Goal: Task Accomplishment & Management: Manage account settings

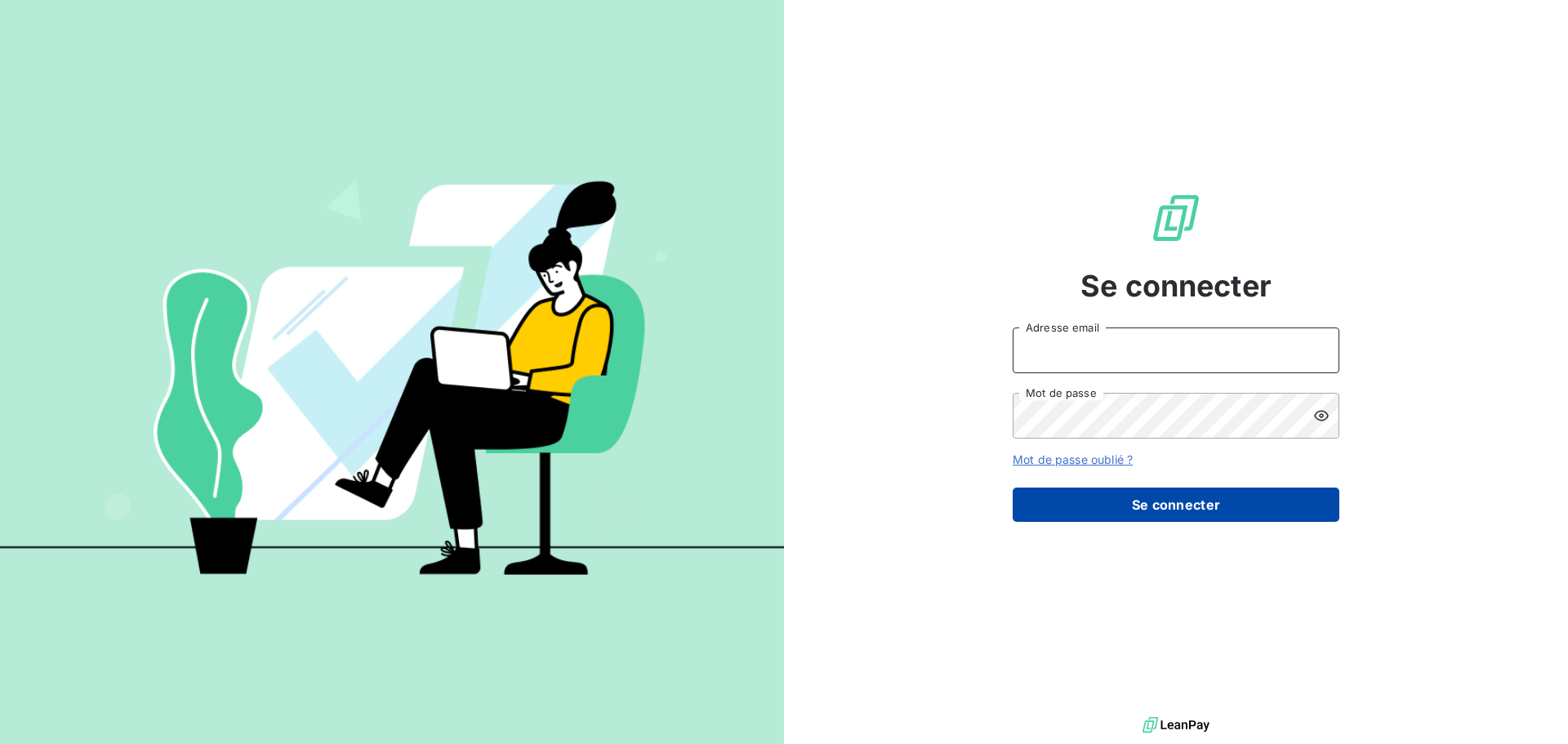
type input "[EMAIL_ADDRESS][DOMAIN_NAME]"
click at [1131, 503] on button "Se connecter" at bounding box center [1176, 505] width 327 height 34
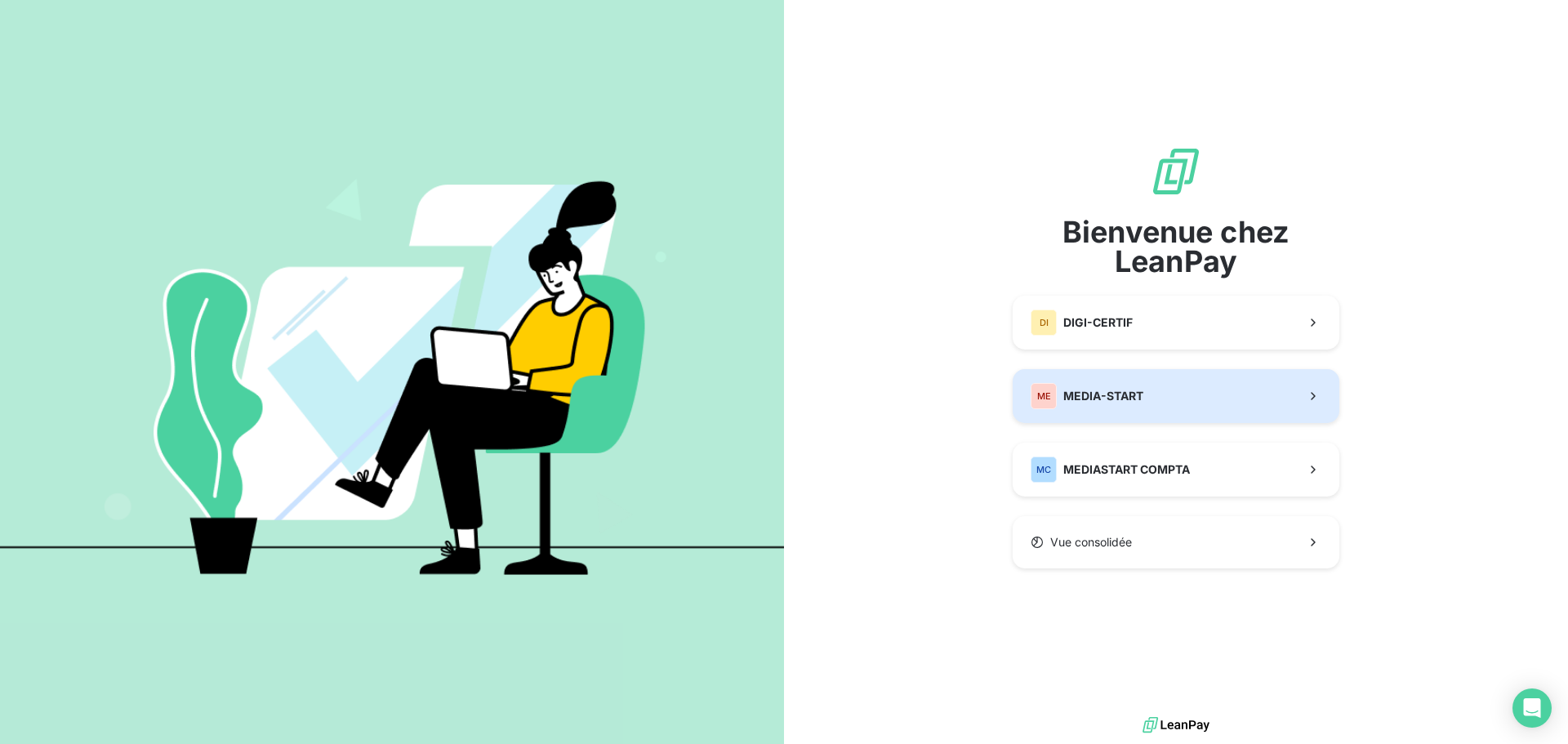
click at [1075, 389] on span "MEDIA-START" at bounding box center [1103, 397] width 80 height 17
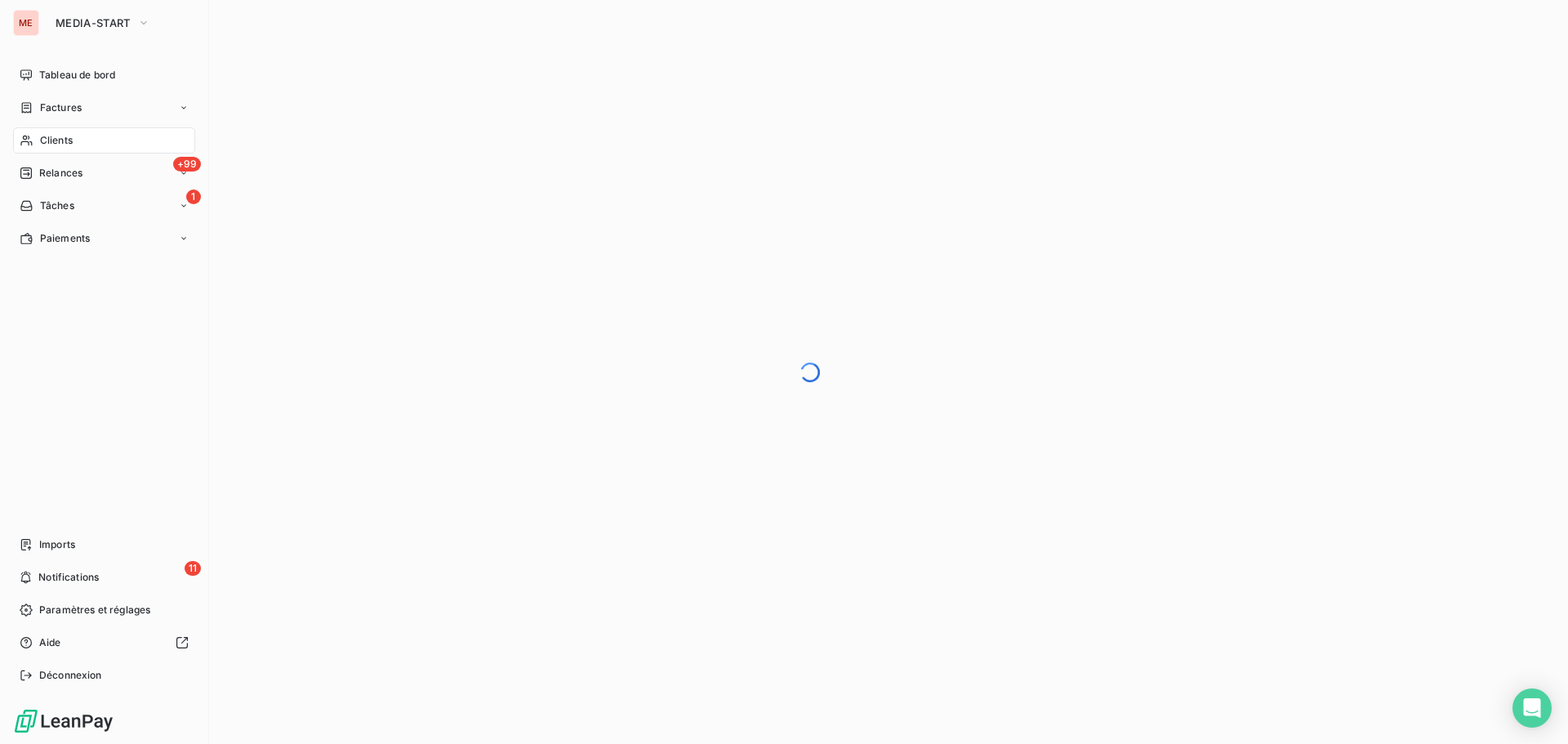
click at [62, 139] on span "Clients" at bounding box center [56, 141] width 33 height 15
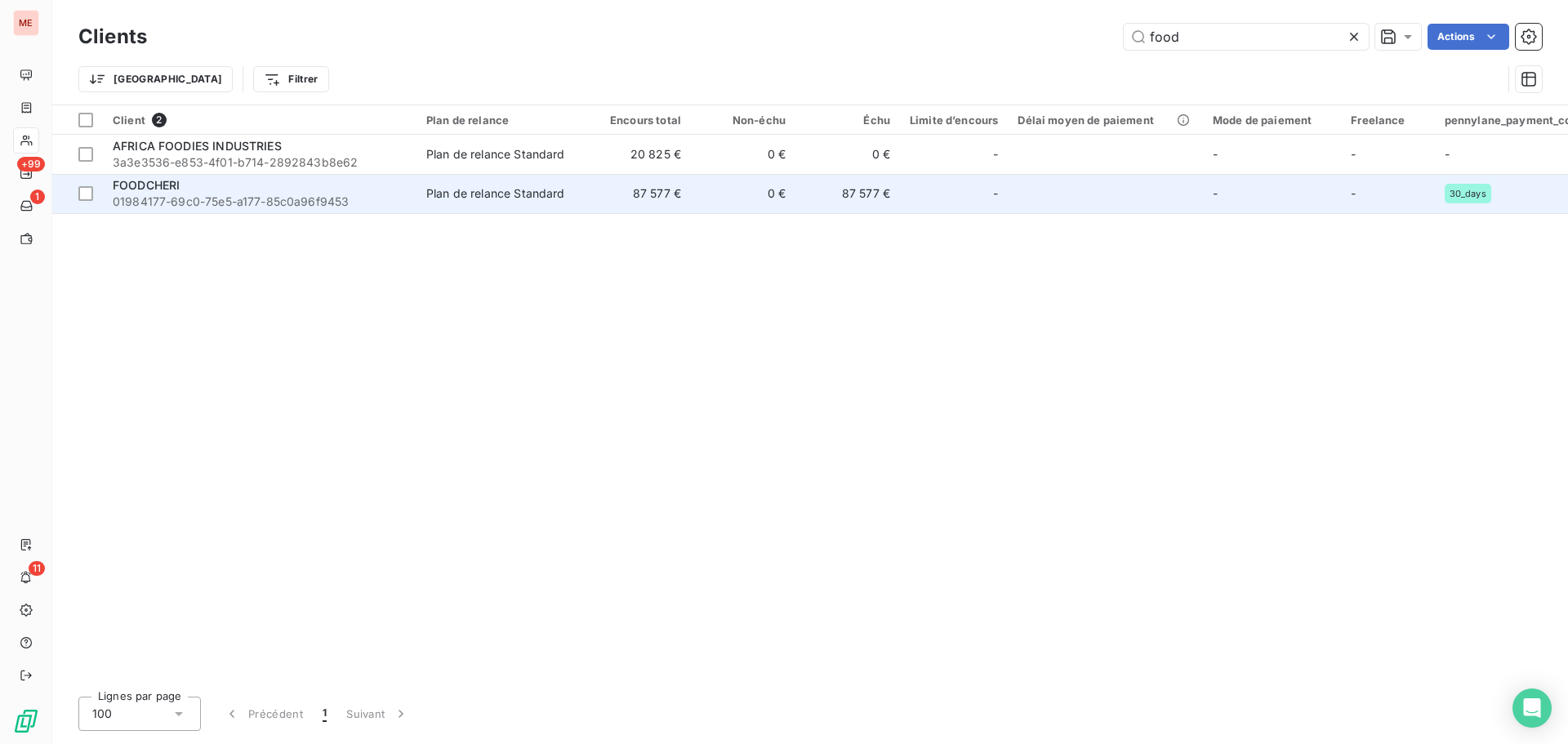
type input "food"
click at [387, 185] on div "FOODCHERI" at bounding box center [260, 185] width 294 height 17
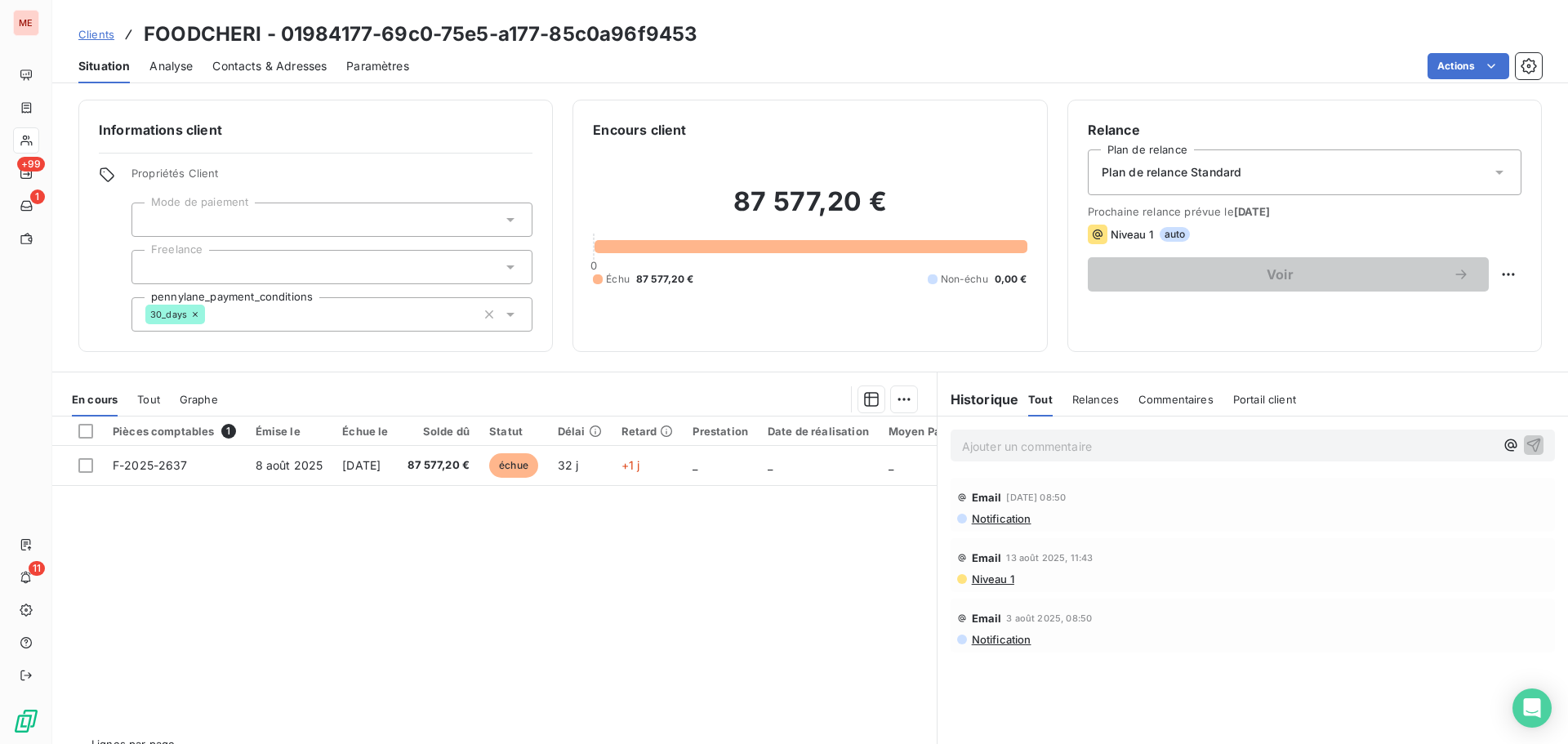
click at [253, 75] on div "Contacts & Adresses" at bounding box center [269, 66] width 115 height 34
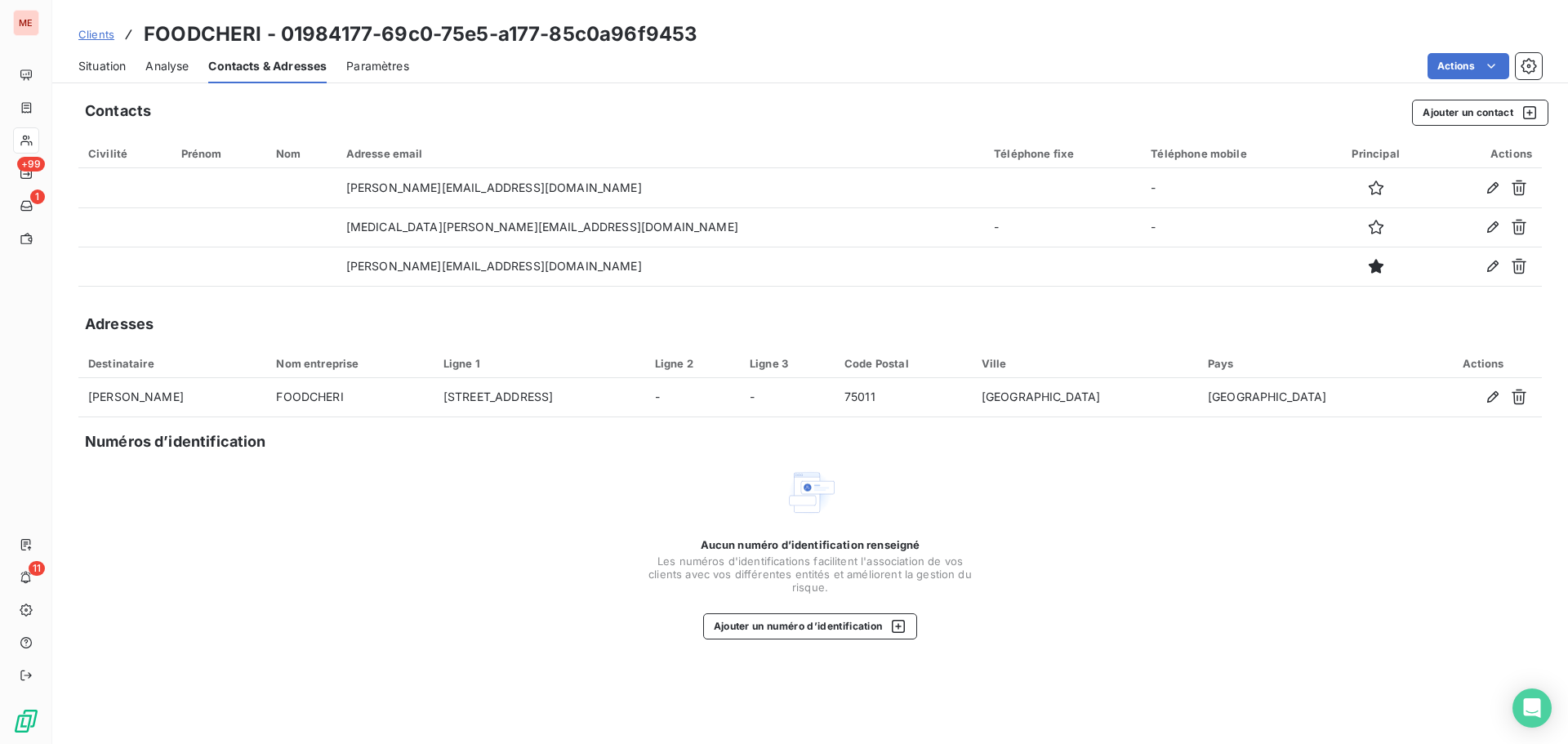
click at [100, 70] on span "Situation" at bounding box center [101, 66] width 47 height 17
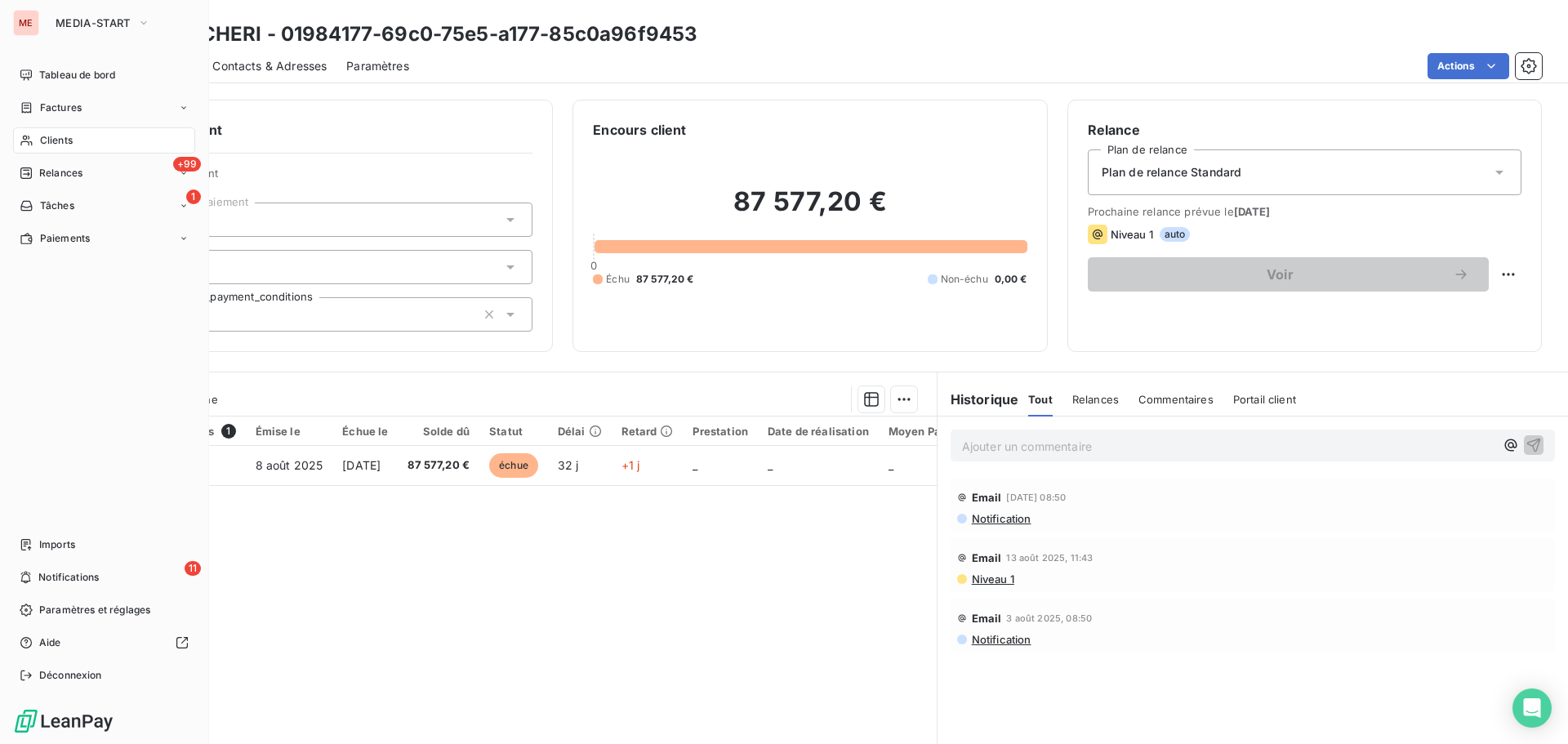
click at [34, 130] on div "Clients" at bounding box center [104, 141] width 182 height 26
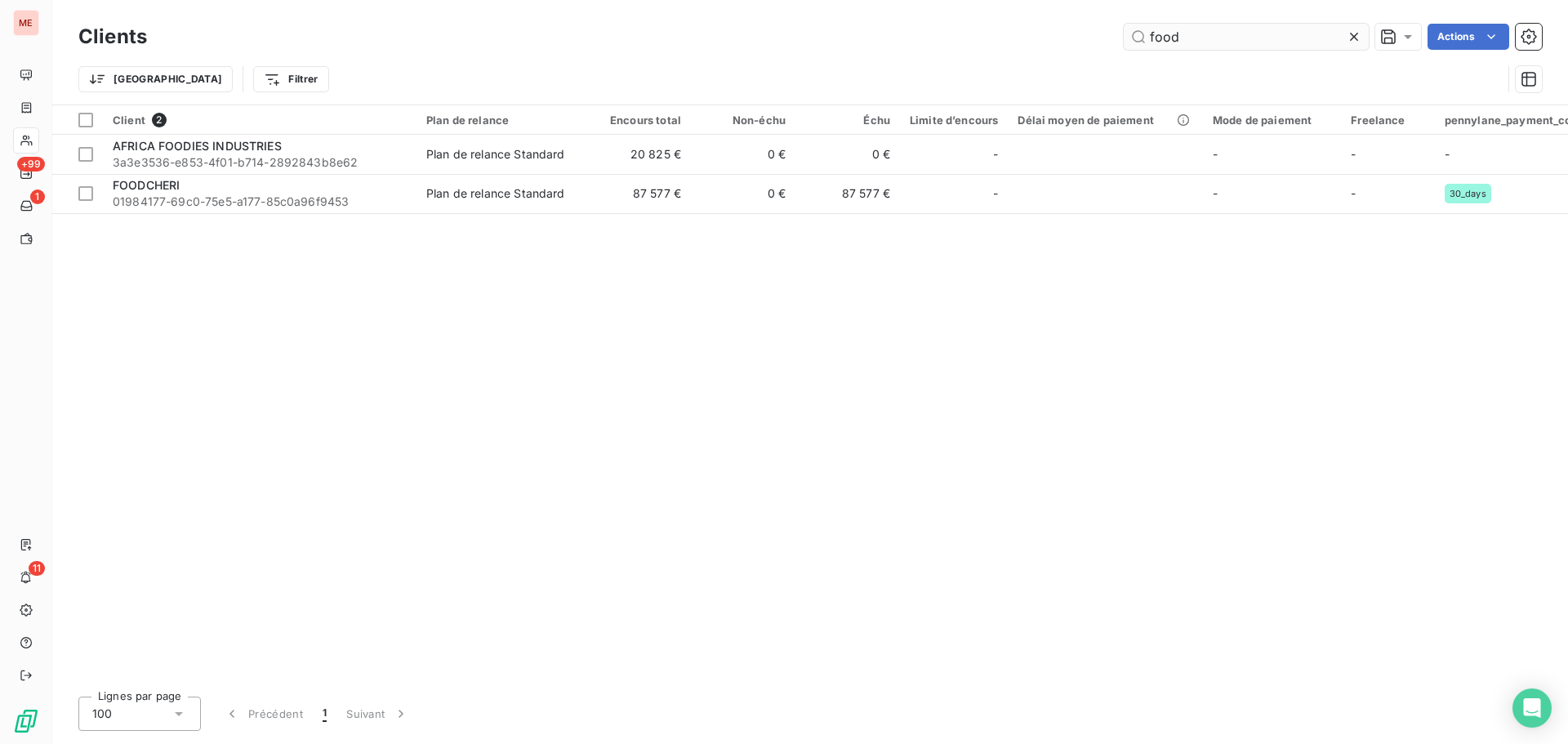
click at [1216, 33] on input "food" at bounding box center [1246, 36] width 245 height 26
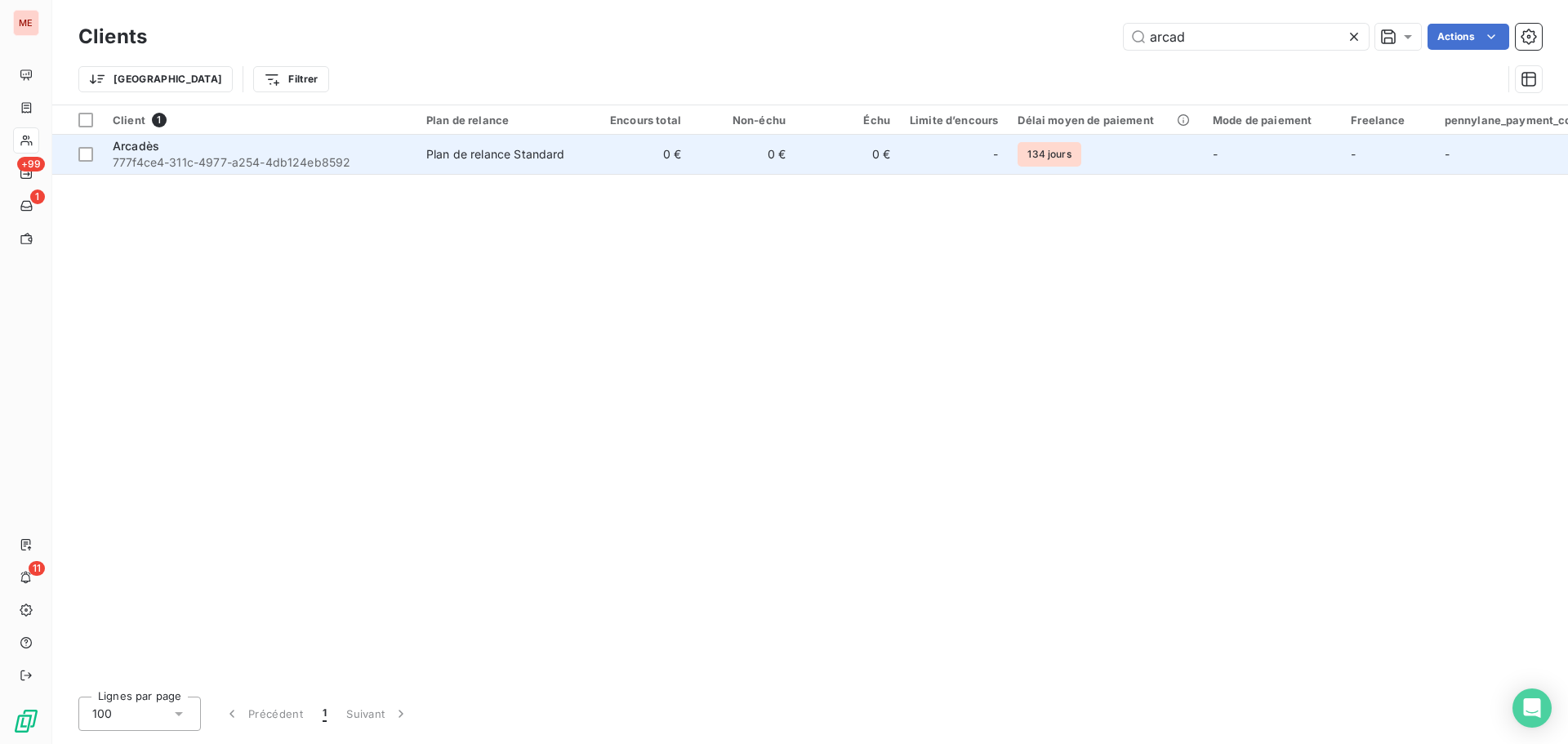
type input "arcad"
click at [820, 160] on td "0 €" at bounding box center [847, 155] width 104 height 39
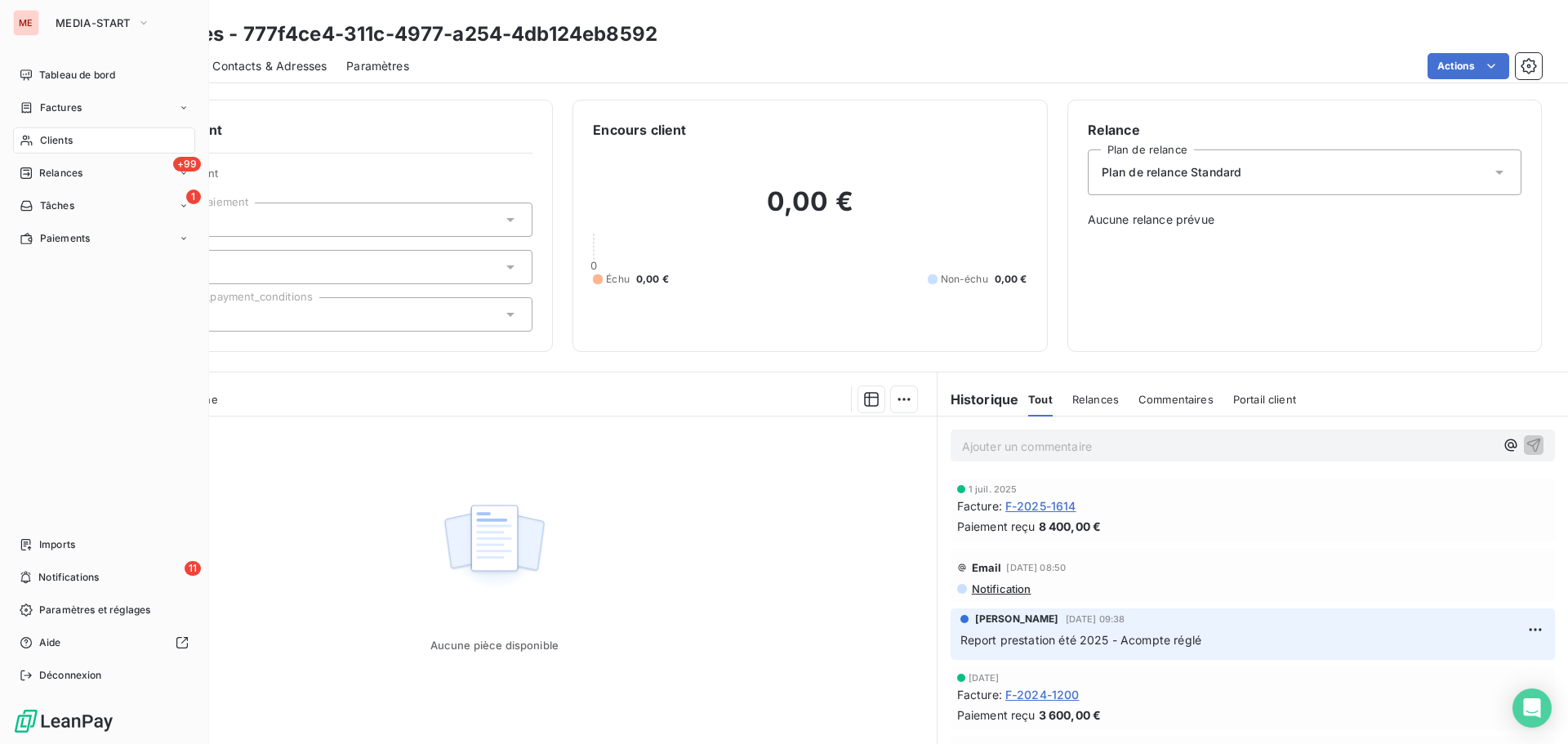
click at [36, 147] on div "Clients" at bounding box center [104, 141] width 182 height 26
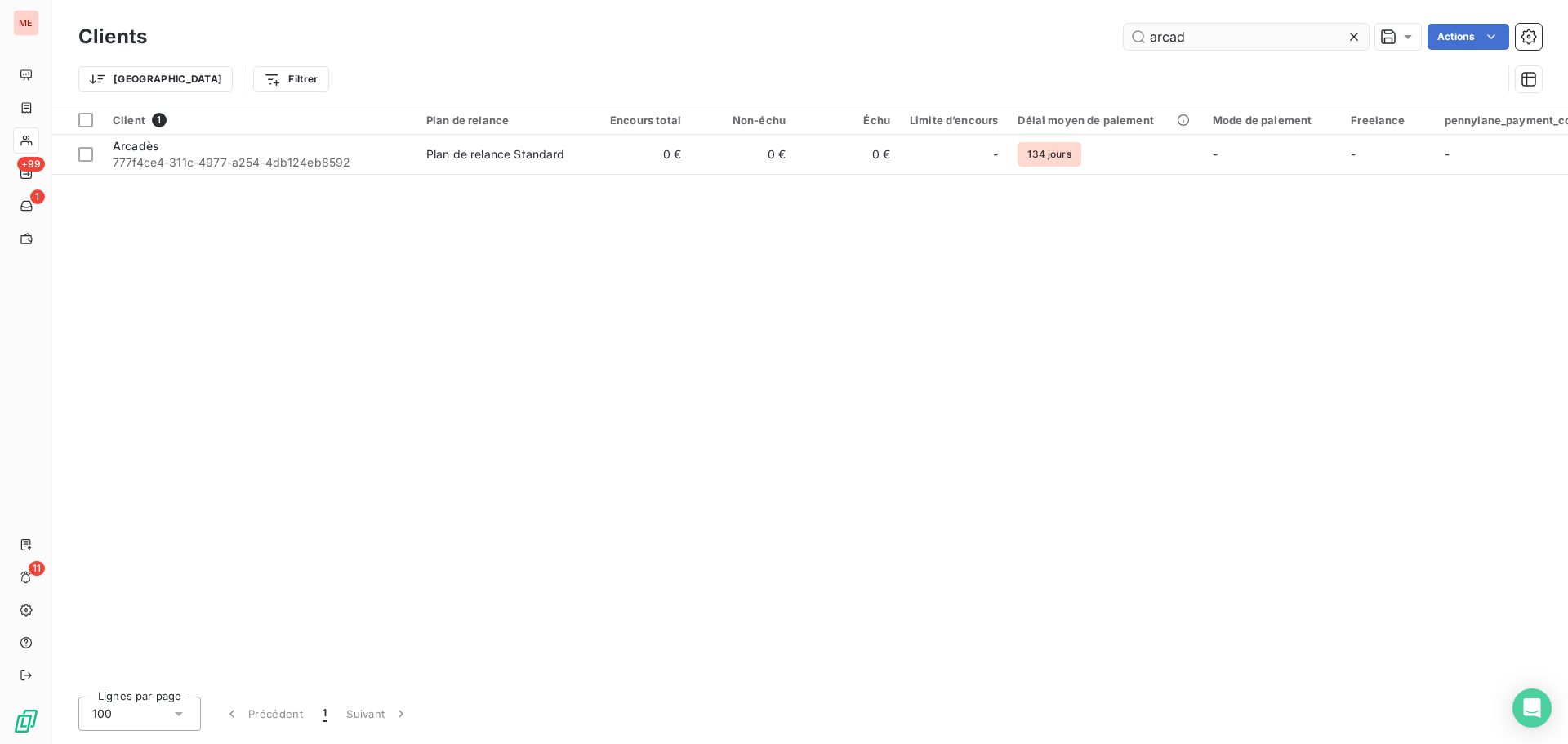
click at [1205, 36] on input "arcad" at bounding box center [1246, 36] width 245 height 26
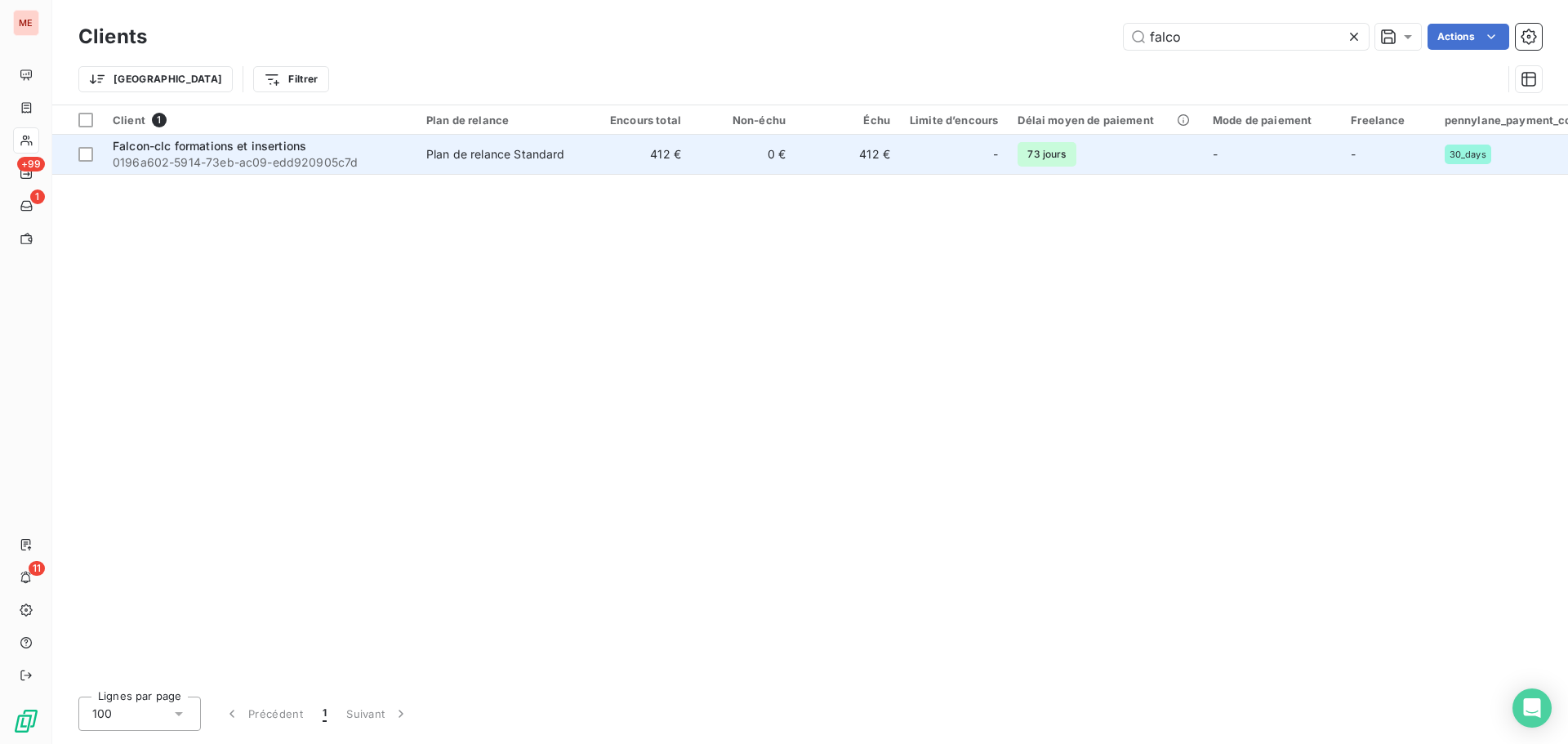
type input "falco"
click at [348, 163] on span "0196a602-5914-73eb-ac09-edd920905c7d" at bounding box center [260, 163] width 294 height 17
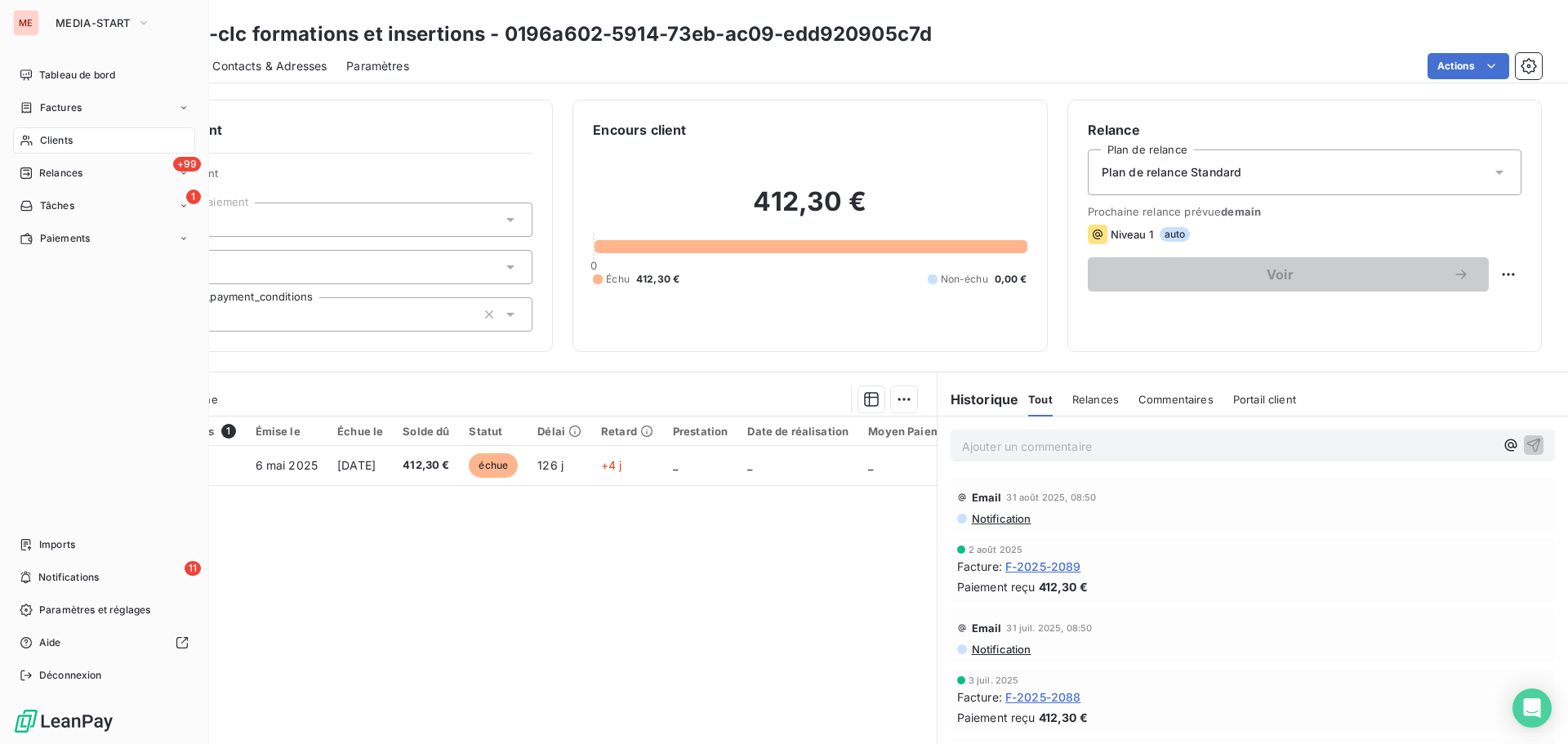
click at [25, 146] on icon at bounding box center [26, 141] width 14 height 13
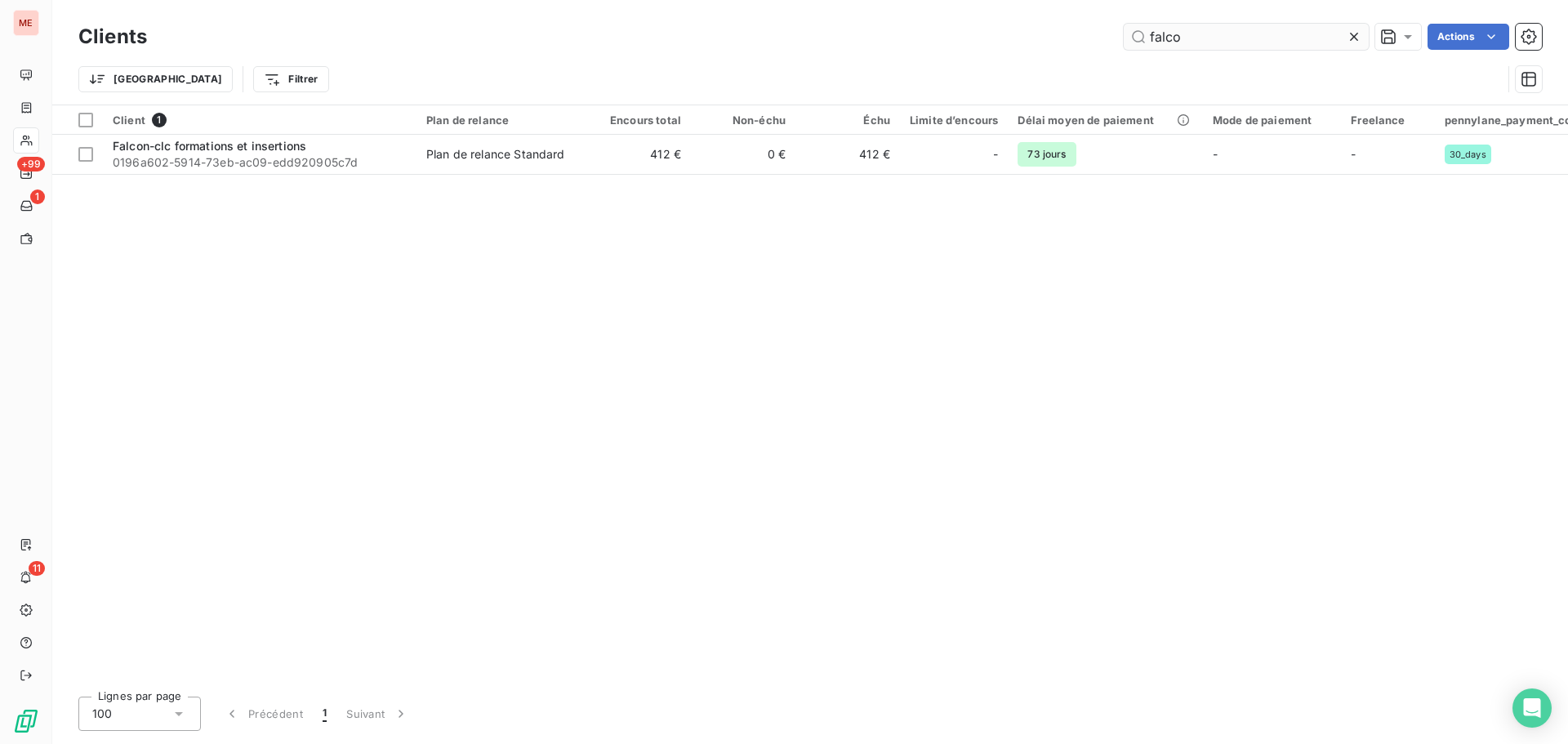
click at [1235, 40] on input "falco" at bounding box center [1246, 36] width 245 height 26
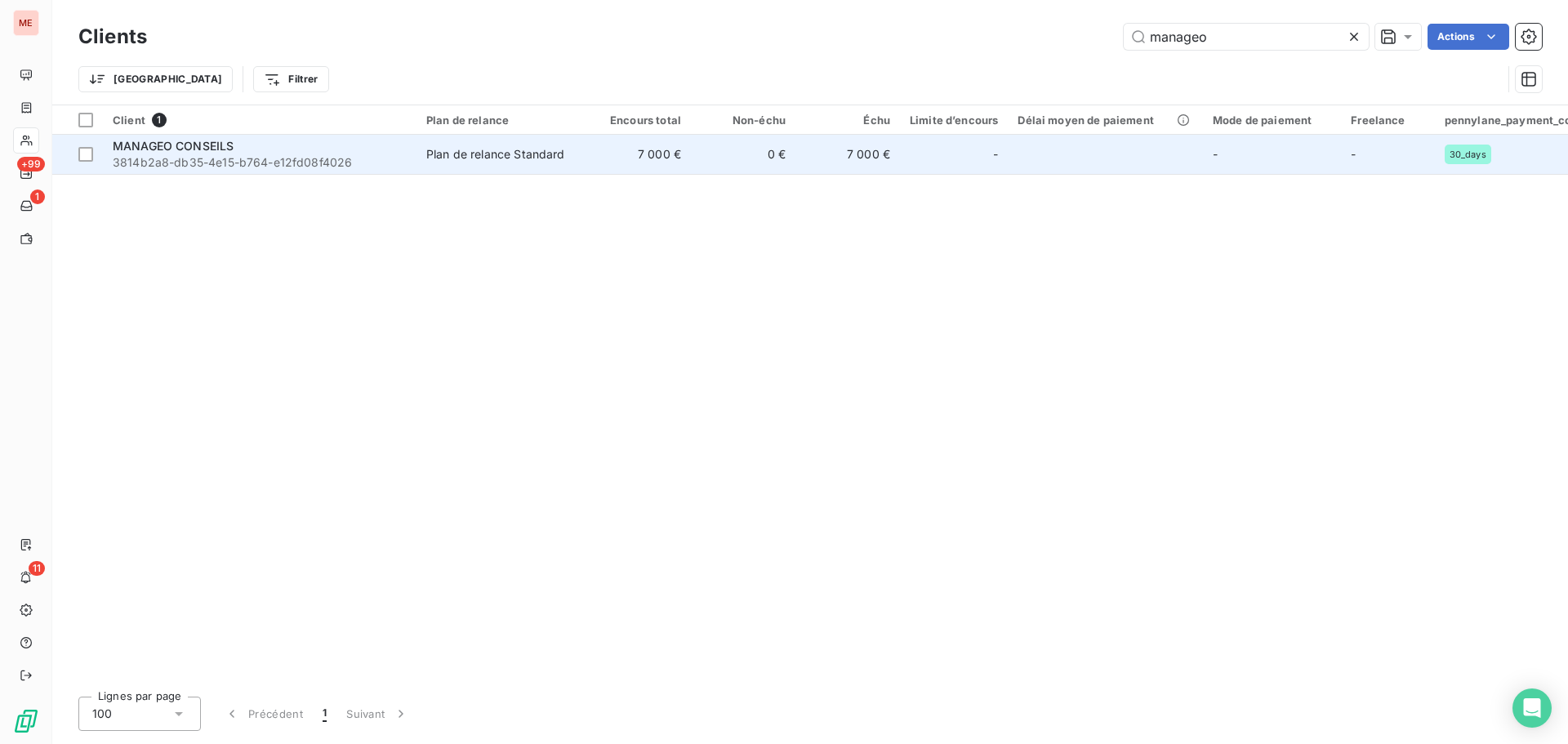
type input "manageo"
click at [543, 155] on div "Plan de relance Standard" at bounding box center [495, 155] width 139 height 17
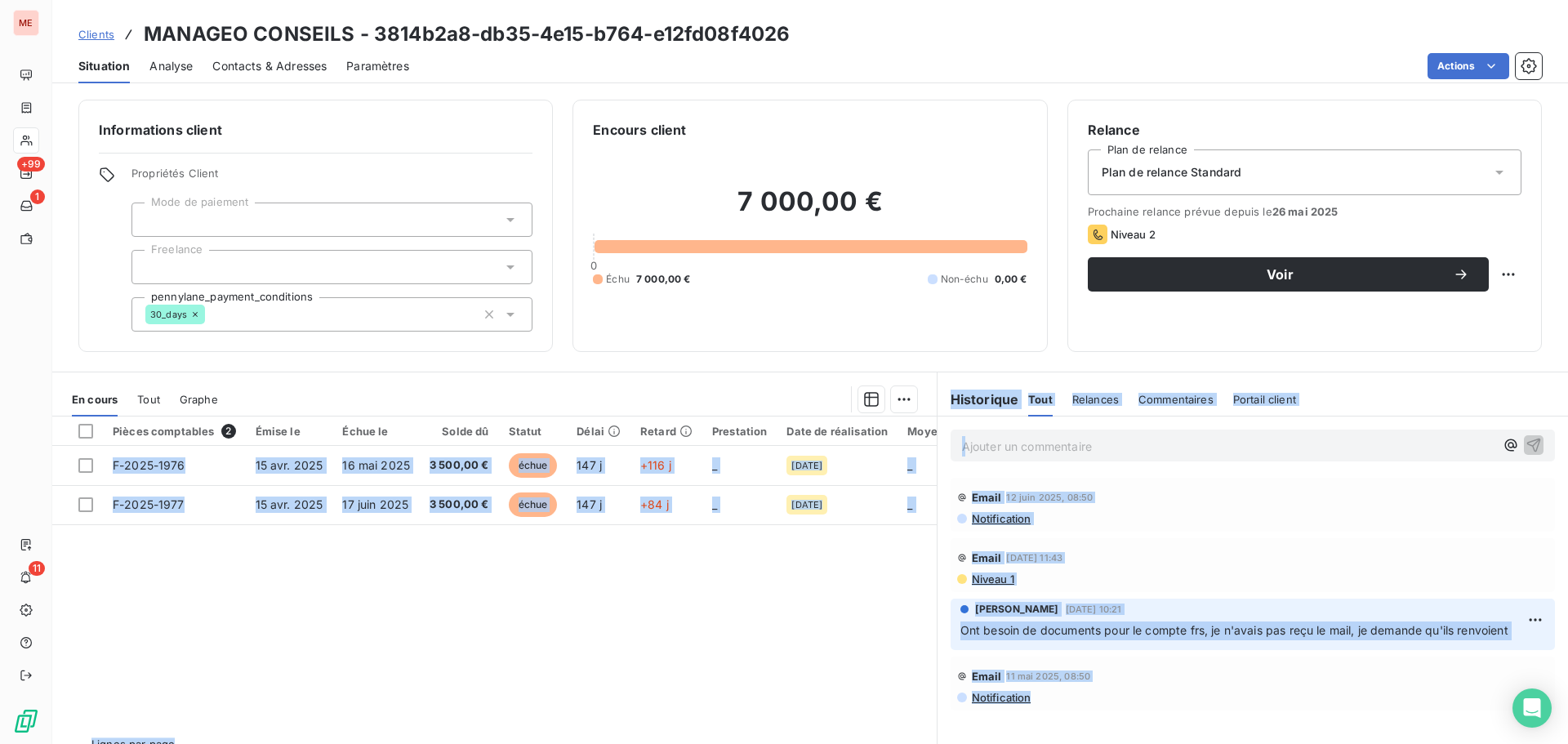
drag, startPoint x: 611, startPoint y: 637, endPoint x: 1102, endPoint y: 868, distance: 542.6
click at [1102, 743] on html "ME +99 1 11 Clients MANAGEO CONSEILS - 3814b2a8-db35-4e15-b764-e12fd08f4026 Sit…" at bounding box center [784, 372] width 1568 height 744
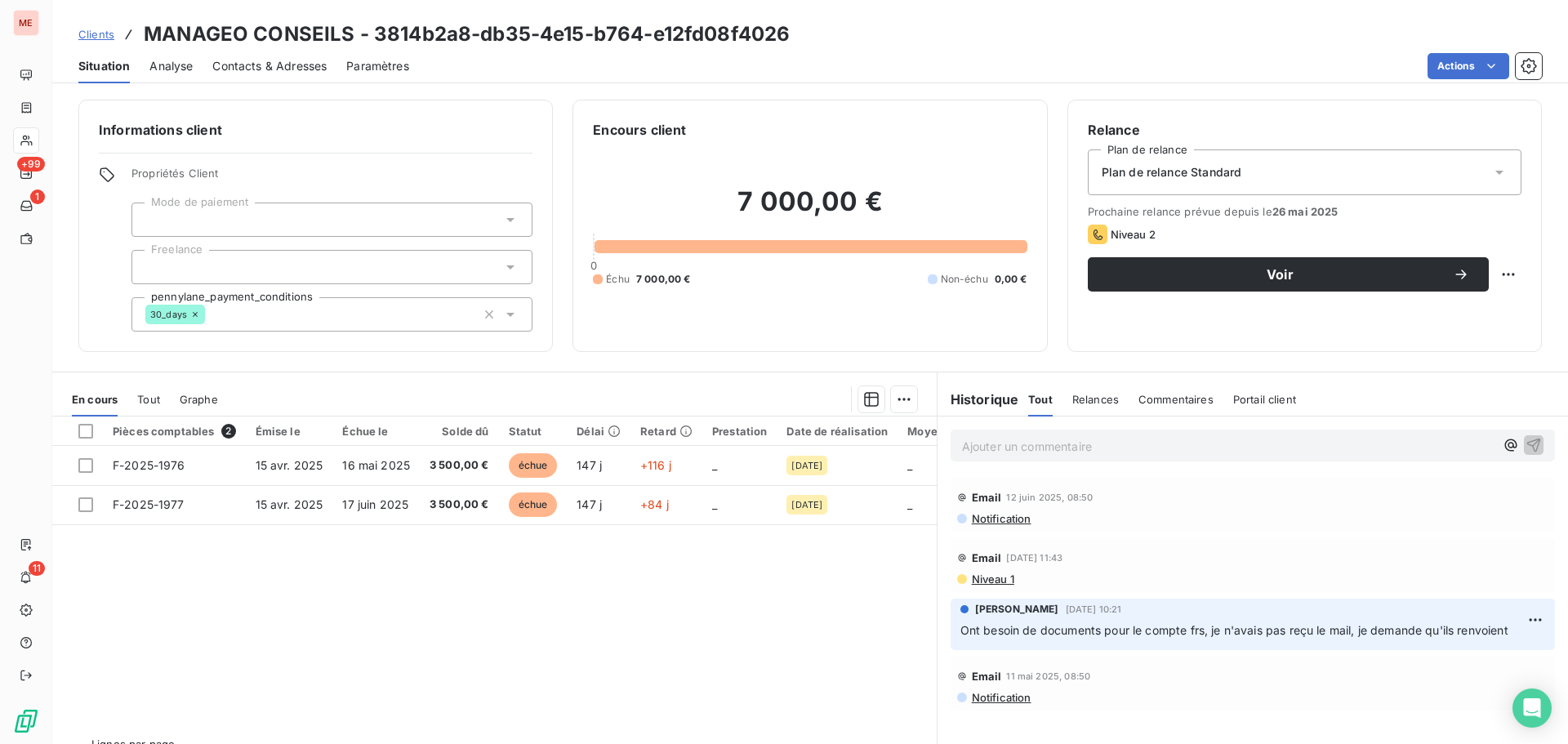
click at [871, 657] on div "Pièces comptables 2 Émise le Échue le Solde dû Statut Délai Retard Prestation D…" at bounding box center [494, 574] width 885 height 315
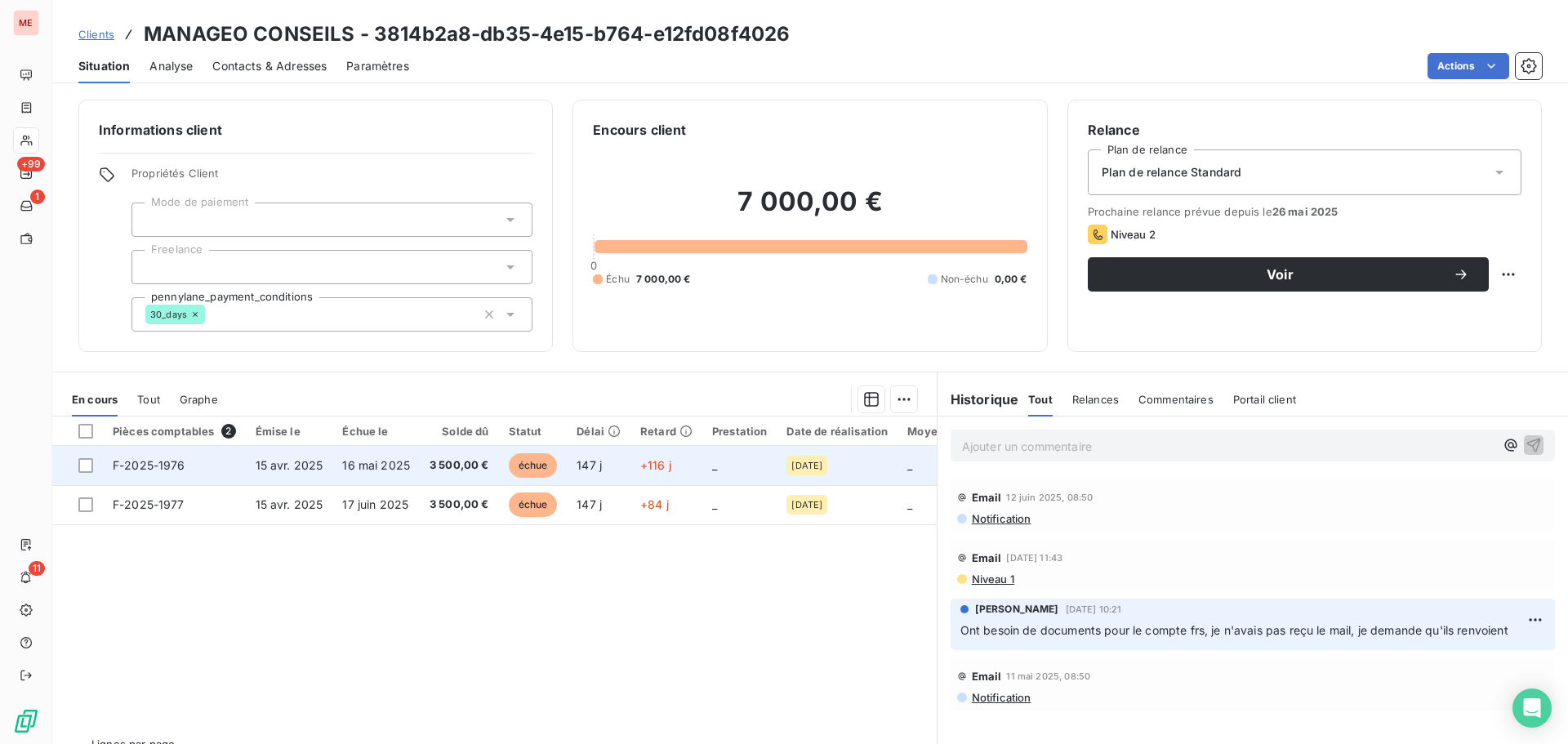
click at [320, 456] on td "15 avr. 2025" at bounding box center [290, 466] width 88 height 39
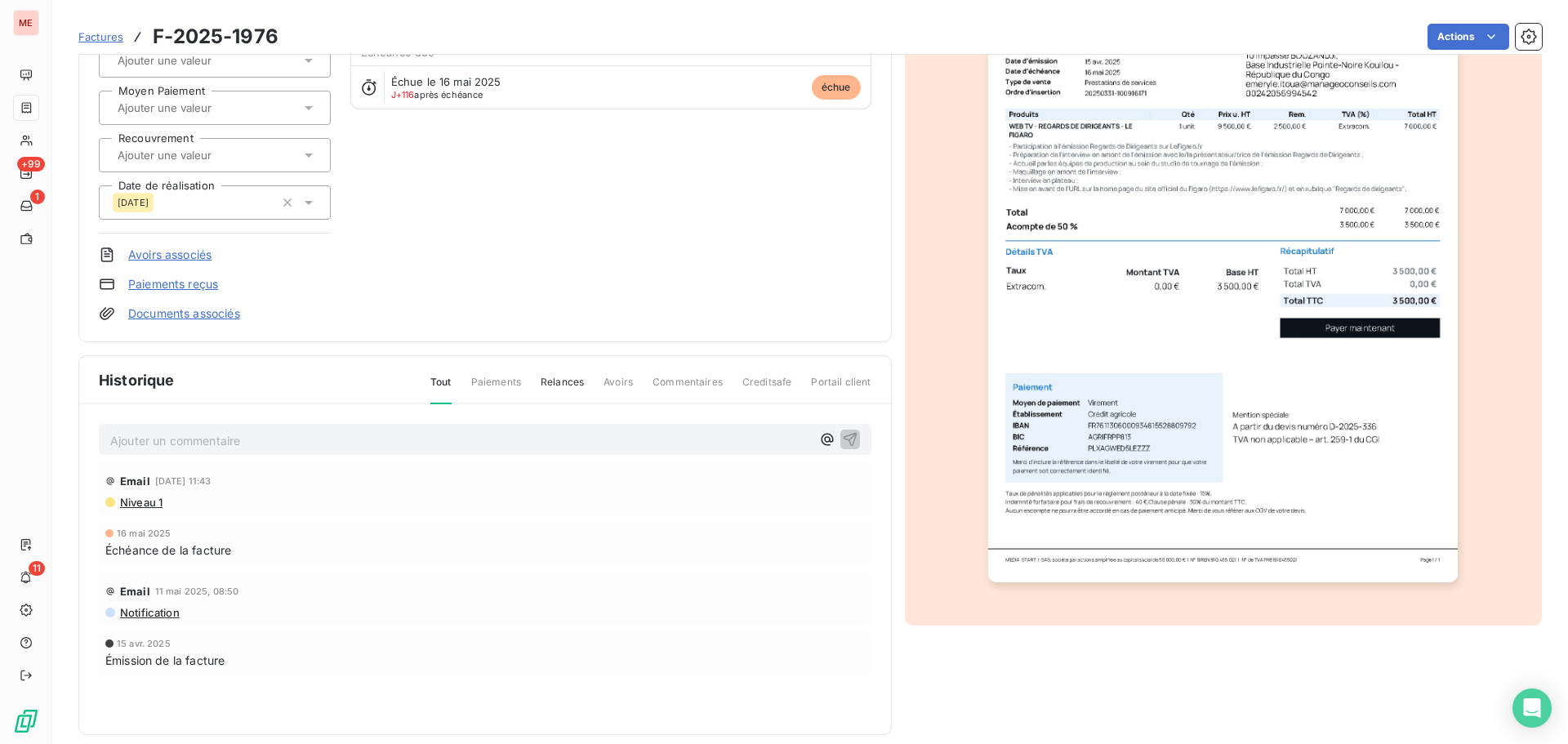
scroll to position [191, 0]
click at [214, 305] on link "Documents associés" at bounding box center [184, 313] width 112 height 17
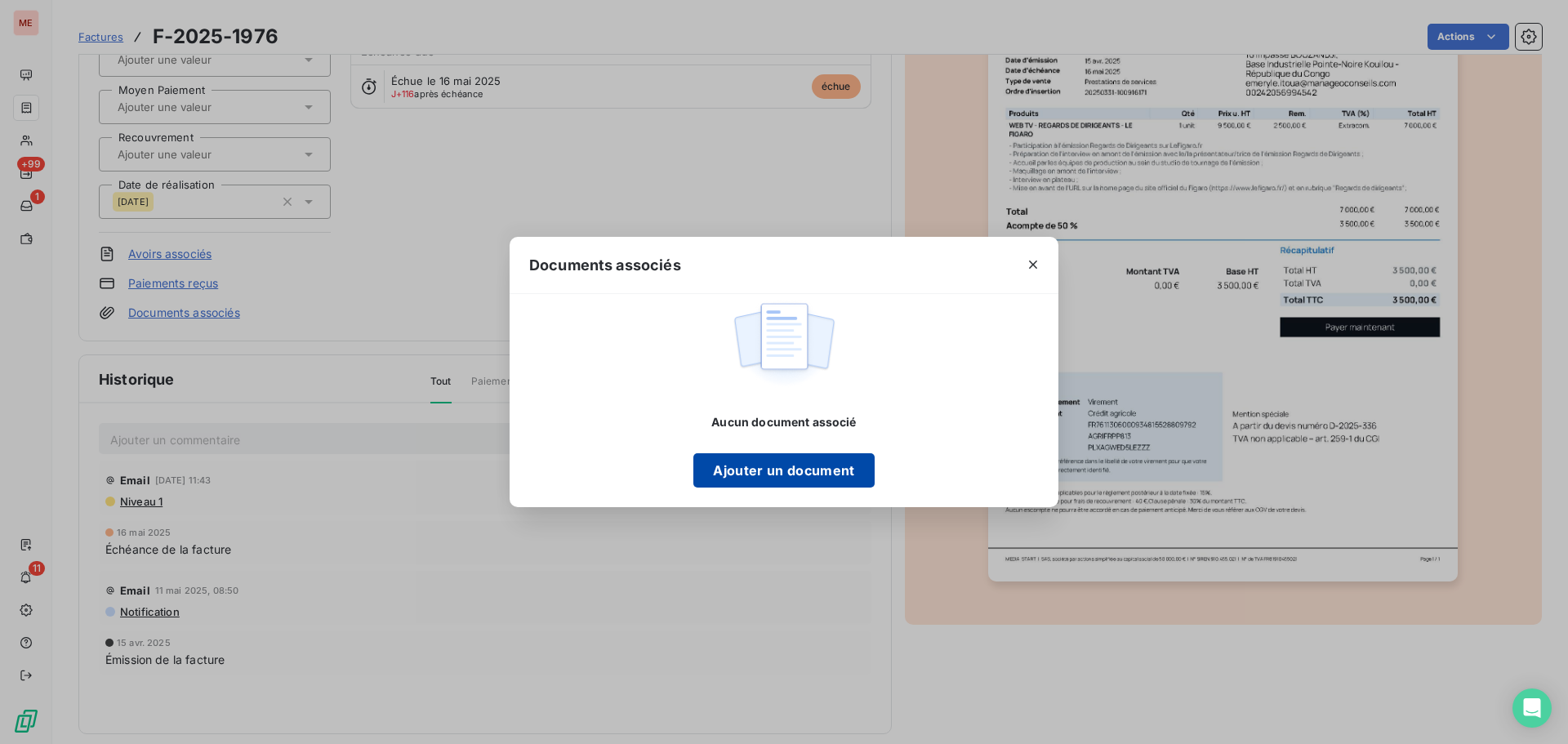
click at [752, 460] on button "Ajouter un document" at bounding box center [784, 470] width 181 height 34
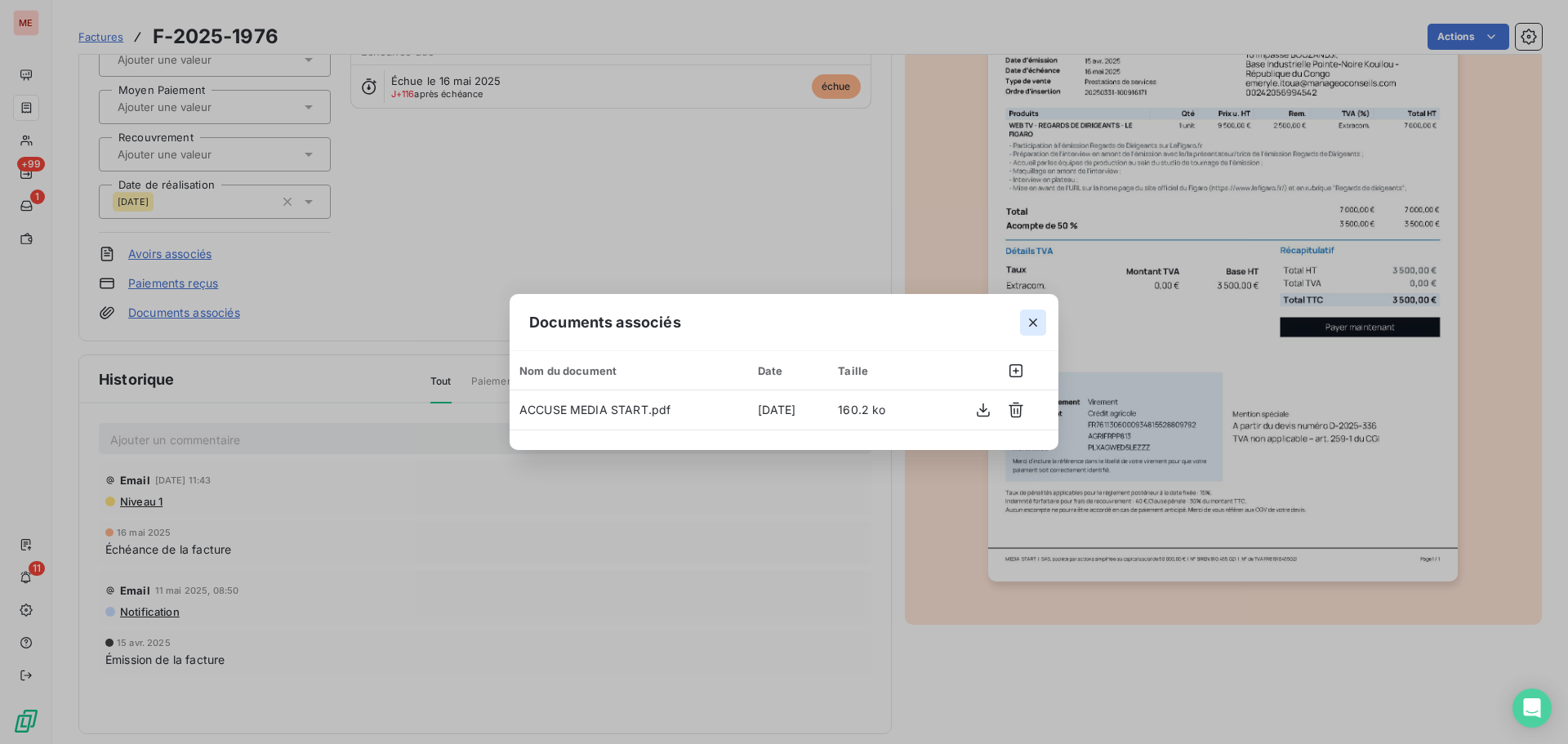
click at [1027, 321] on icon "button" at bounding box center [1034, 323] width 17 height 17
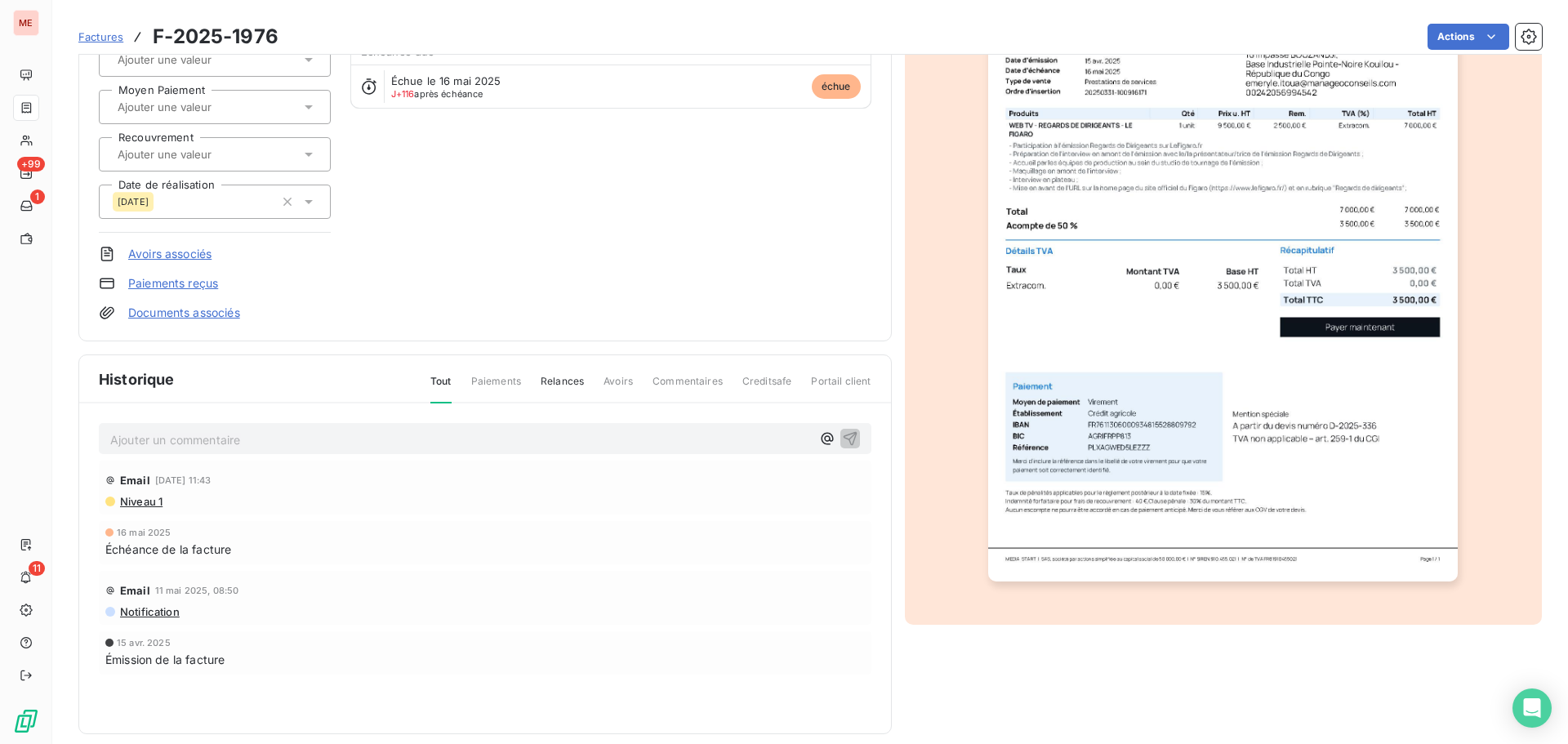
scroll to position [0, 0]
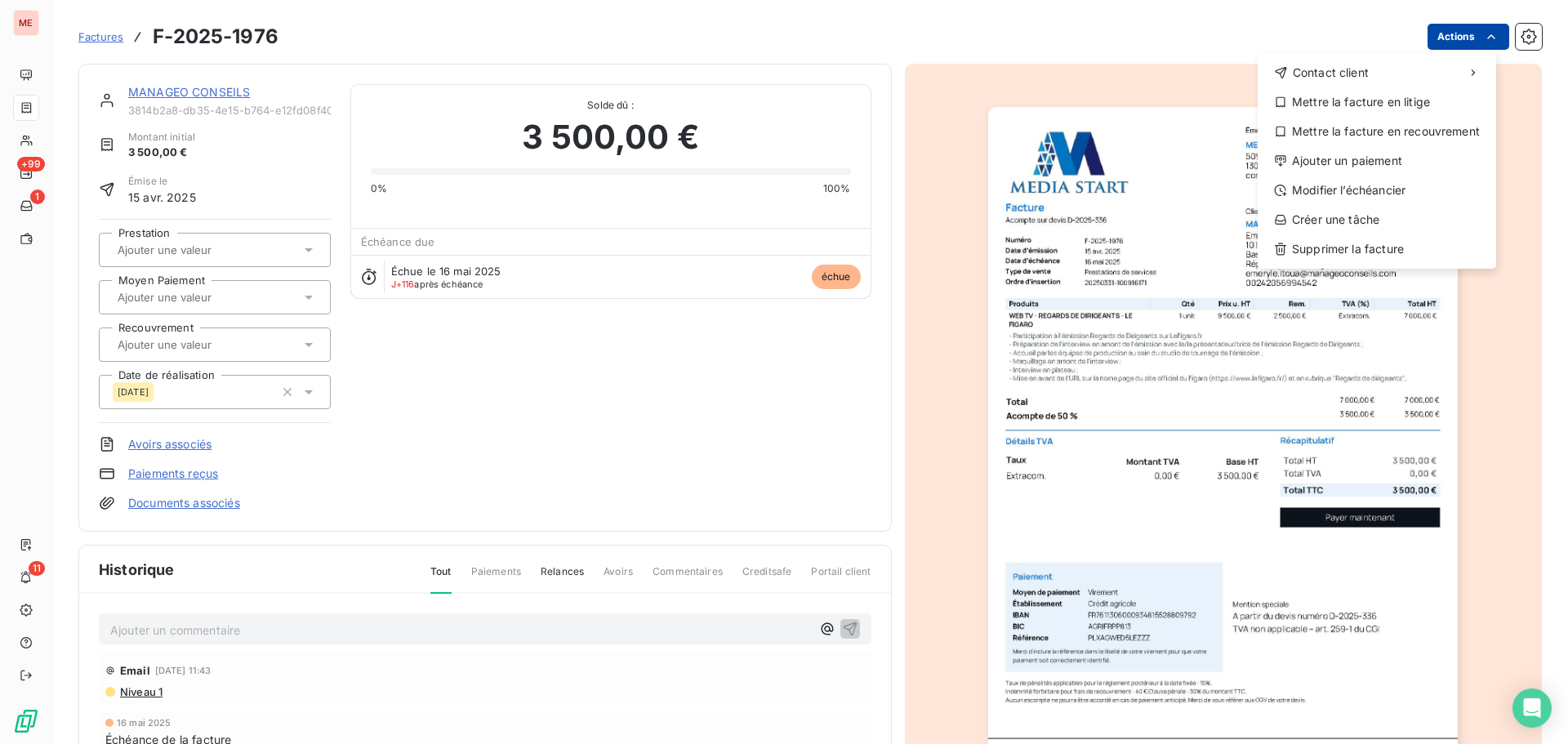
click at [1447, 33] on html "ME +99 1 11 Factures F-2025-1976 Actions Contact client Mettre la facture en li…" at bounding box center [784, 372] width 1568 height 744
click at [1375, 173] on div "Ajouter un paiement" at bounding box center [1377, 161] width 225 height 26
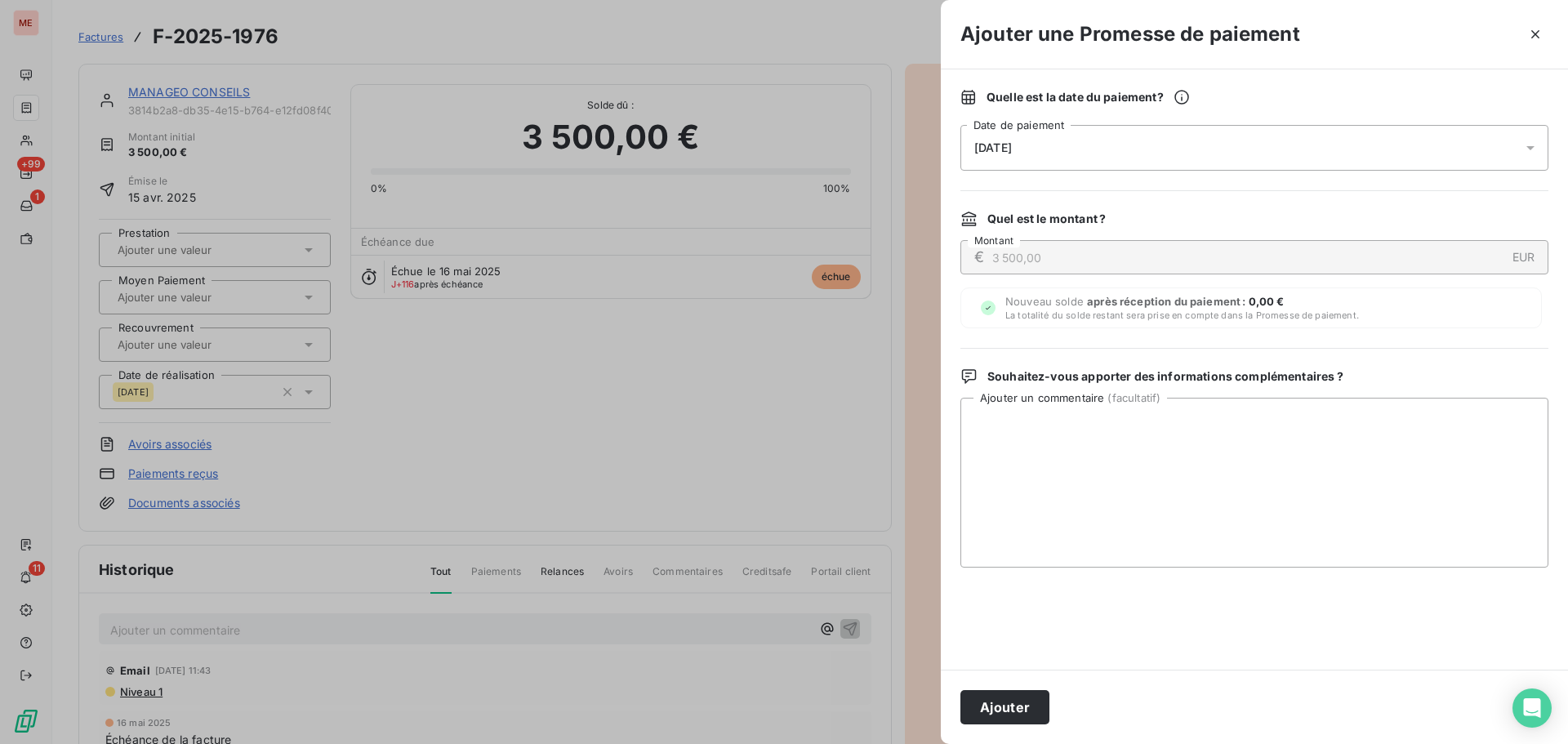
click at [1248, 137] on div "[DATE]" at bounding box center [1255, 147] width 588 height 46
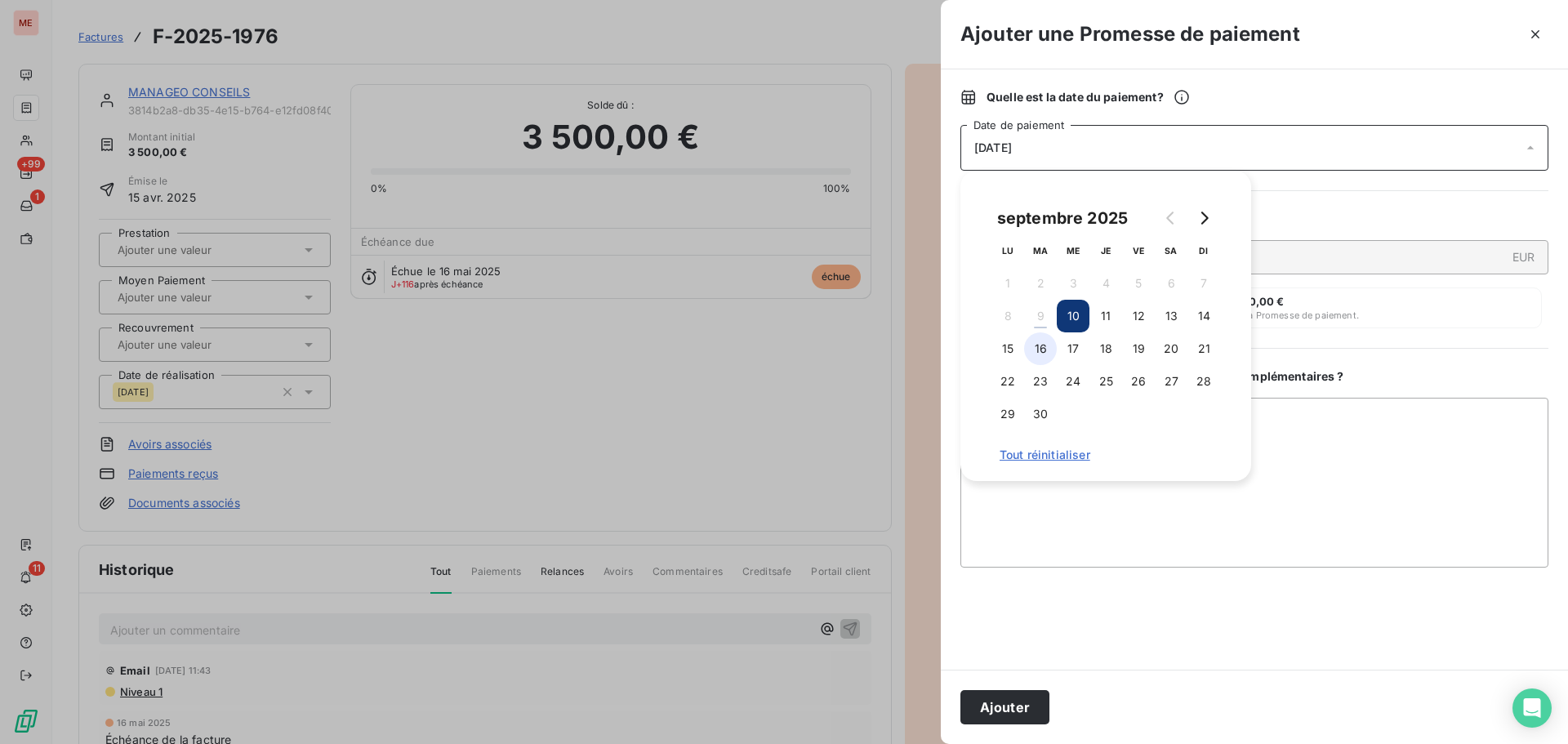
click at [1042, 350] on button "16" at bounding box center [1040, 348] width 33 height 33
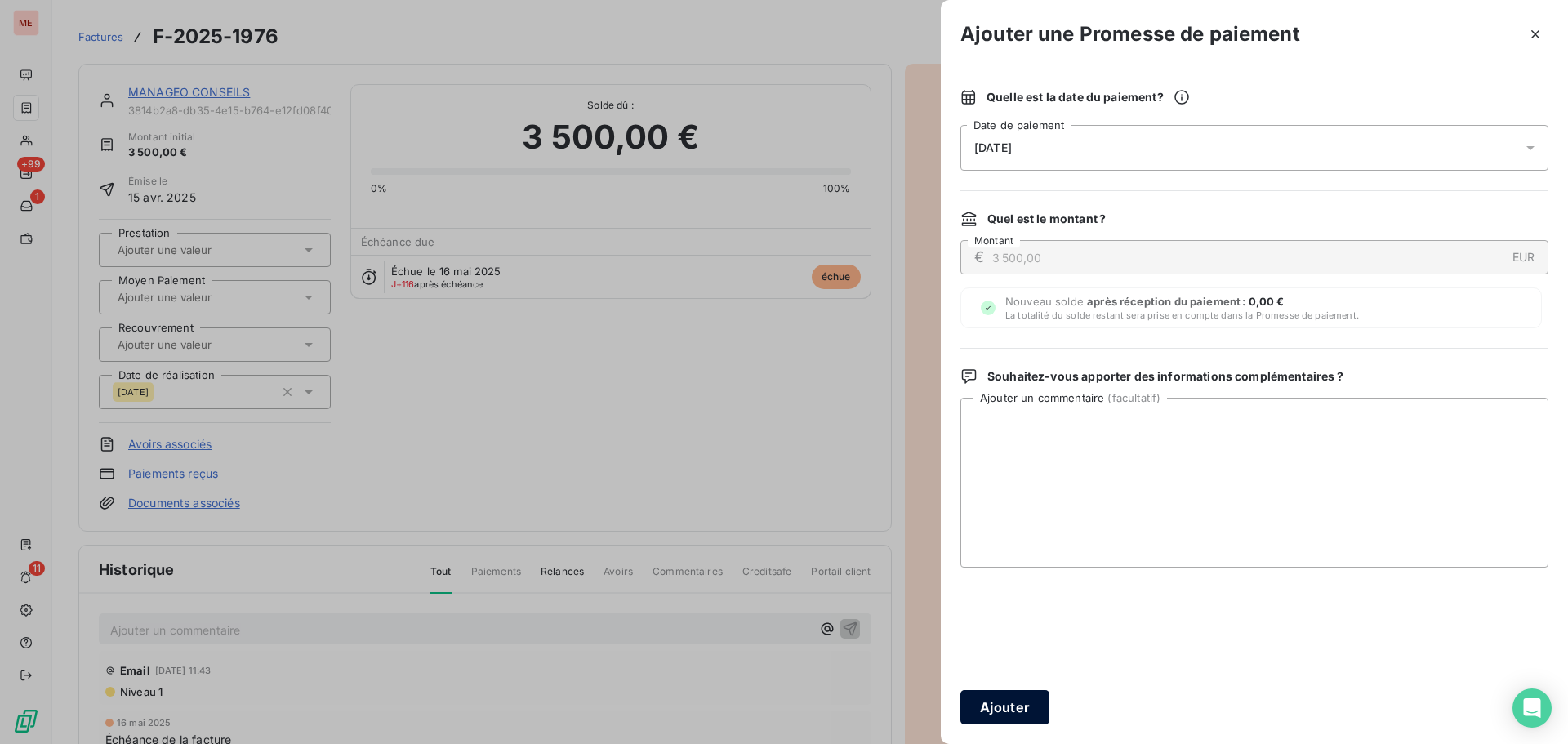
click at [1008, 697] on button "Ajouter" at bounding box center [1006, 707] width 89 height 34
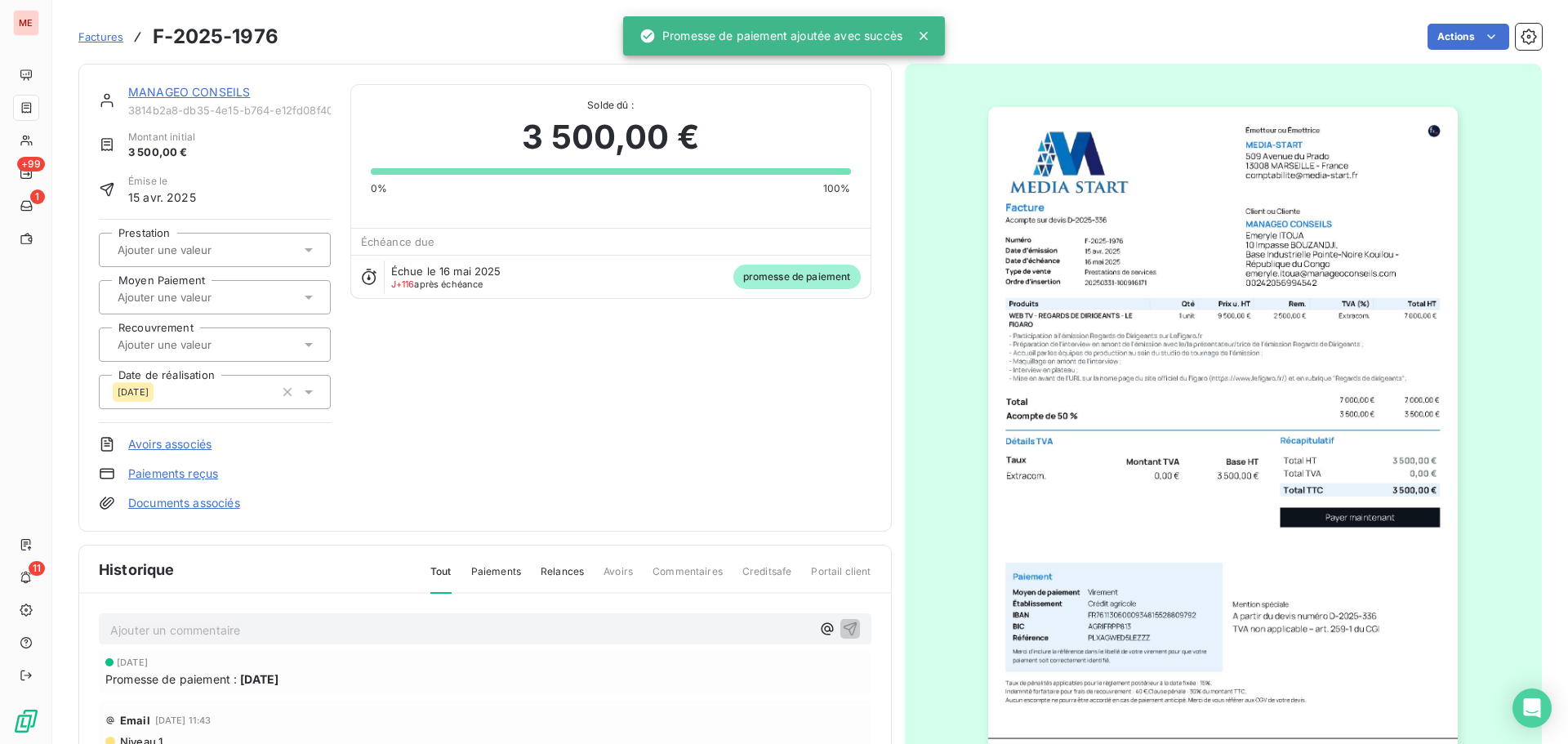
click at [200, 90] on link "MANAGEO CONSEILS" at bounding box center [189, 91] width 122 height 14
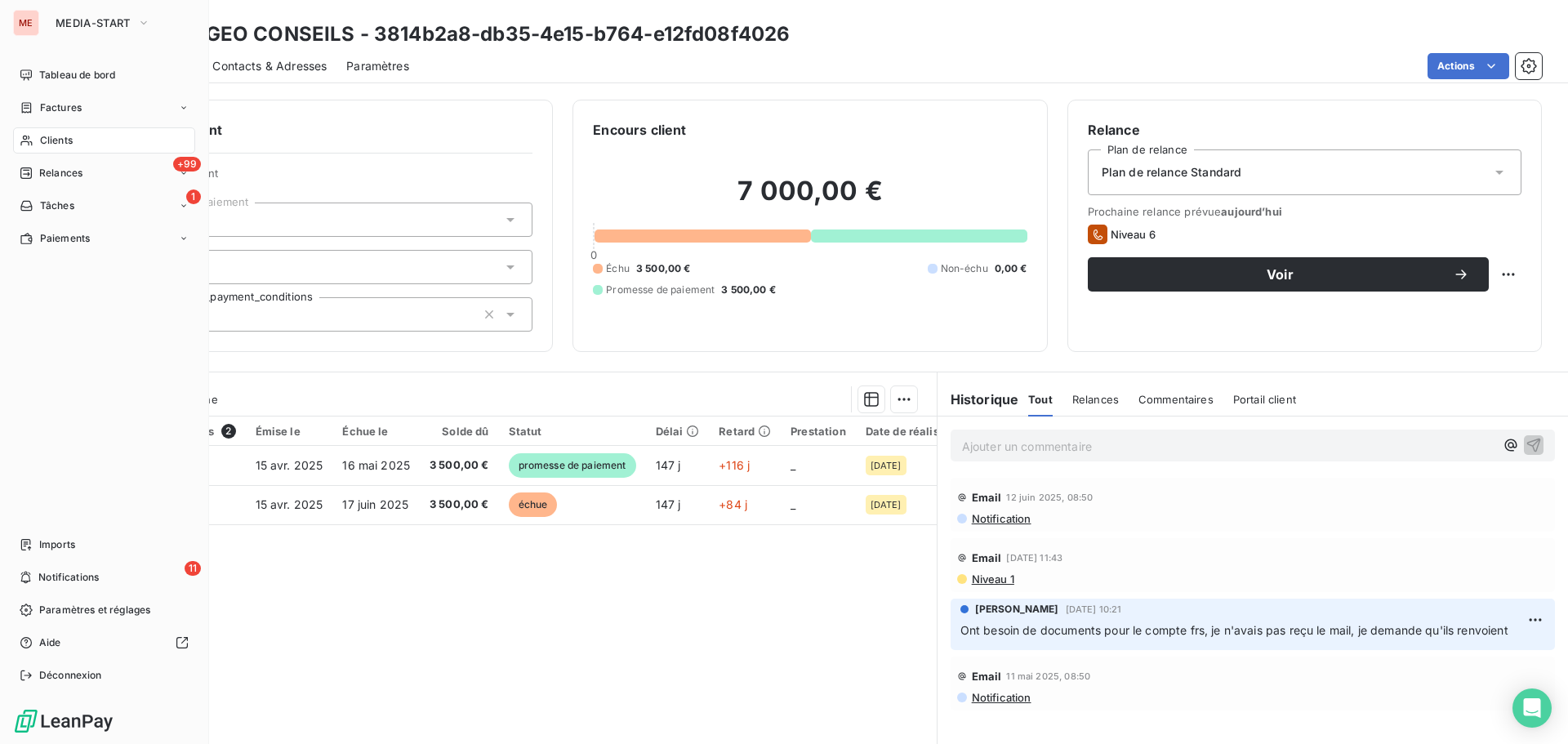
click at [41, 133] on span "Clients" at bounding box center [56, 141] width 33 height 15
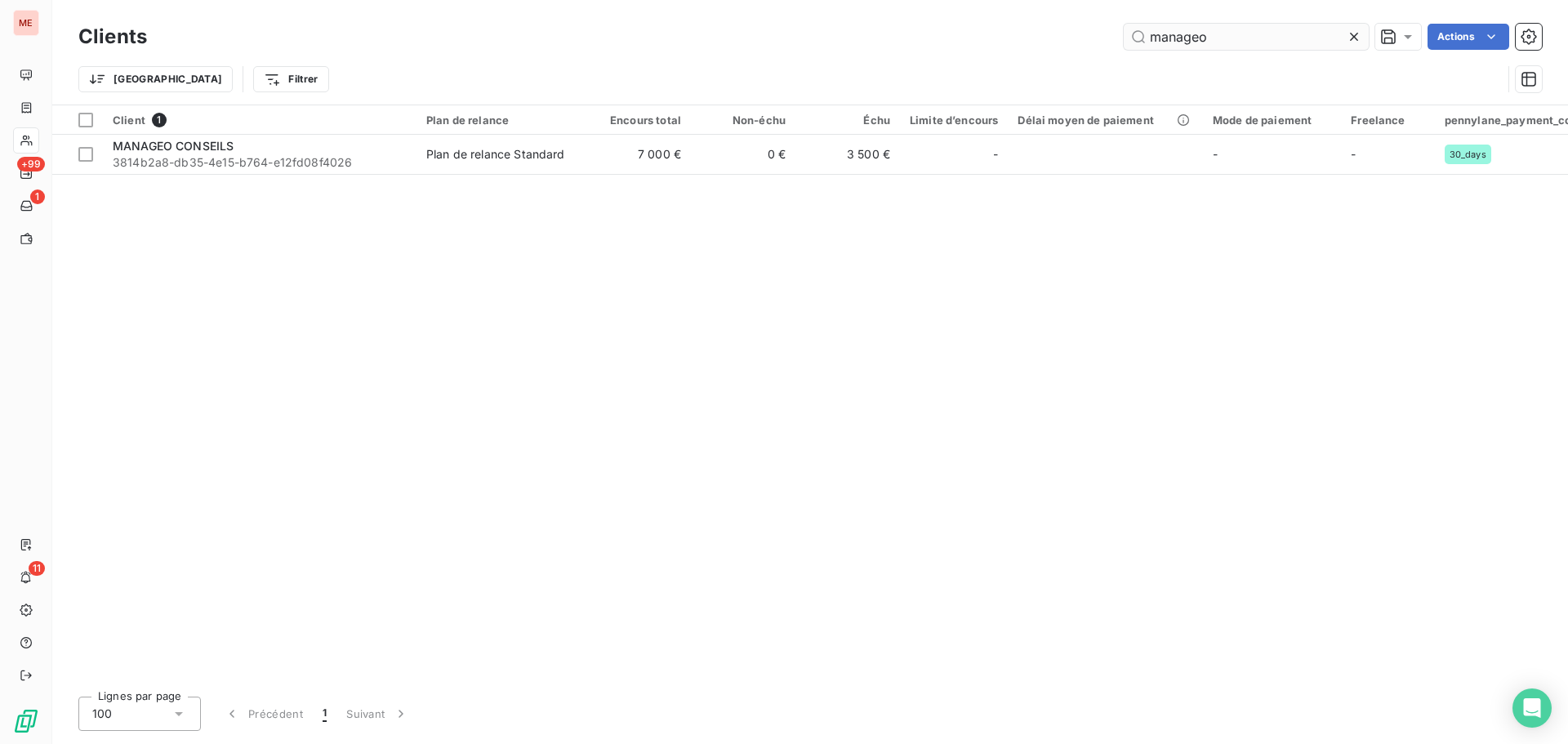
click at [1229, 40] on input "manageo" at bounding box center [1246, 36] width 245 height 26
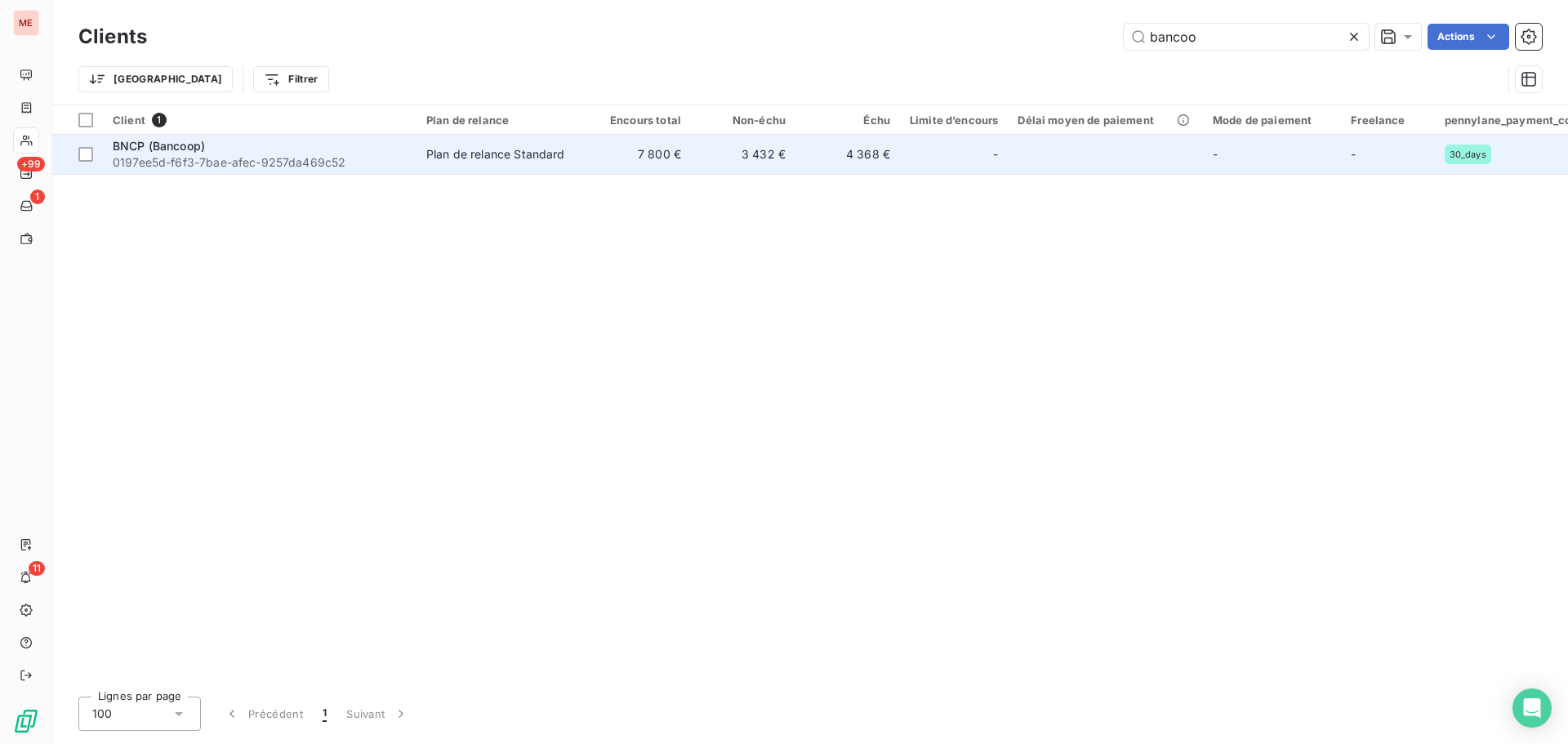
type input "bancoo"
click at [755, 156] on td "3 432 €" at bounding box center [743, 155] width 104 height 39
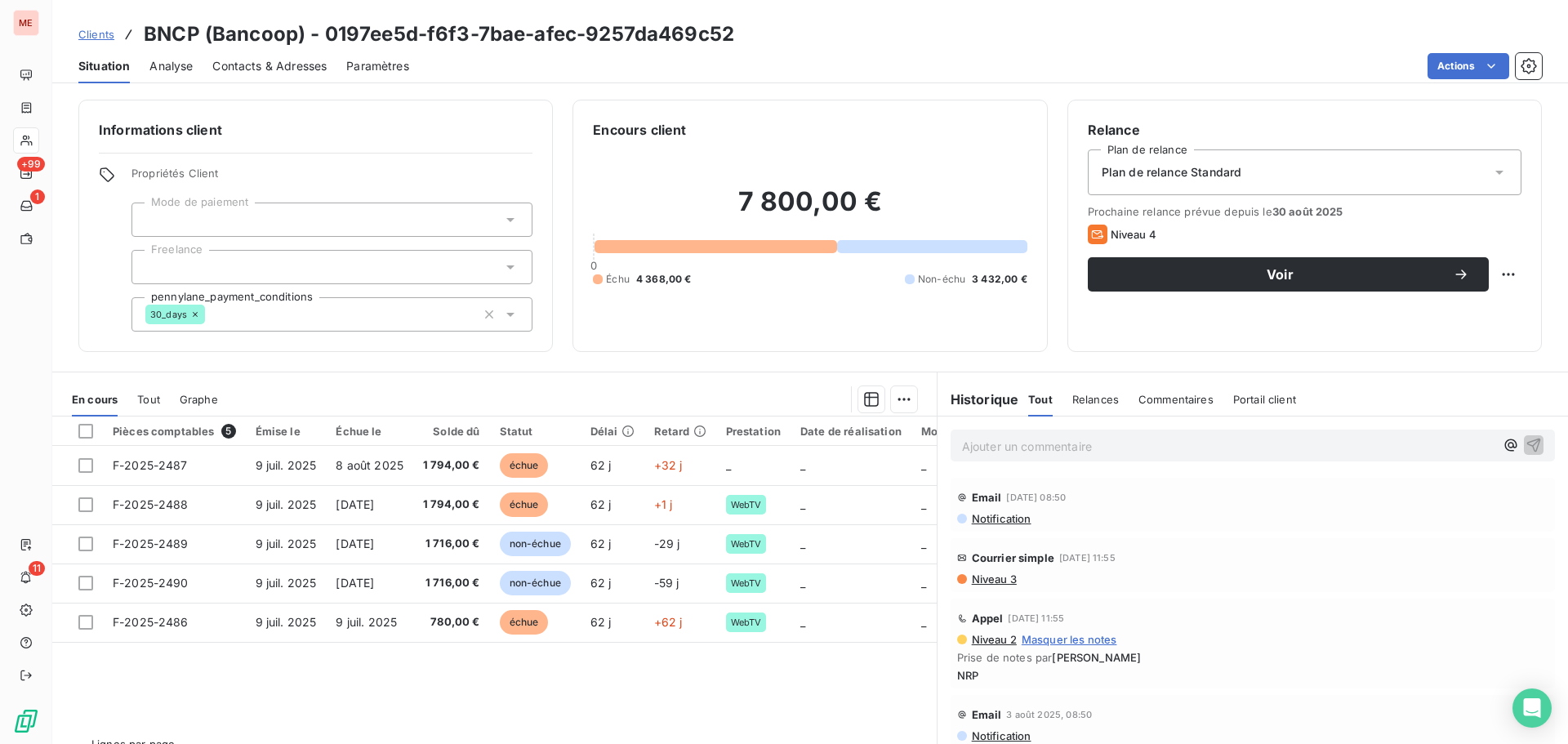
click at [221, 67] on span "Contacts & Adresses" at bounding box center [269, 66] width 115 height 17
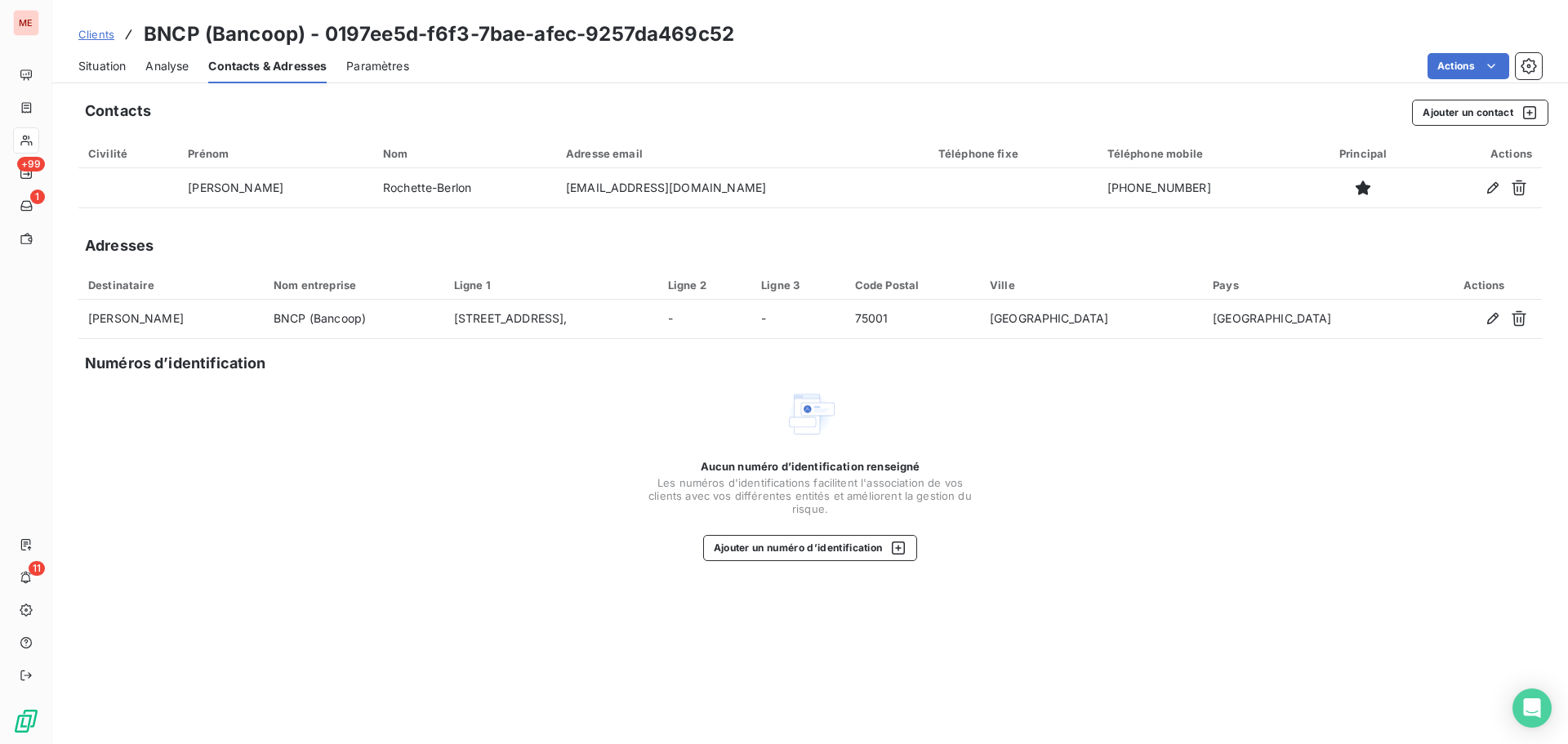
click at [81, 72] on span "Situation" at bounding box center [101, 66] width 47 height 17
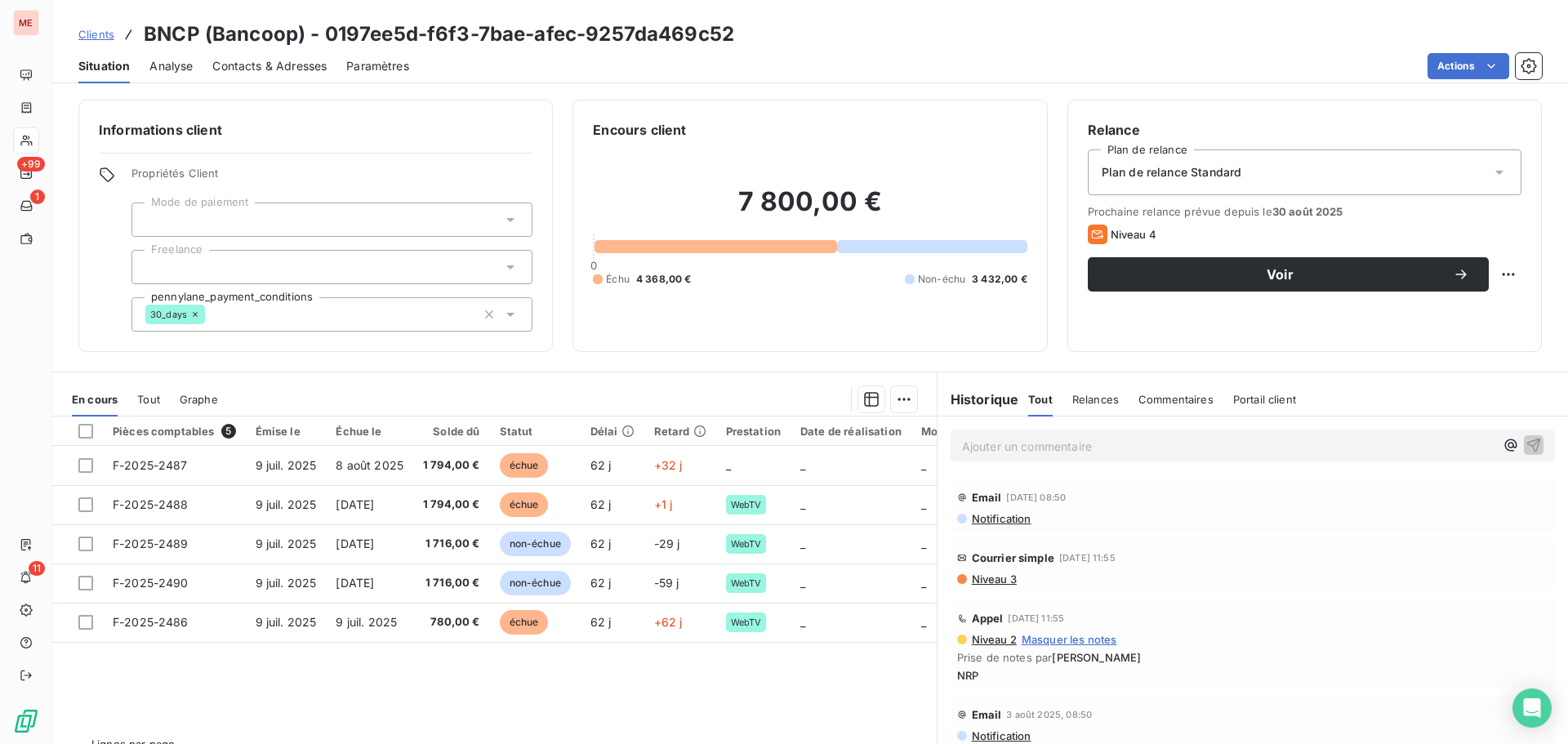
click at [277, 69] on span "Contacts & Adresses" at bounding box center [269, 66] width 115 height 17
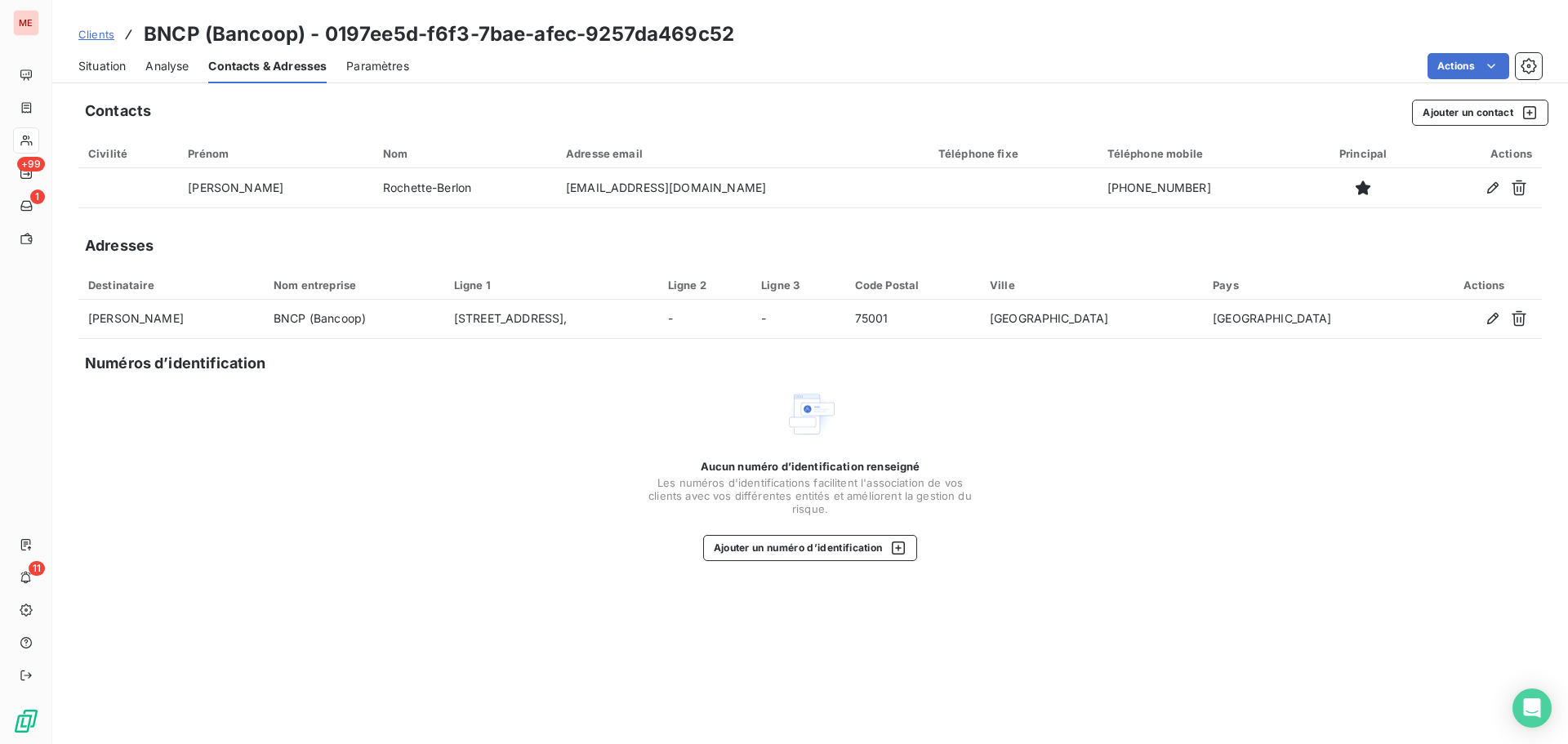
click at [103, 77] on div "Situation" at bounding box center [101, 66] width 47 height 34
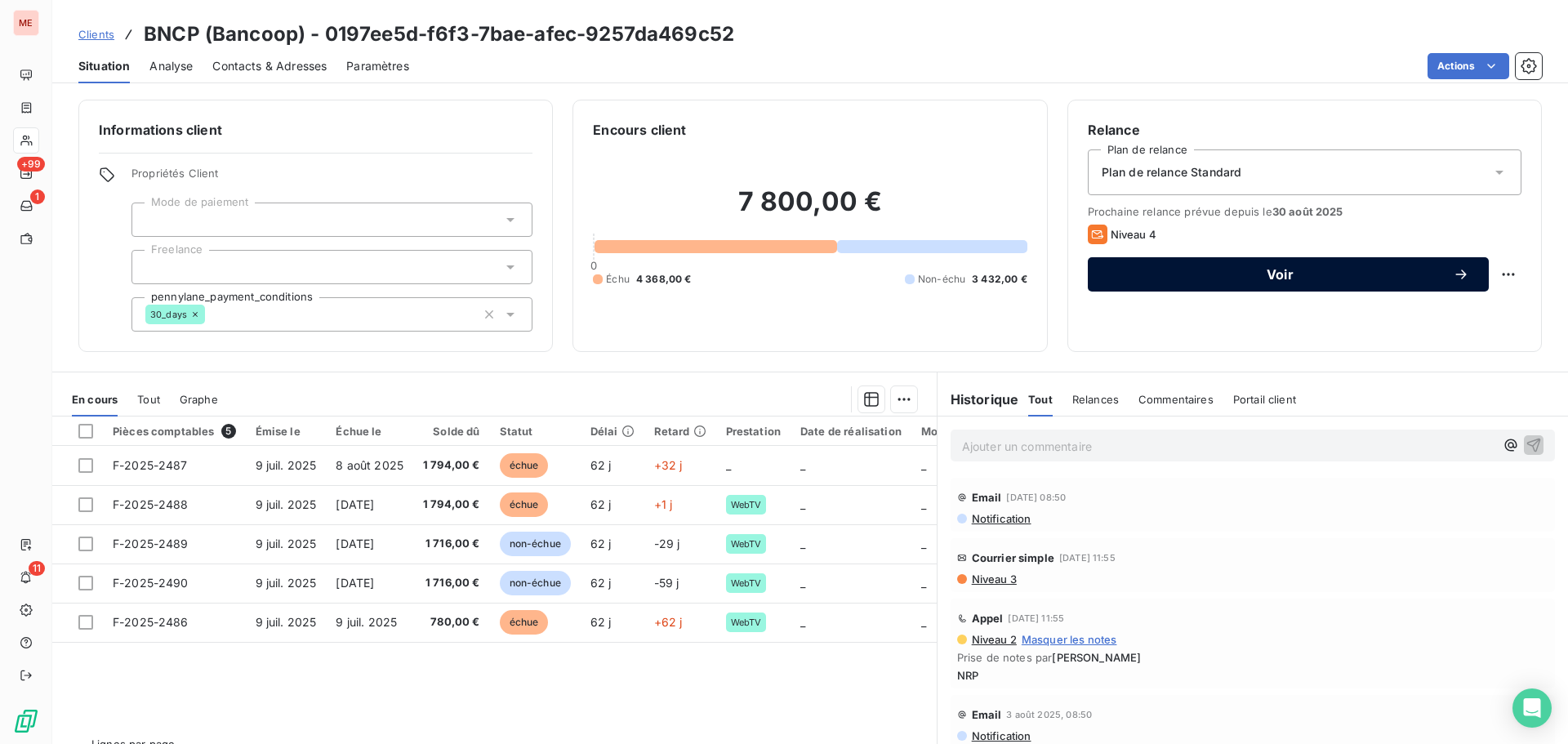
click at [1196, 277] on span "Voir" at bounding box center [1280, 275] width 345 height 13
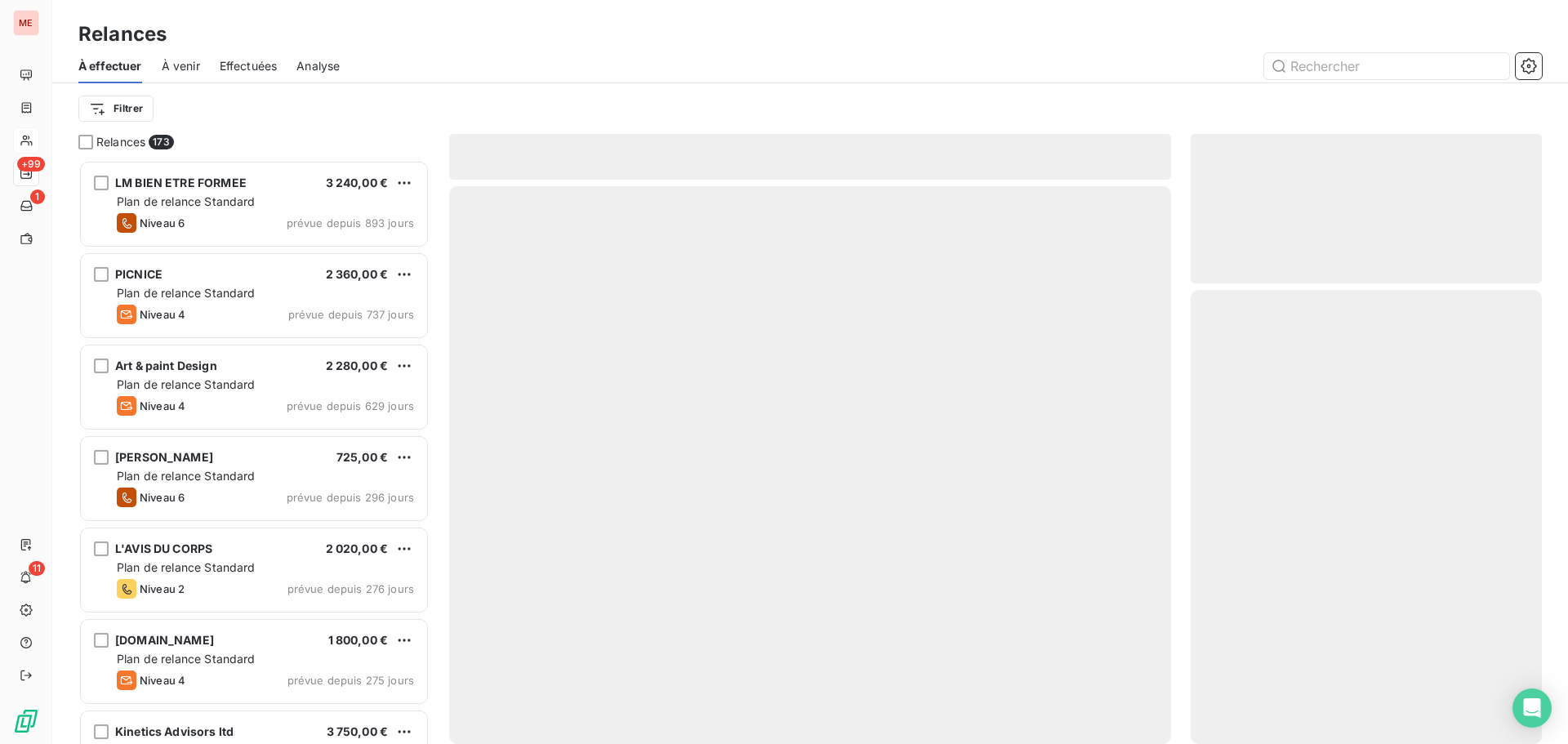
scroll to position [572, 339]
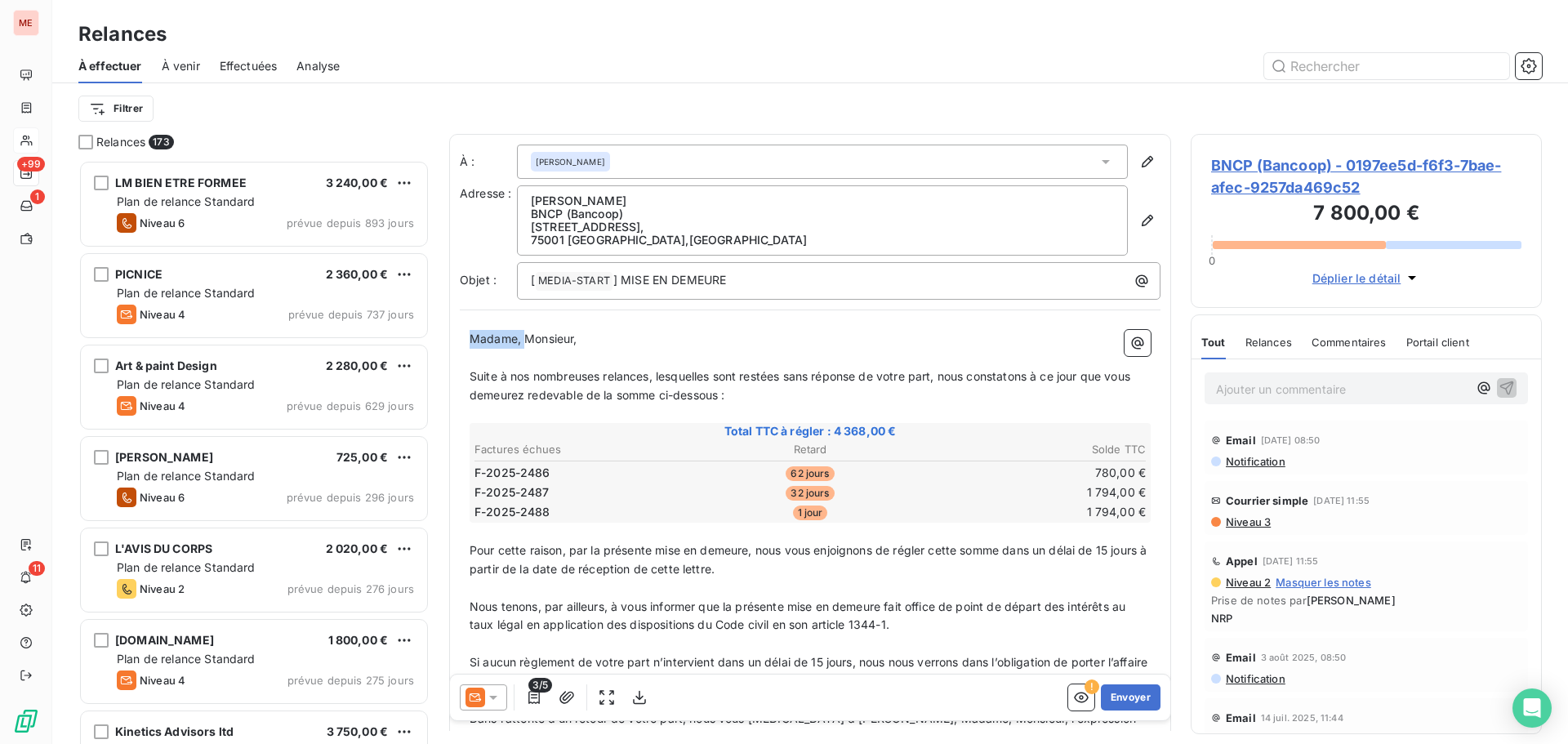
drag, startPoint x: 526, startPoint y: 339, endPoint x: 415, endPoint y: 344, distance: 111.1
click at [415, 344] on div "Relances 173 LM BIEN ETRE FORMEE 3 240,00 € Plan de relance Standard Niveau 6 p…" at bounding box center [810, 439] width 1516 height 610
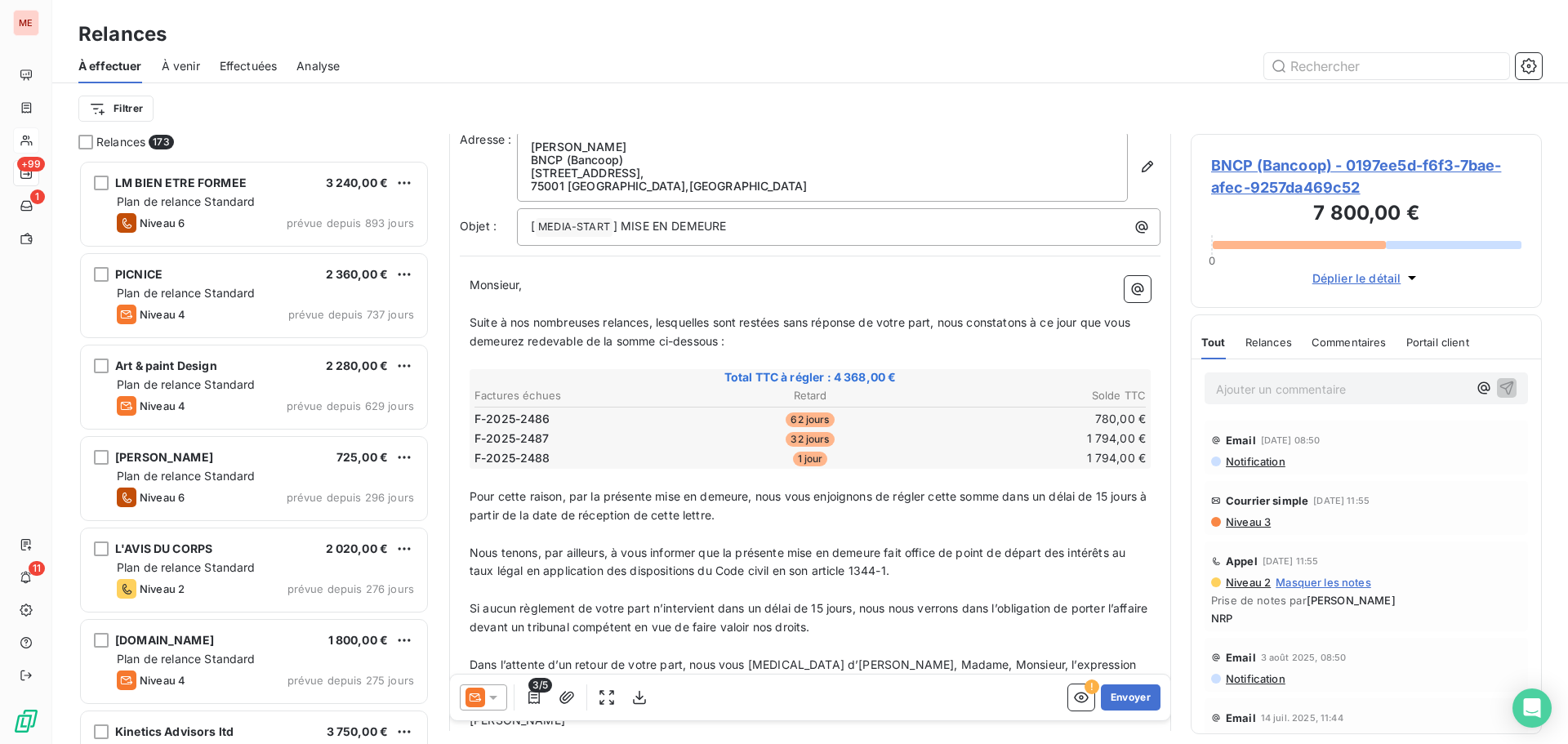
scroll to position [0, 0]
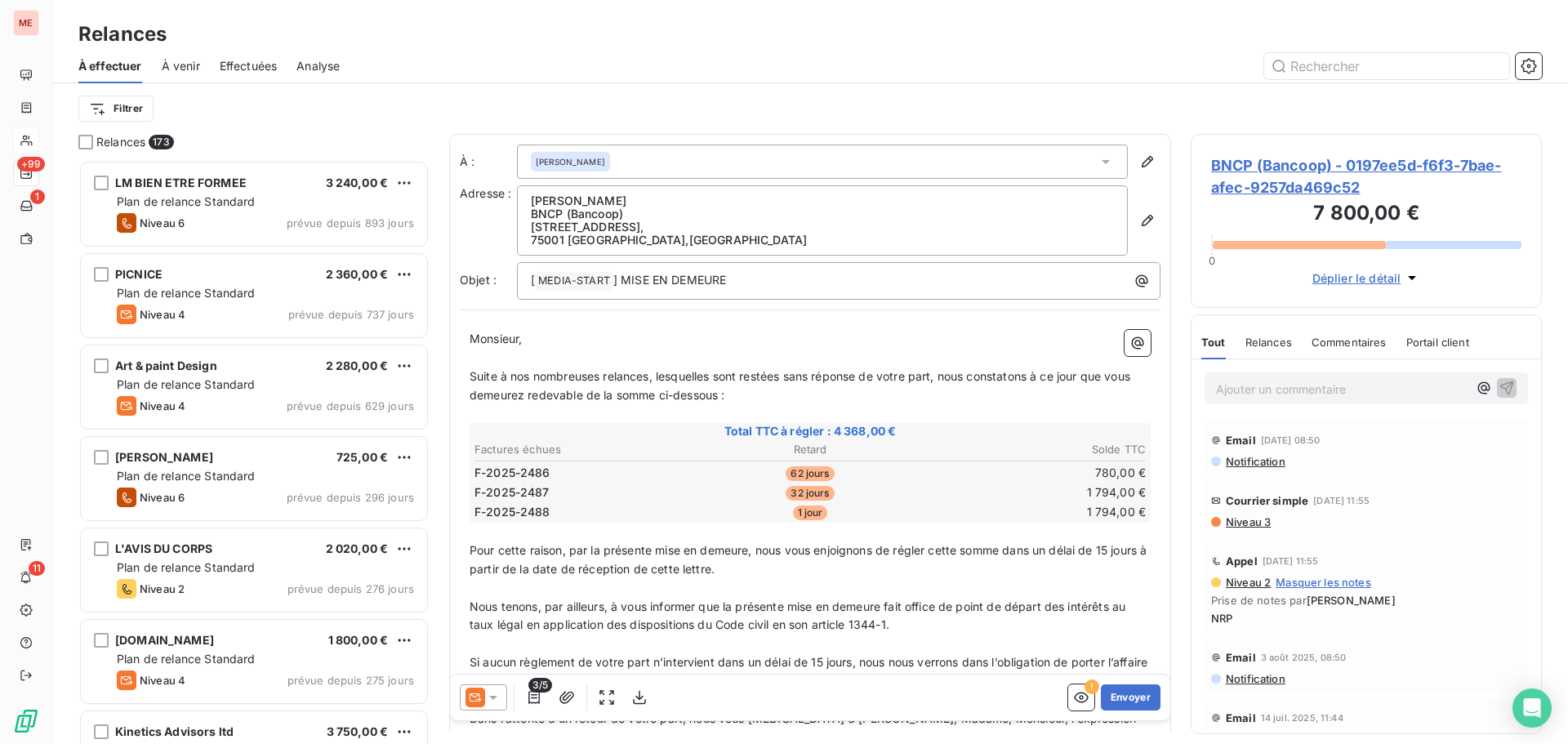
click at [499, 697] on icon at bounding box center [493, 697] width 17 height 17
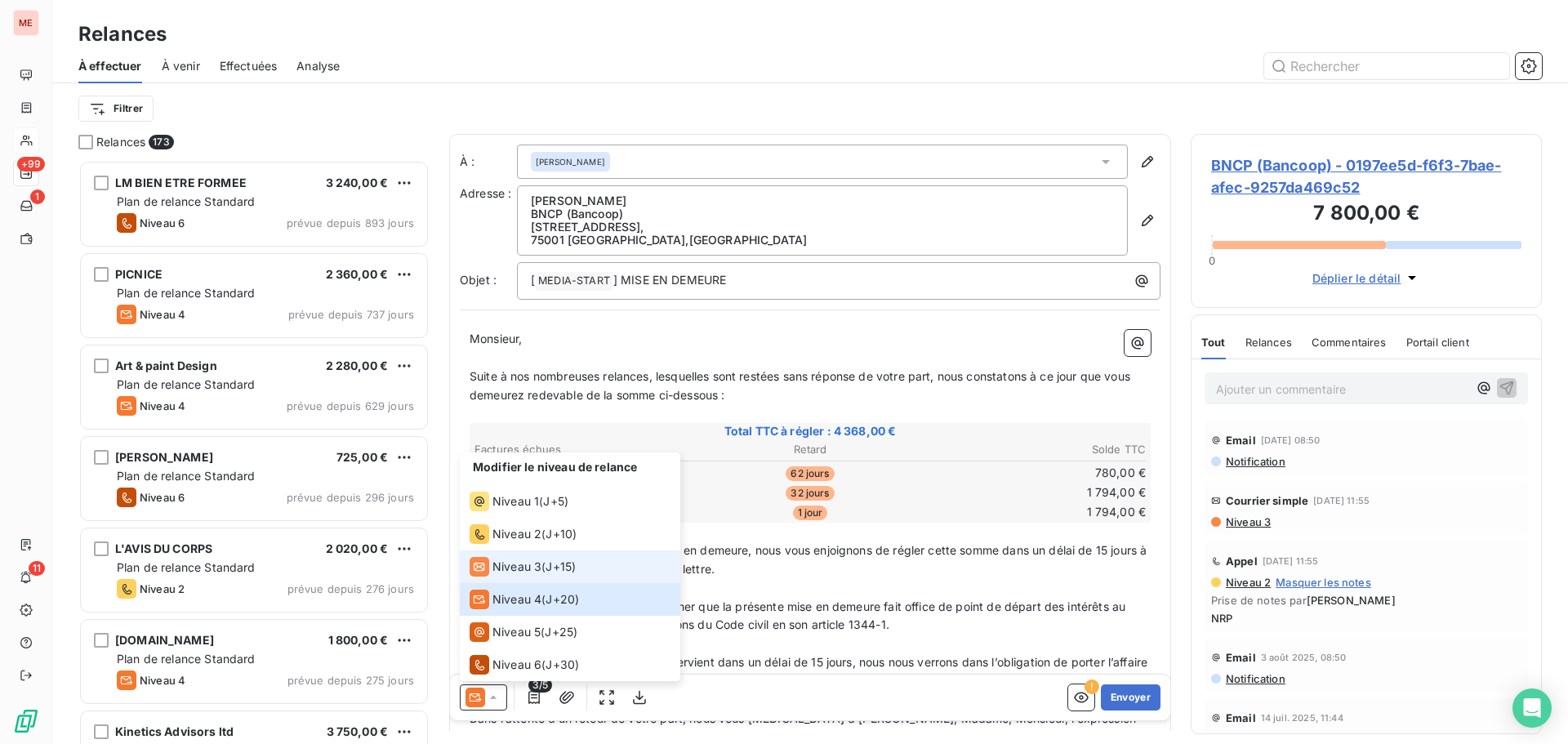
click at [501, 562] on span "Niveau 3" at bounding box center [517, 567] width 49 height 17
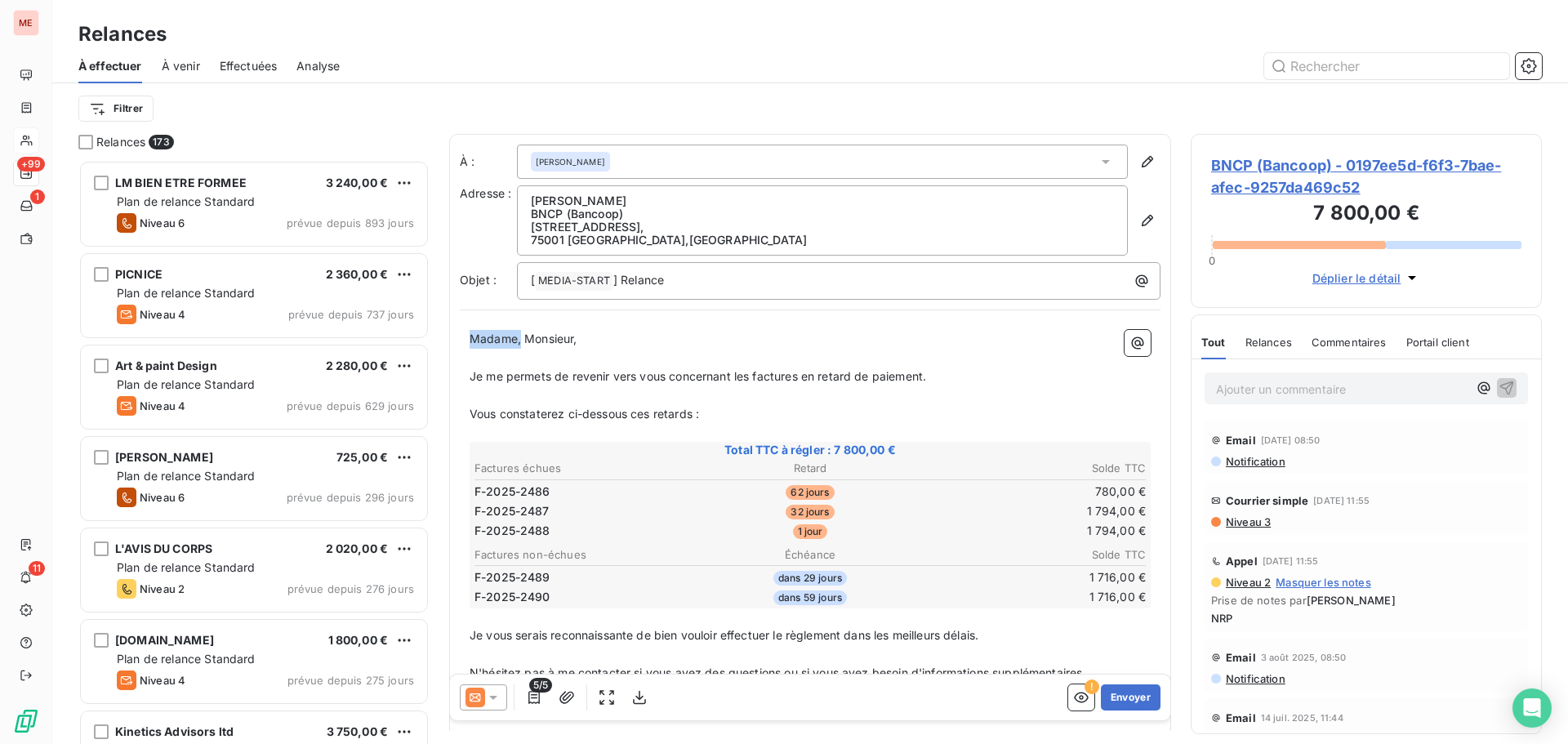
drag, startPoint x: 522, startPoint y: 341, endPoint x: 439, endPoint y: 327, distance: 84.2
click at [439, 327] on div "Relances 173 LM BIEN ETRE FORMEE 3 240,00 € Plan de relance Standard Niveau 6 p…" at bounding box center [810, 439] width 1516 height 610
click at [1114, 702] on button "Envoyer" at bounding box center [1131, 697] width 60 height 26
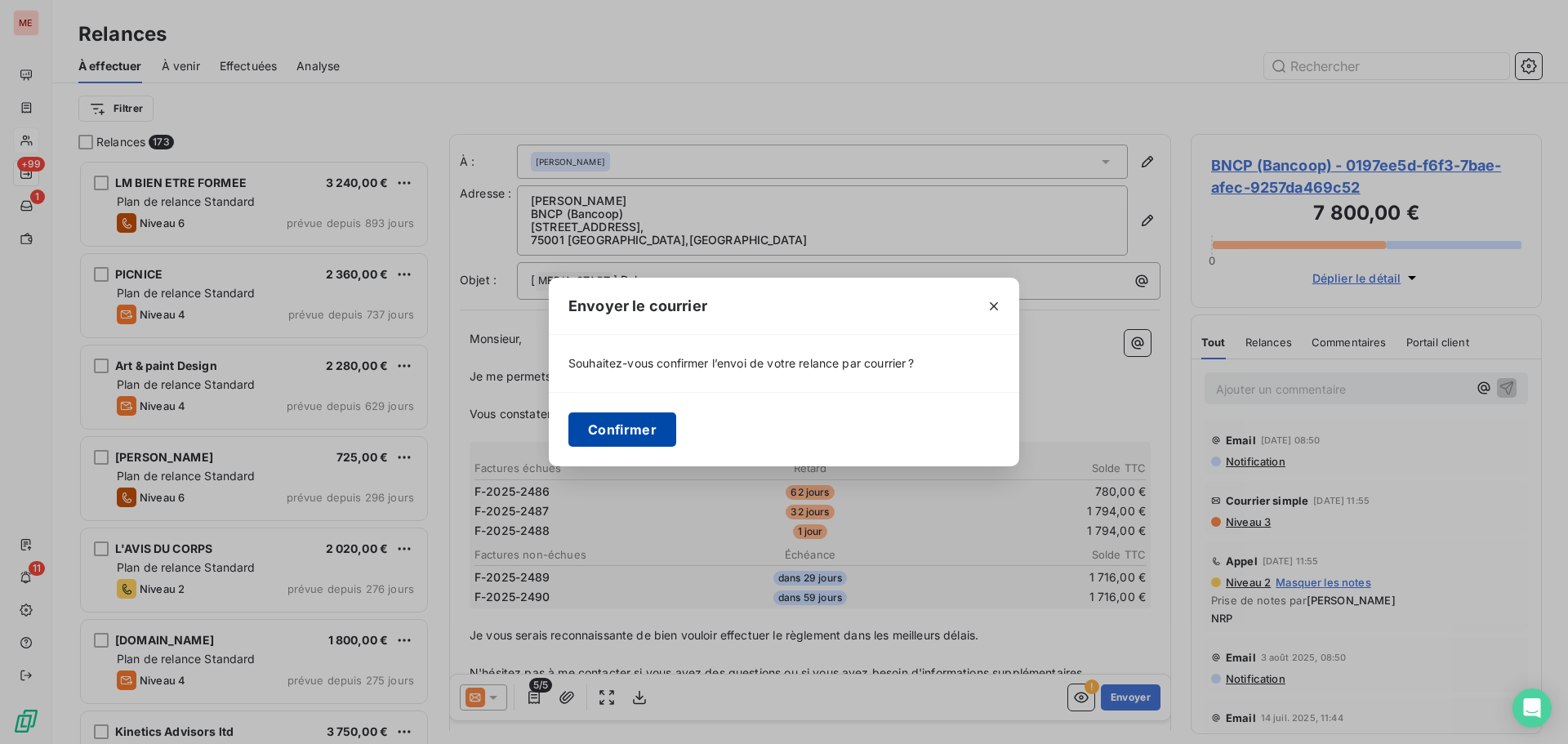
click at [624, 424] on button "Confirmer" at bounding box center [623, 429] width 108 height 34
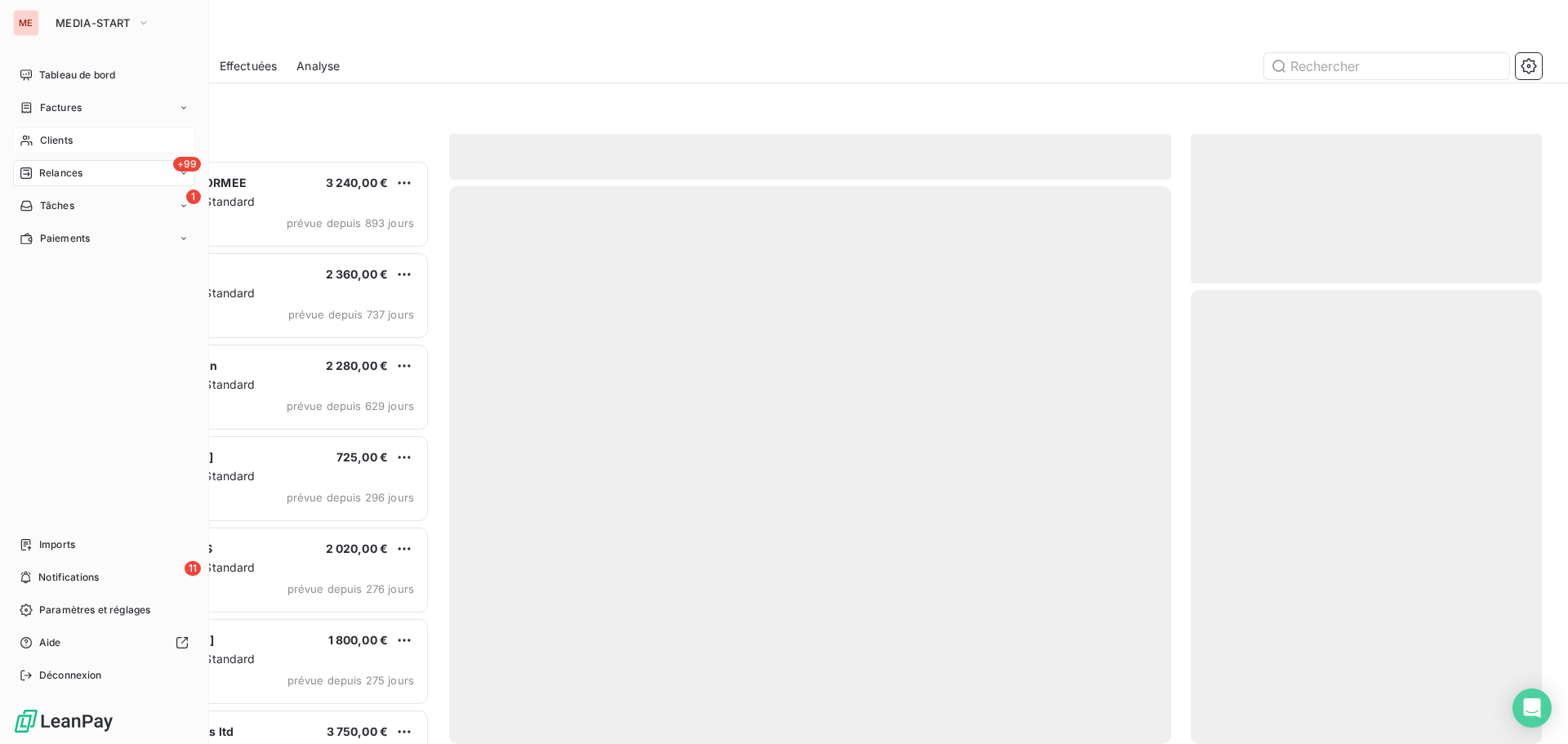
click at [25, 139] on icon at bounding box center [26, 141] width 11 height 10
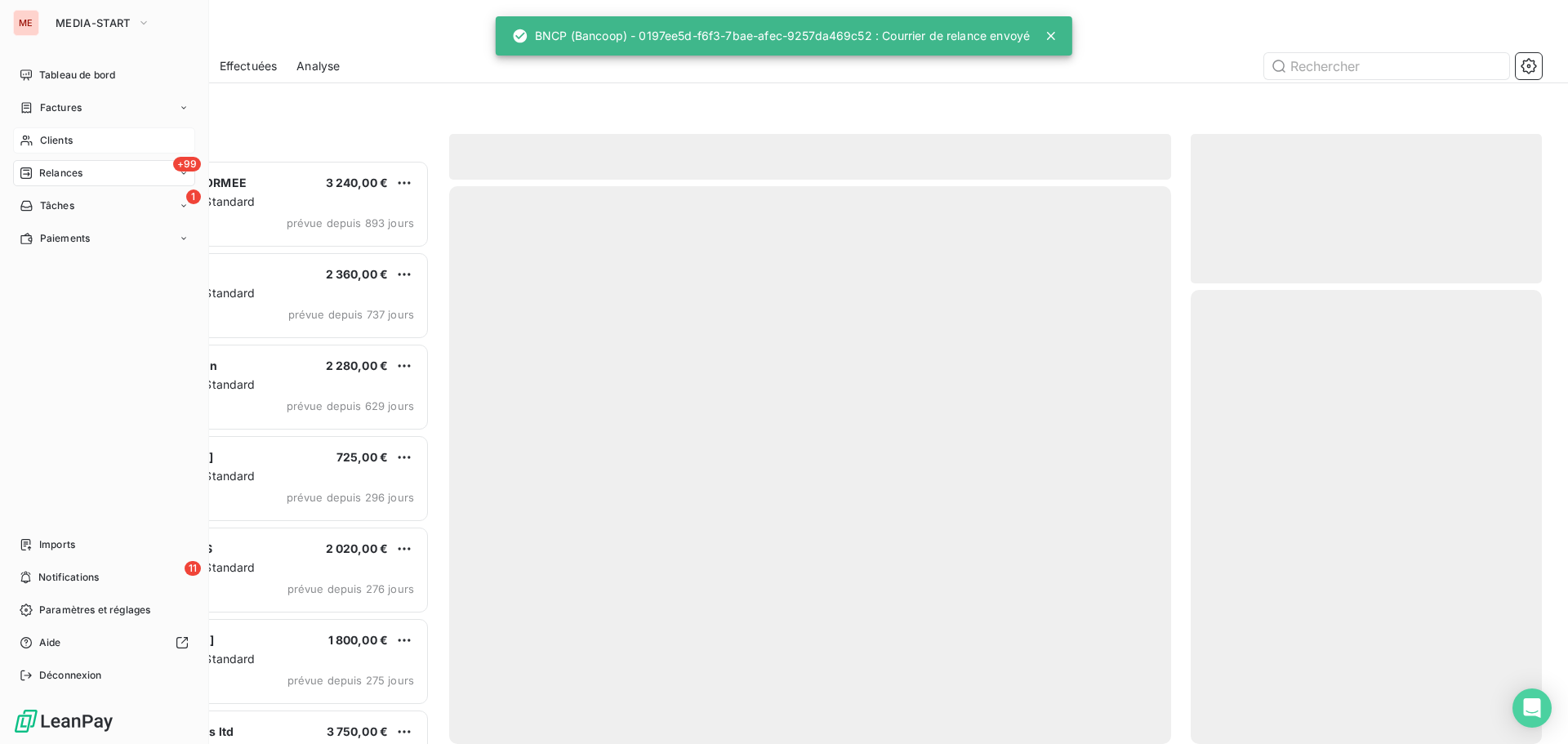
scroll to position [572, 339]
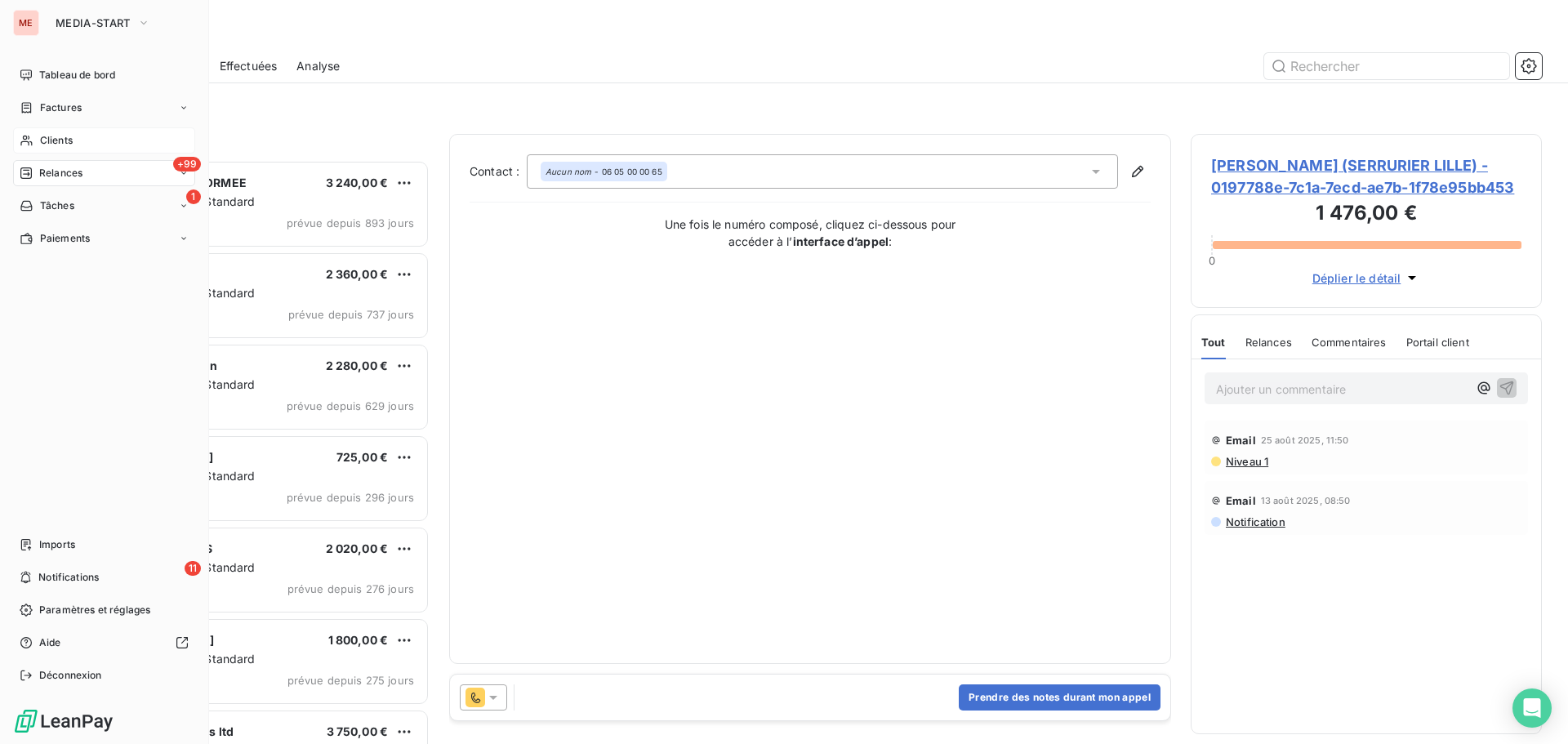
click at [32, 147] on div "Clients" at bounding box center [104, 141] width 182 height 26
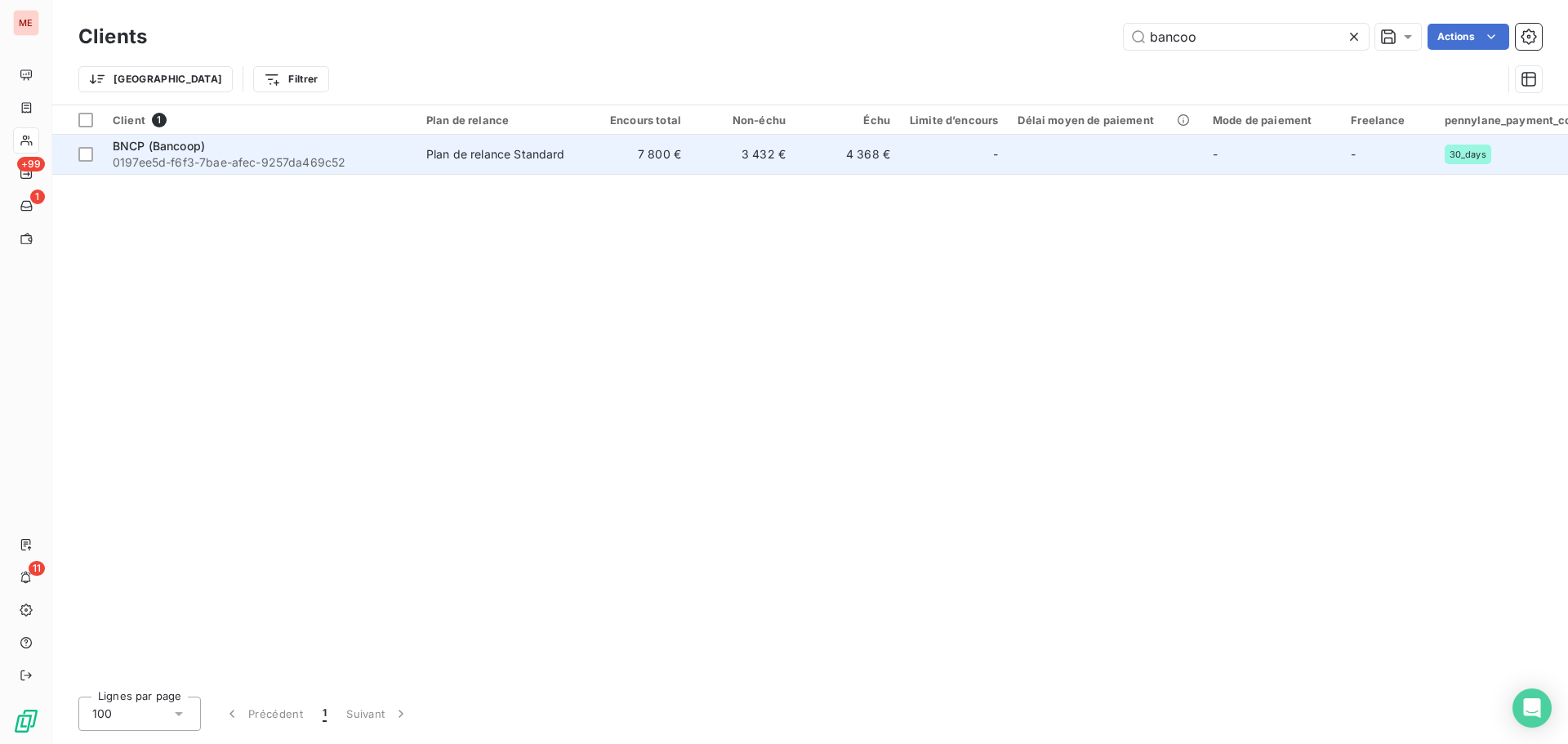
click at [237, 156] on span "0197ee5d-f6f3-7bae-afec-9257da469c52" at bounding box center [260, 163] width 294 height 17
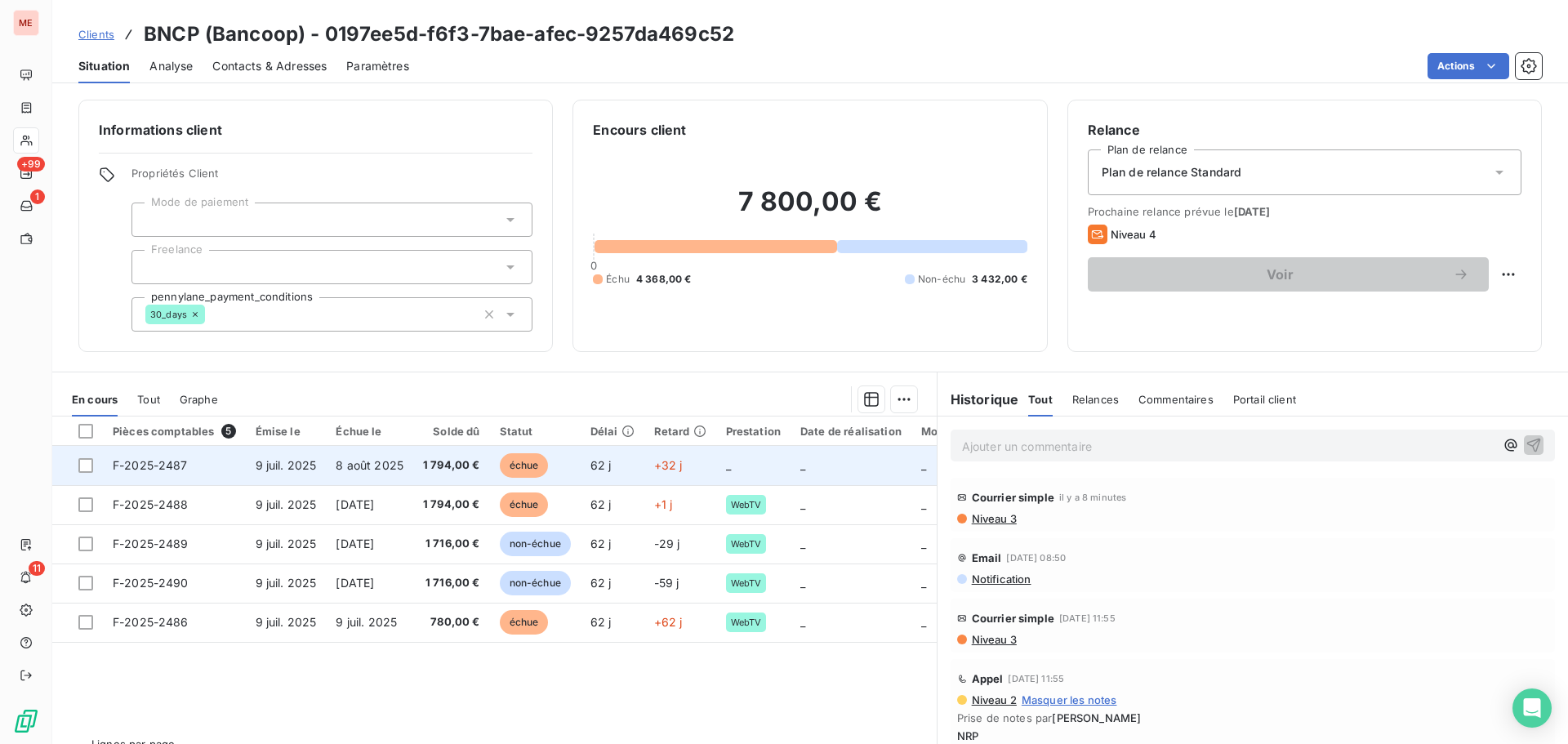
click at [303, 472] on td "9 juil. 2025" at bounding box center [286, 466] width 81 height 39
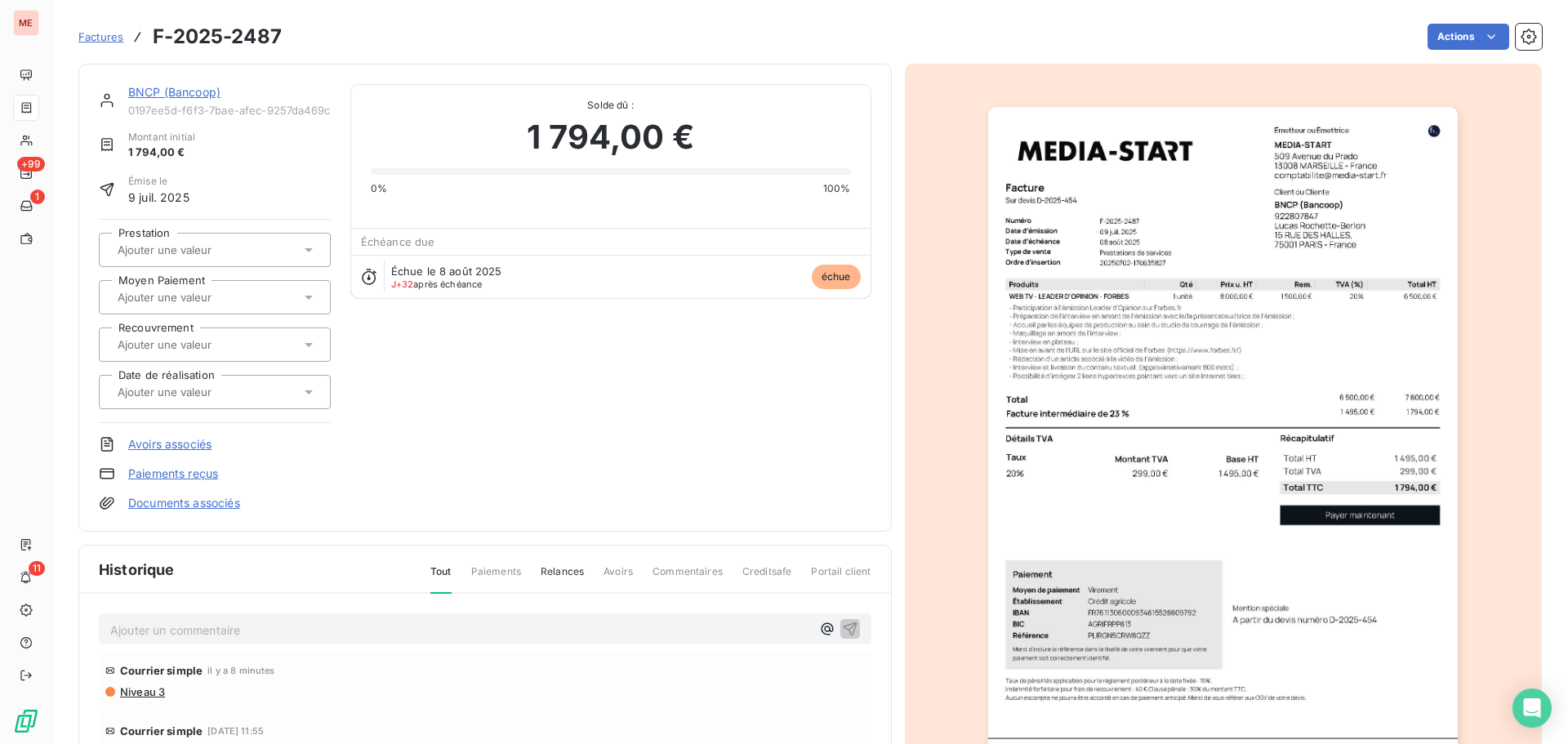
click at [252, 335] on div at bounding box center [207, 345] width 188 height 21
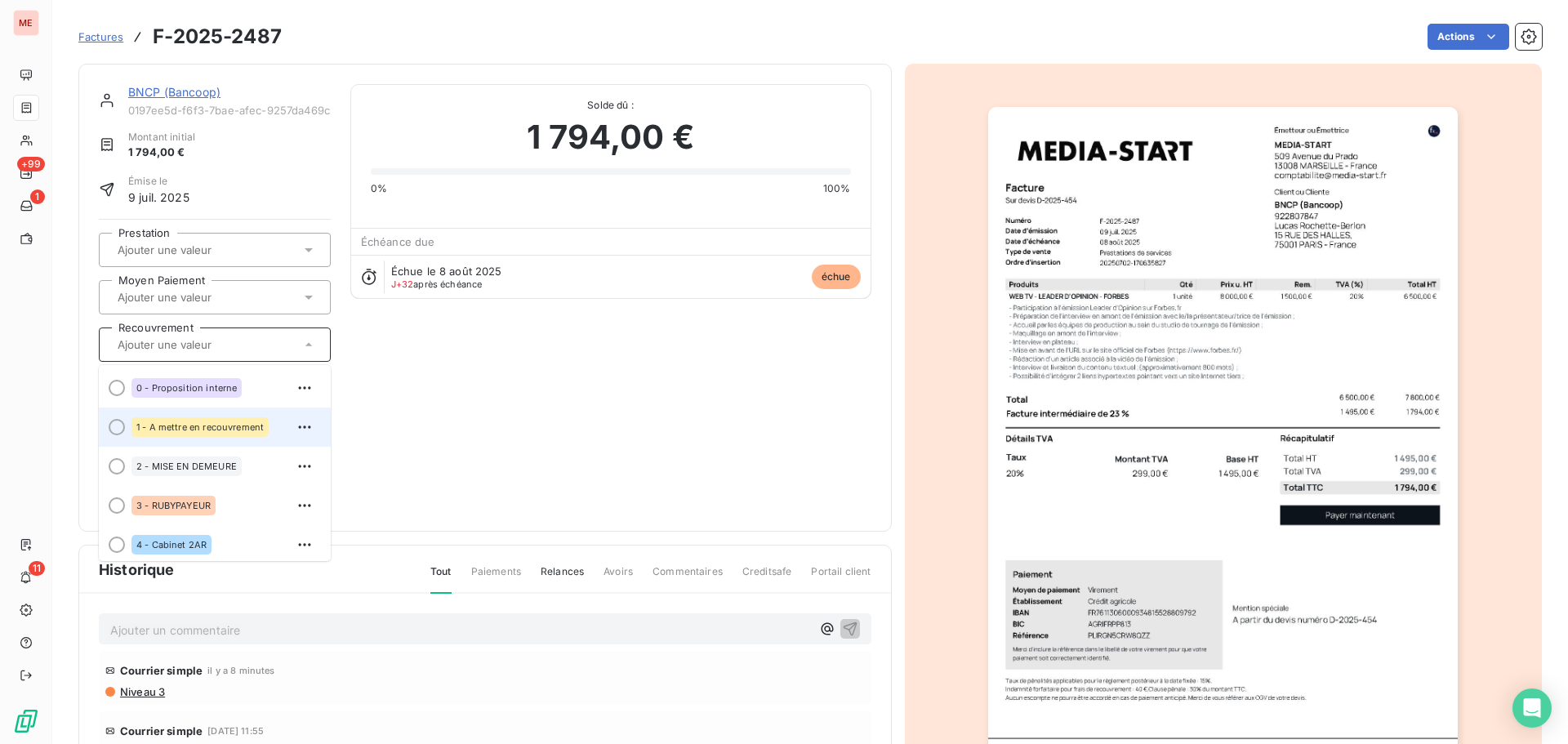
click at [240, 409] on li "1 - A mettre en recouvrement" at bounding box center [214, 427] width 232 height 39
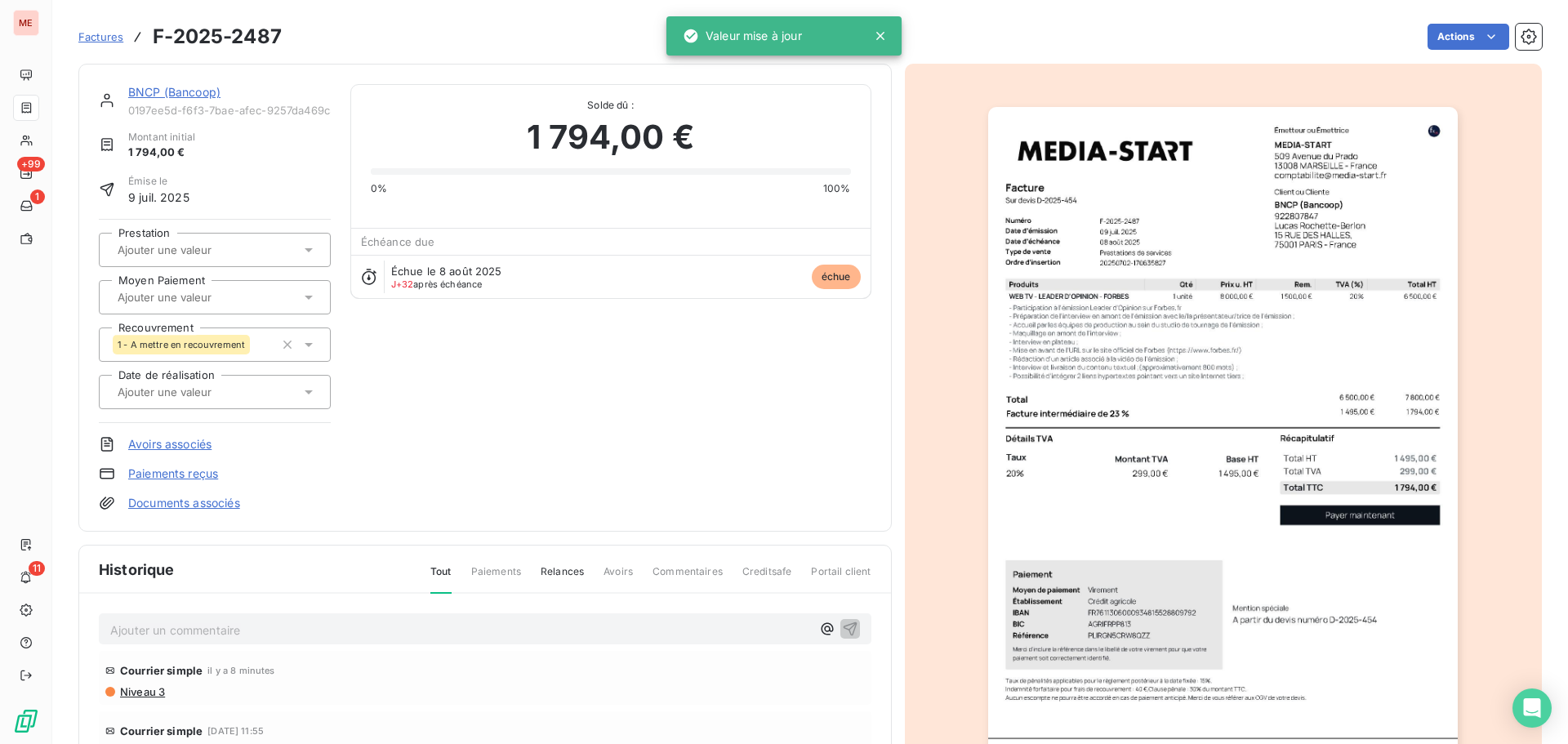
click at [187, 97] on link "BNCP (Bancoop)" at bounding box center [174, 91] width 92 height 14
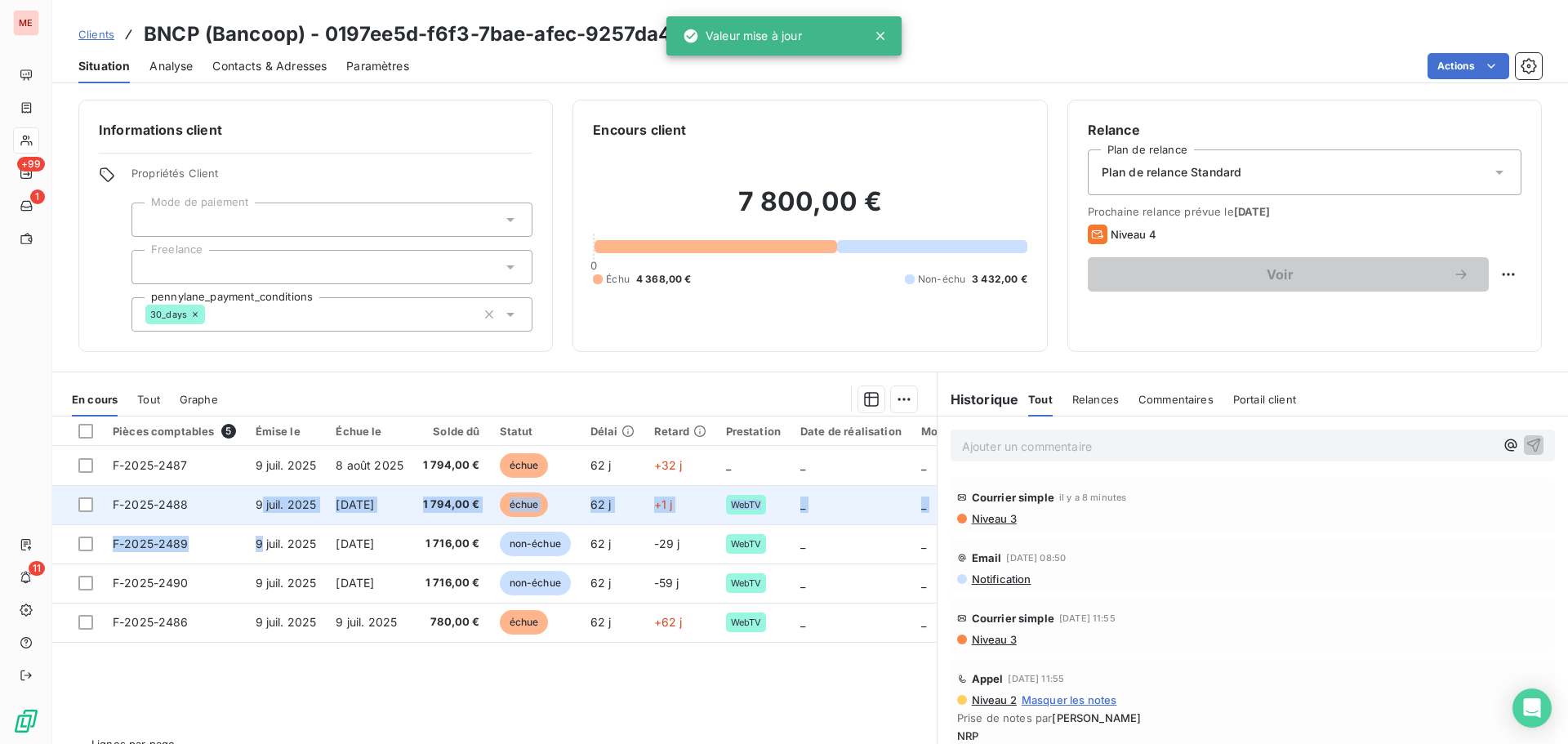
drag, startPoint x: 258, startPoint y: 526, endPoint x: 263, endPoint y: 513, distance: 13.9
click at [263, 513] on tbody "F-2025-2487 [DATE] [DATE] 1 794,00 € échue 62 j +32 j _ _ _ _ F-2025-2488 [DATE…" at bounding box center [586, 544] width 1068 height 196
click at [263, 513] on td "9 juil. 2025" at bounding box center [286, 505] width 81 height 39
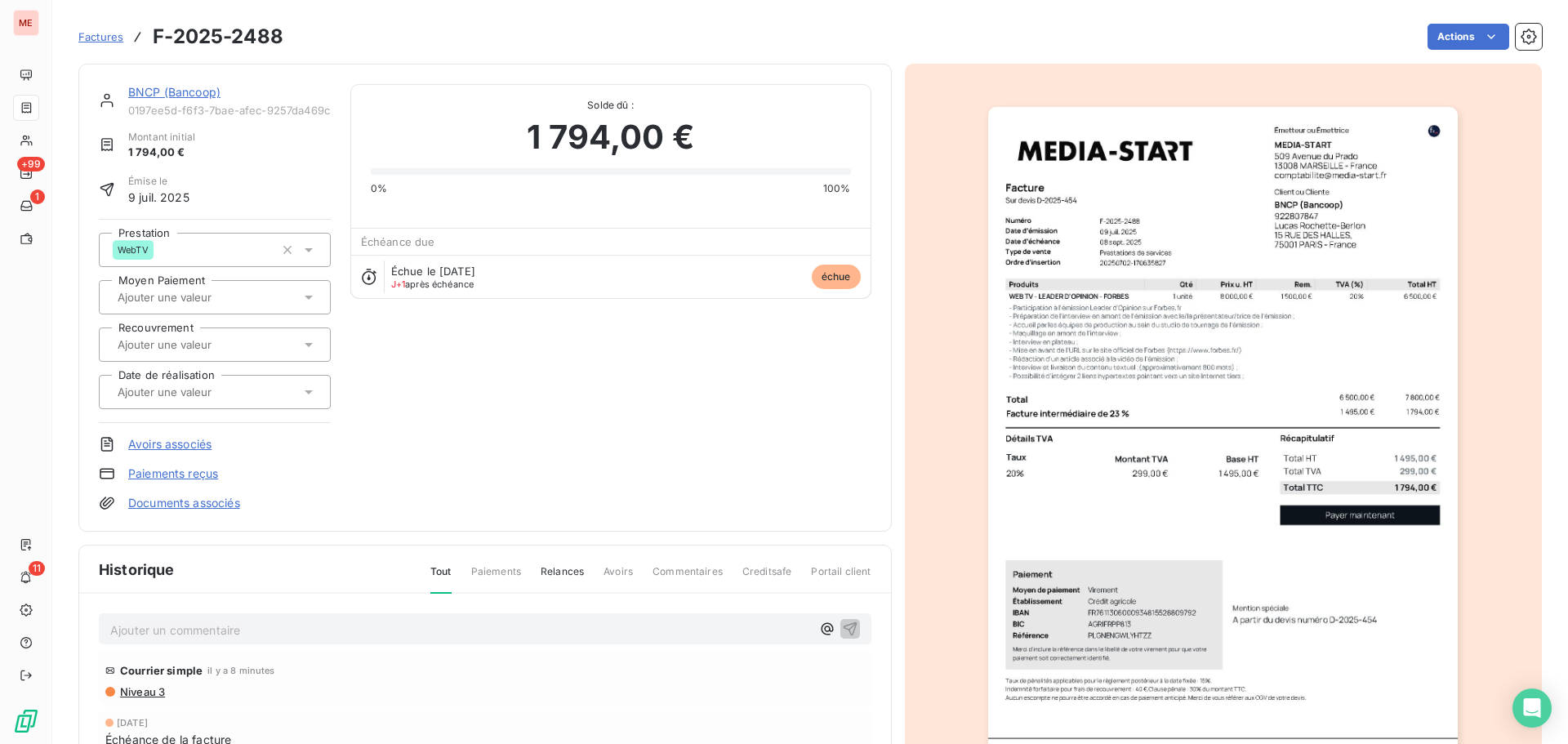
click at [191, 354] on div at bounding box center [207, 345] width 188 height 21
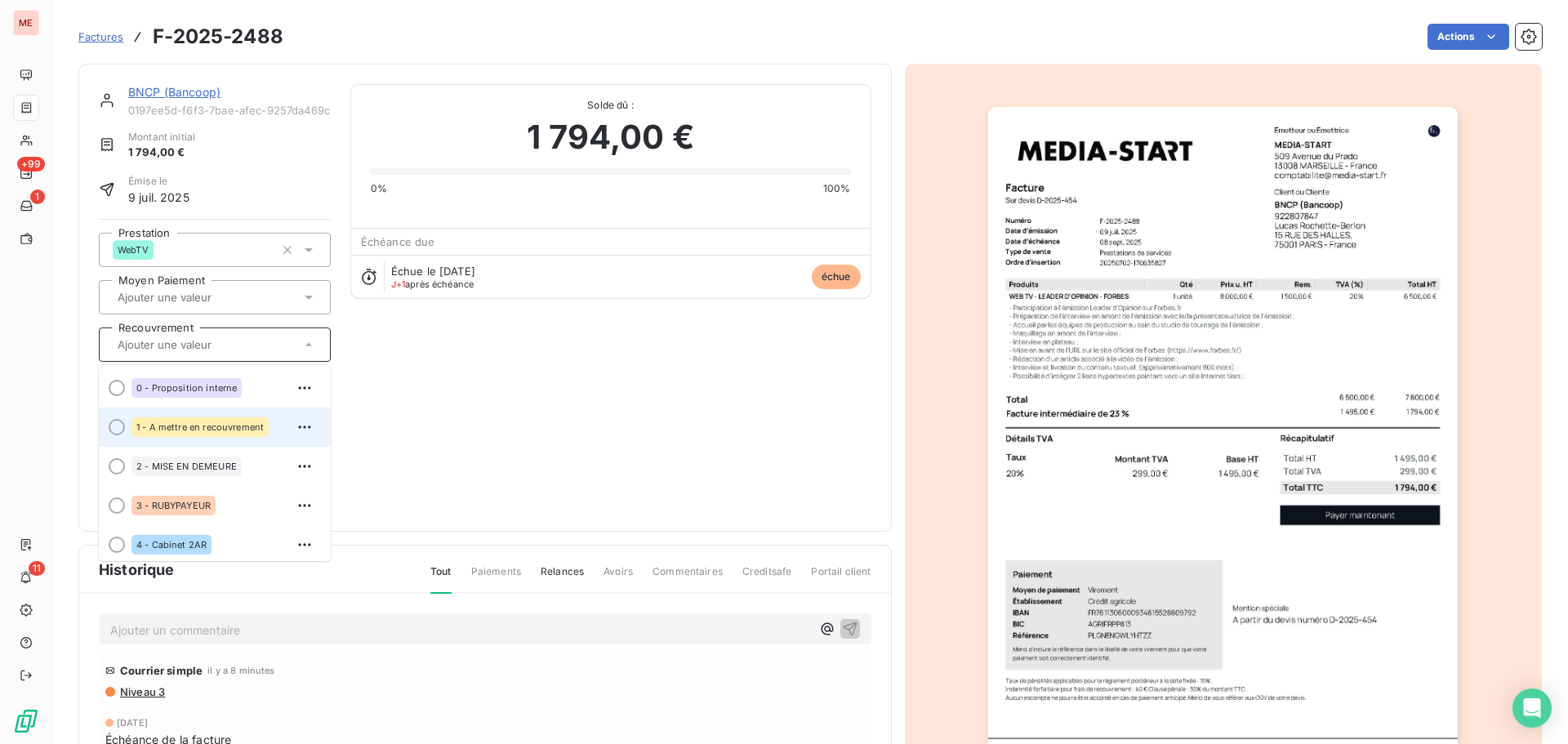
click at [190, 417] on div "1 - A mettre en recouvrement" at bounding box center [199, 426] width 137 height 20
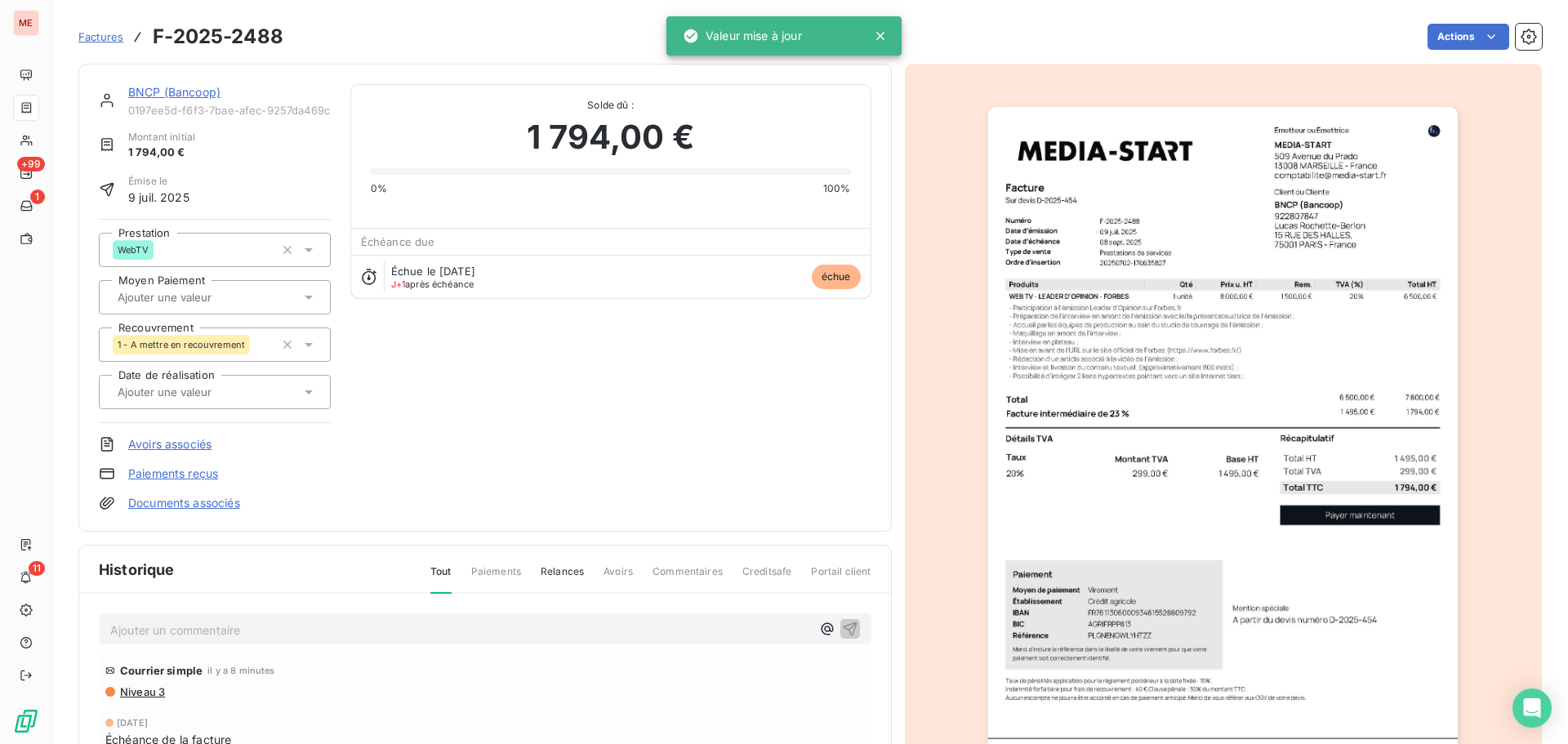
click at [180, 90] on link "BNCP (Bancoop)" at bounding box center [174, 91] width 92 height 14
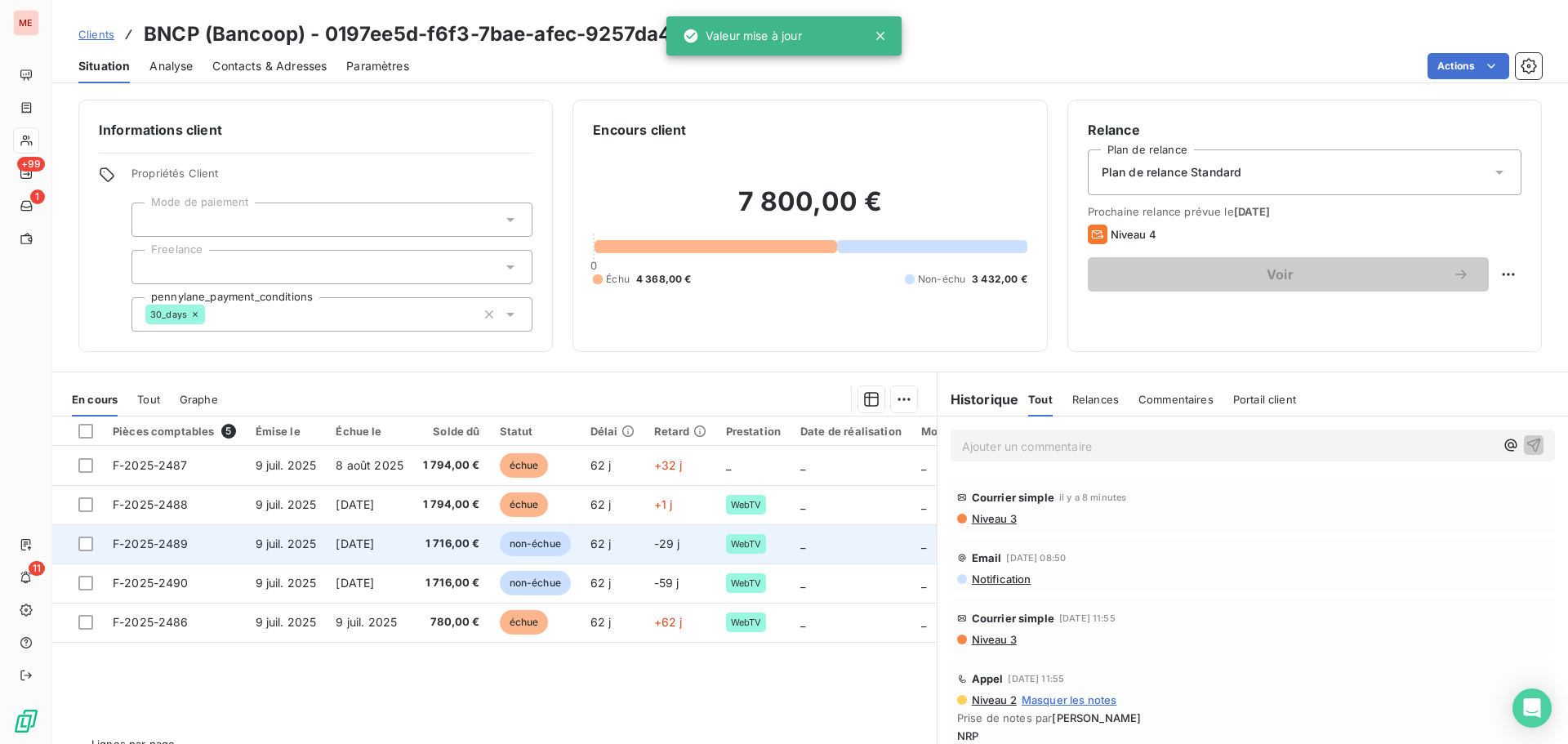
click at [304, 556] on td "9 juil. 2025" at bounding box center [286, 544] width 81 height 39
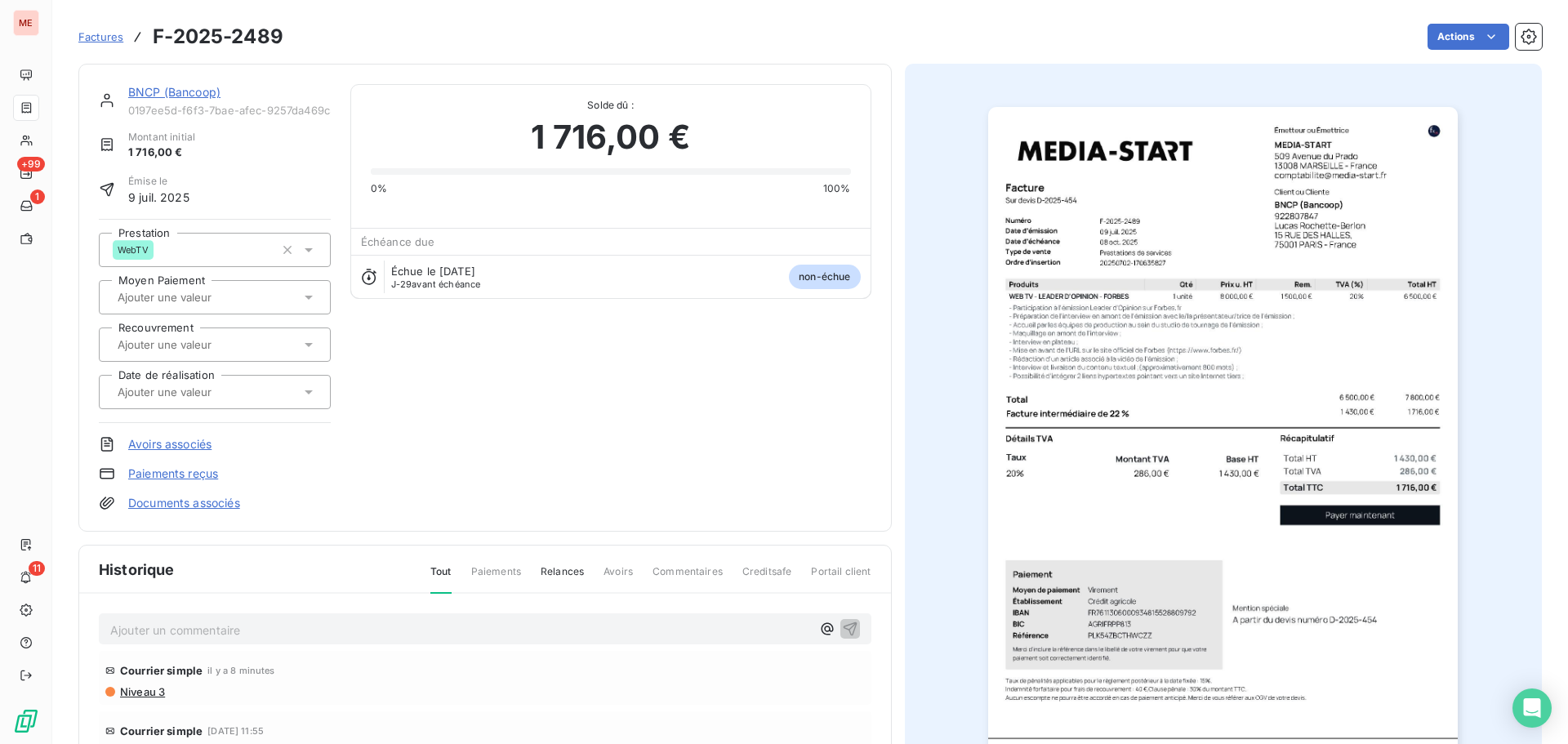
drag, startPoint x: 202, startPoint y: 336, endPoint x: 222, endPoint y: 346, distance: 22.4
click at [222, 346] on input "text" at bounding box center [198, 345] width 164 height 15
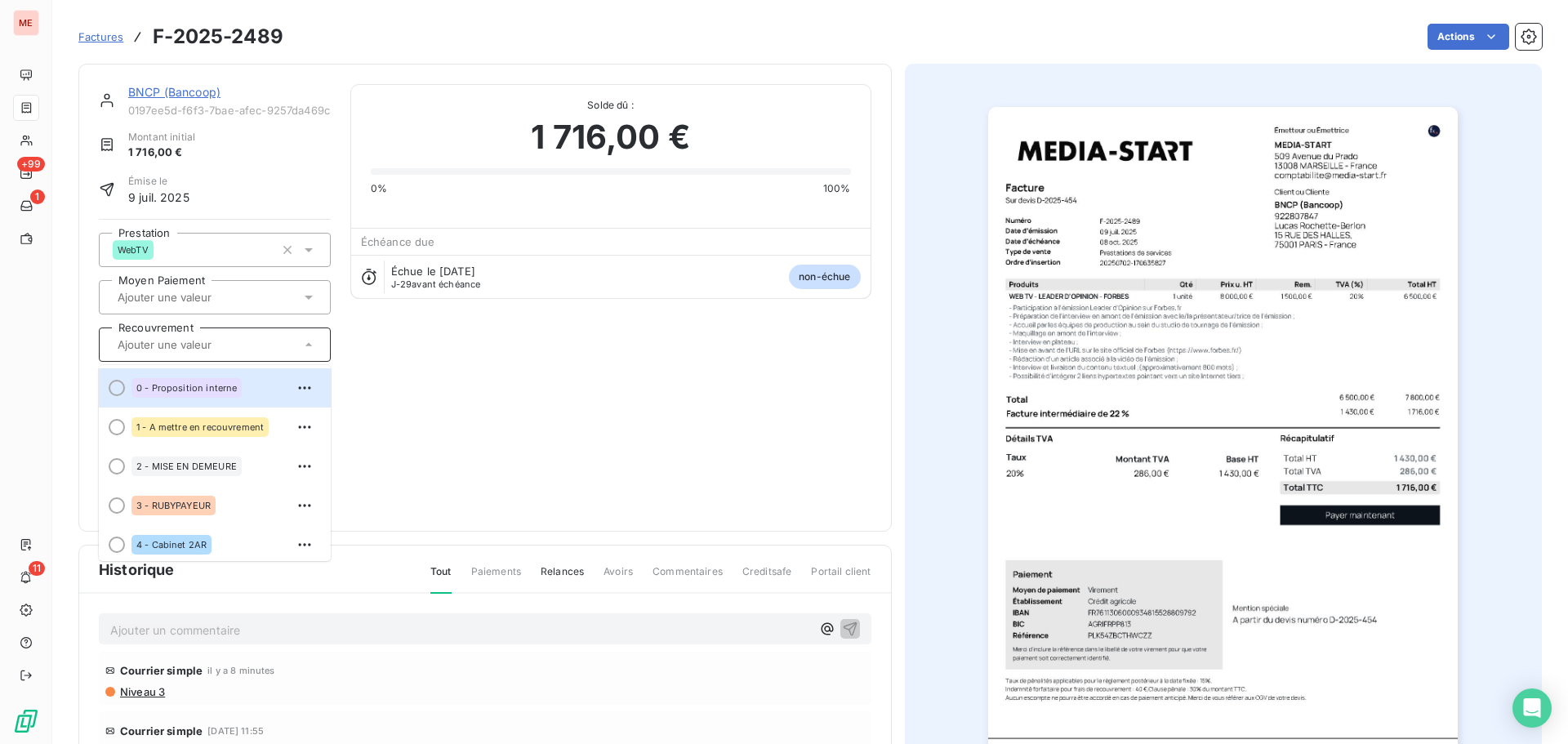
click at [222, 346] on input "text" at bounding box center [198, 345] width 164 height 15
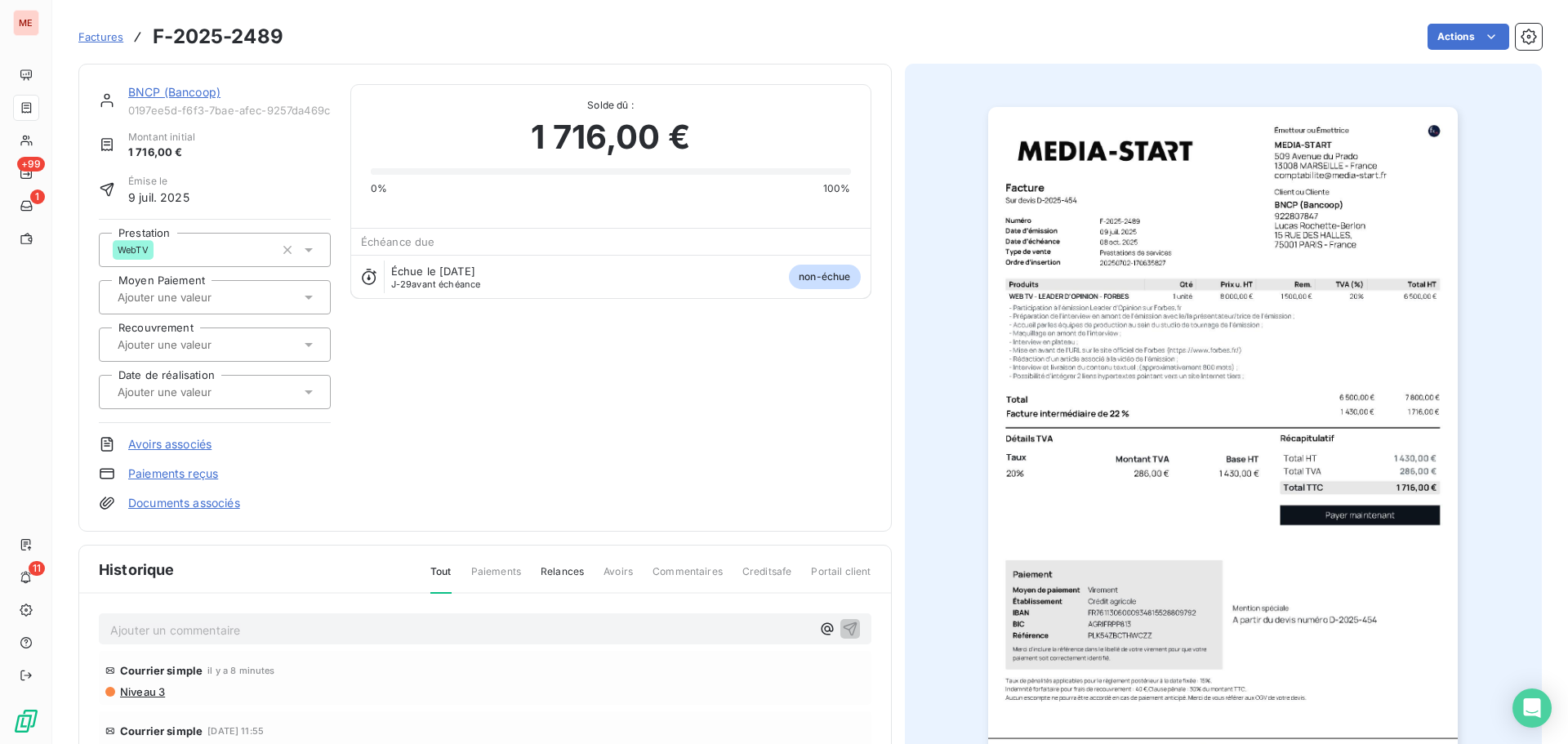
drag, startPoint x: 233, startPoint y: 346, endPoint x: 237, endPoint y: 355, distance: 9.8
click at [237, 355] on div at bounding box center [207, 345] width 188 height 21
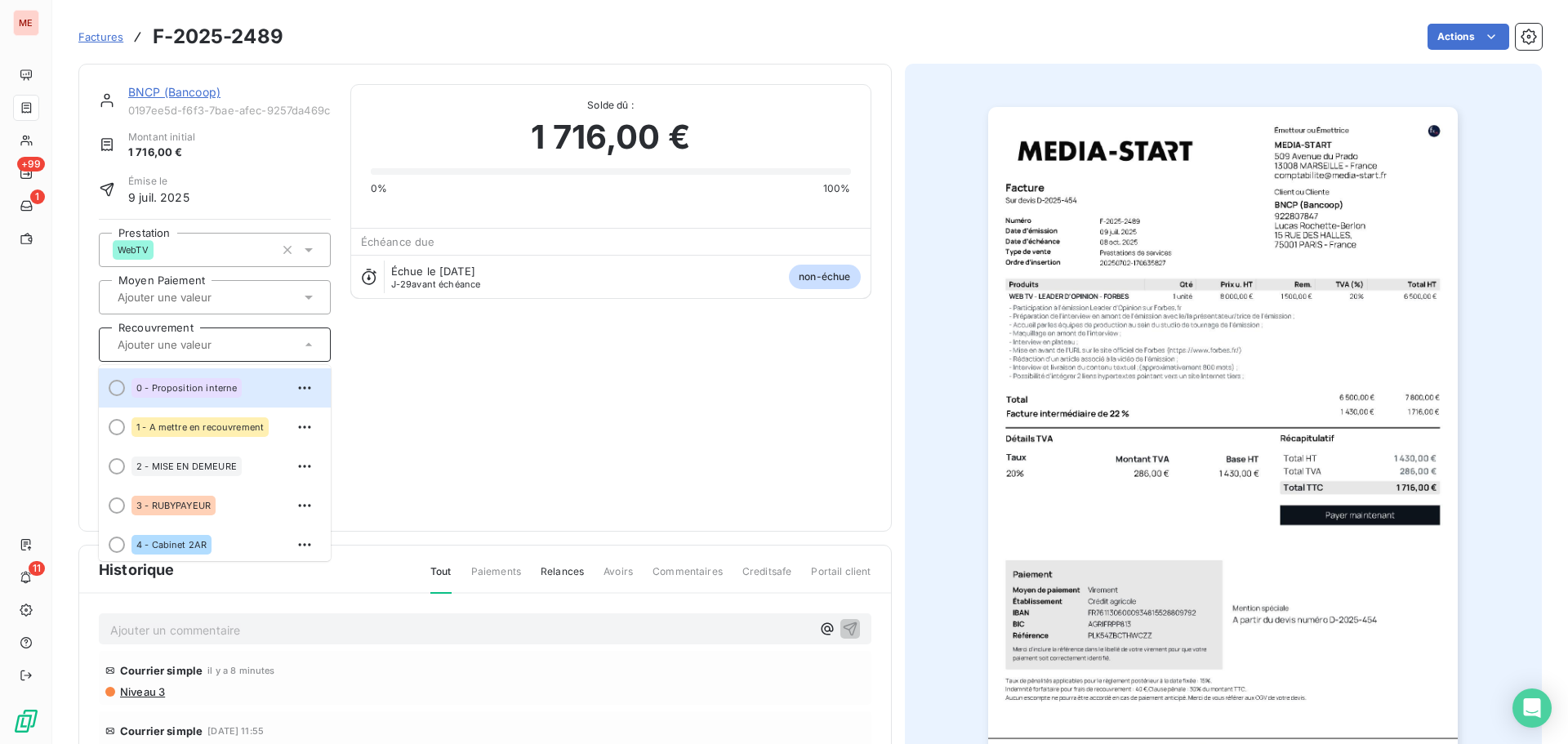
click at [237, 355] on div at bounding box center [207, 345] width 188 height 21
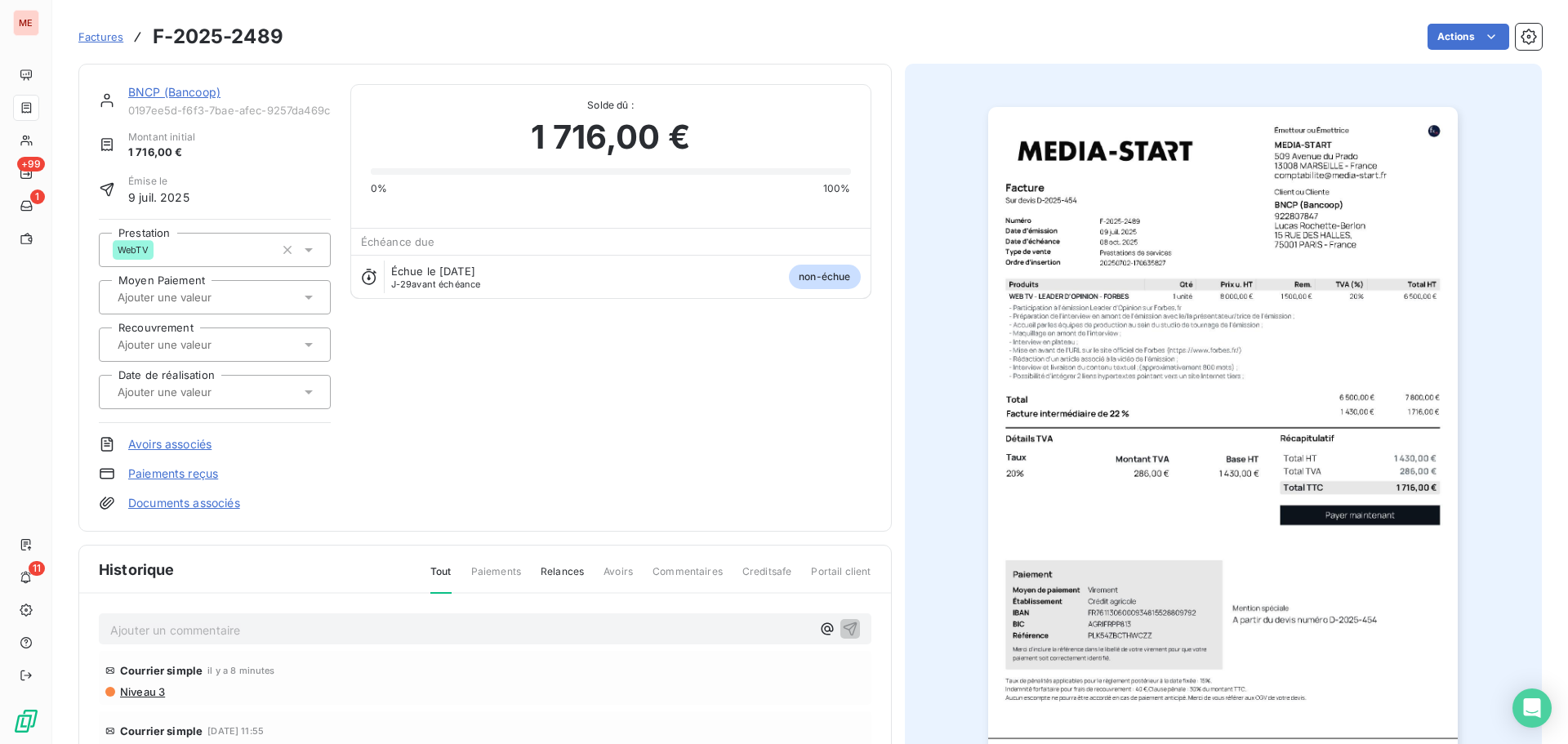
click at [237, 355] on div at bounding box center [207, 345] width 188 height 21
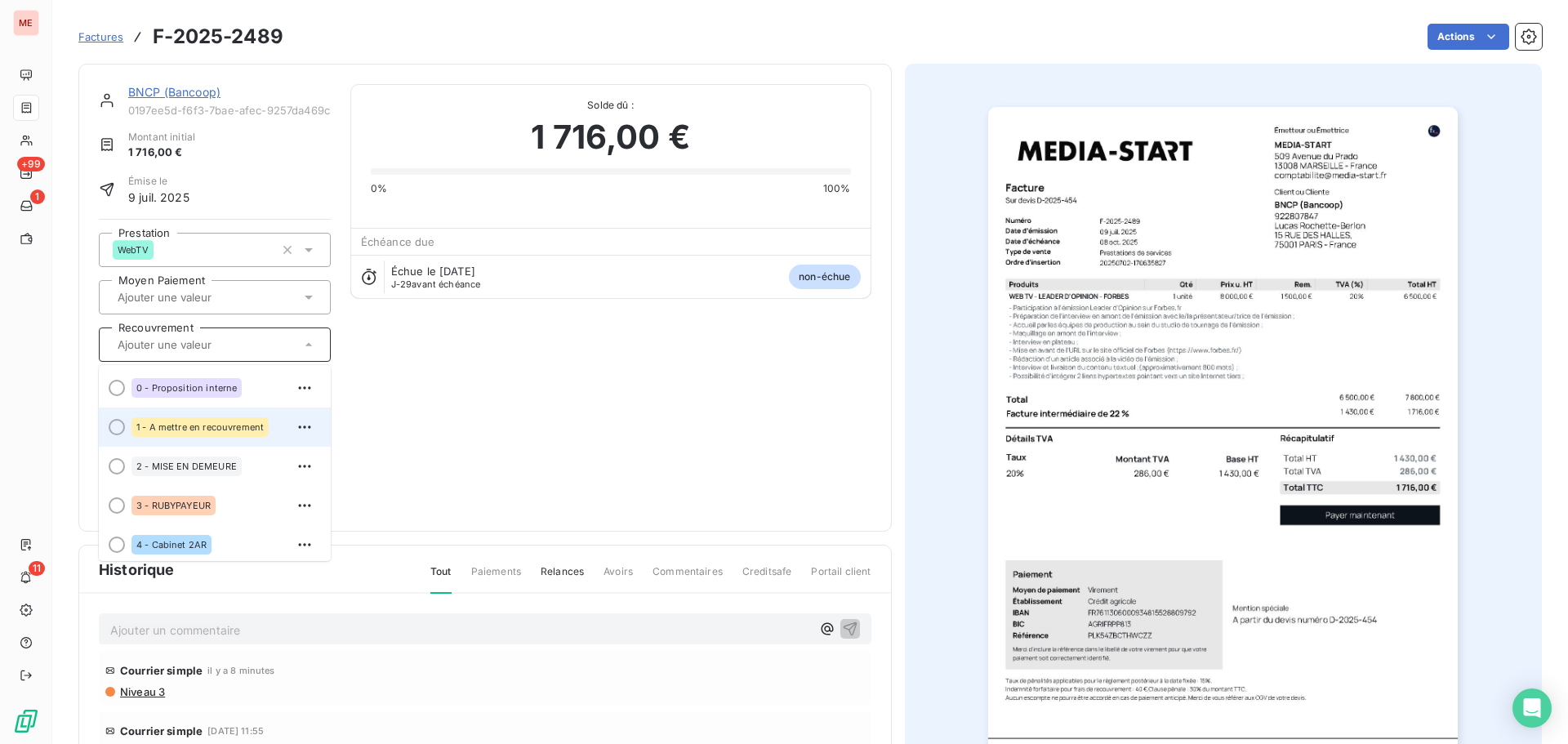
click at [230, 441] on li "1 - A mettre en recouvrement" at bounding box center [214, 427] width 232 height 39
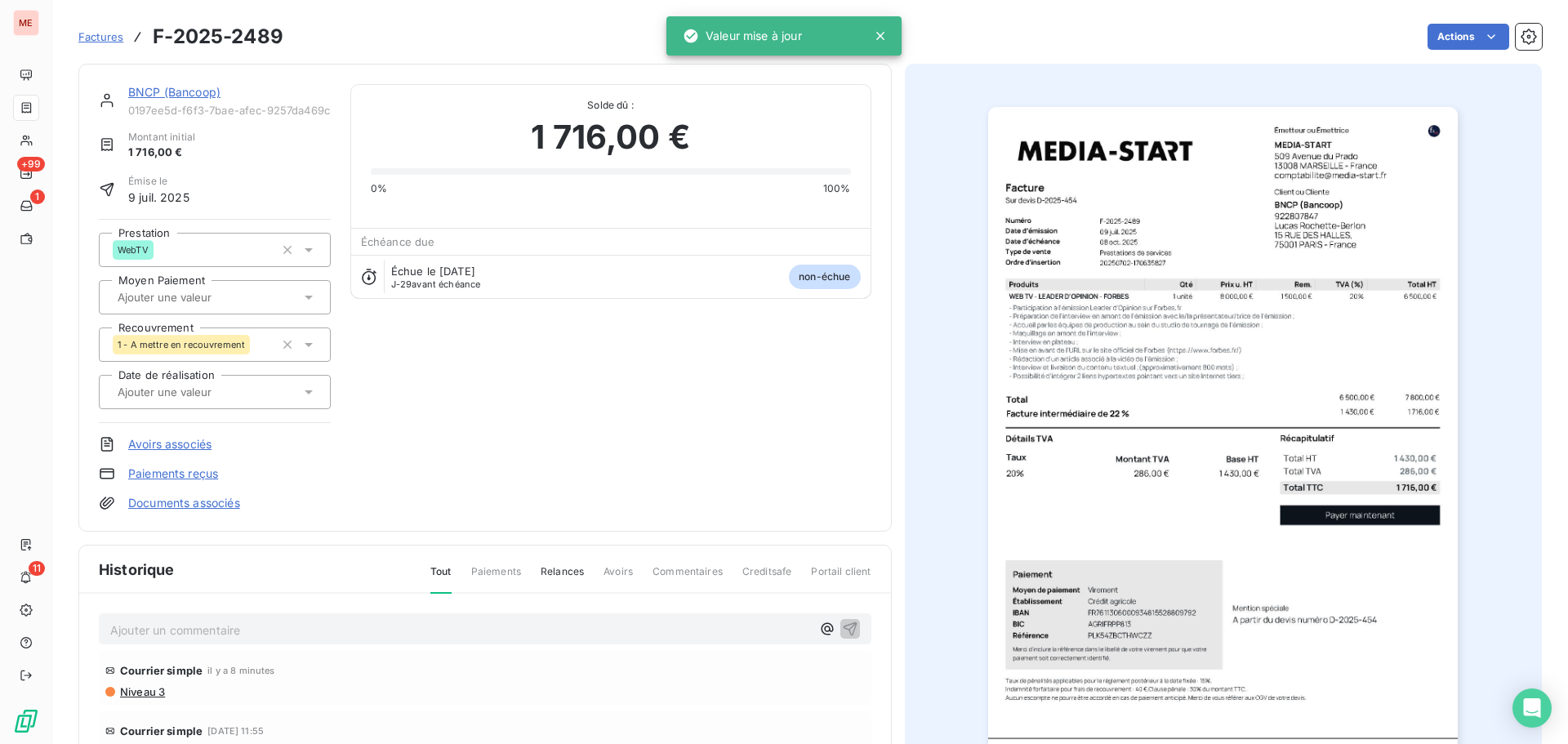
click at [197, 95] on link "BNCP (Bancoop)" at bounding box center [174, 91] width 92 height 14
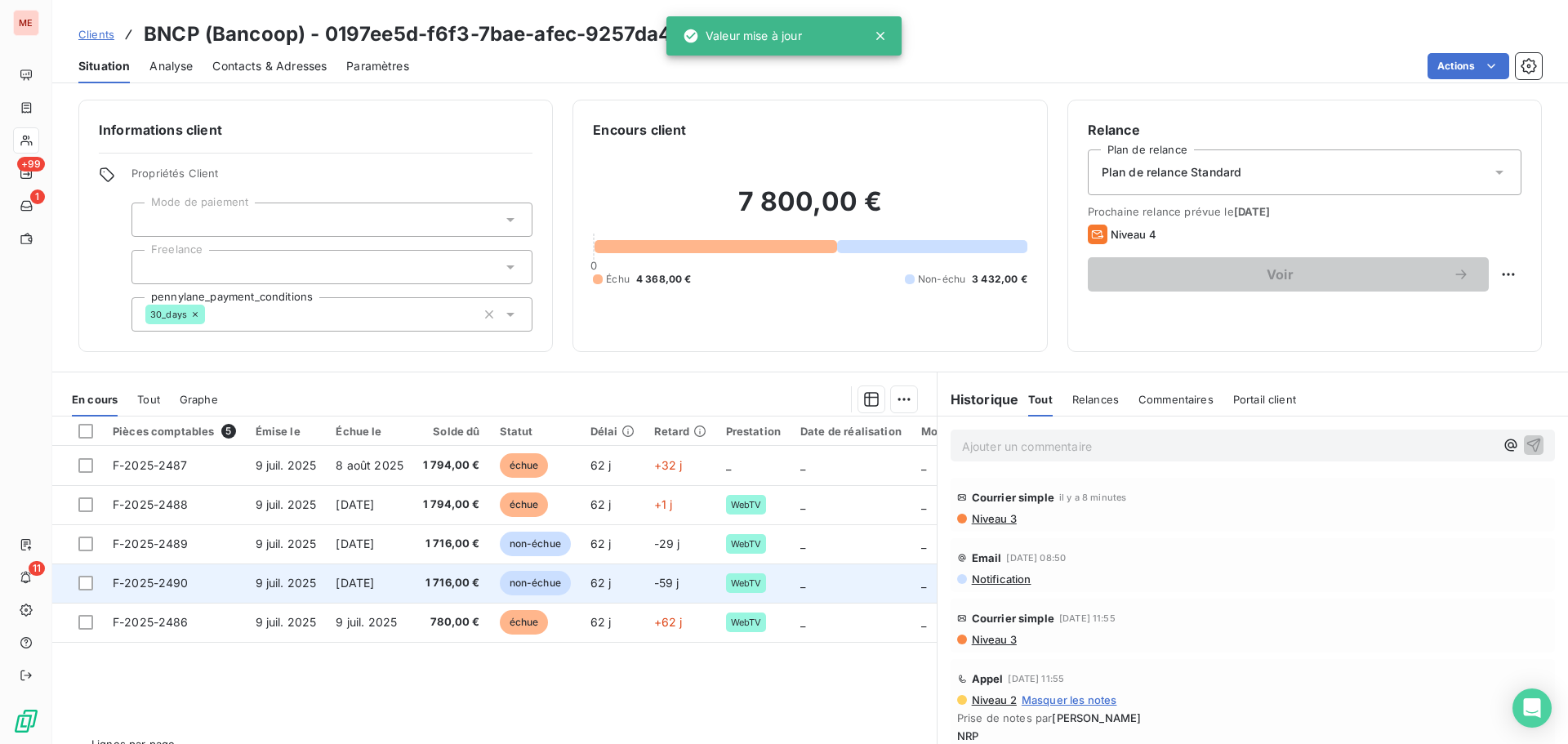
click at [401, 577] on td "[DATE]" at bounding box center [370, 583] width 88 height 39
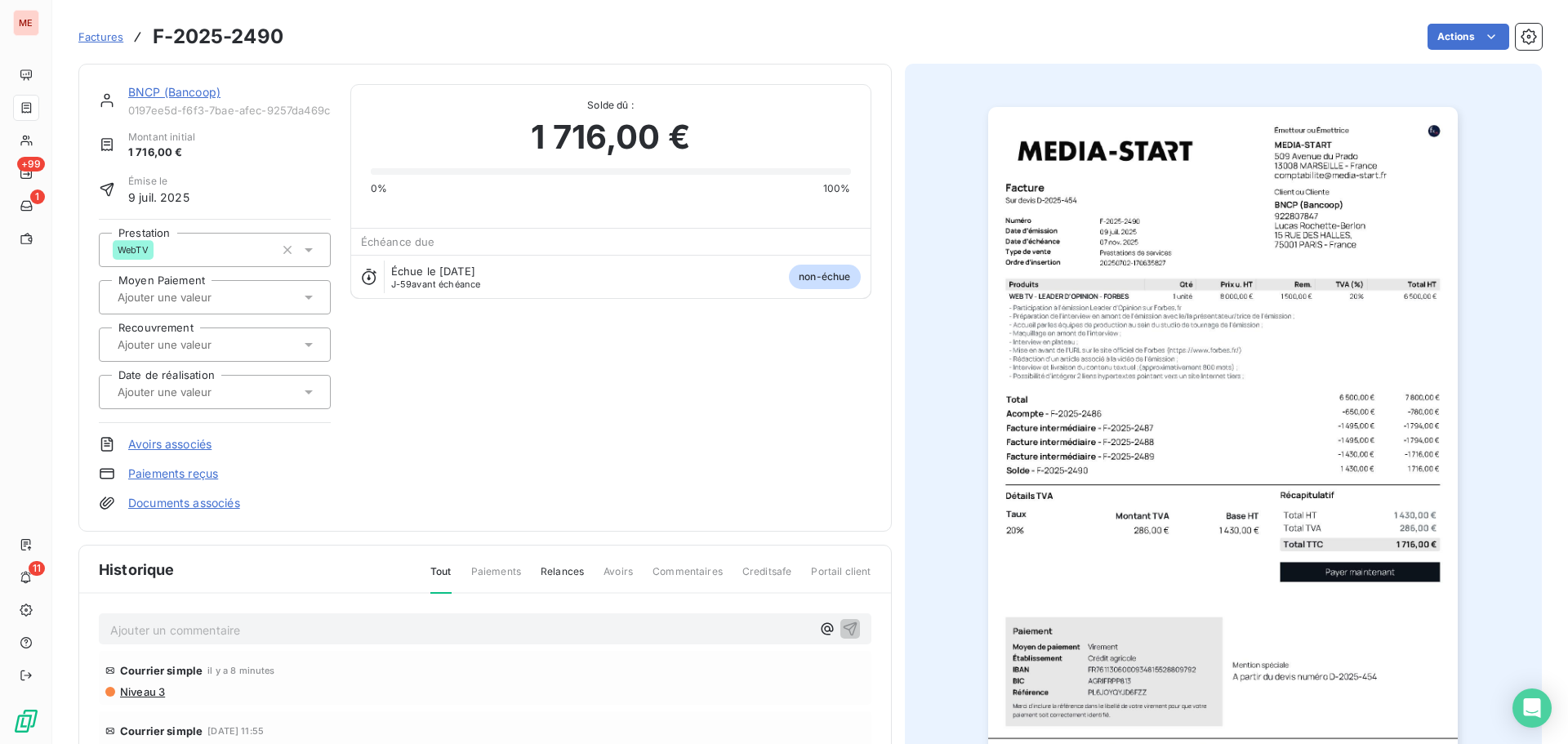
click at [224, 349] on input "text" at bounding box center [198, 345] width 164 height 15
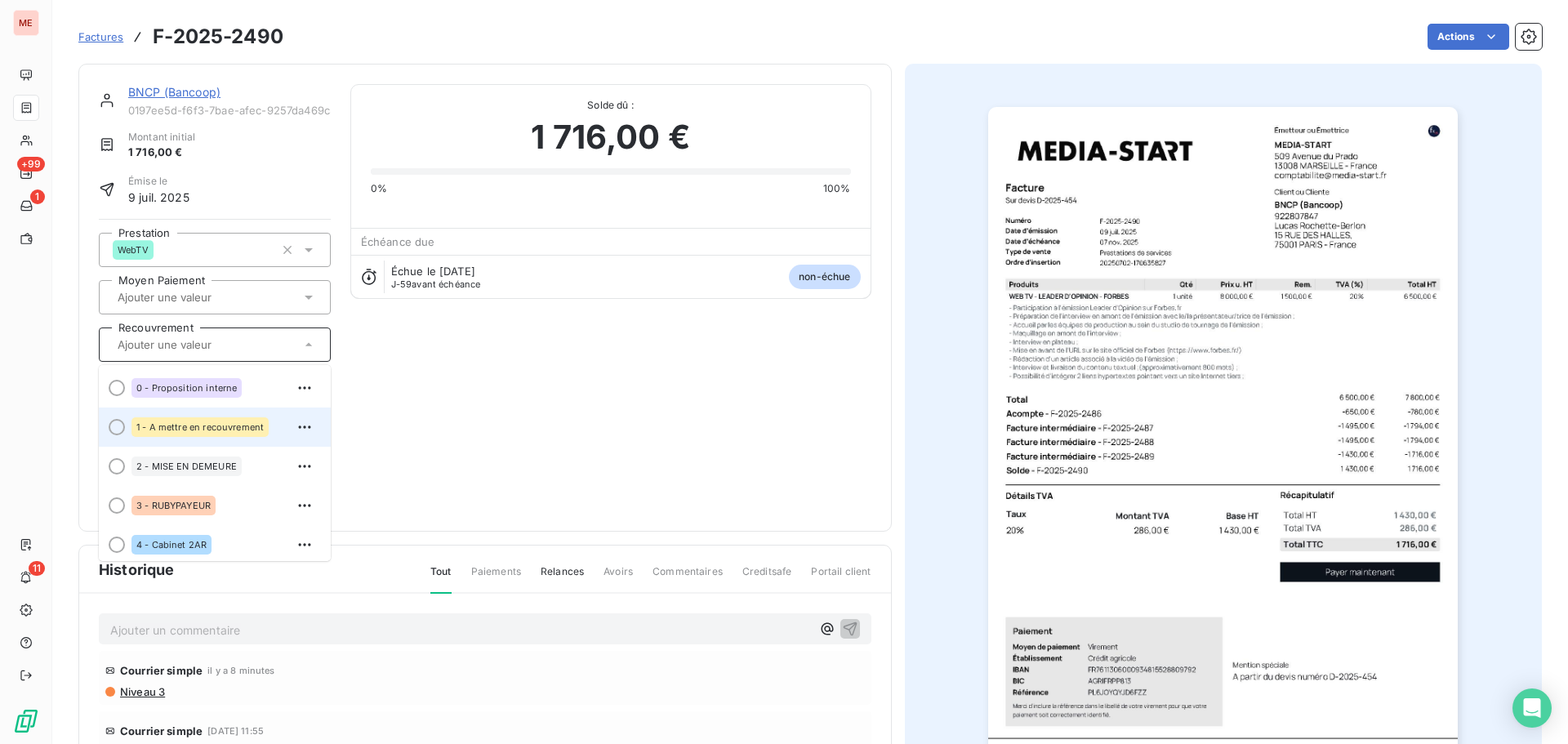
click at [223, 413] on li "1 - A mettre en recouvrement" at bounding box center [214, 427] width 232 height 39
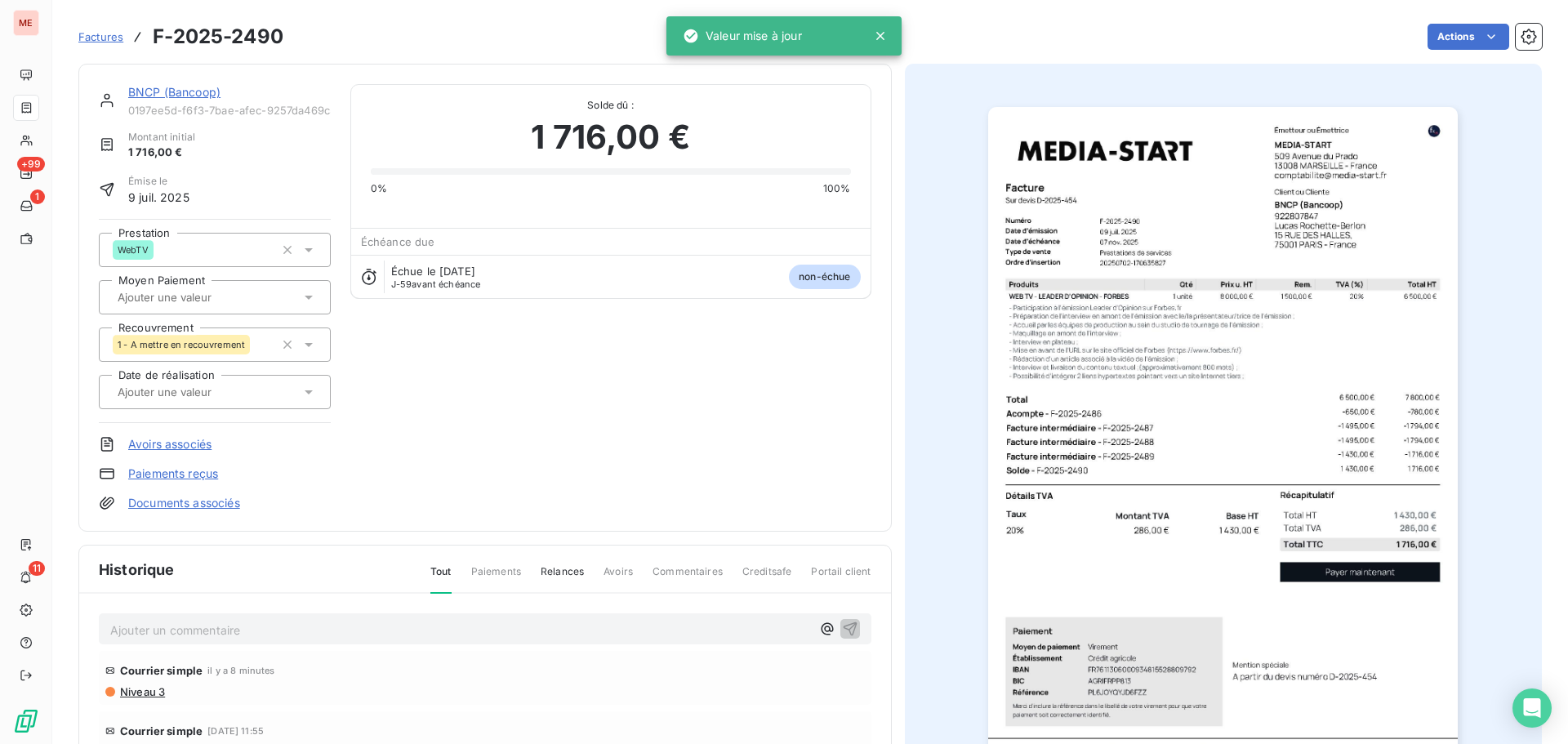
click at [176, 86] on link "BNCP (Bancoop)" at bounding box center [174, 91] width 92 height 14
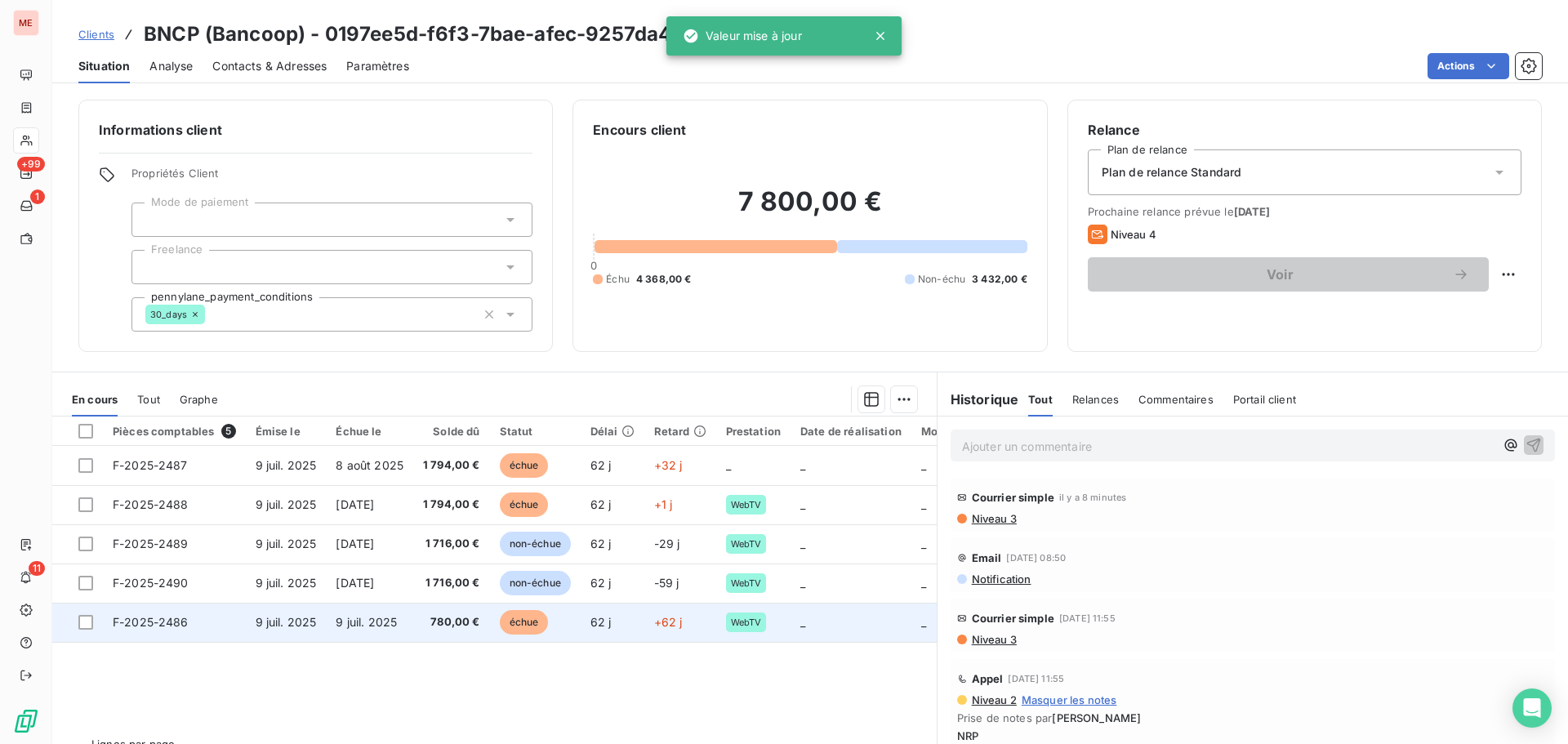
click at [340, 630] on td "9 juil. 2025" at bounding box center [370, 622] width 88 height 39
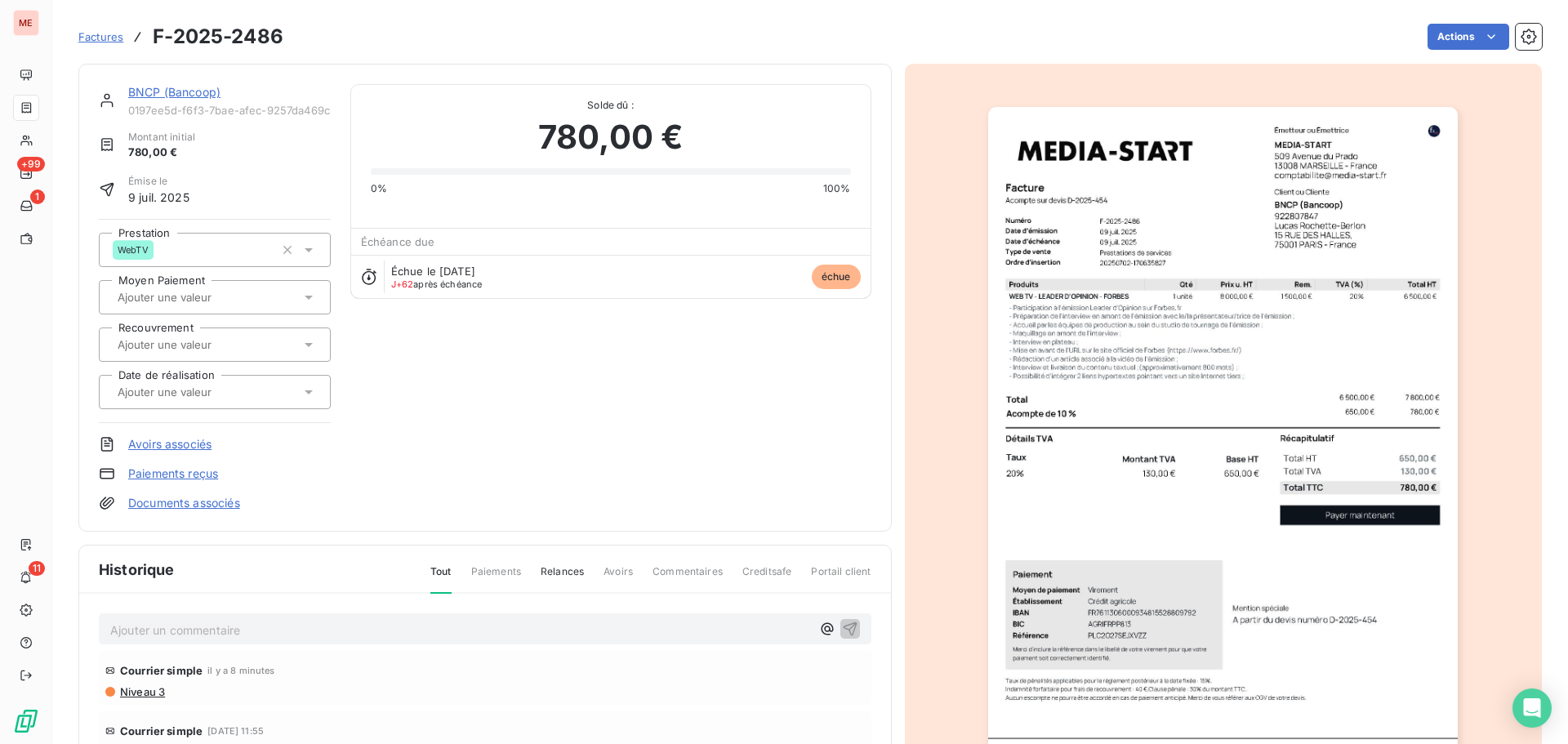
drag, startPoint x: 256, startPoint y: 349, endPoint x: 264, endPoint y: 331, distance: 19.7
click at [264, 331] on div at bounding box center [214, 345] width 232 height 34
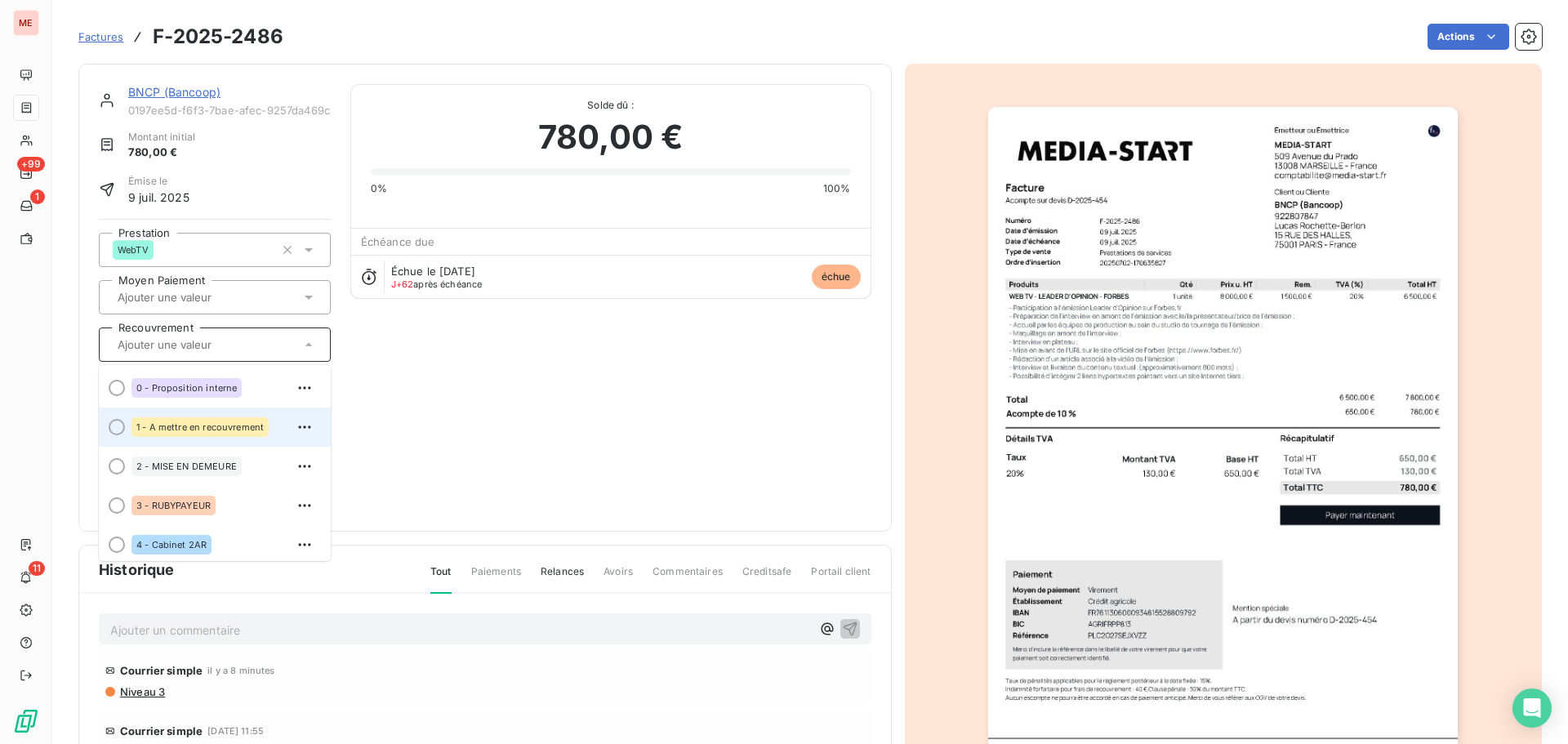
drag, startPoint x: 264, startPoint y: 331, endPoint x: 250, endPoint y: 423, distance: 93.1
click at [250, 362] on div "Recouvrement 0 - Proposition interne 1 - A mettre en recouvrement 2 - MISE EN D…" at bounding box center [214, 345] width 232 height 34
click at [250, 423] on span "1 - A mettre en recouvrement" at bounding box center [200, 427] width 128 height 10
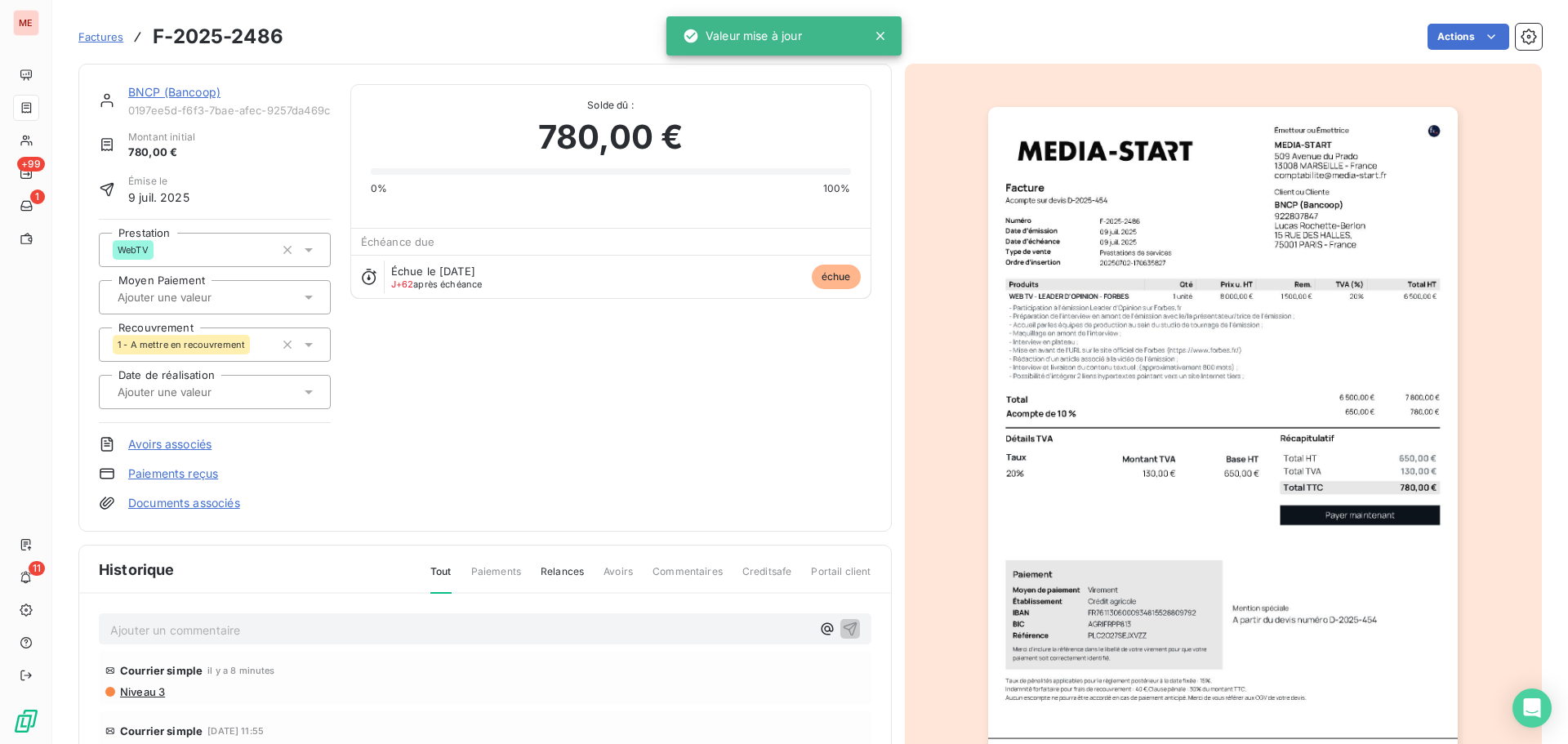
click at [183, 95] on link "BNCP (Bancoop)" at bounding box center [174, 91] width 92 height 14
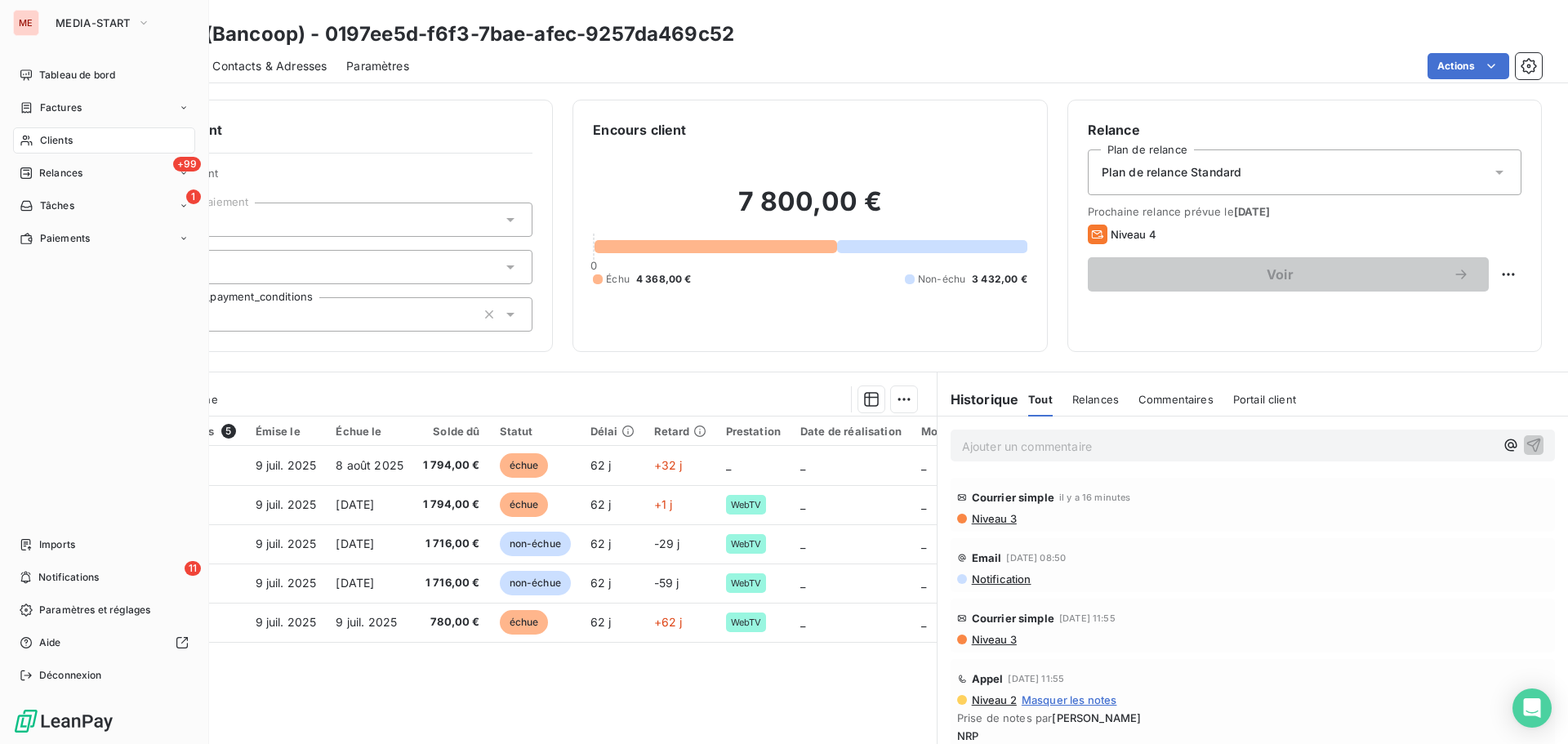
click at [32, 149] on div "Clients" at bounding box center [104, 141] width 182 height 26
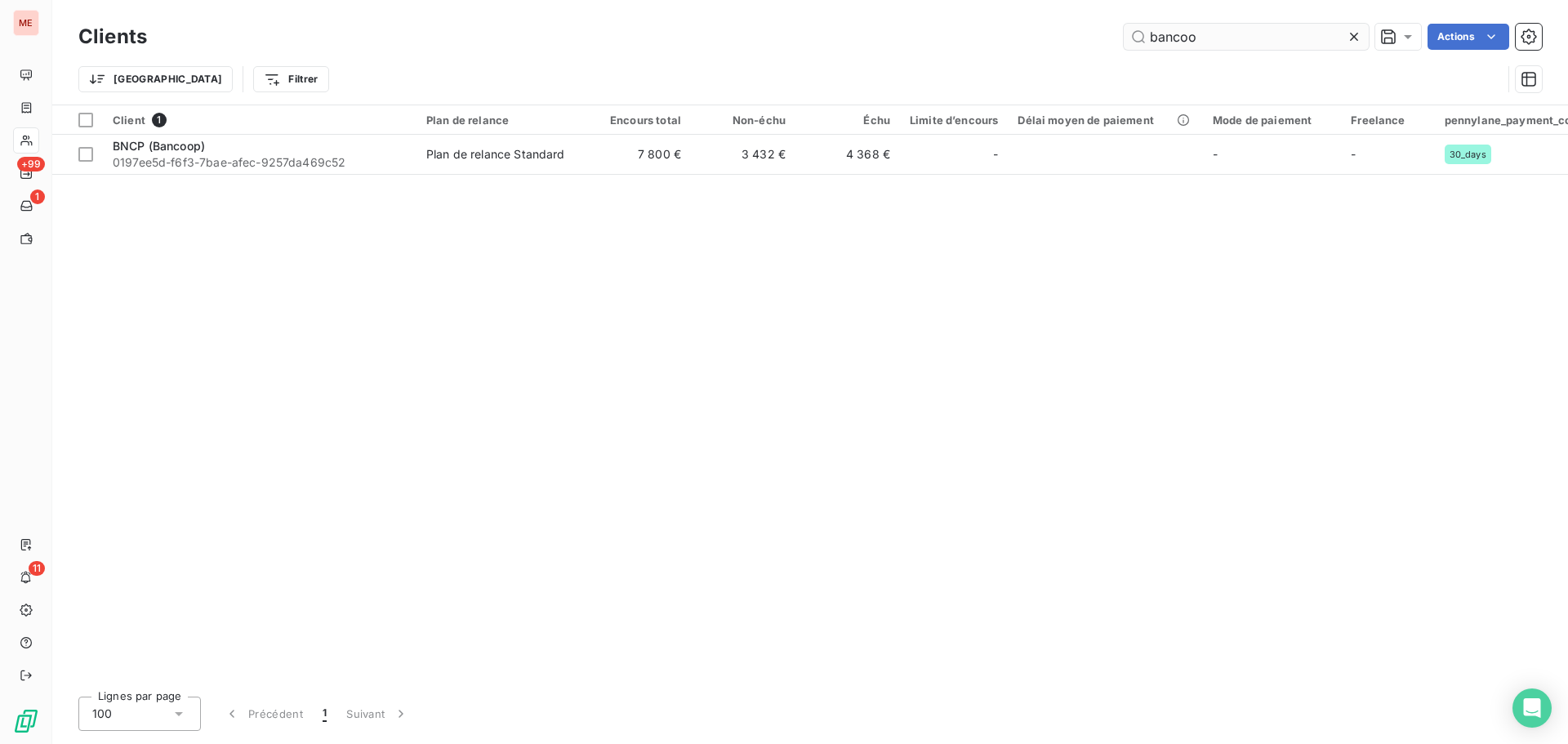
click at [1215, 41] on input "bancoo" at bounding box center [1246, 36] width 245 height 26
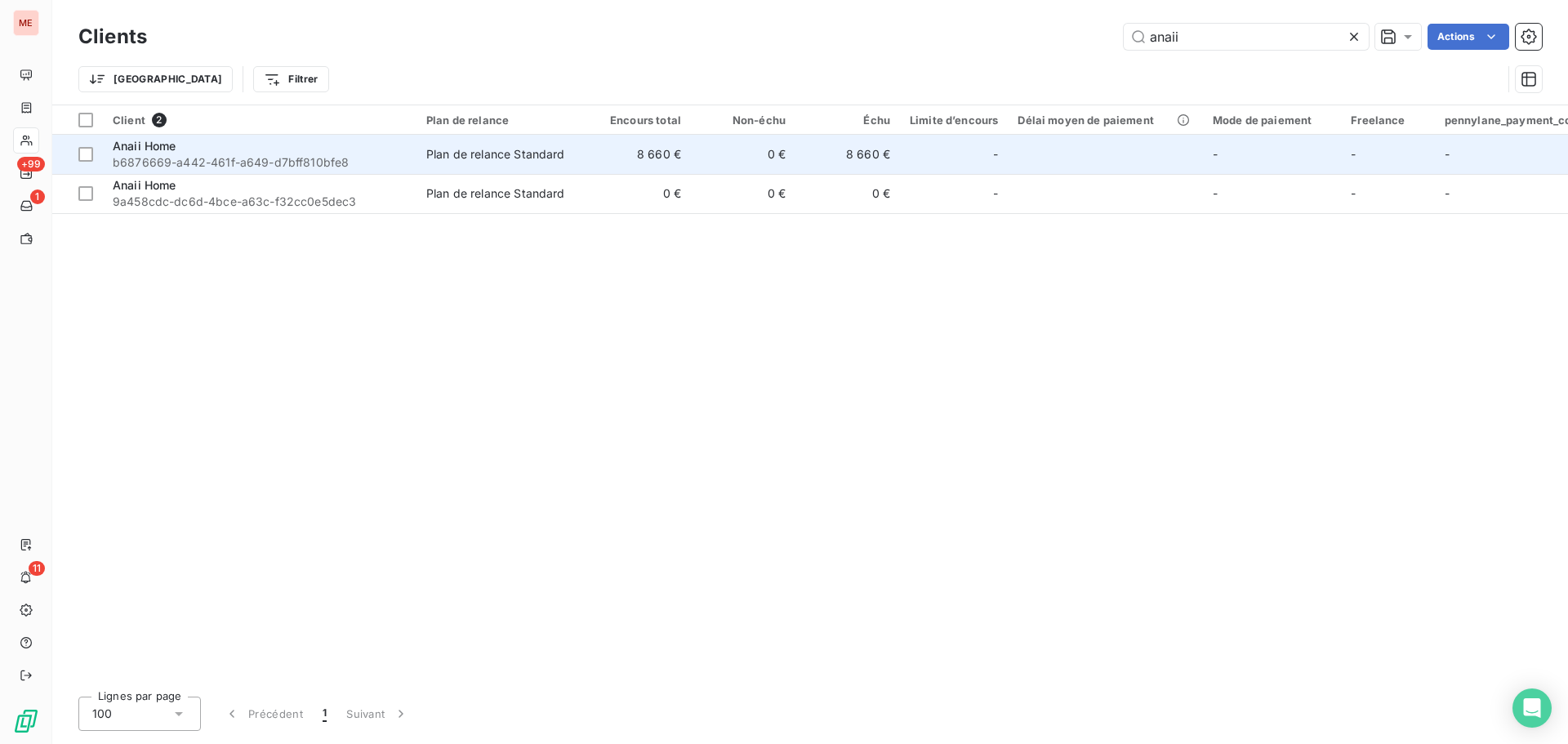
type input "anaii"
click at [330, 143] on div "Anaii Home" at bounding box center [260, 146] width 294 height 17
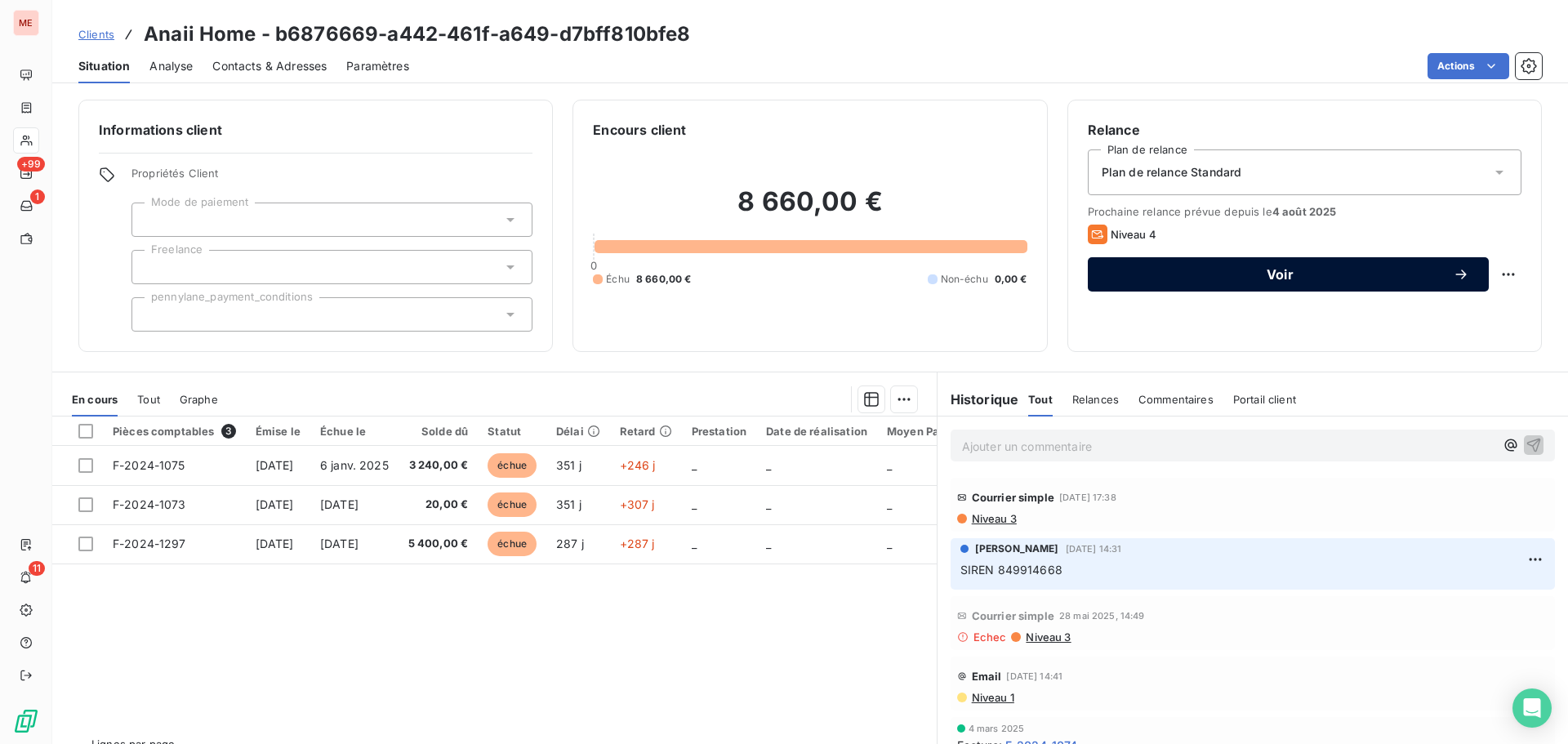
click at [1172, 277] on span "Voir" at bounding box center [1280, 275] width 345 height 13
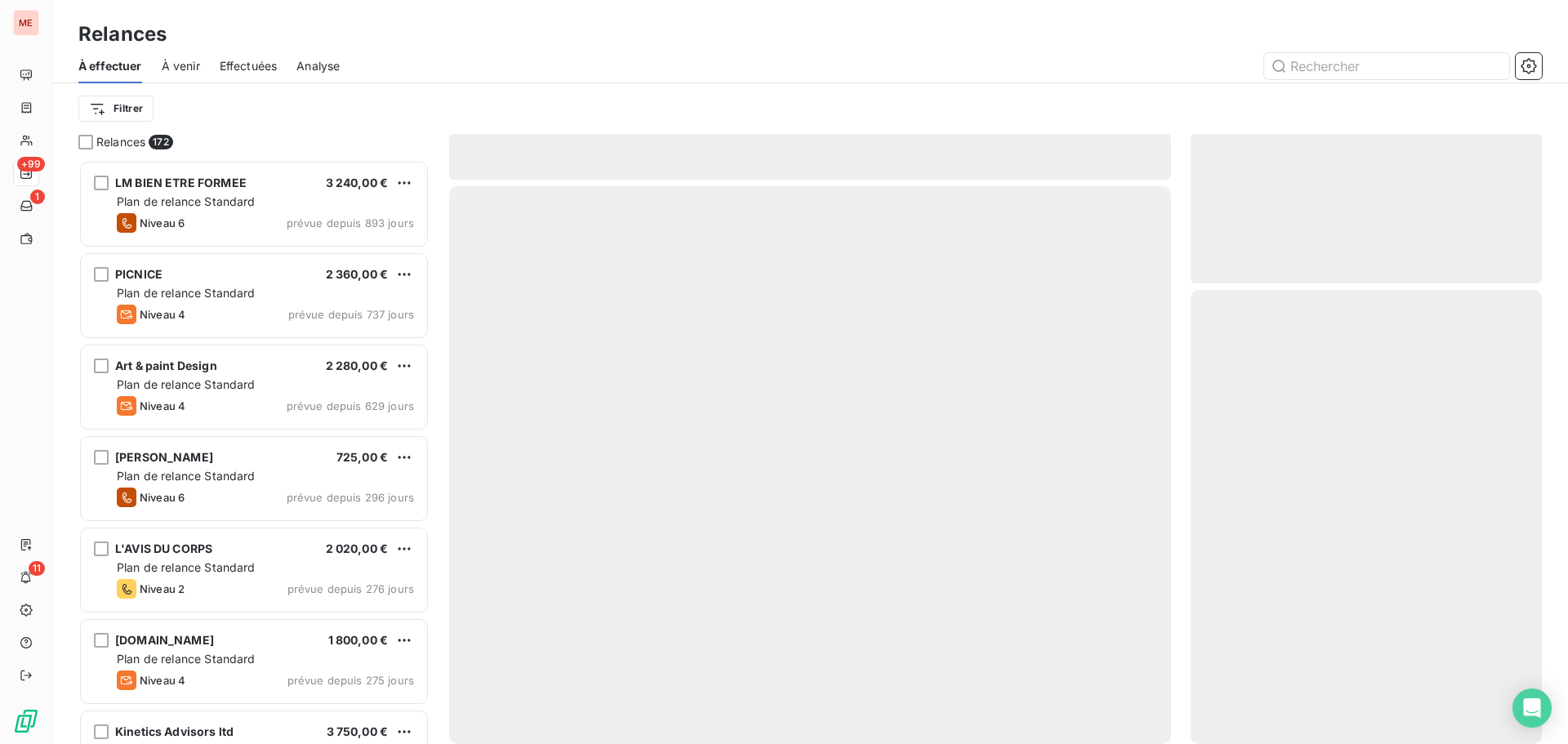
scroll to position [572, 339]
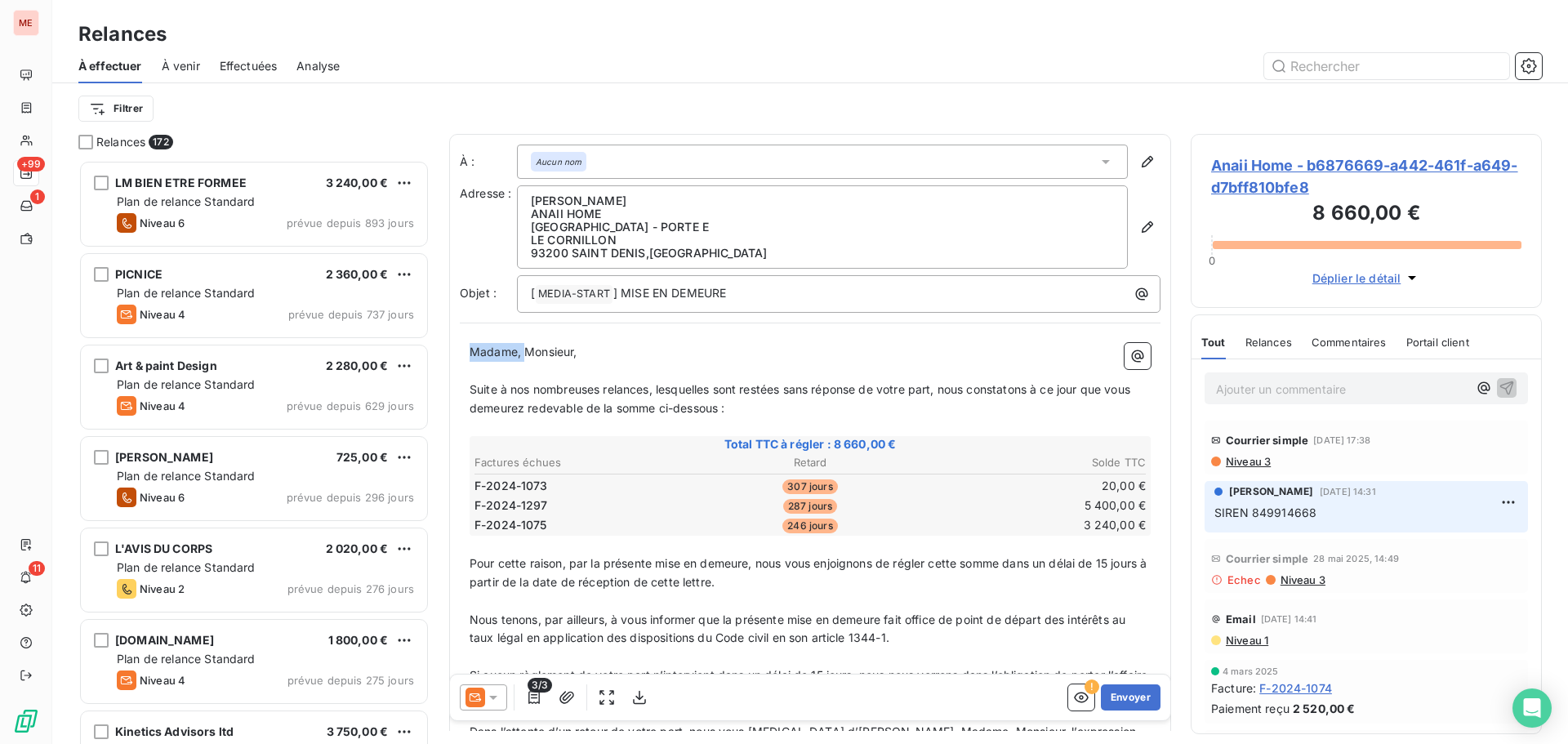
drag, startPoint x: 523, startPoint y: 352, endPoint x: 435, endPoint y: 340, distance: 88.8
click at [435, 340] on div "Relances 172 LM BIEN ETRE FORMEE 3 240,00 € Plan de relance Standard Niveau 6 p…" at bounding box center [810, 439] width 1516 height 610
click at [1136, 699] on button "Envoyer" at bounding box center [1131, 697] width 60 height 26
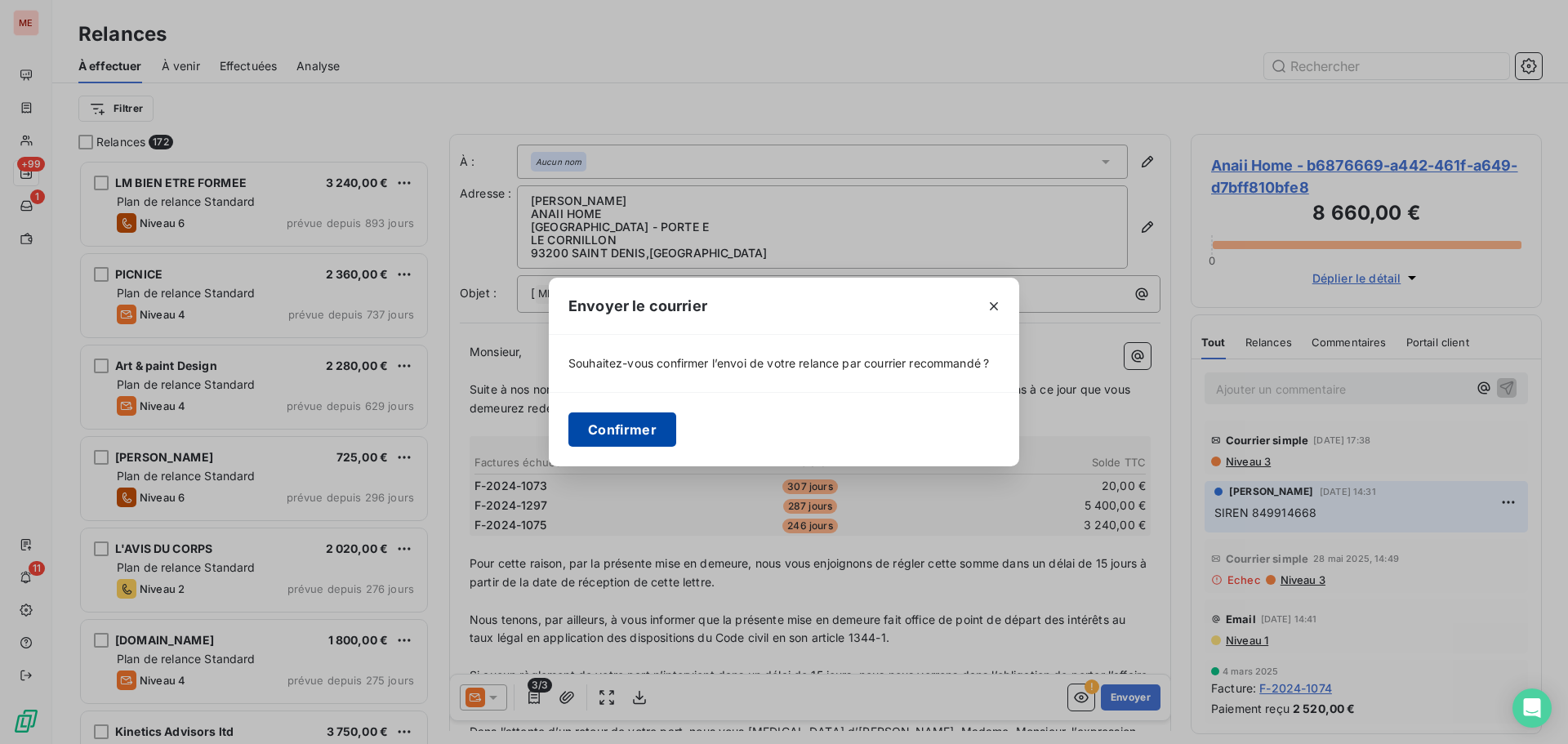
click at [642, 430] on button "Confirmer" at bounding box center [623, 429] width 108 height 34
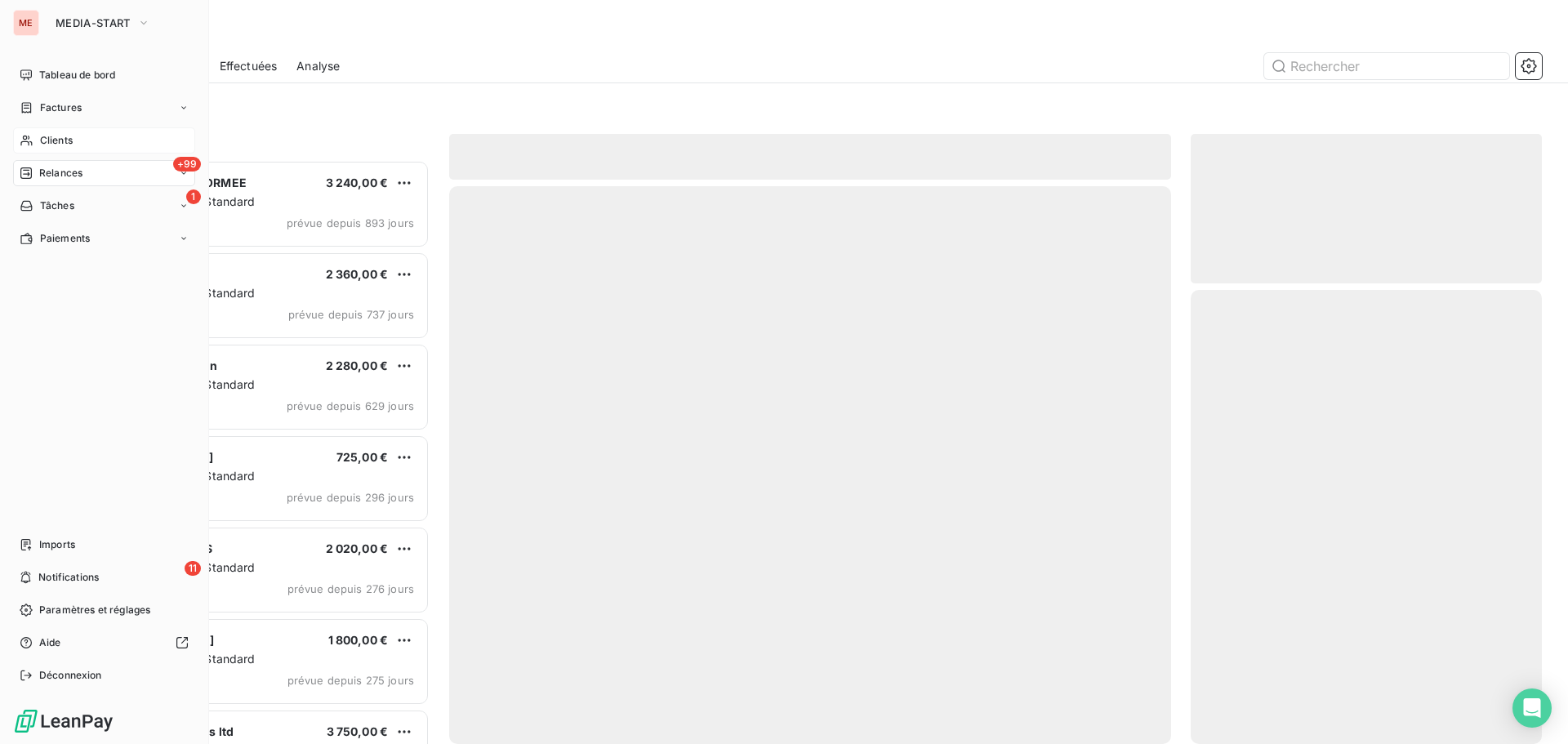
click at [17, 138] on div "Clients" at bounding box center [104, 141] width 182 height 26
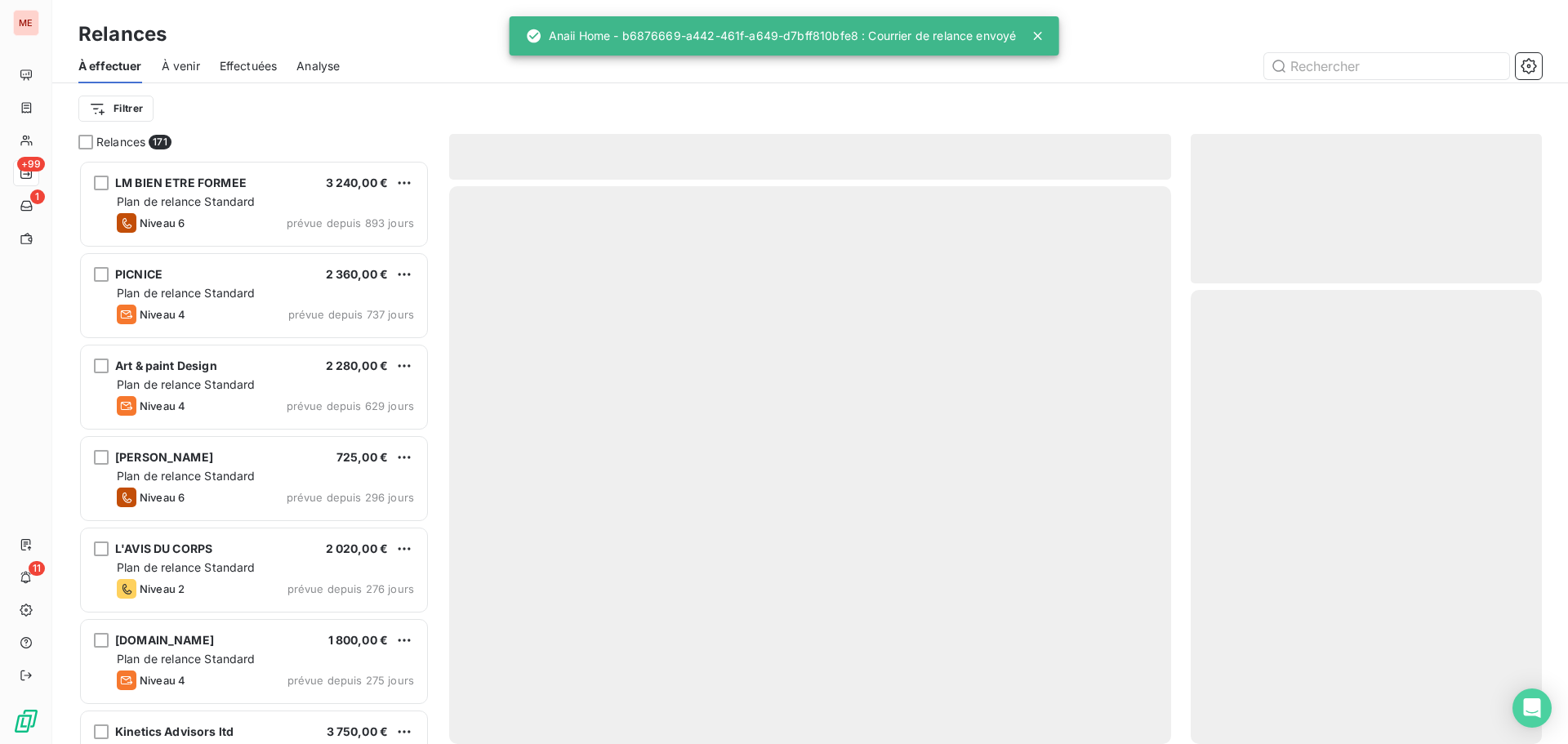
scroll to position [13, 13]
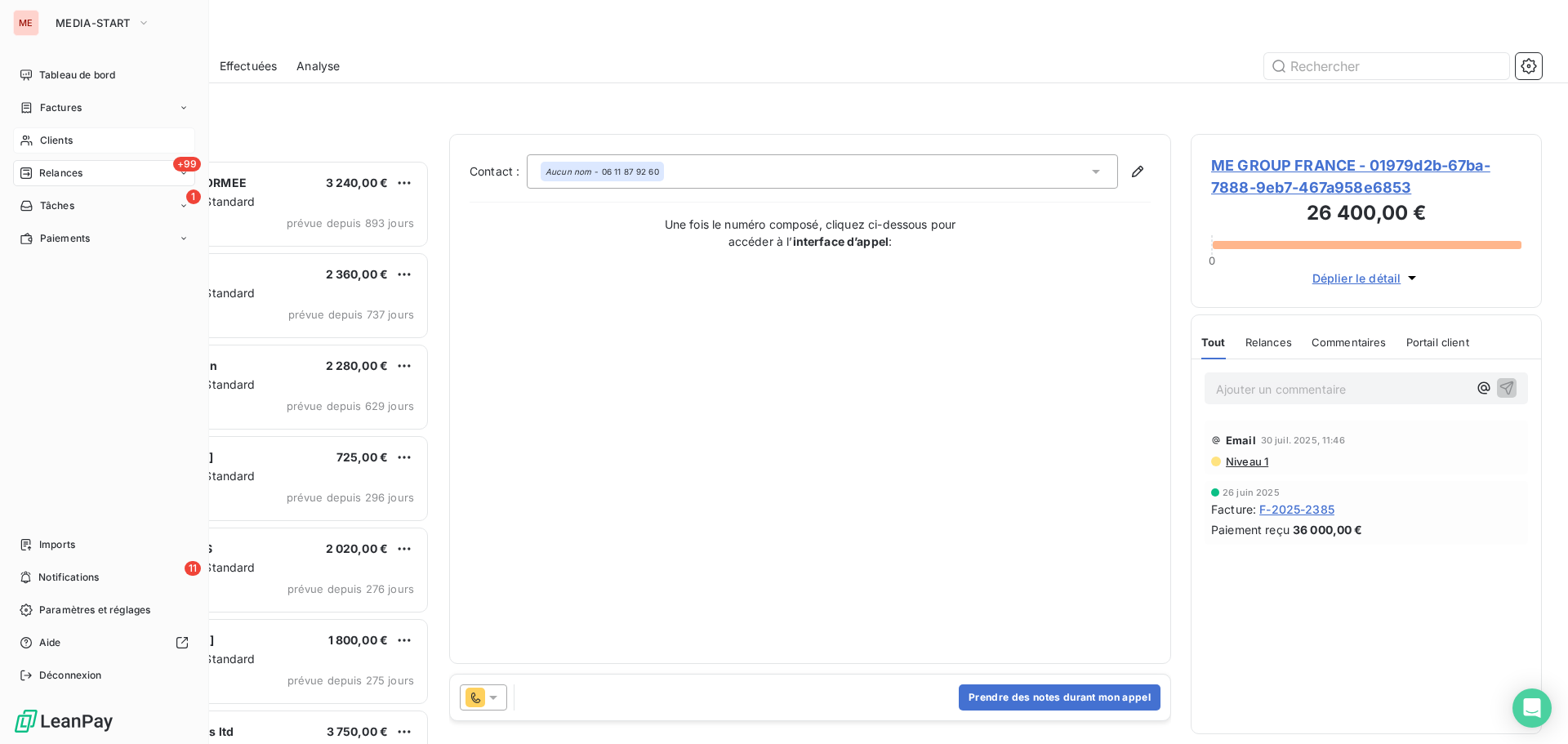
click at [56, 141] on span "Clients" at bounding box center [56, 141] width 33 height 15
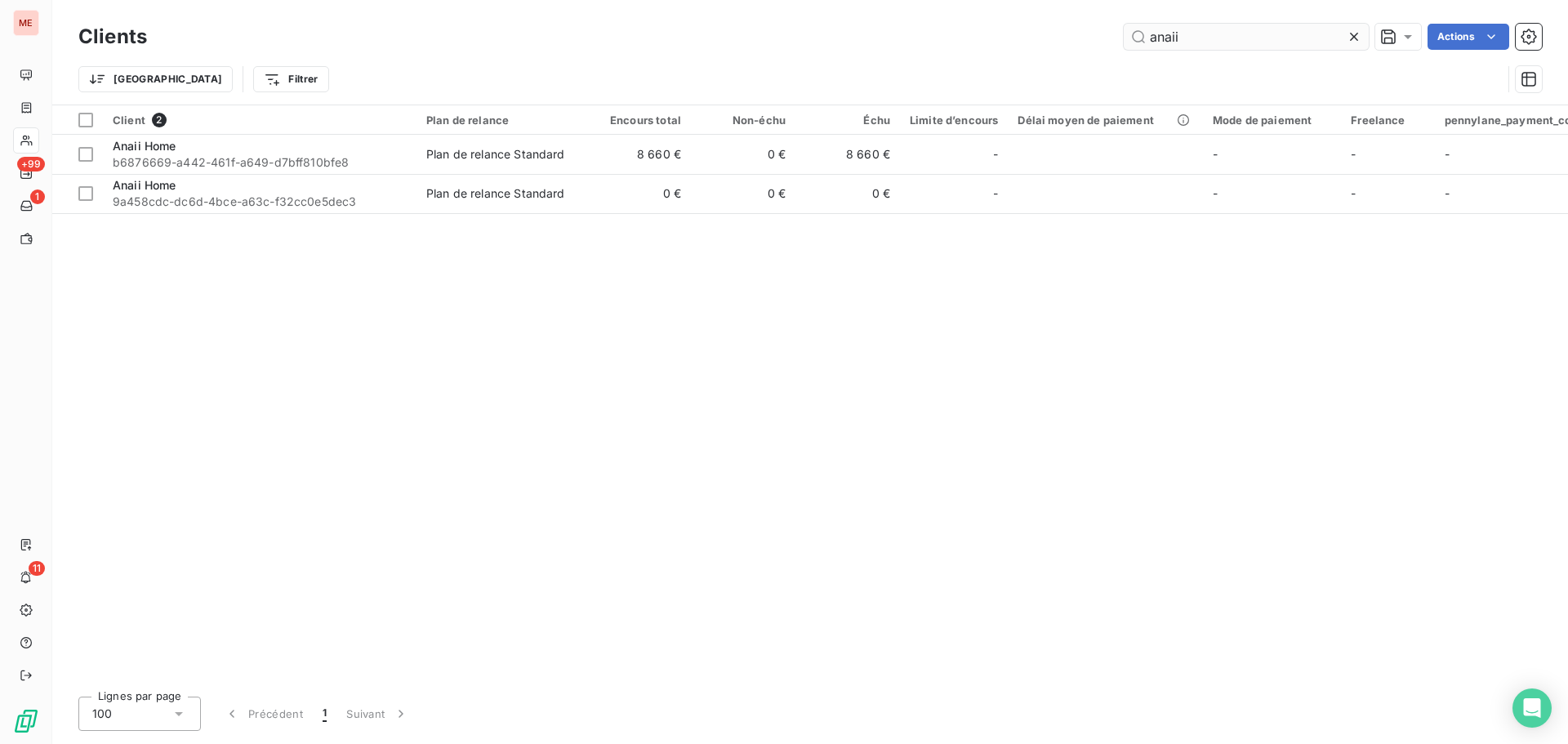
click at [1200, 36] on input "anaii" at bounding box center [1246, 36] width 245 height 26
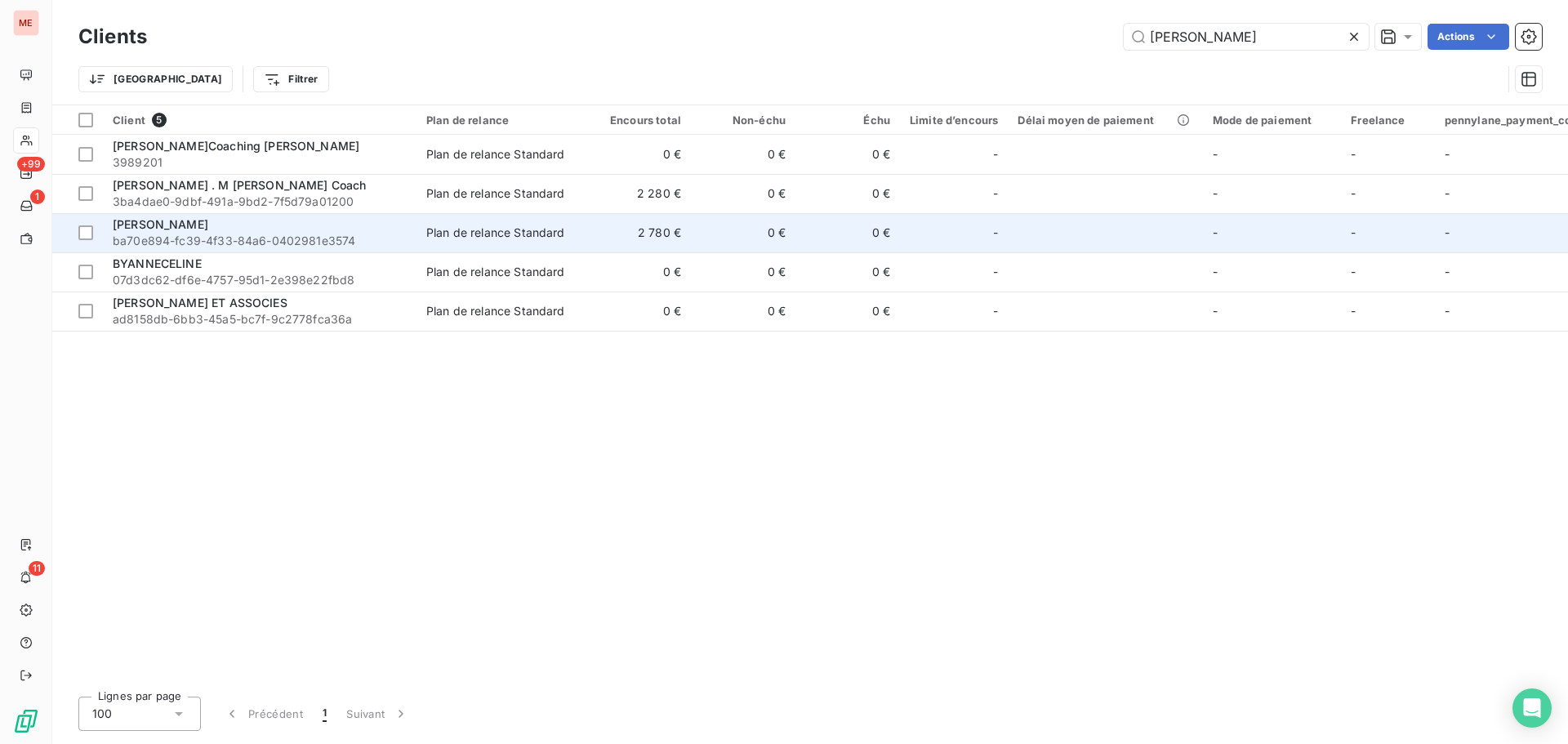
type input "[PERSON_NAME]"
click at [288, 230] on div "[PERSON_NAME]" at bounding box center [260, 224] width 294 height 17
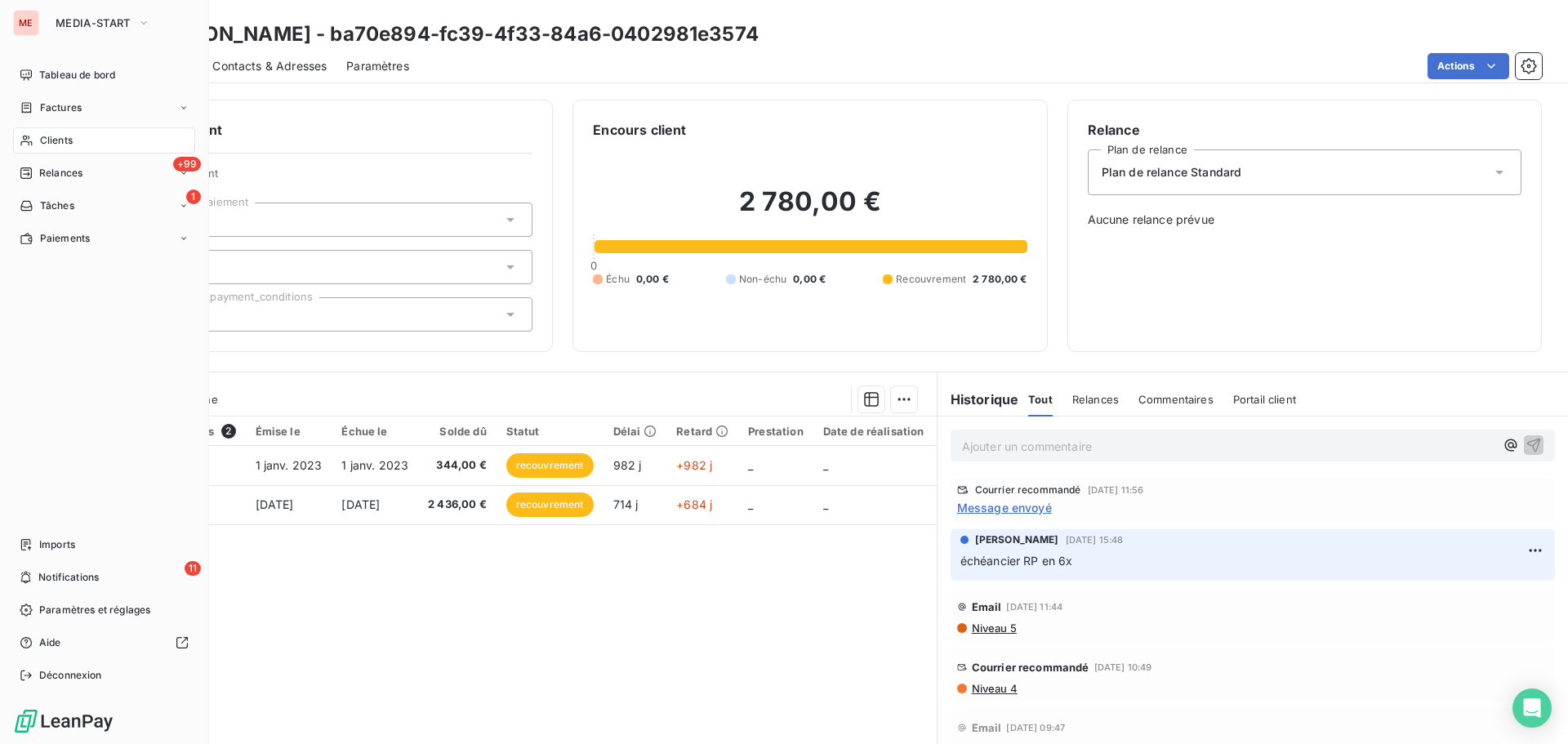
click at [46, 130] on div "Clients" at bounding box center [104, 141] width 182 height 26
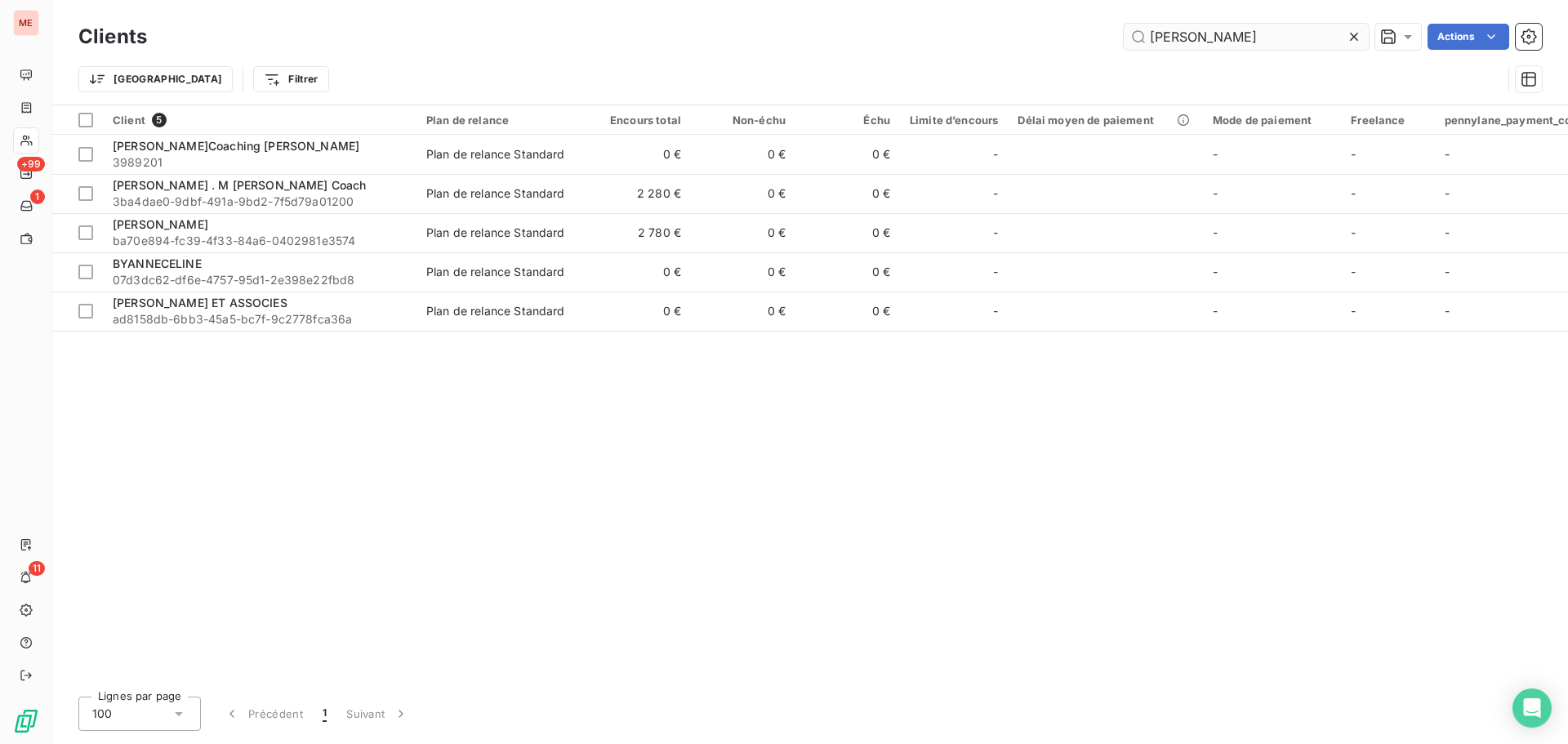
click at [1208, 38] on input "[PERSON_NAME]" at bounding box center [1246, 36] width 245 height 26
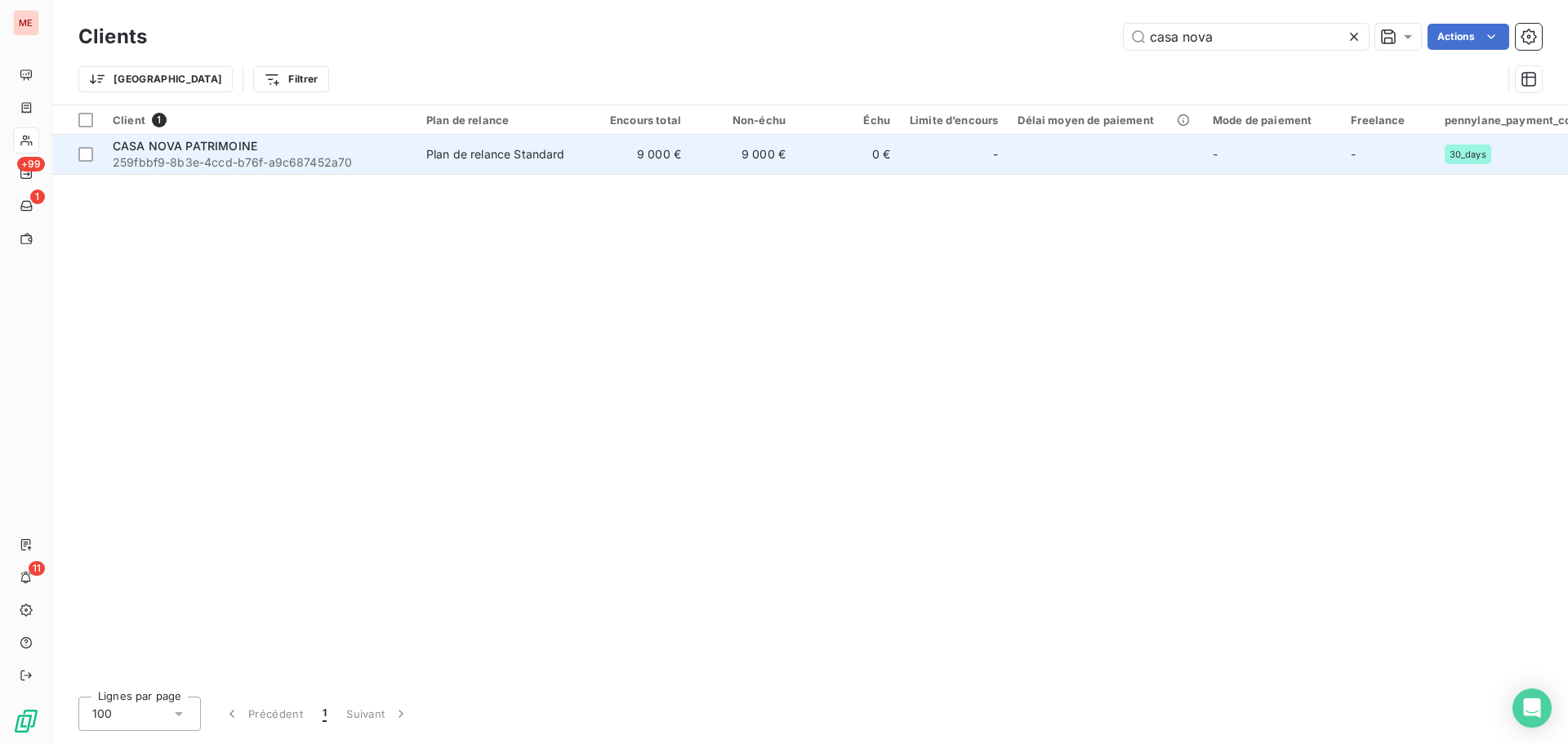
type input "casa nova"
click at [367, 171] on td "CASA NOVA PATRIMOINE 259fbbf9-8b3e-4ccd-b76f-a9c687452a70" at bounding box center [260, 155] width 314 height 39
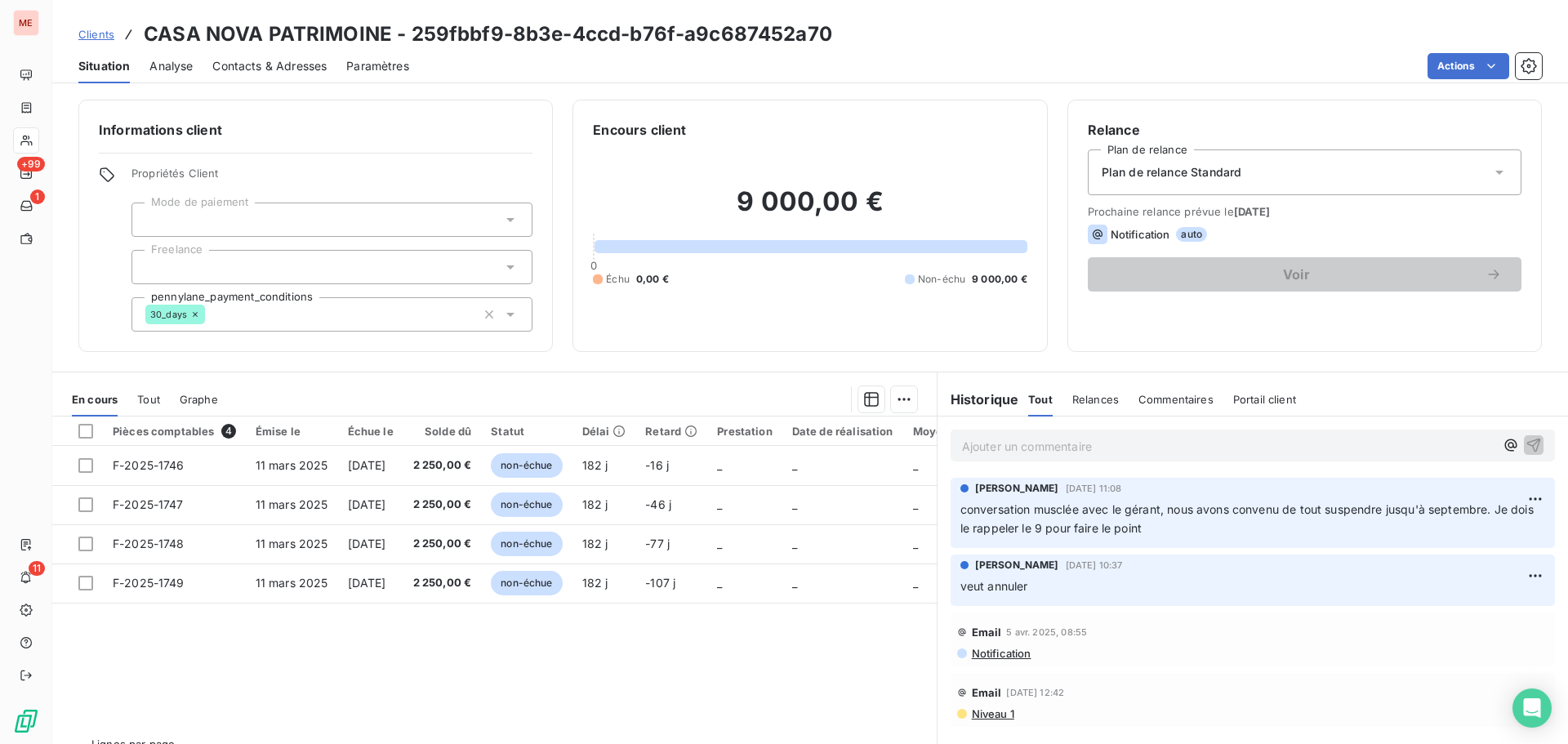
click at [237, 76] on div "Contacts & Adresses" at bounding box center [269, 66] width 115 height 34
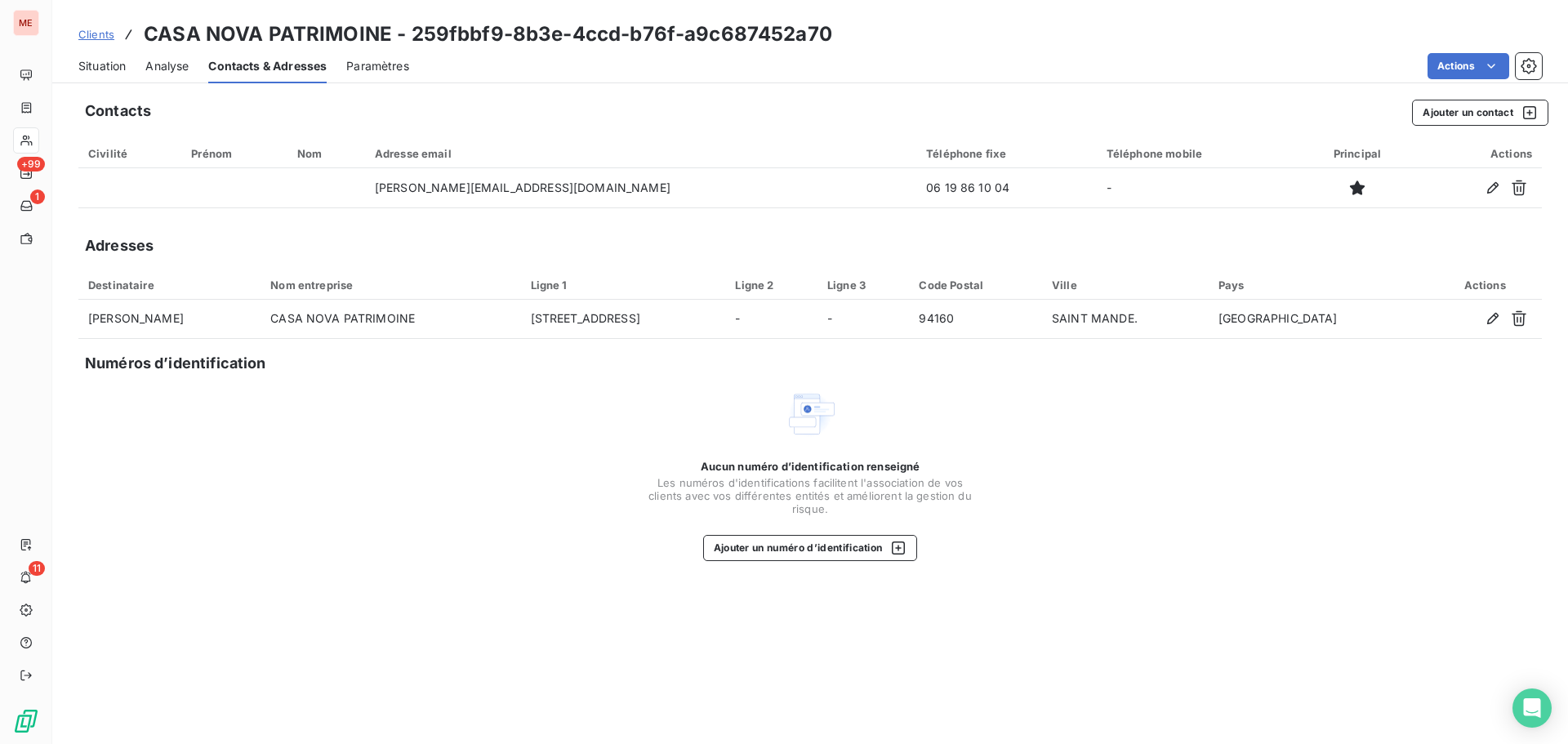
click at [112, 81] on div "Situation" at bounding box center [101, 66] width 47 height 34
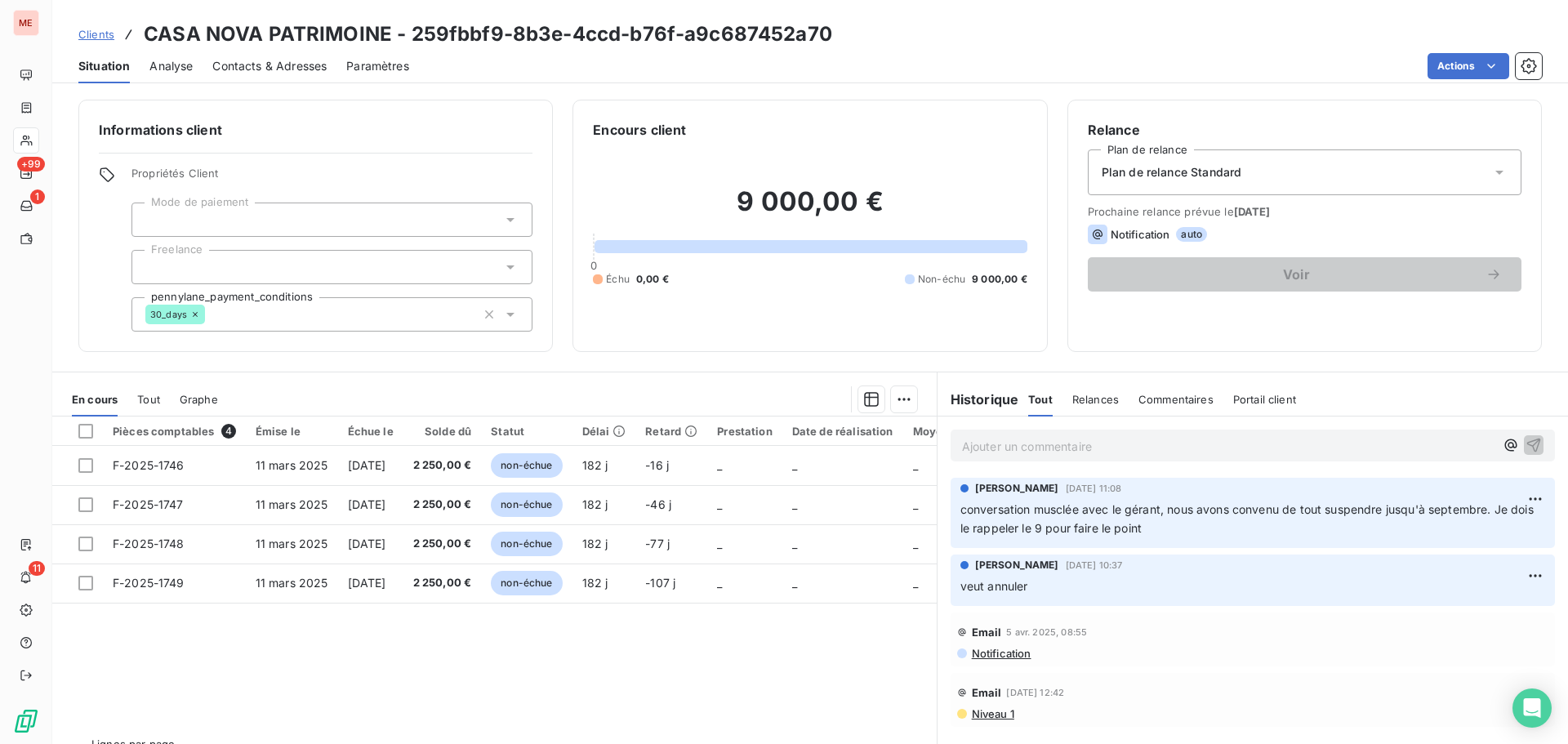
click at [294, 70] on span "Contacts & Adresses" at bounding box center [269, 66] width 115 height 17
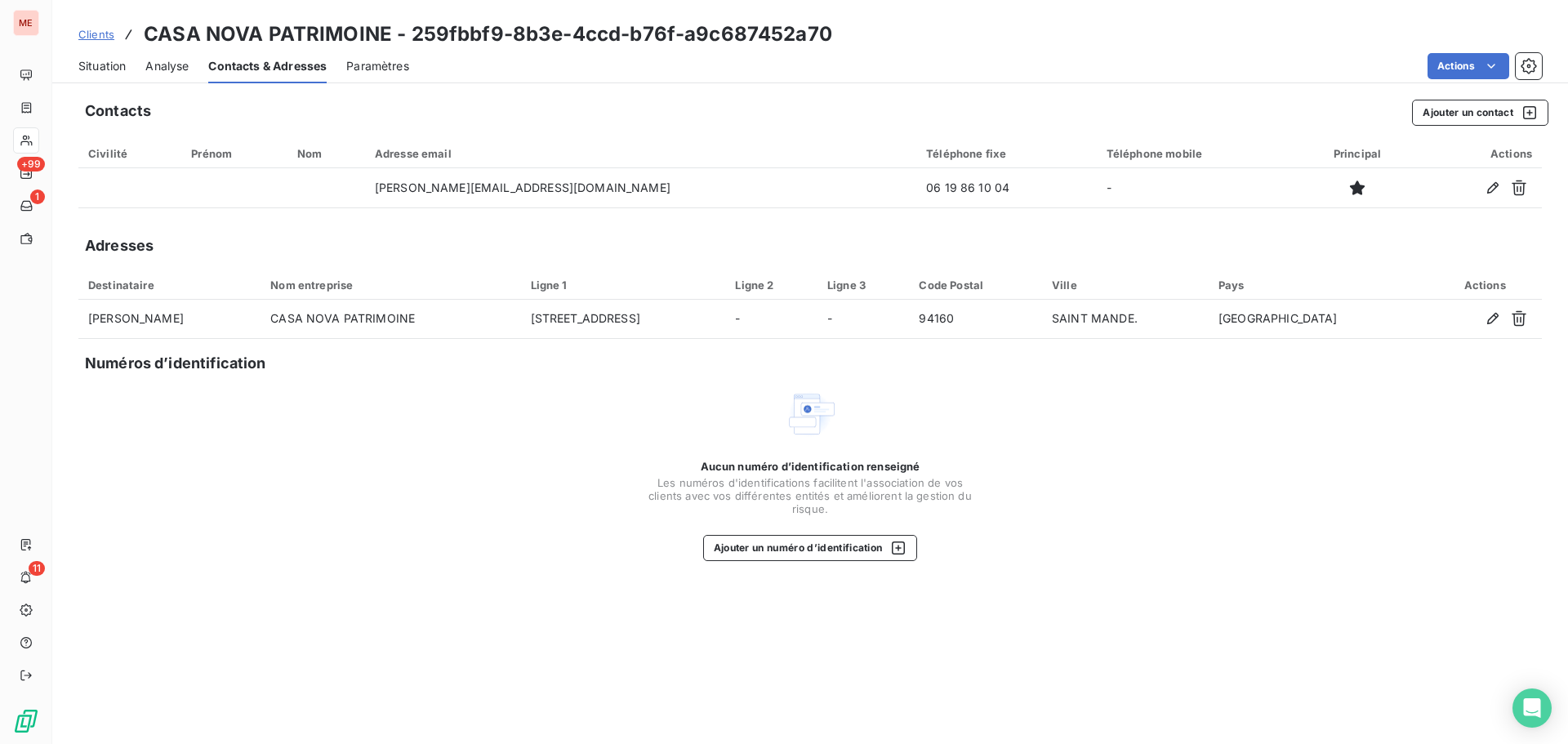
click at [98, 75] on div "Situation" at bounding box center [101, 66] width 47 height 34
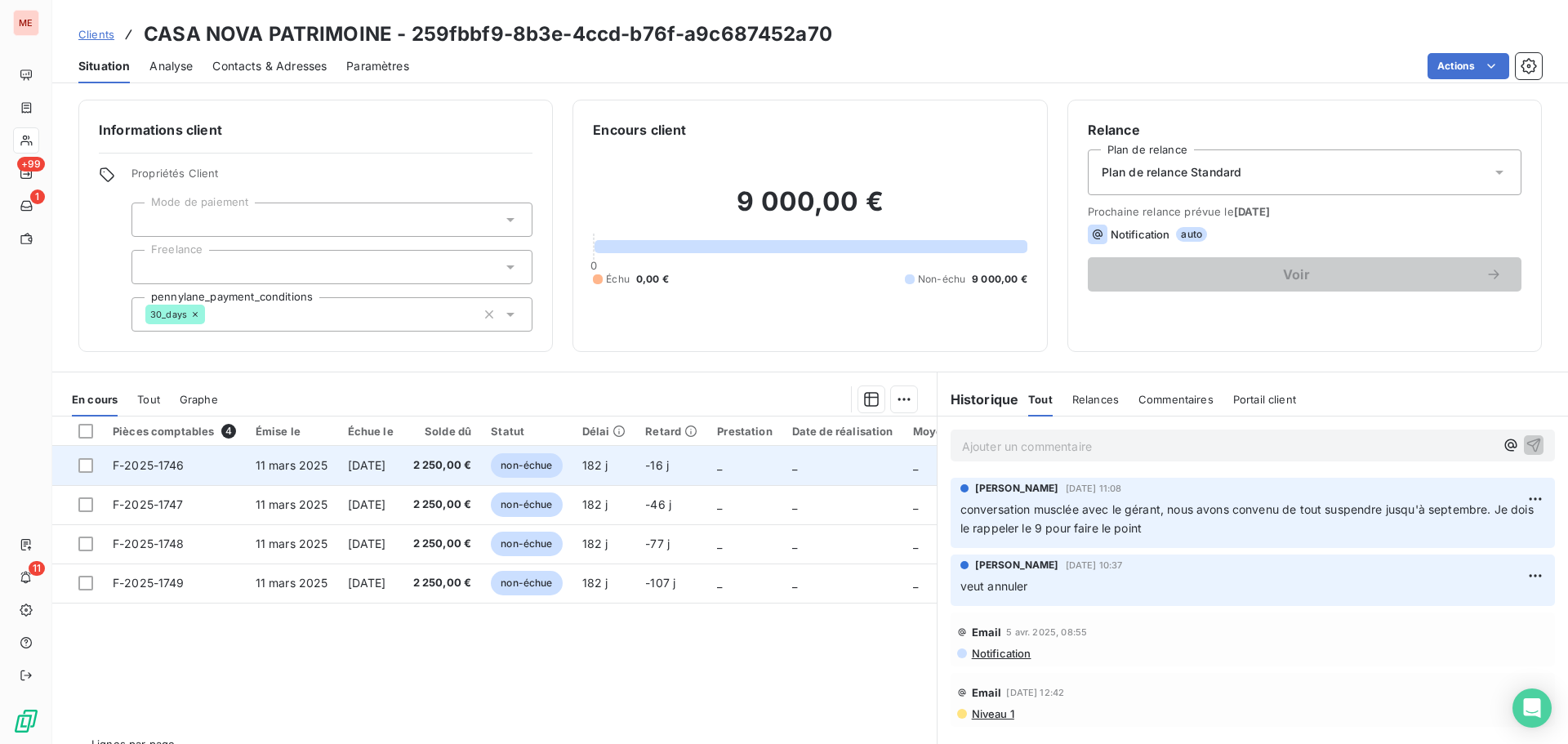
click at [466, 469] on span "2 250,00 €" at bounding box center [442, 466] width 59 height 17
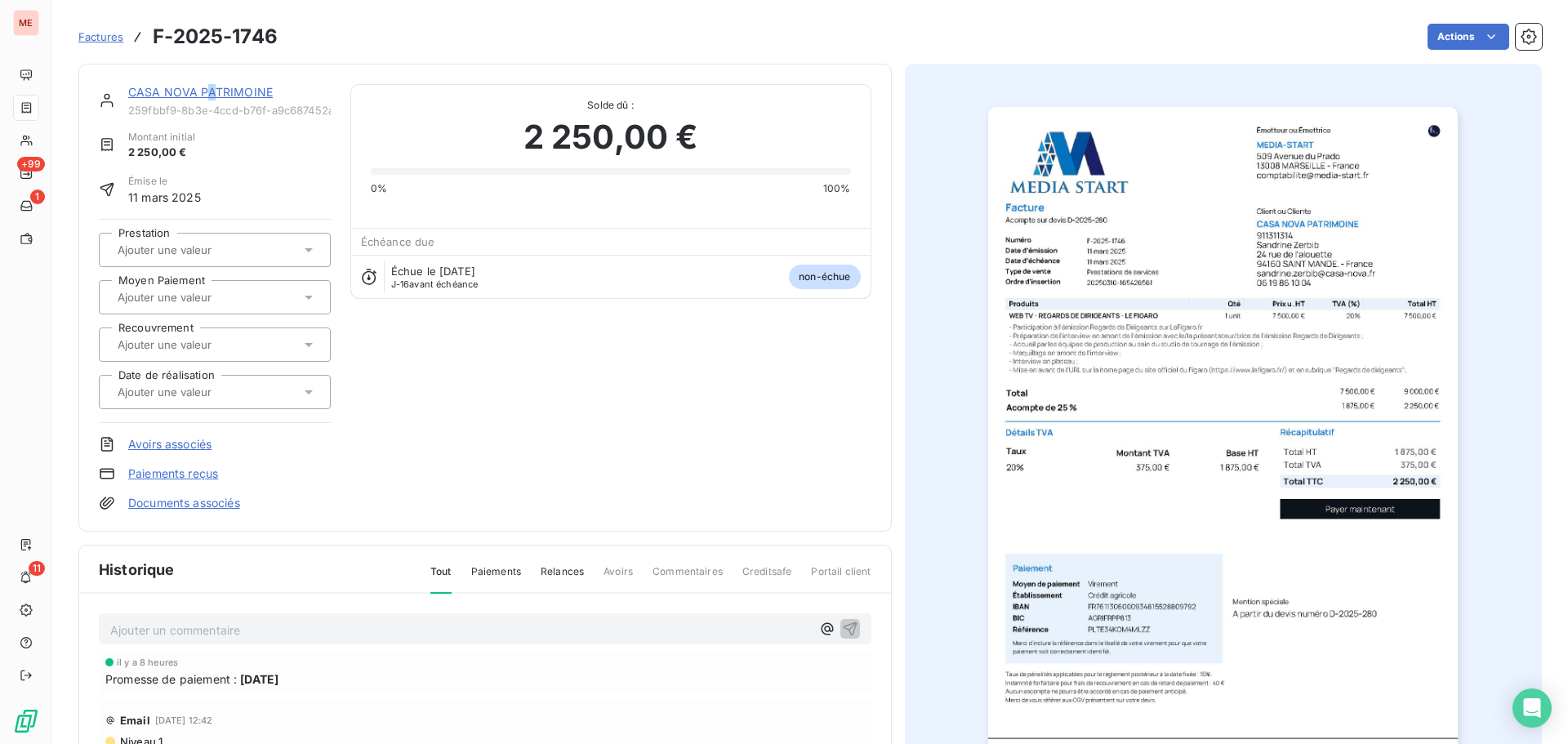
drag, startPoint x: 203, startPoint y: 100, endPoint x: 216, endPoint y: 96, distance: 13.6
click at [216, 96] on div "CASA NOVA PATRIMOINE" at bounding box center [230, 92] width 203 height 17
click at [216, 96] on link "CASA NOVA PATRIMOINE" at bounding box center [200, 91] width 144 height 14
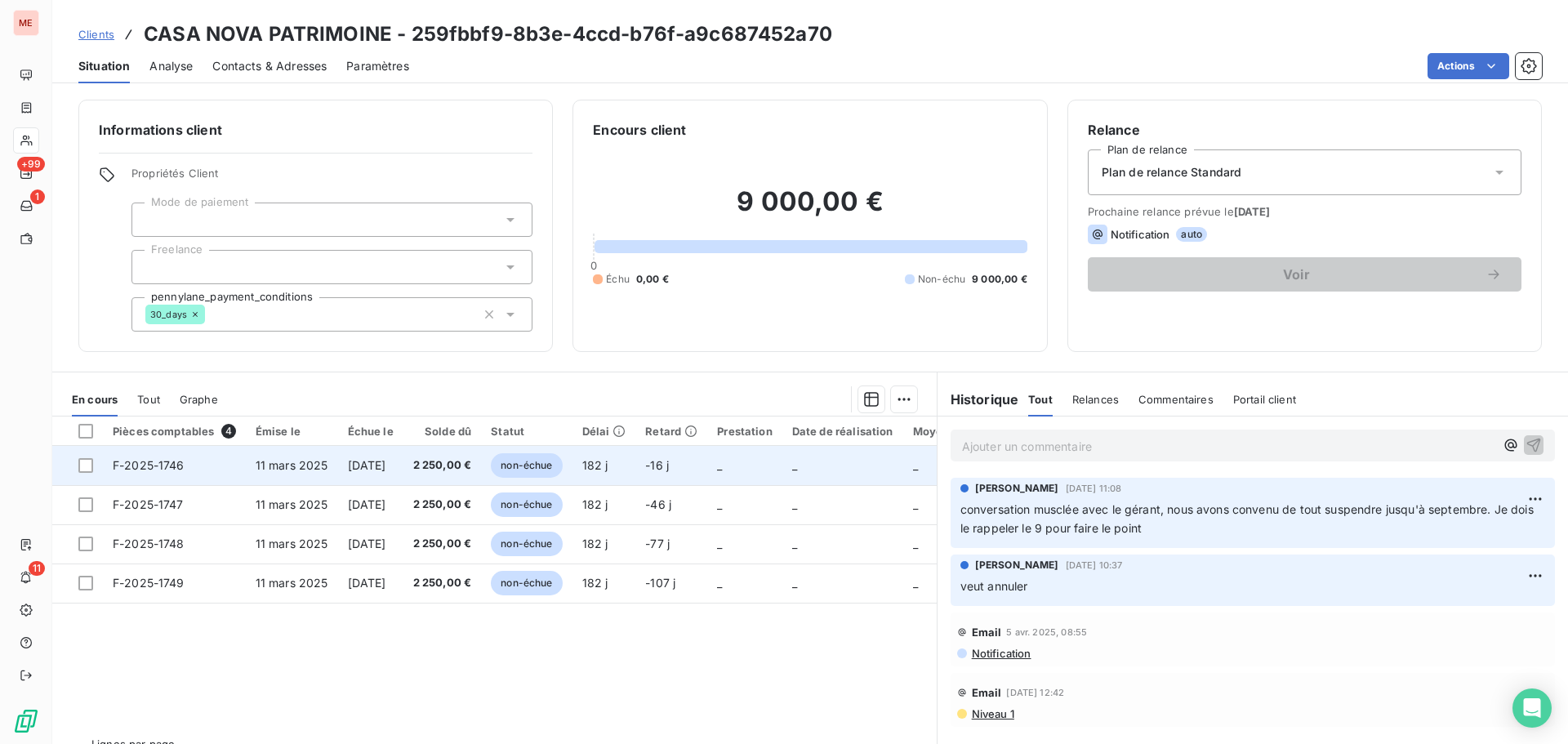
click at [386, 463] on span "[DATE]" at bounding box center [367, 465] width 38 height 14
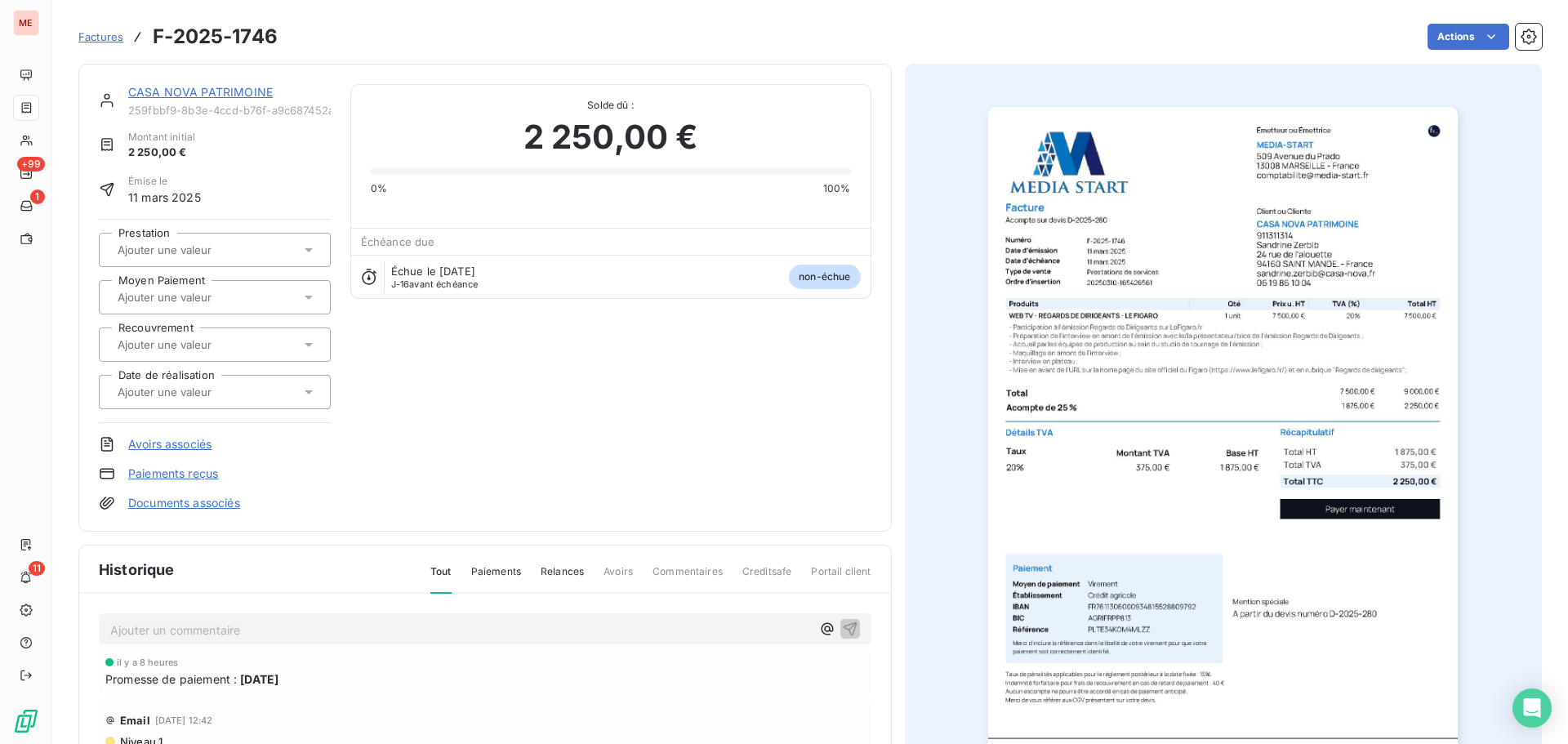
click at [175, 88] on link "CASA NOVA PATRIMOINE" at bounding box center [200, 91] width 144 height 14
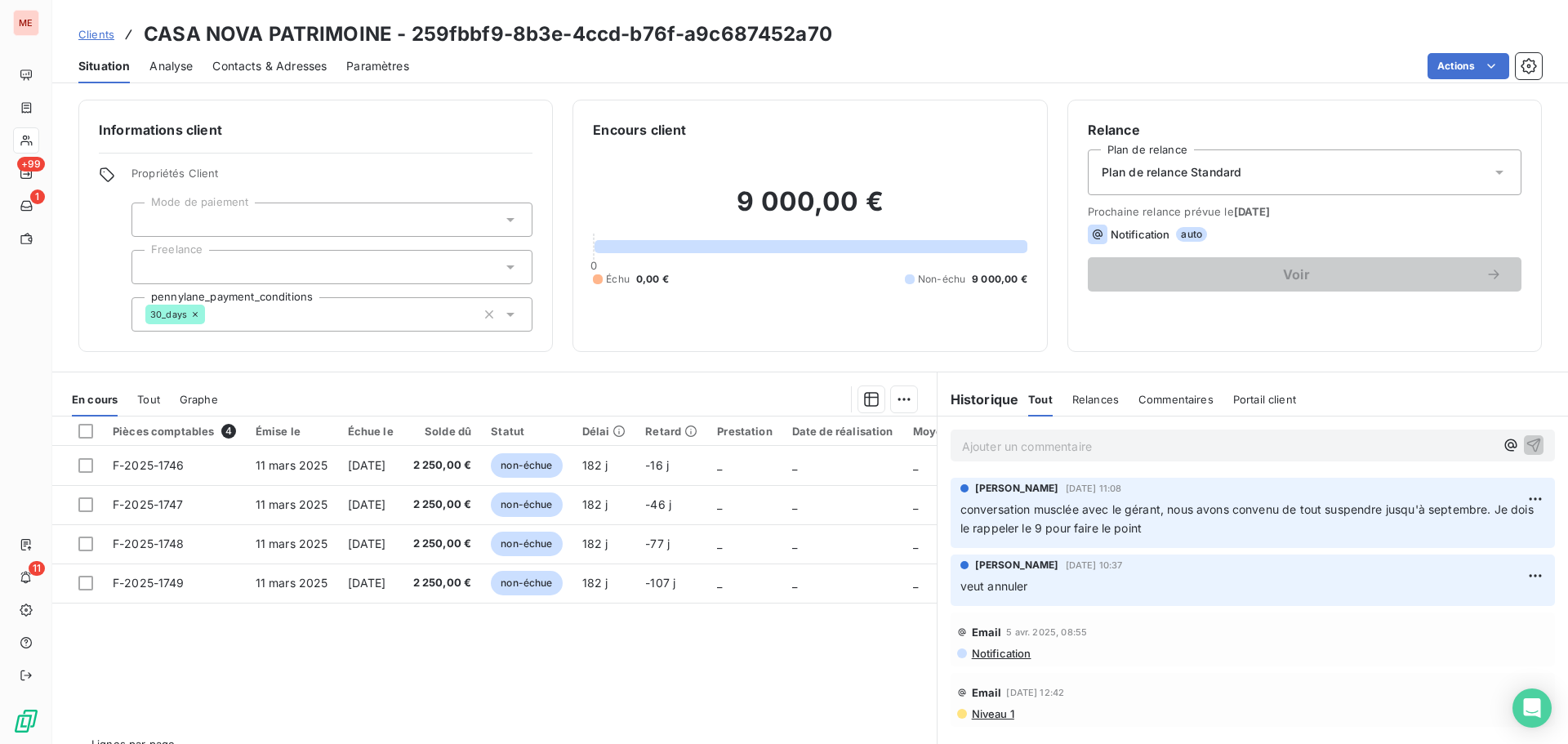
click at [1029, 455] on p "Ajouter un commentaire ﻿" at bounding box center [1228, 446] width 533 height 20
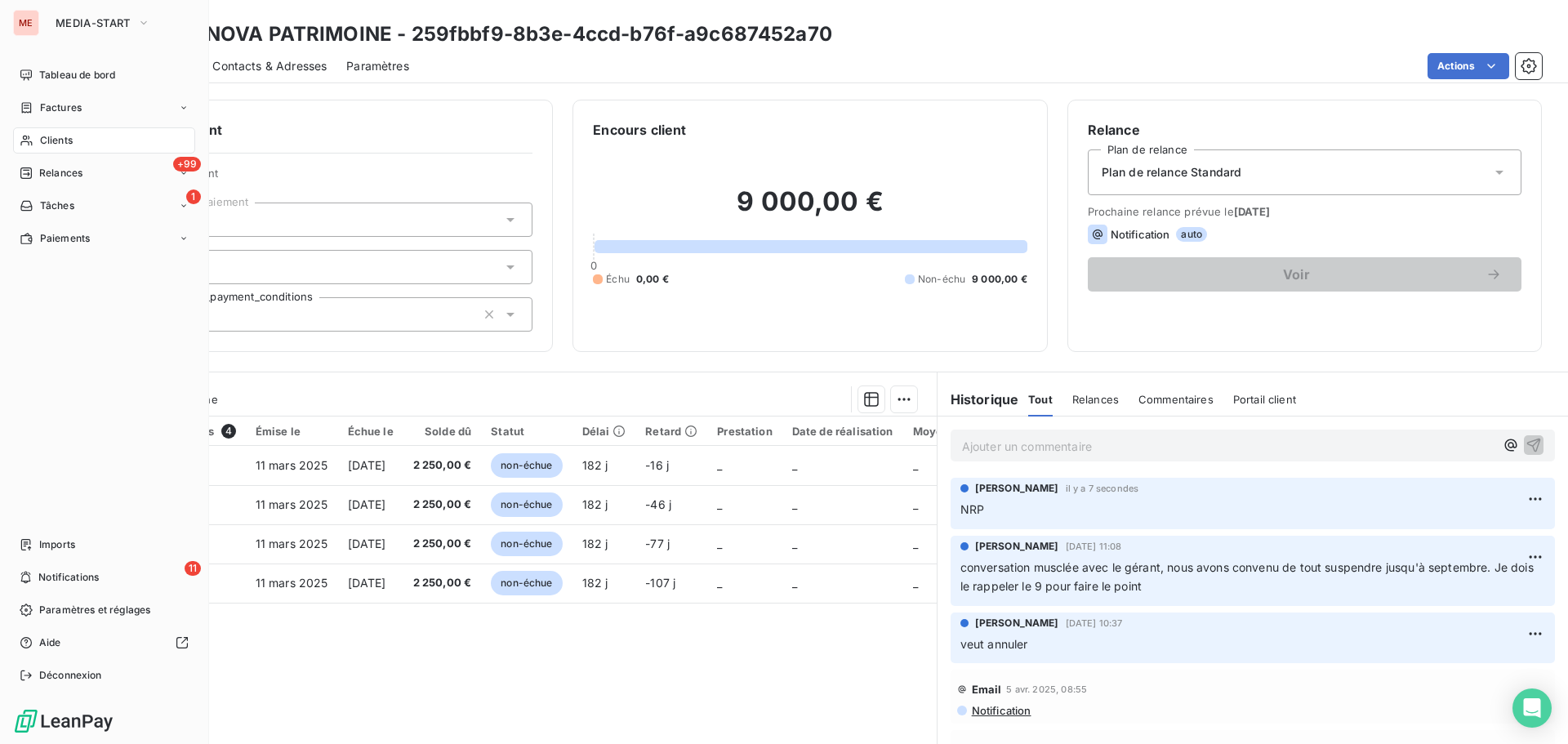
click at [42, 129] on div "Clients" at bounding box center [104, 141] width 182 height 26
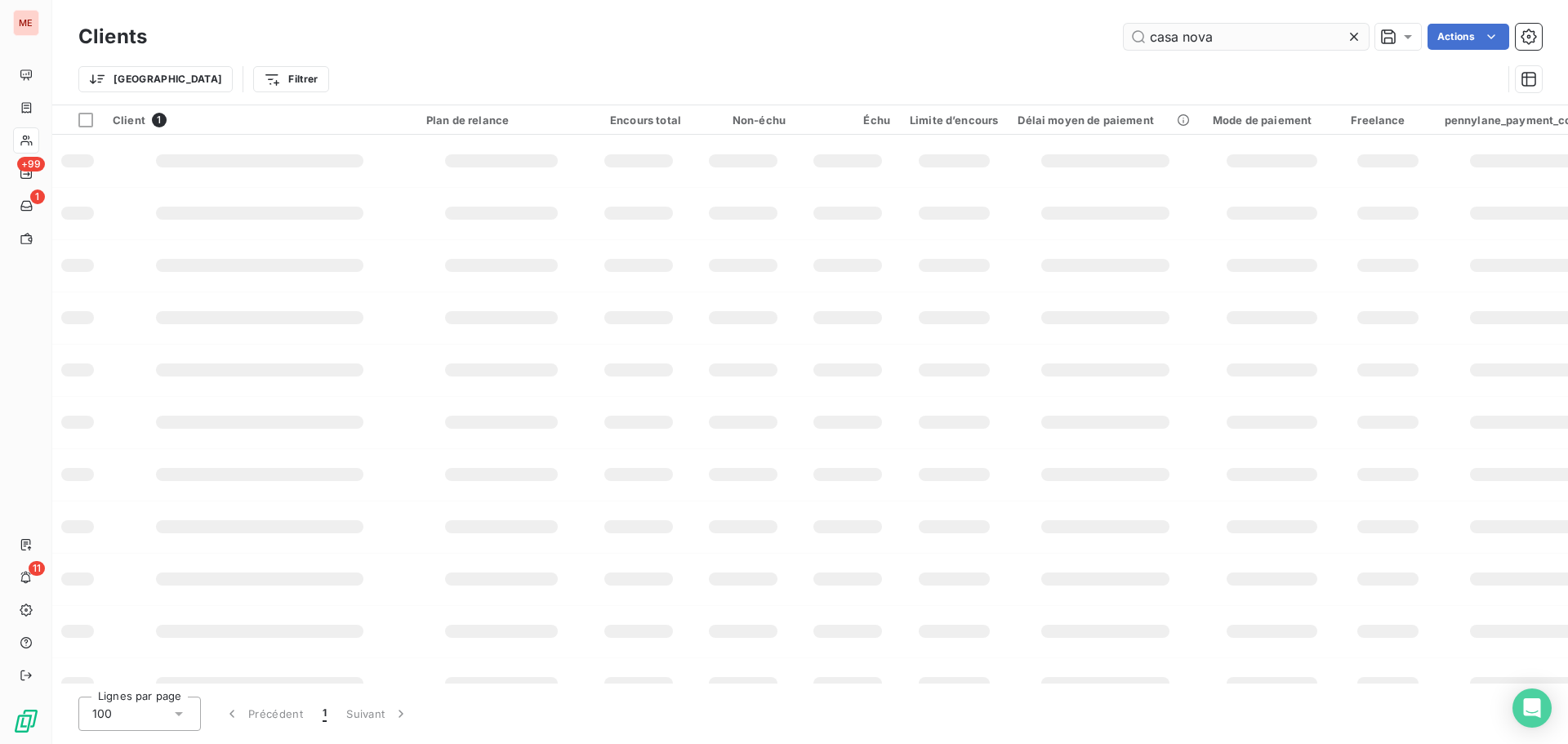
click at [1202, 43] on input "casa nova" at bounding box center [1246, 36] width 245 height 26
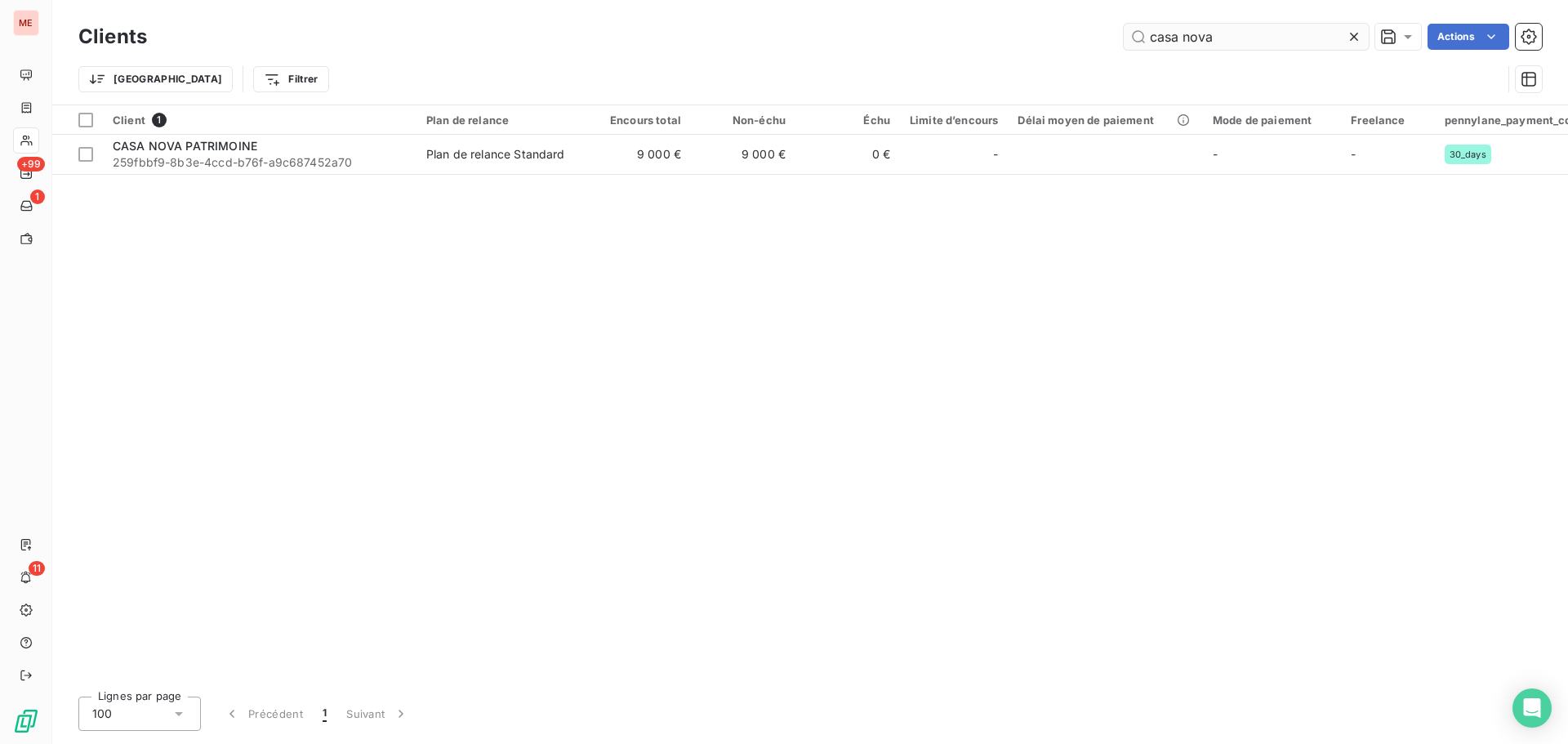
click at [1202, 43] on input "casa nova" at bounding box center [1246, 36] width 245 height 26
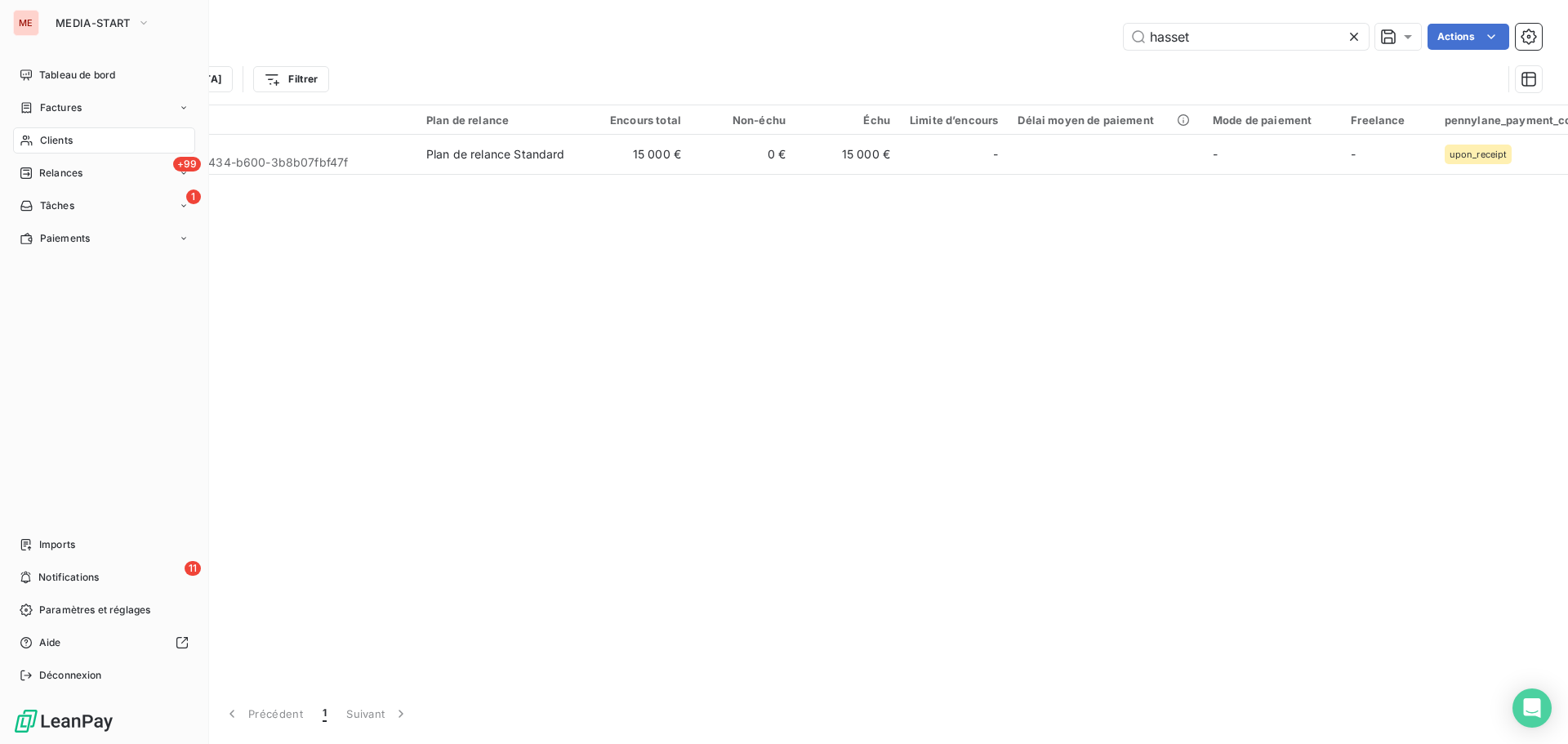
click at [27, 141] on icon at bounding box center [26, 141] width 14 height 13
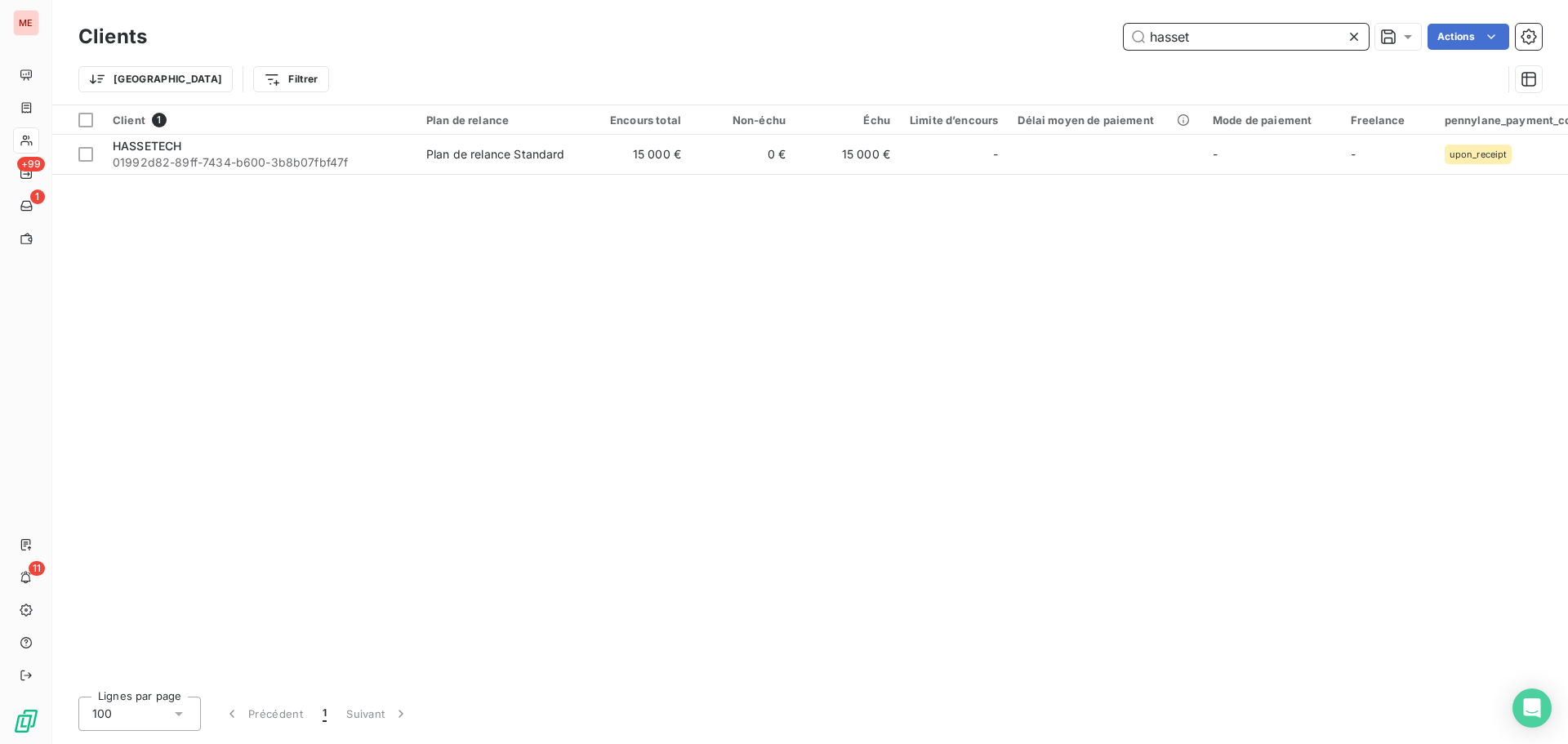
click at [1176, 31] on input "hasset" at bounding box center [1246, 36] width 245 height 26
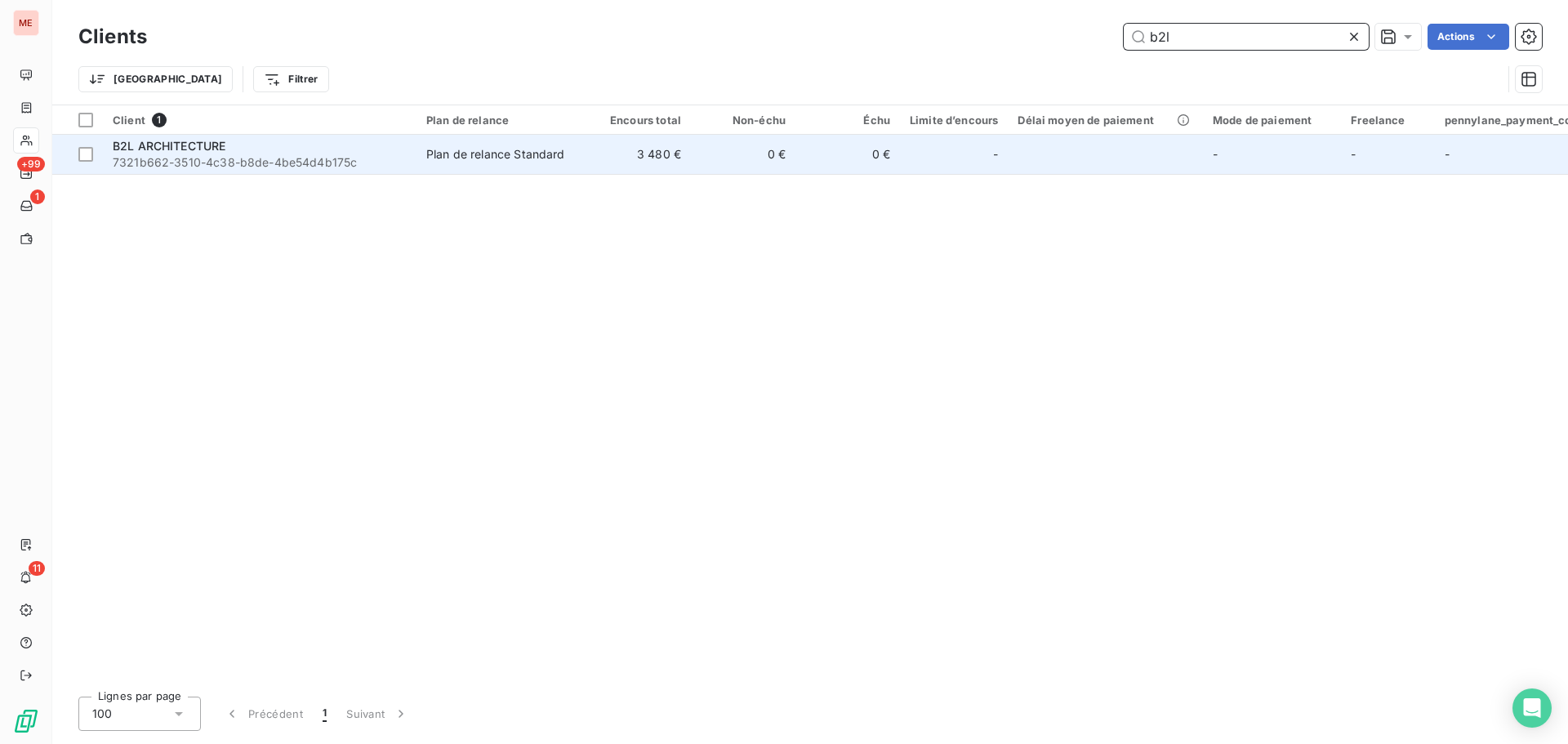
type input "b2l"
click at [403, 153] on div "B2L ARCHITECTURE" at bounding box center [260, 146] width 294 height 17
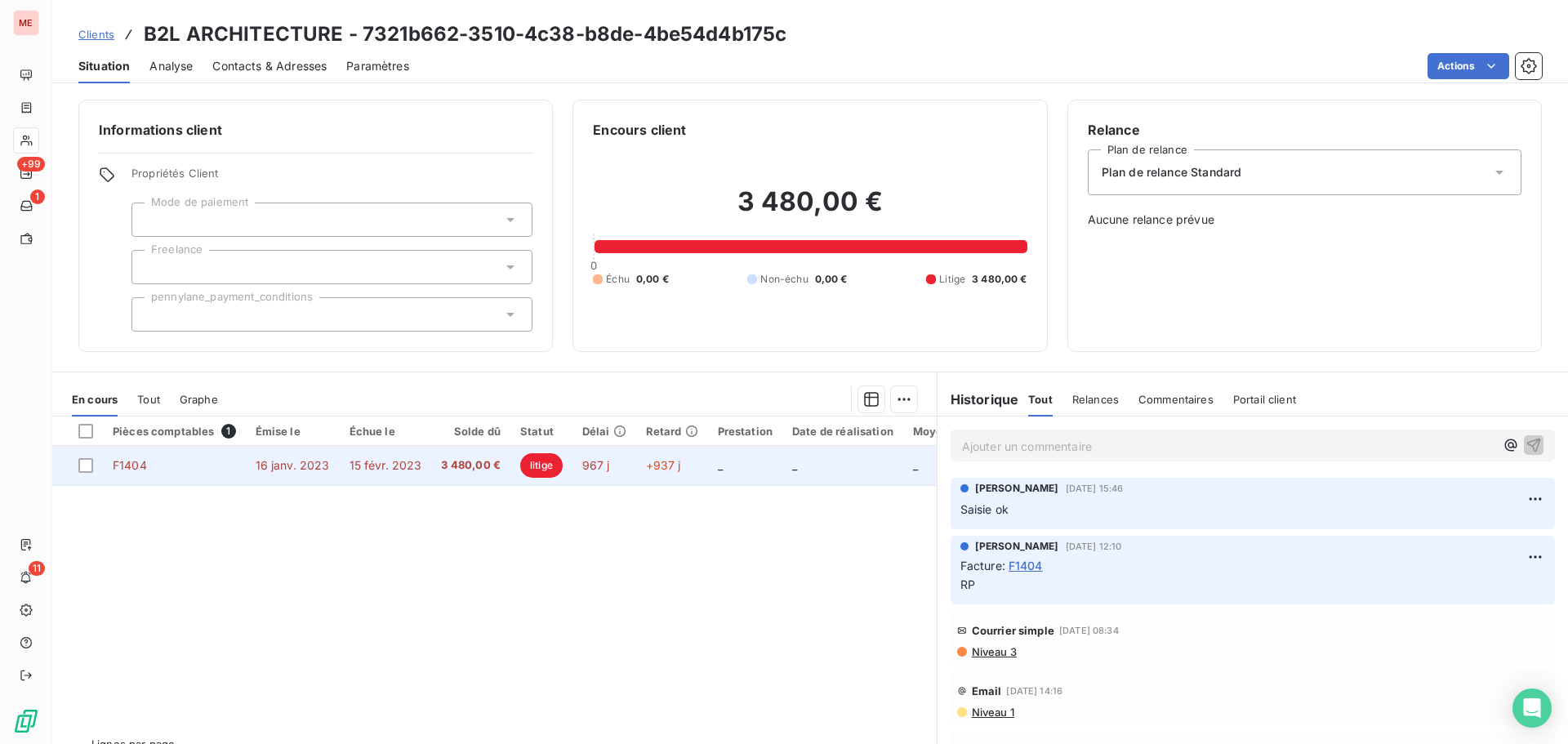
click at [513, 481] on td "litige" at bounding box center [541, 466] width 62 height 39
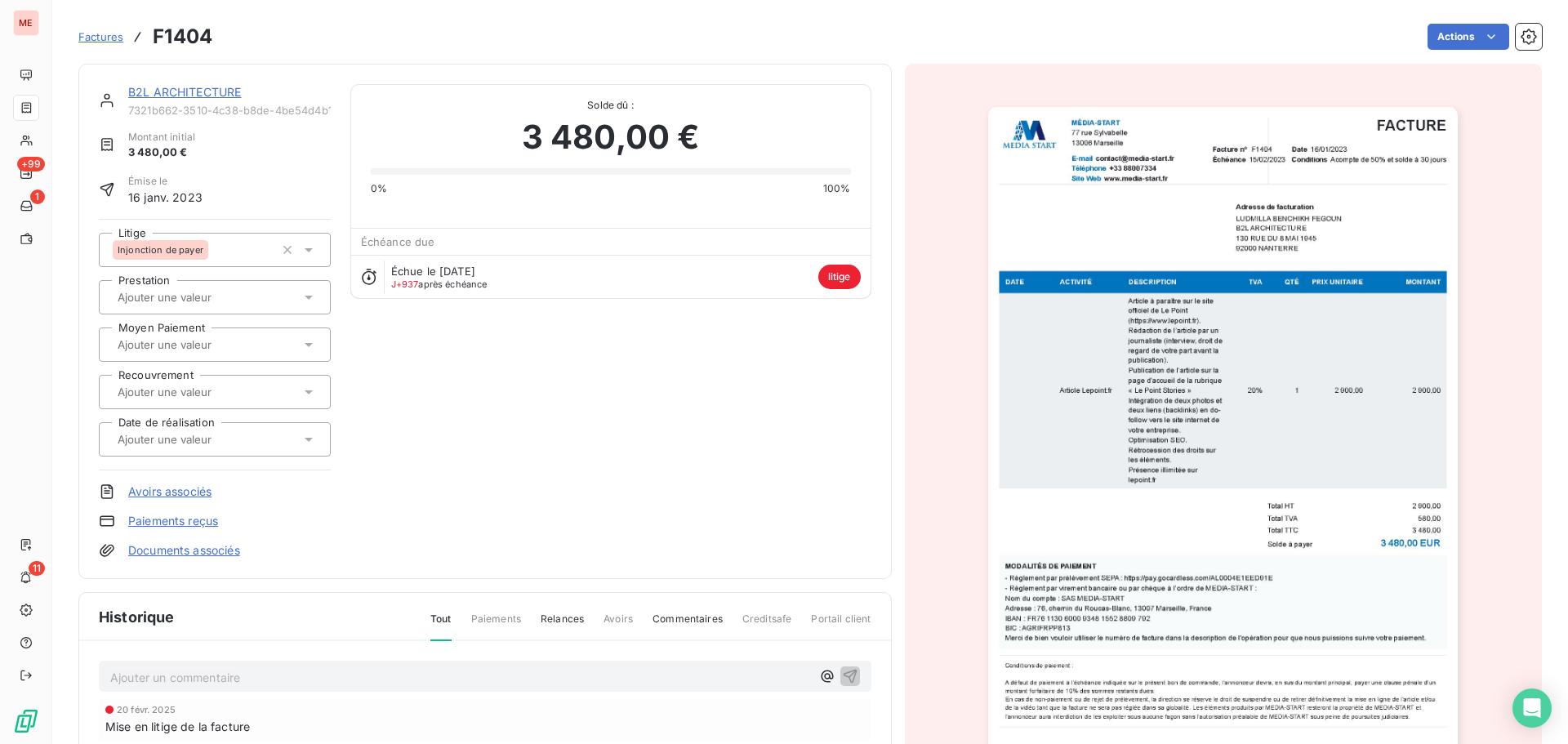
click at [203, 549] on link "Documents associés" at bounding box center [184, 551] width 112 height 17
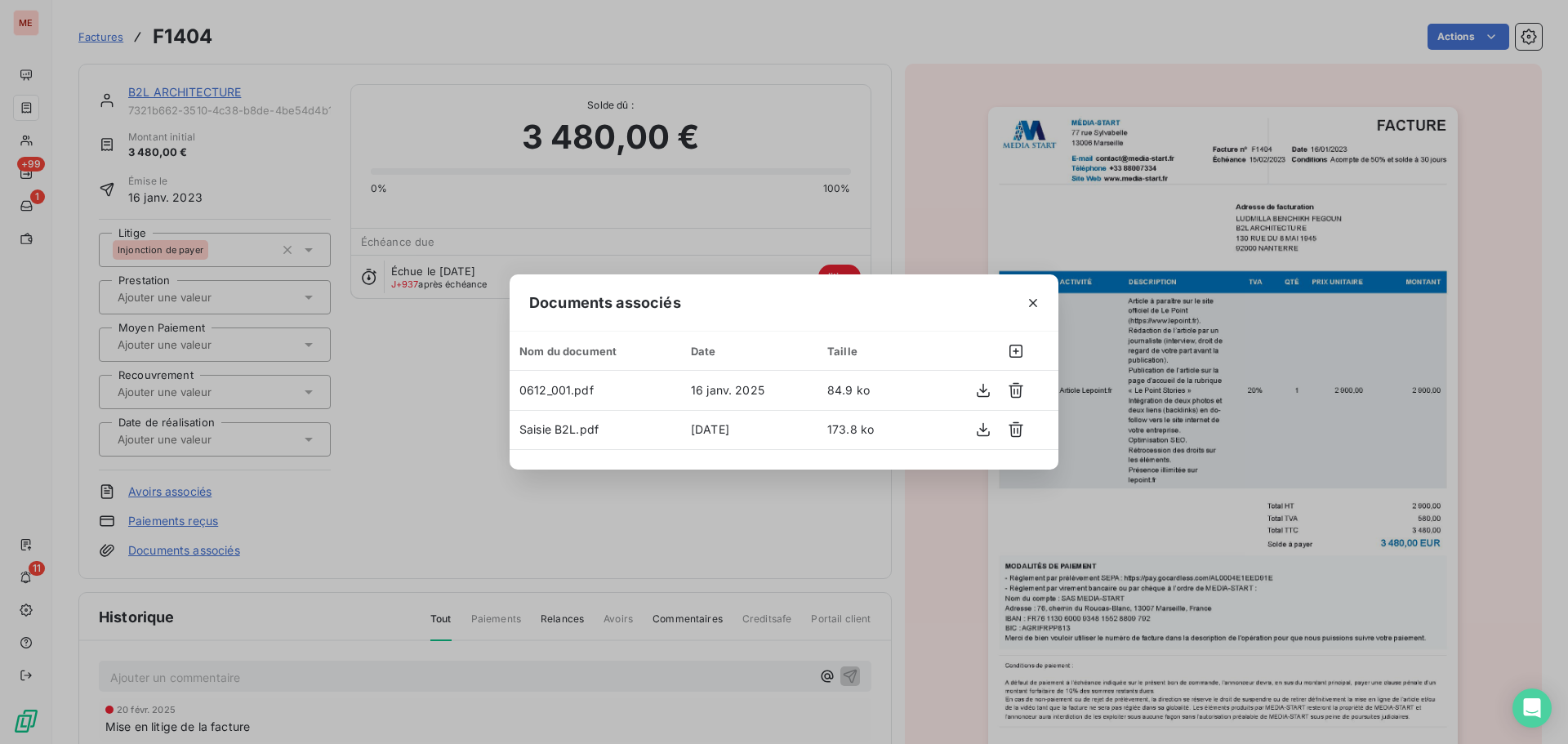
drag, startPoint x: 445, startPoint y: 14, endPoint x: 318, endPoint y: -90, distance: 164.1
click at [318, 0] on html "ME +99 1 11 Factures F1404 Actions B2L ARCHITECTURE 7321b662-3510-4c38-b8de-4be…" at bounding box center [784, 372] width 1568 height 744
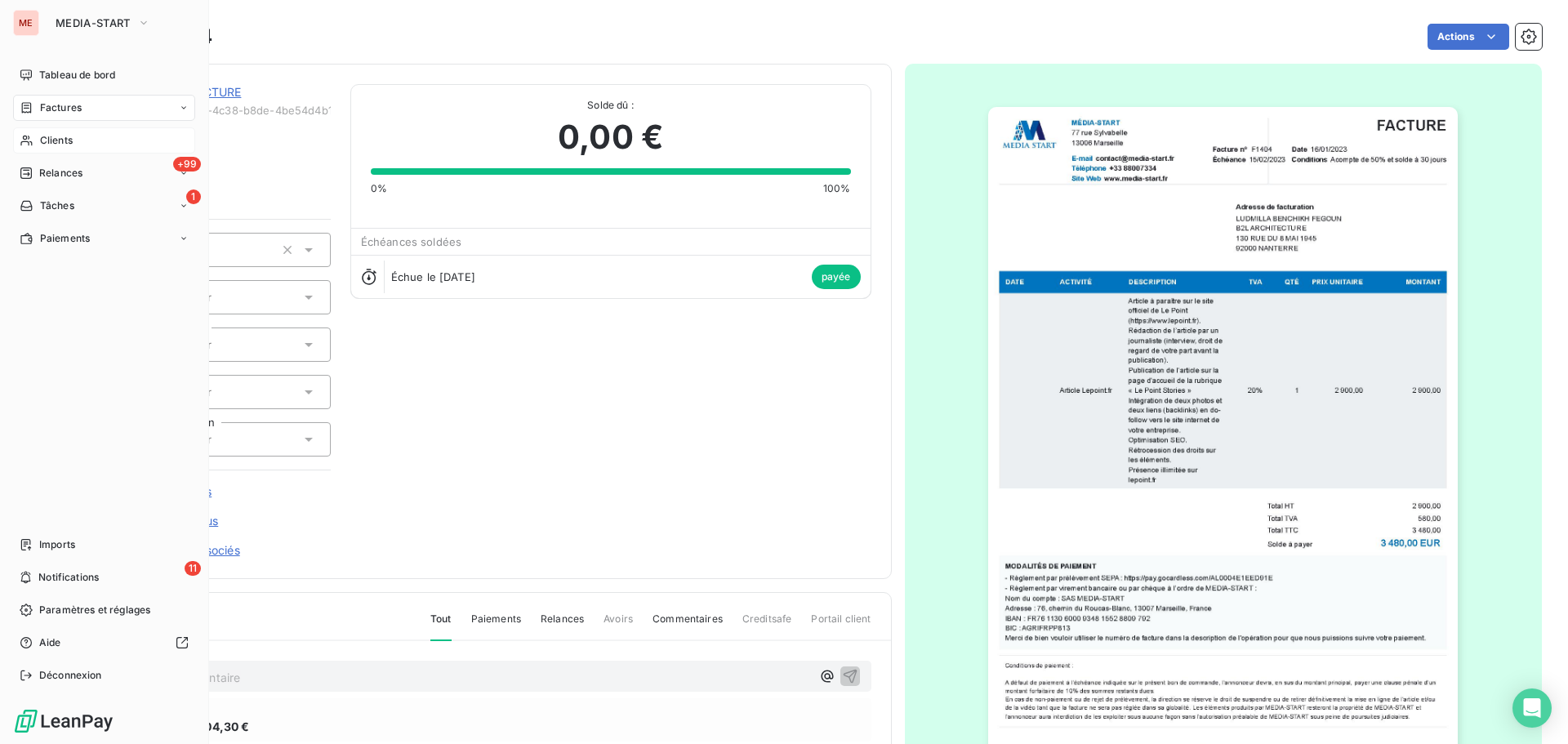
click at [27, 143] on icon at bounding box center [26, 141] width 14 height 13
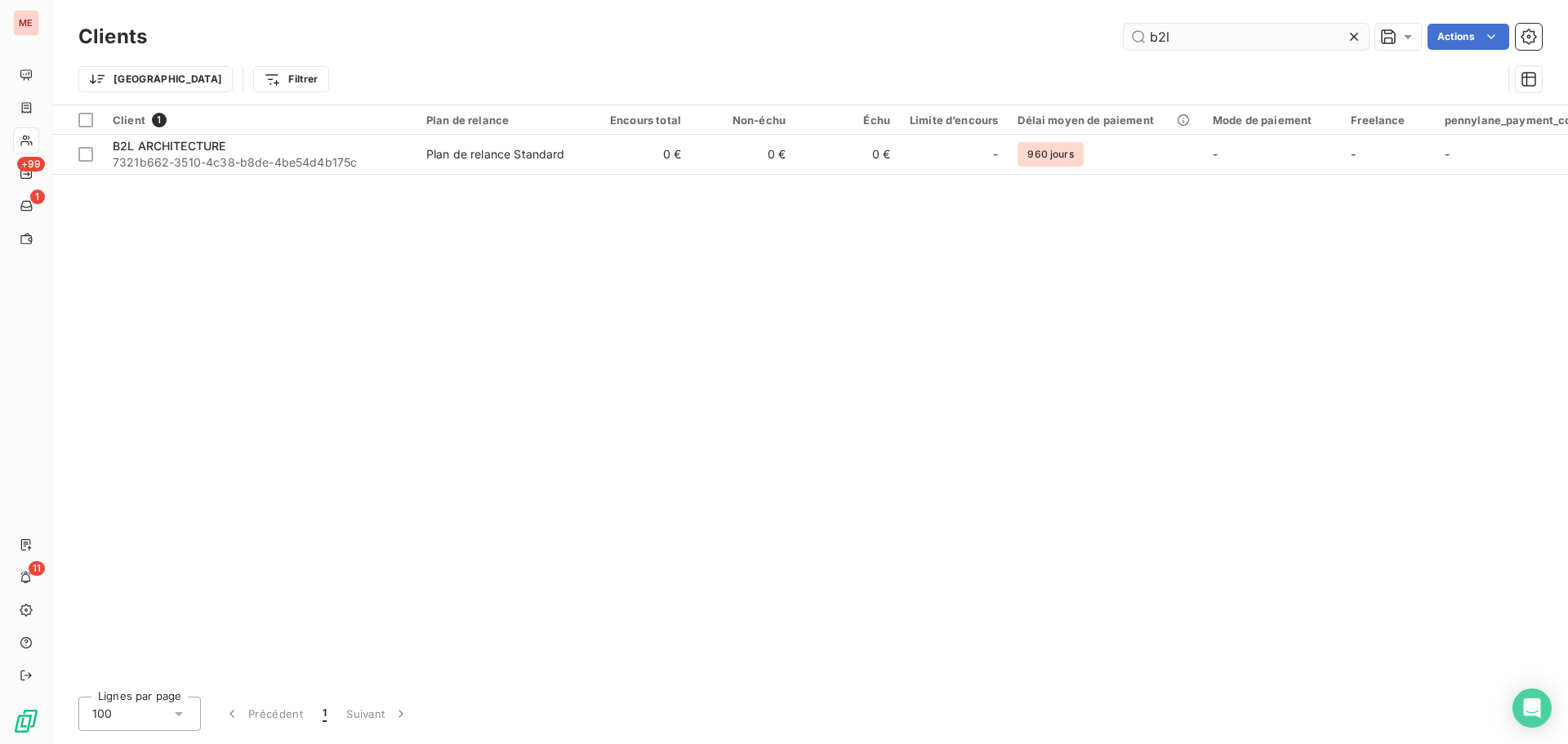
click at [1184, 45] on input "b2l" at bounding box center [1246, 36] width 245 height 26
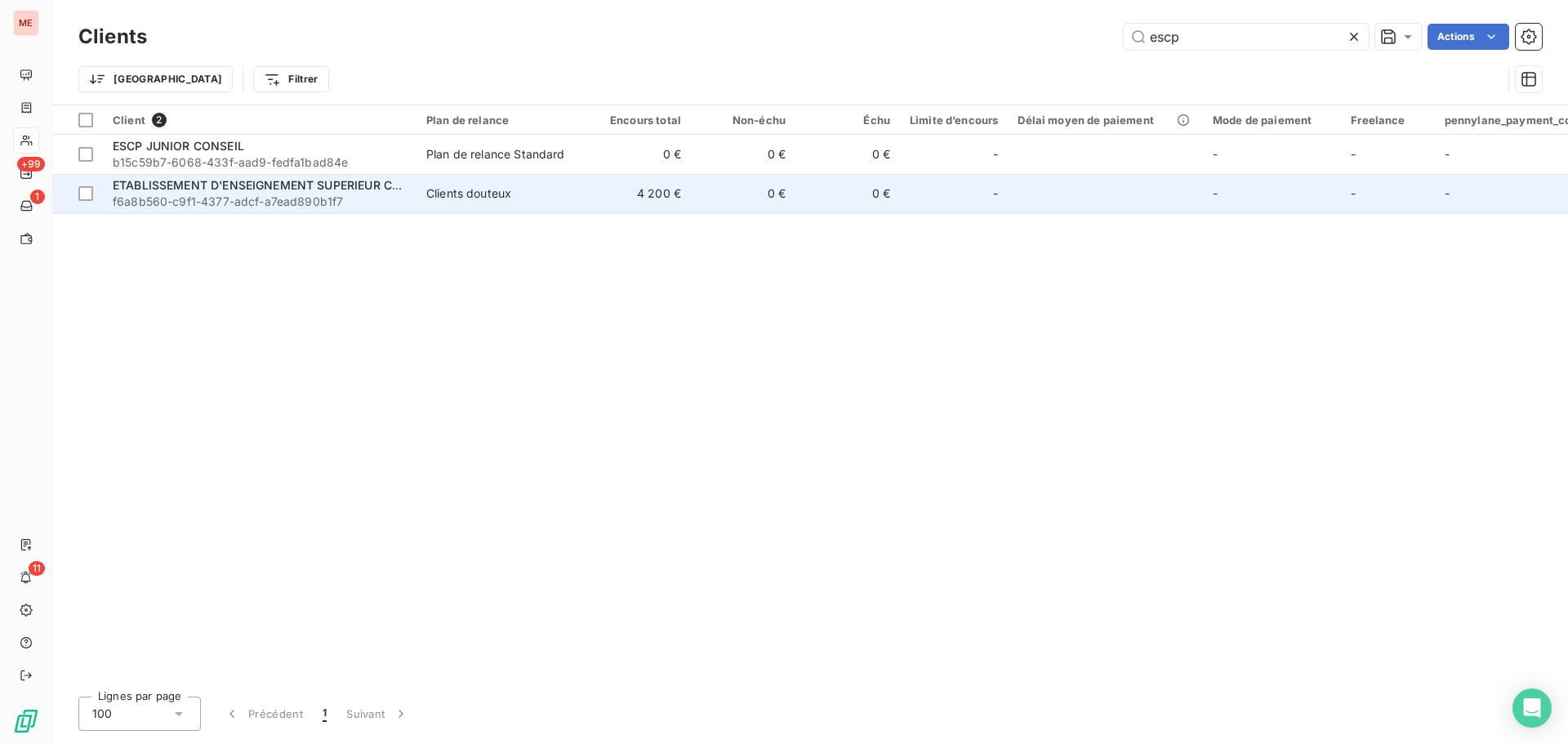
type input "escp"
click at [414, 196] on td "ETABLISSEMENT D'ENSEIGNEMENT SUPERIEUR CONSULAIRE ESCP EUROPE f6a8b560-c9f1-437…" at bounding box center [260, 194] width 314 height 39
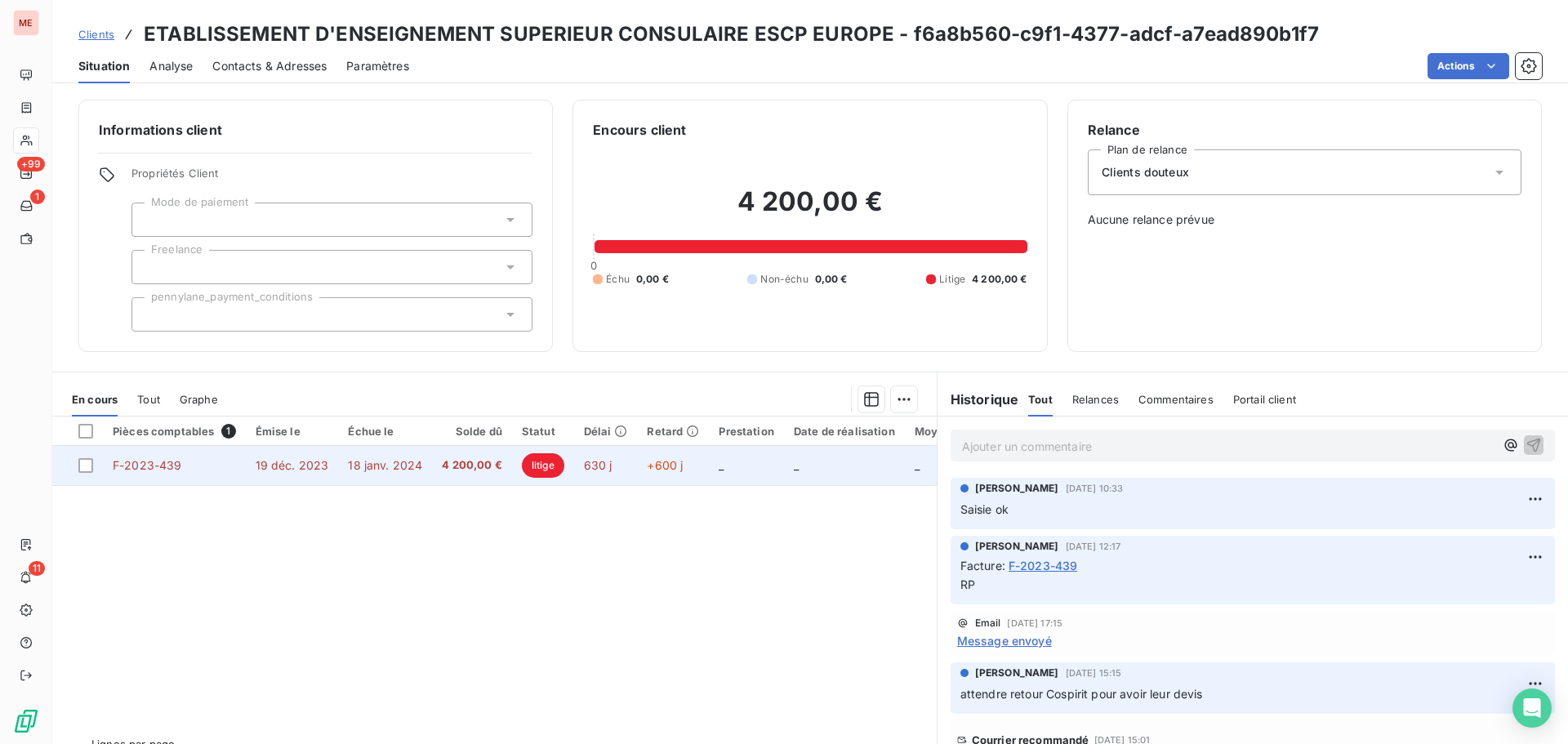
click at [457, 479] on td "4 200,00 €" at bounding box center [472, 466] width 80 height 39
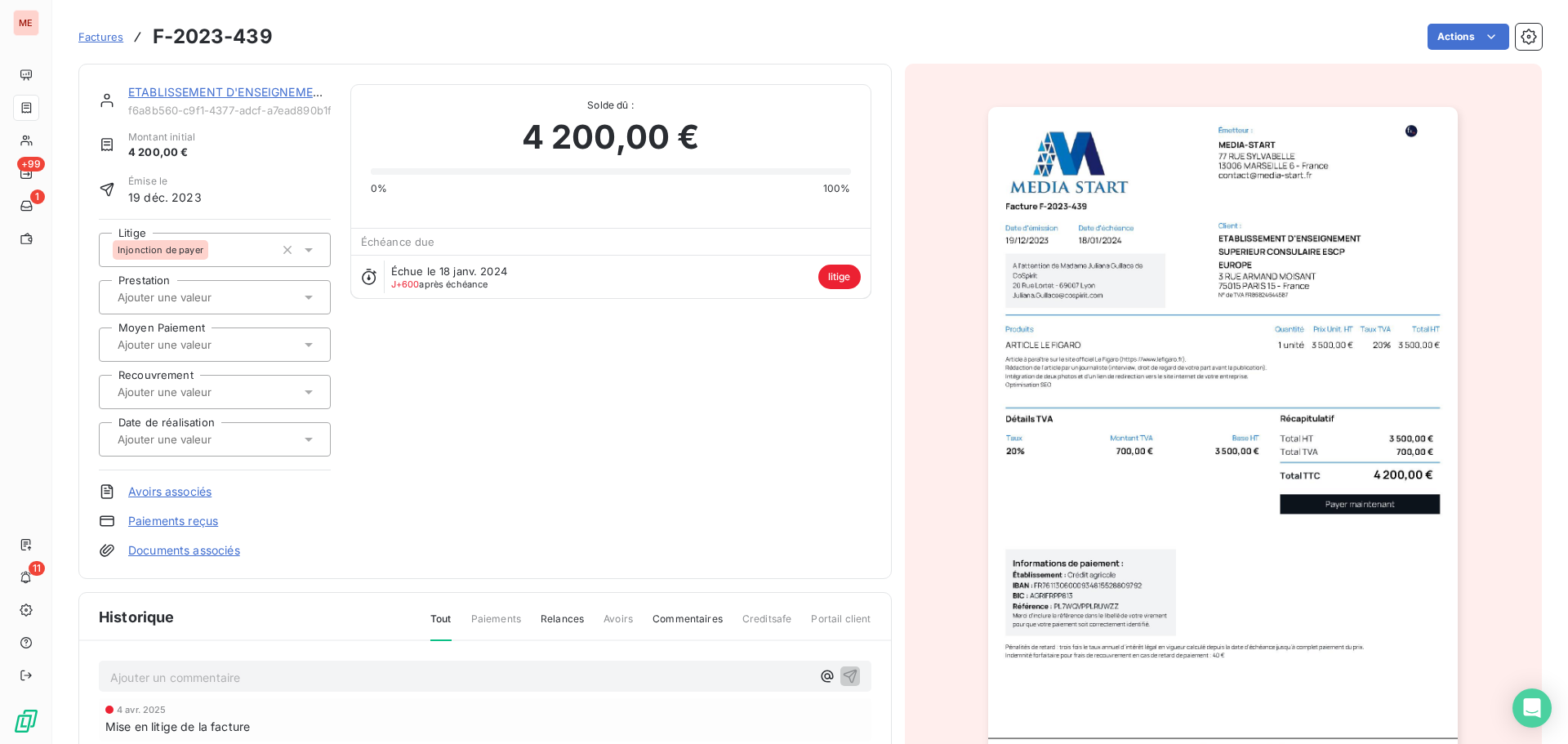
click at [190, 546] on link "Documents associés" at bounding box center [184, 551] width 112 height 17
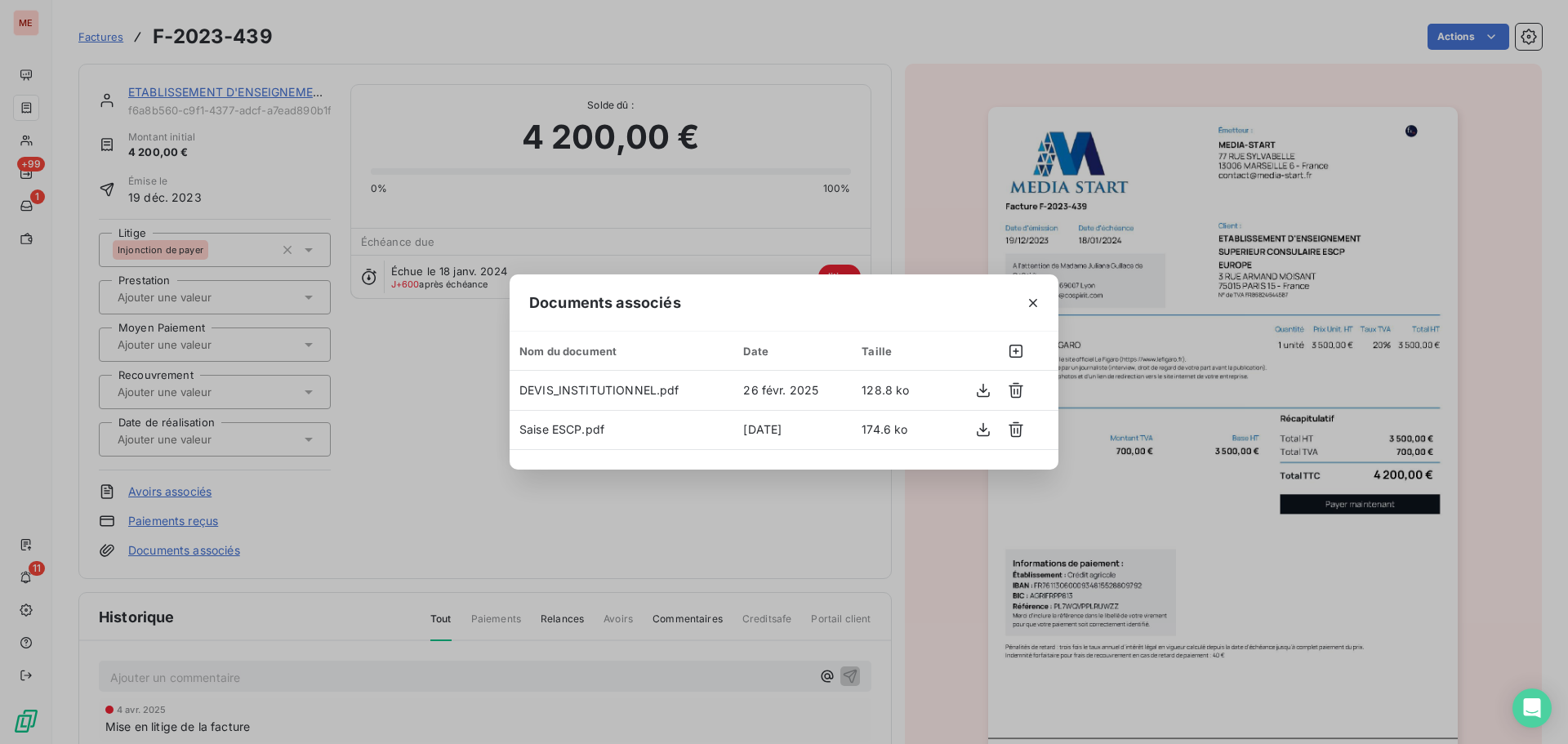
click at [460, 429] on div "Documents associés Nom du document Date Taille DEVIS_INSTITUTIONNEL.pdf [DATE] …" at bounding box center [784, 372] width 1568 height 744
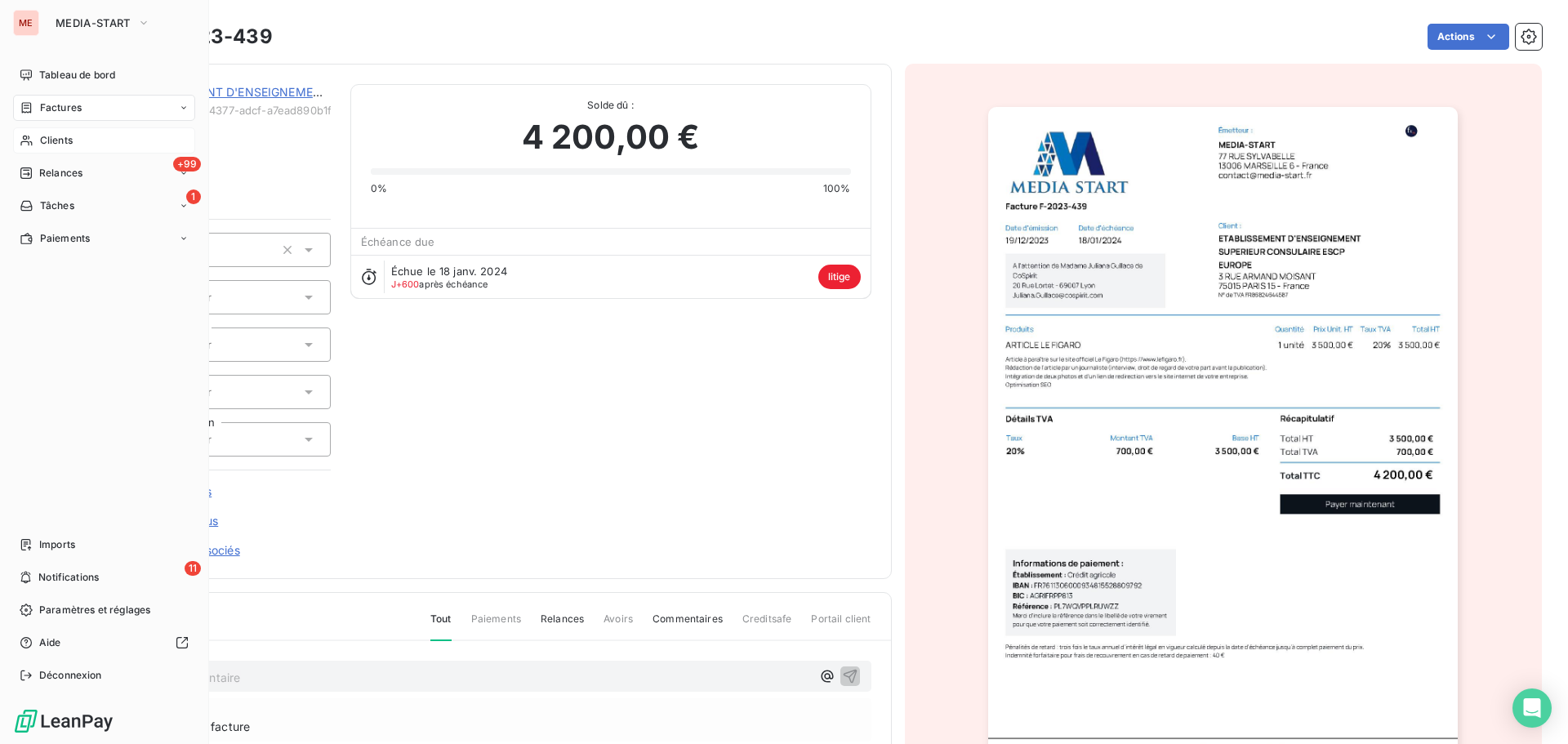
click at [45, 130] on div "Clients" at bounding box center [104, 141] width 182 height 26
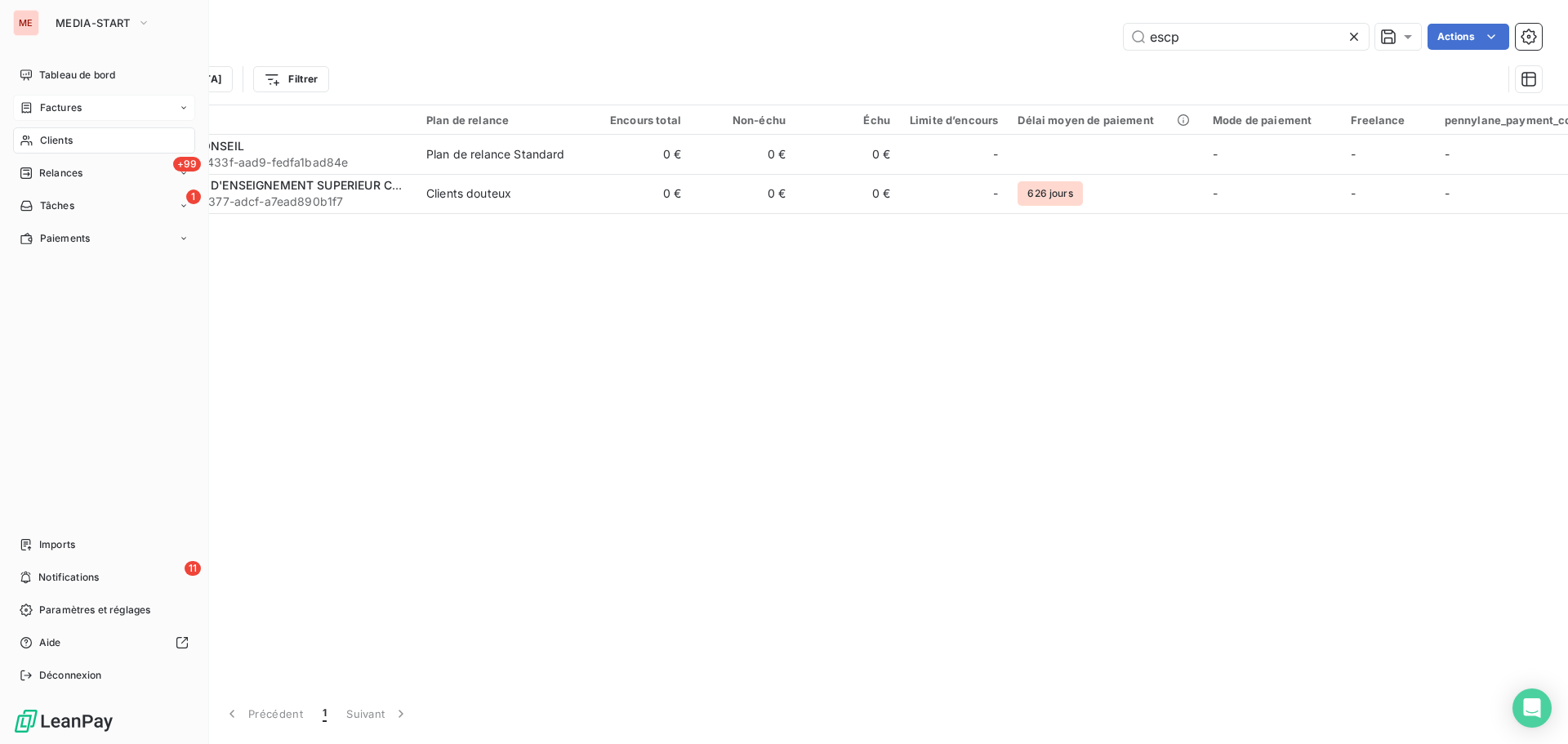
click at [38, 110] on div "Factures" at bounding box center [50, 108] width 62 height 15
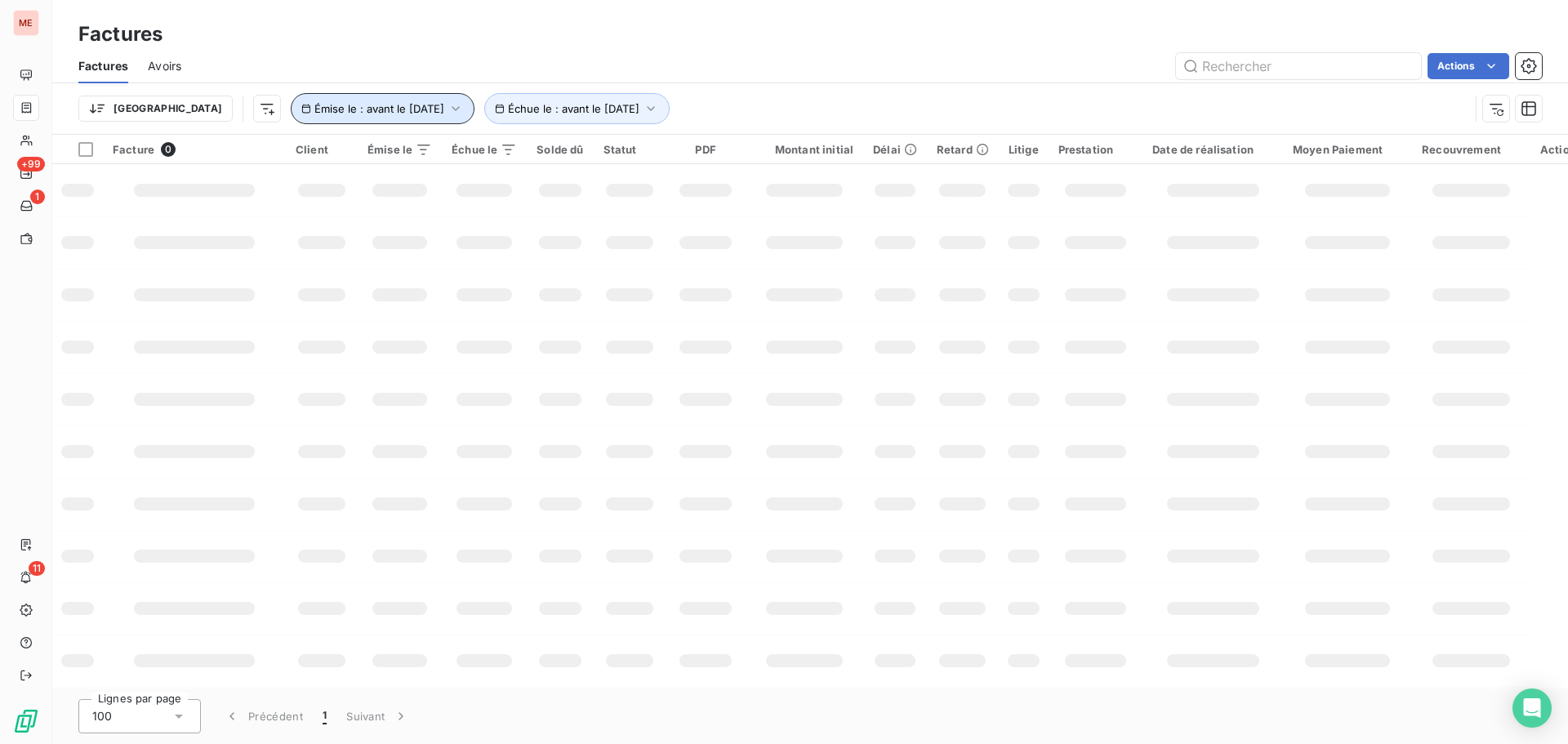
click at [383, 116] on button "Émise le : avant le [DATE]" at bounding box center [382, 108] width 183 height 31
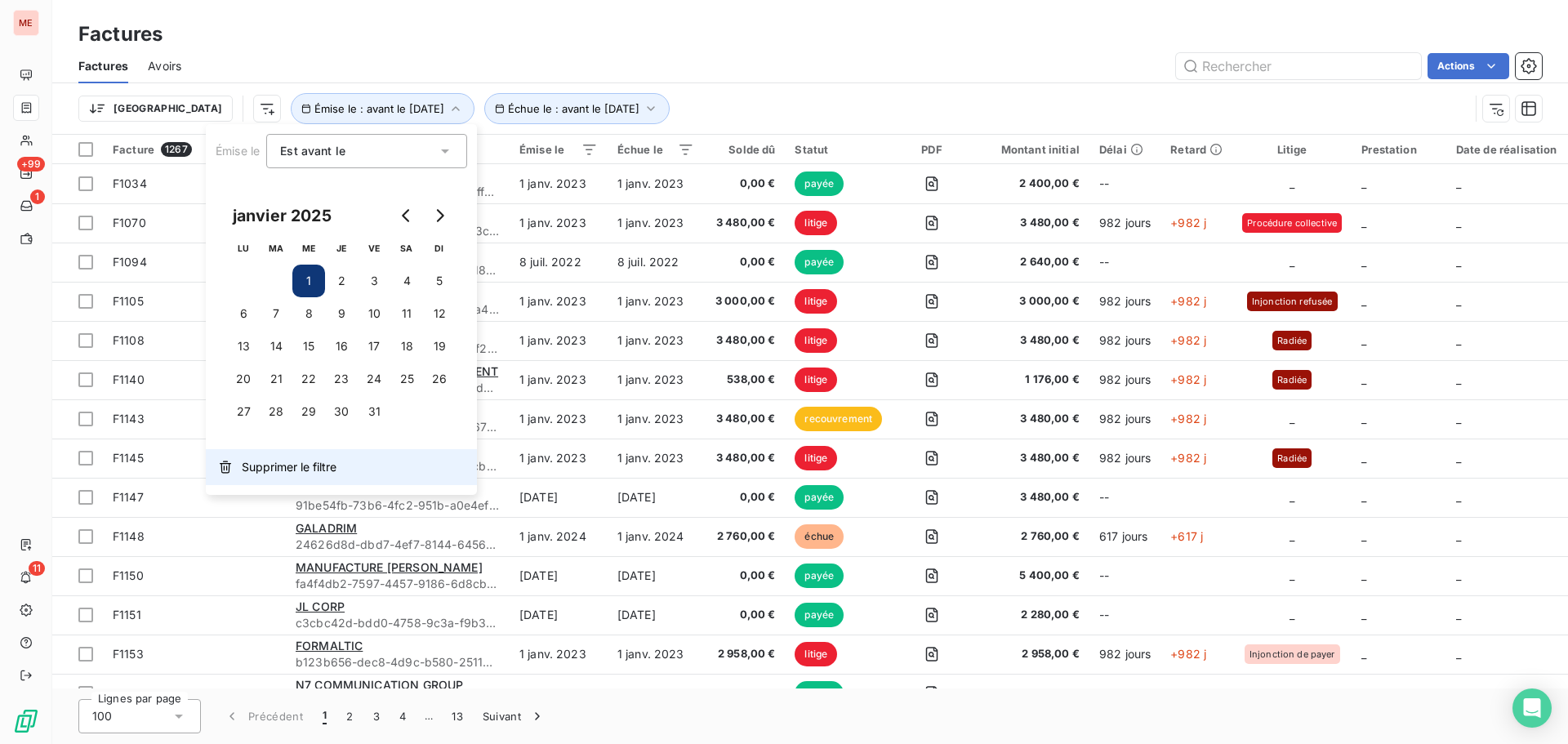
click at [256, 469] on span "Supprimer le filtre" at bounding box center [290, 467] width 95 height 17
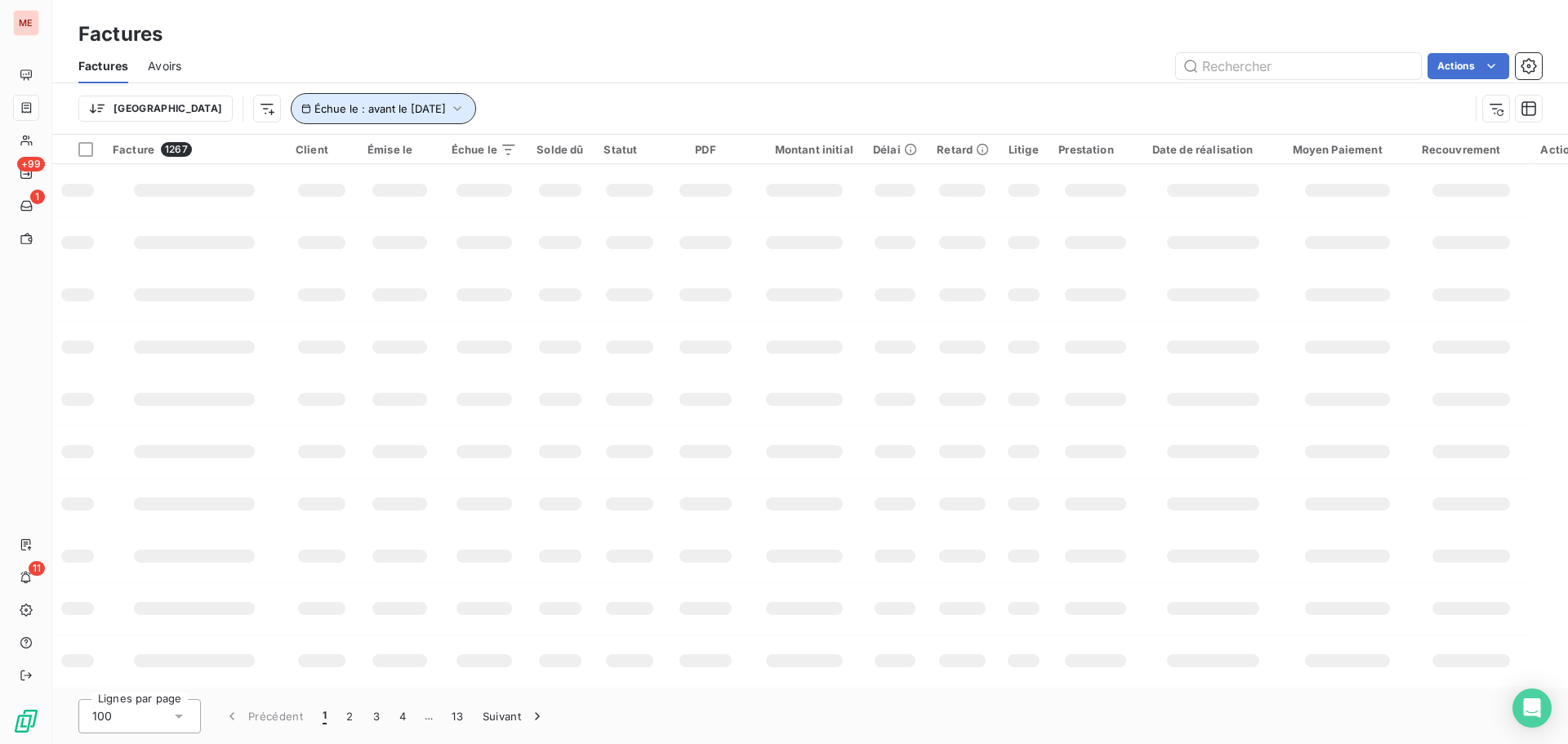
click at [350, 110] on span "Échue le : avant le [DATE]" at bounding box center [380, 109] width 131 height 13
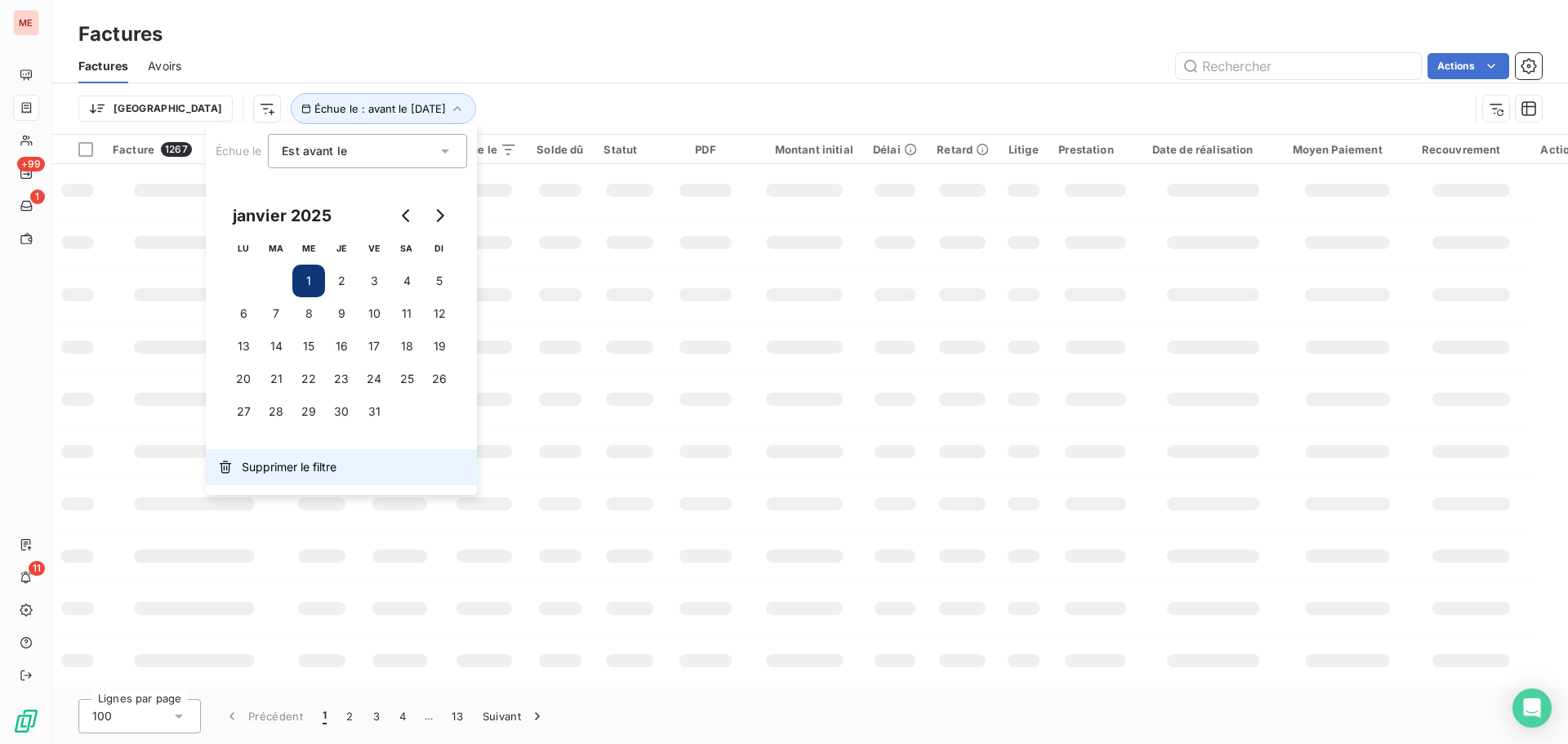
click at [321, 453] on button "Supprimer le filtre" at bounding box center [341, 467] width 271 height 36
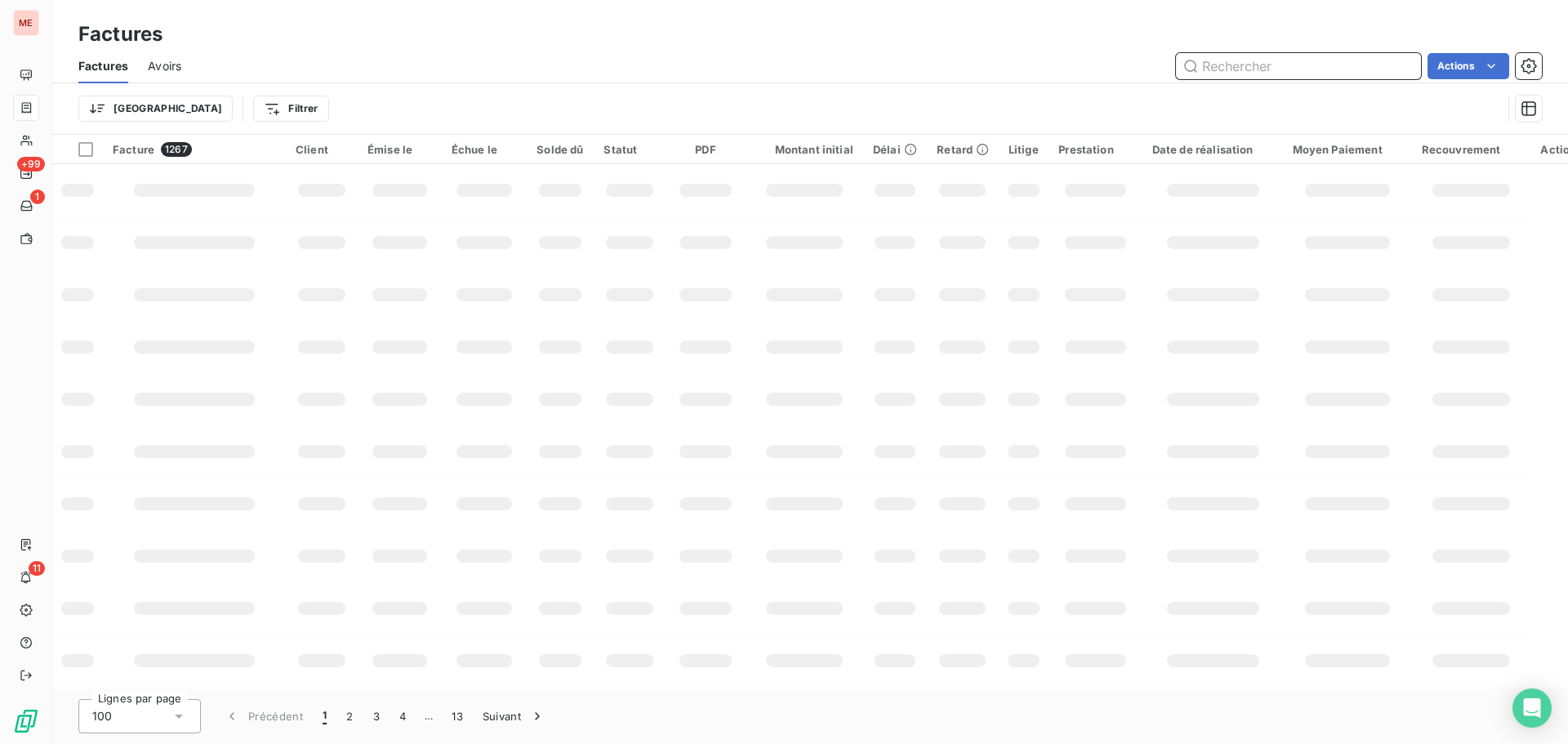
click at [1245, 63] on input "text" at bounding box center [1298, 66] width 245 height 26
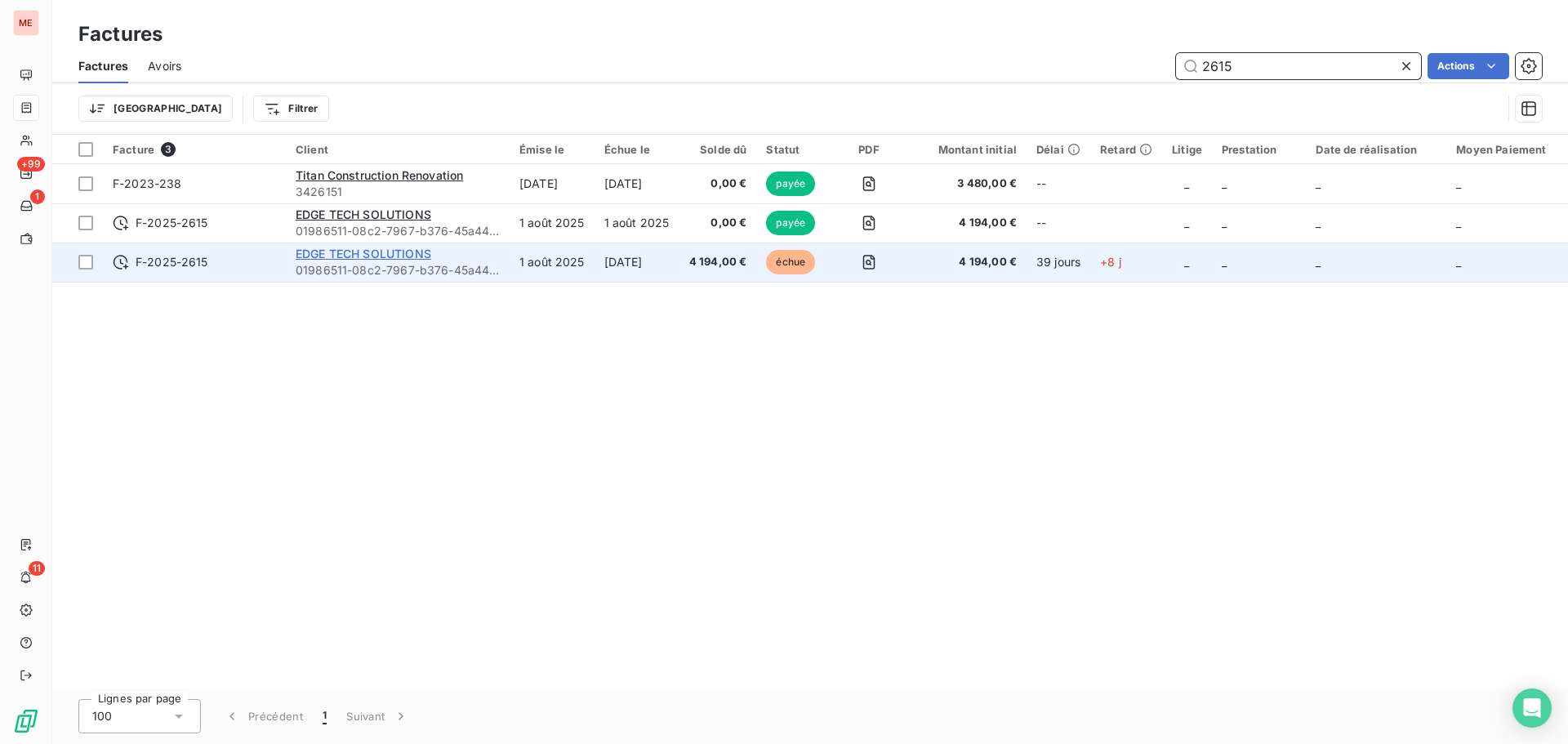
type input "2615"
click at [341, 256] on span "EDGE TECH SOLUTIONS" at bounding box center [364, 253] width 136 height 14
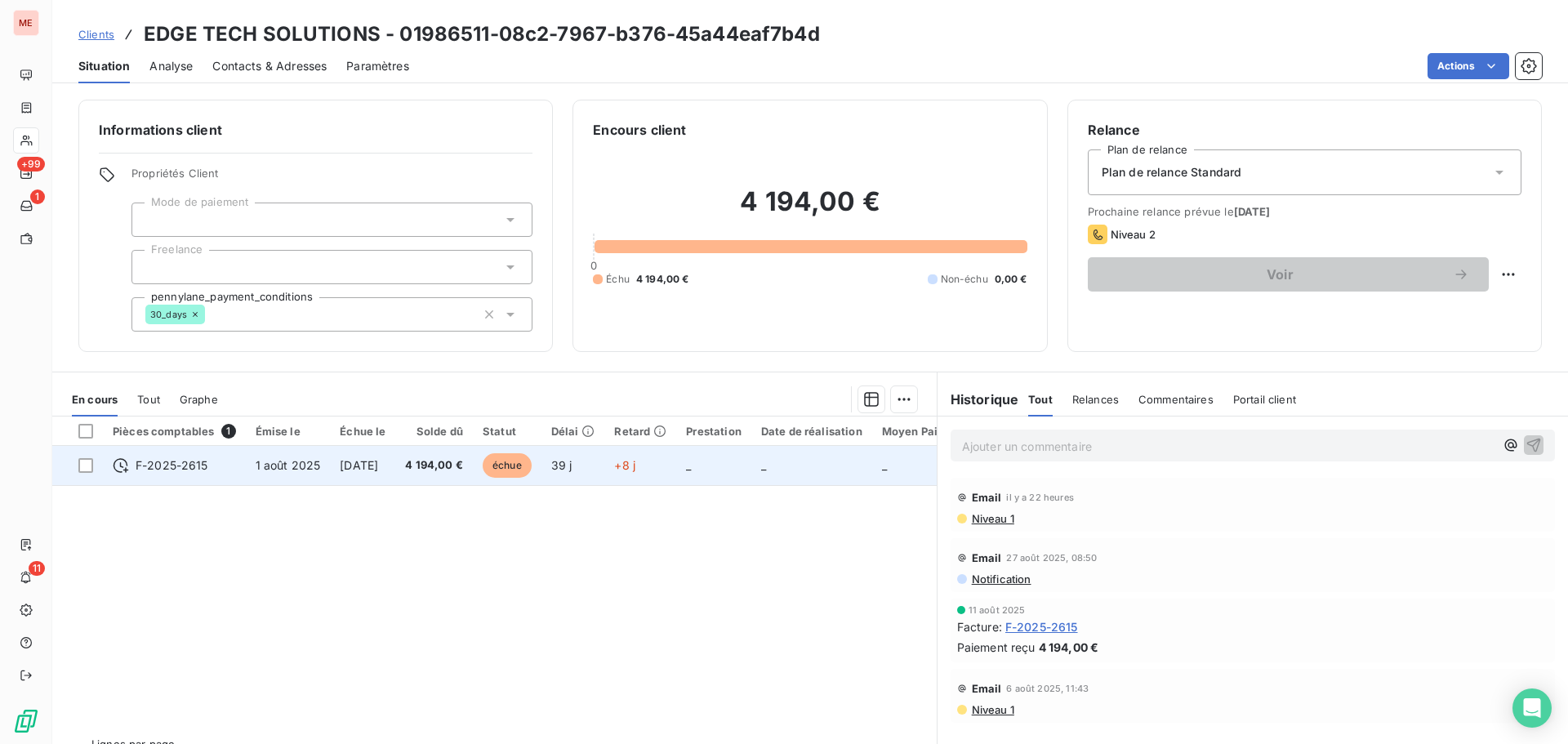
click at [436, 457] on span "4 194,00 €" at bounding box center [434, 466] width 58 height 17
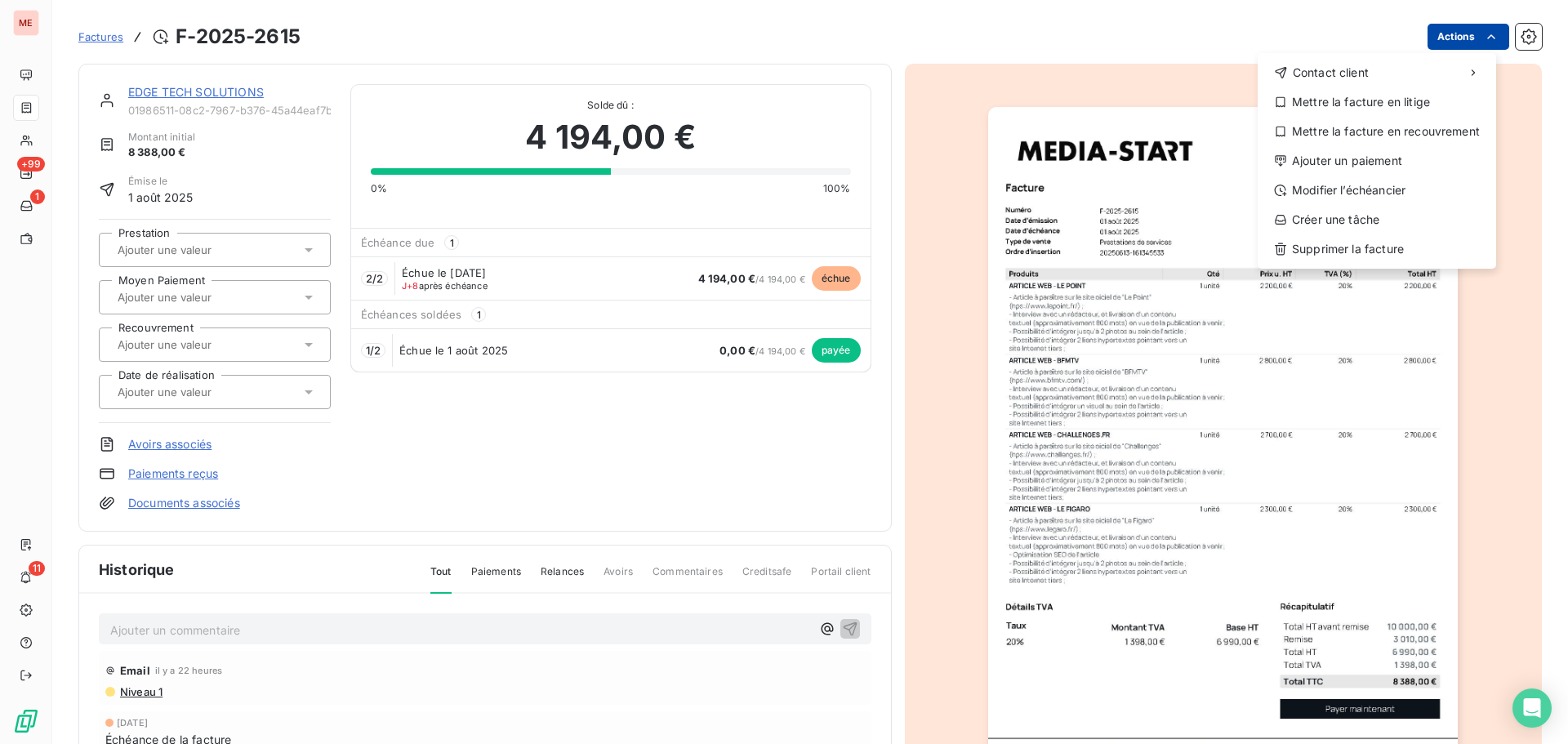
click at [1454, 38] on html "ME +99 1 11 Factures F-2025-2615 Actions Contact client Mettre la facture en li…" at bounding box center [784, 372] width 1568 height 744
click at [1365, 151] on div "Ajouter un paiement" at bounding box center [1377, 161] width 225 height 26
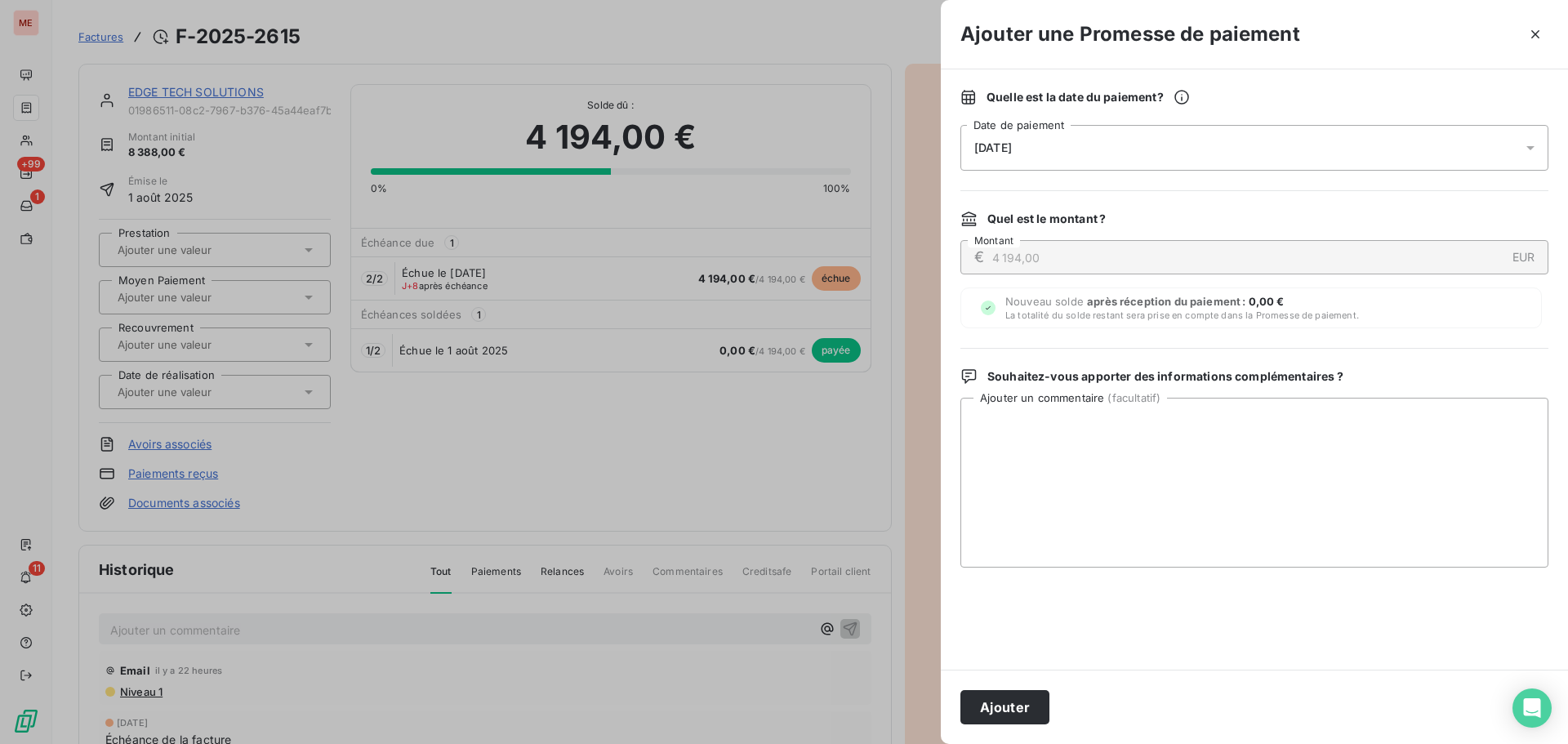
click at [1064, 150] on div "[DATE]" at bounding box center [1255, 147] width 588 height 46
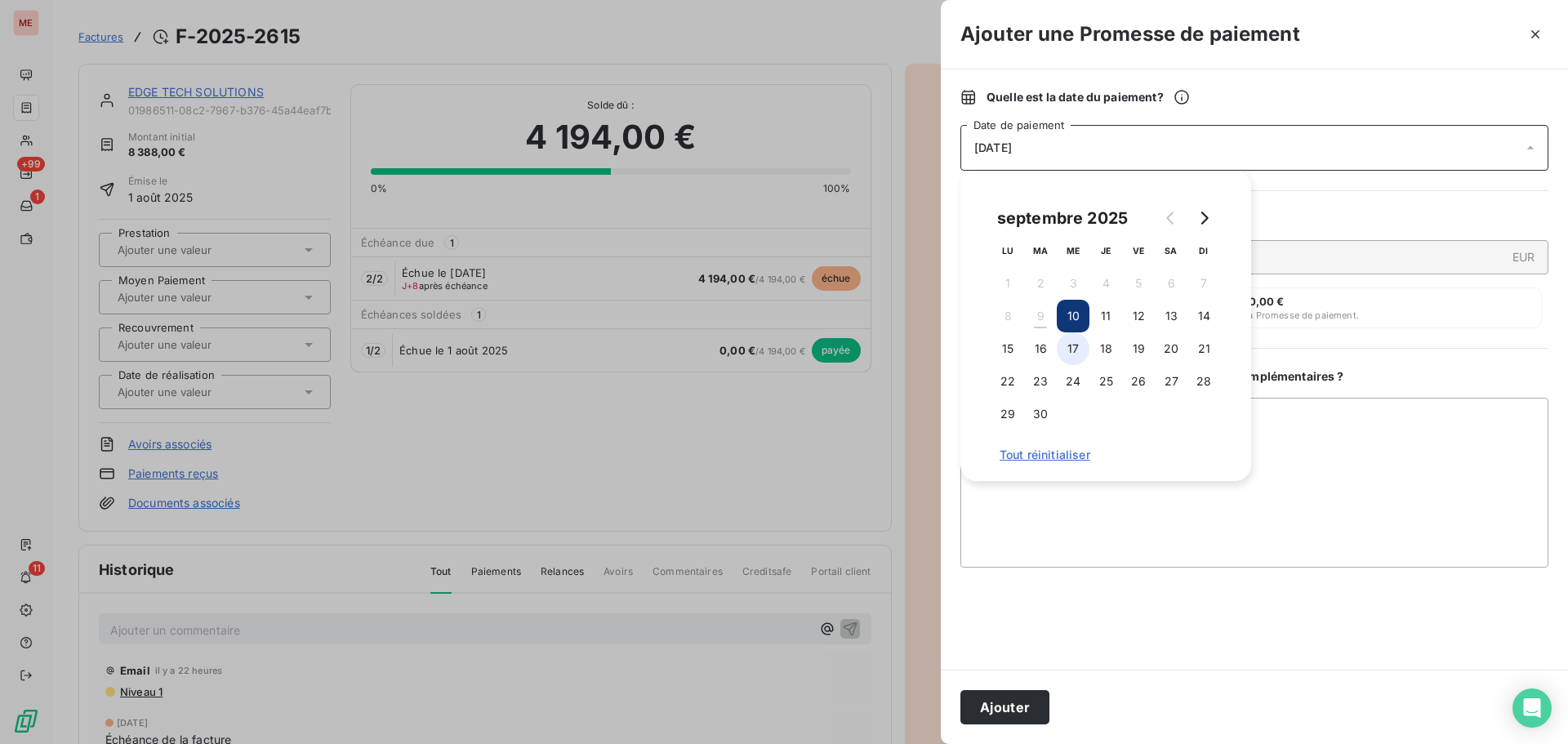
click at [1076, 352] on button "17" at bounding box center [1073, 348] width 33 height 33
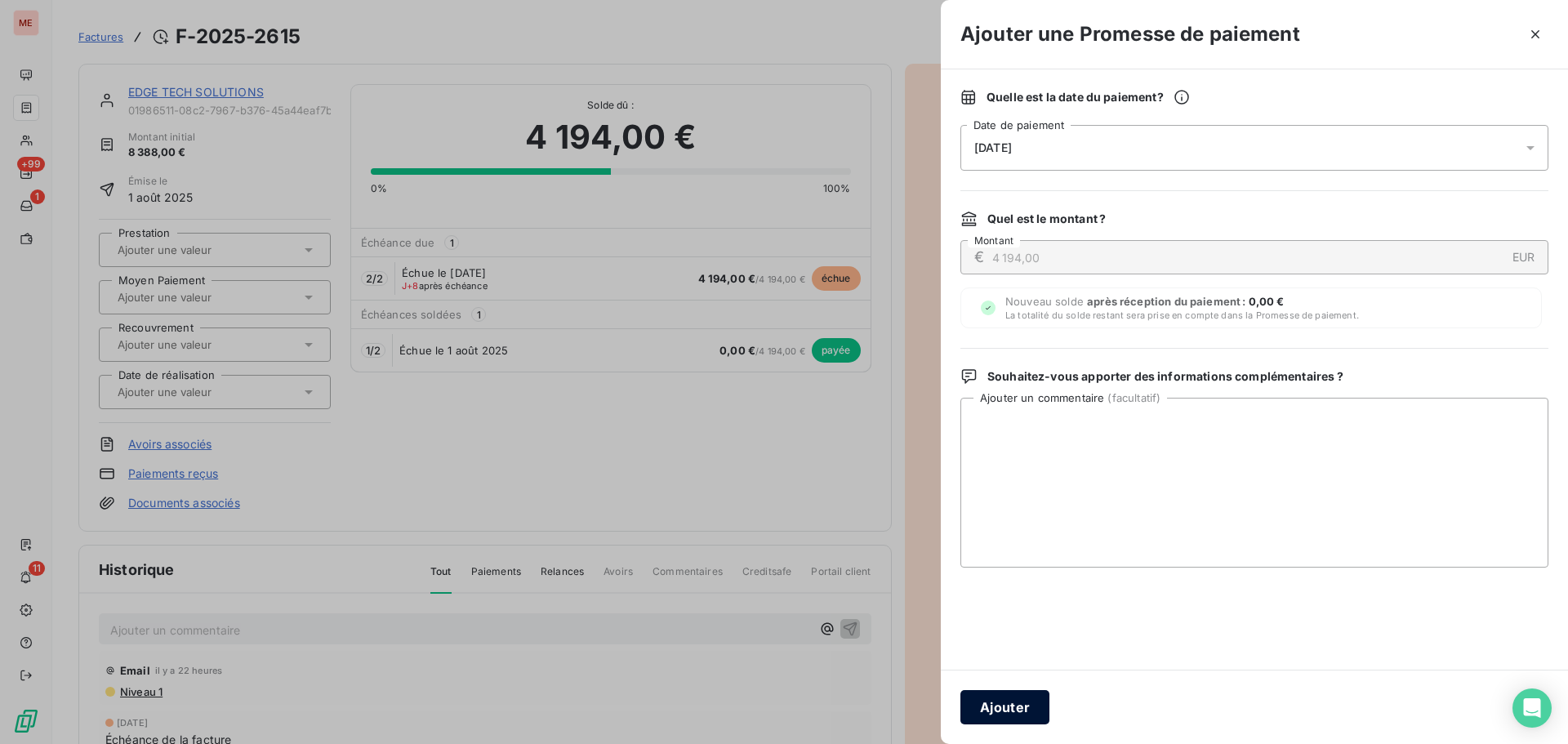
click at [988, 702] on button "Ajouter" at bounding box center [1006, 707] width 89 height 34
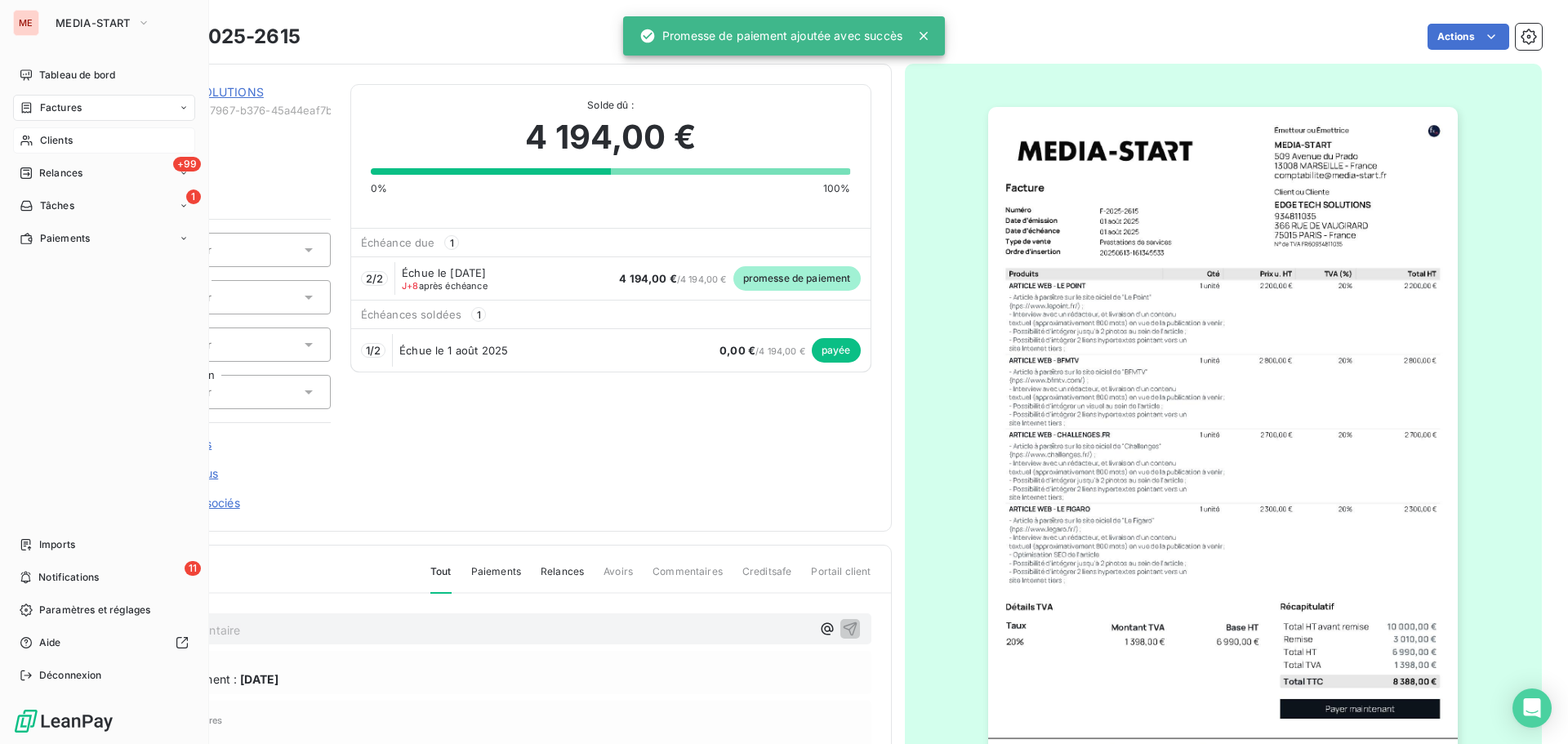
click at [34, 148] on div "Clients" at bounding box center [104, 141] width 182 height 26
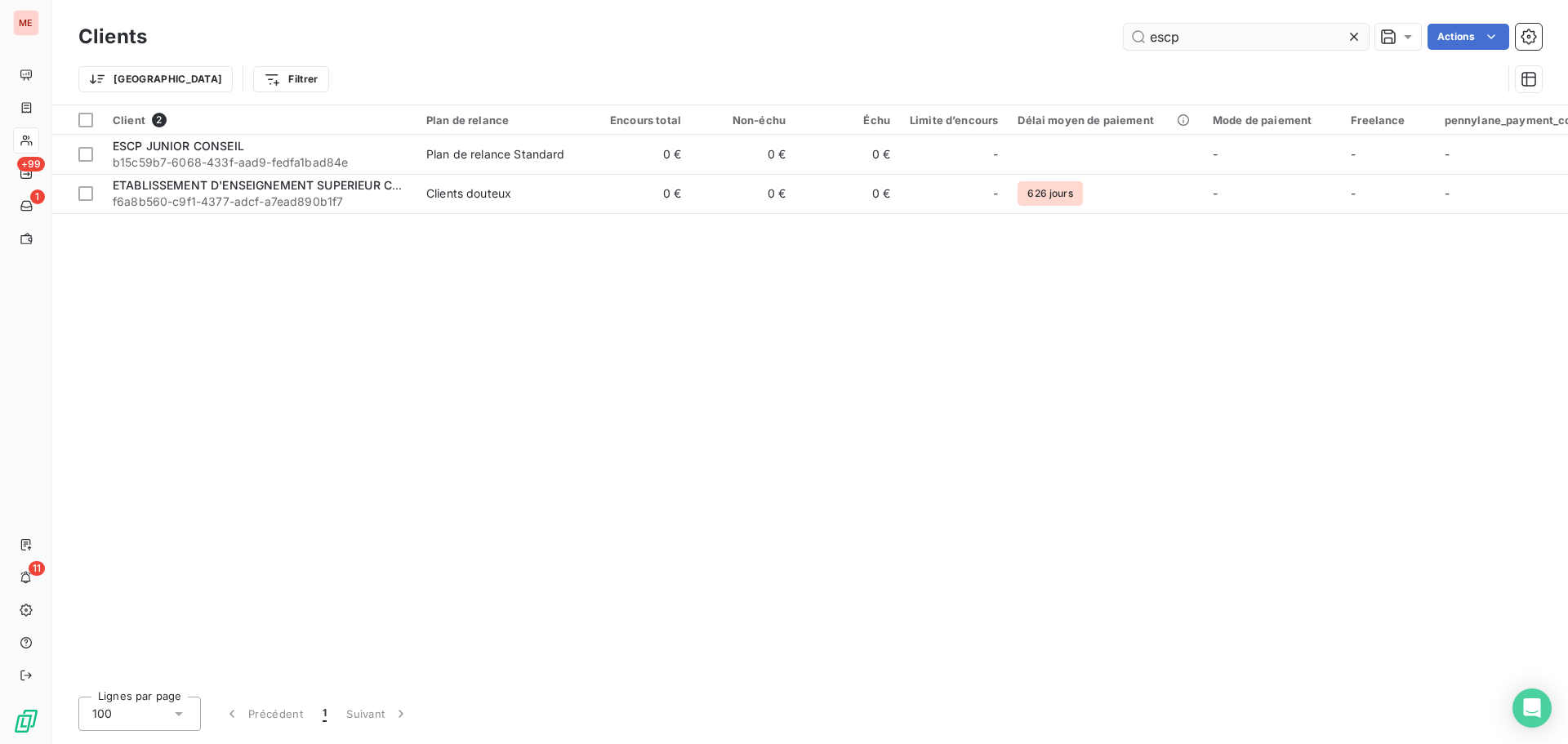
click at [1194, 37] on input "escp" at bounding box center [1246, 36] width 245 height 26
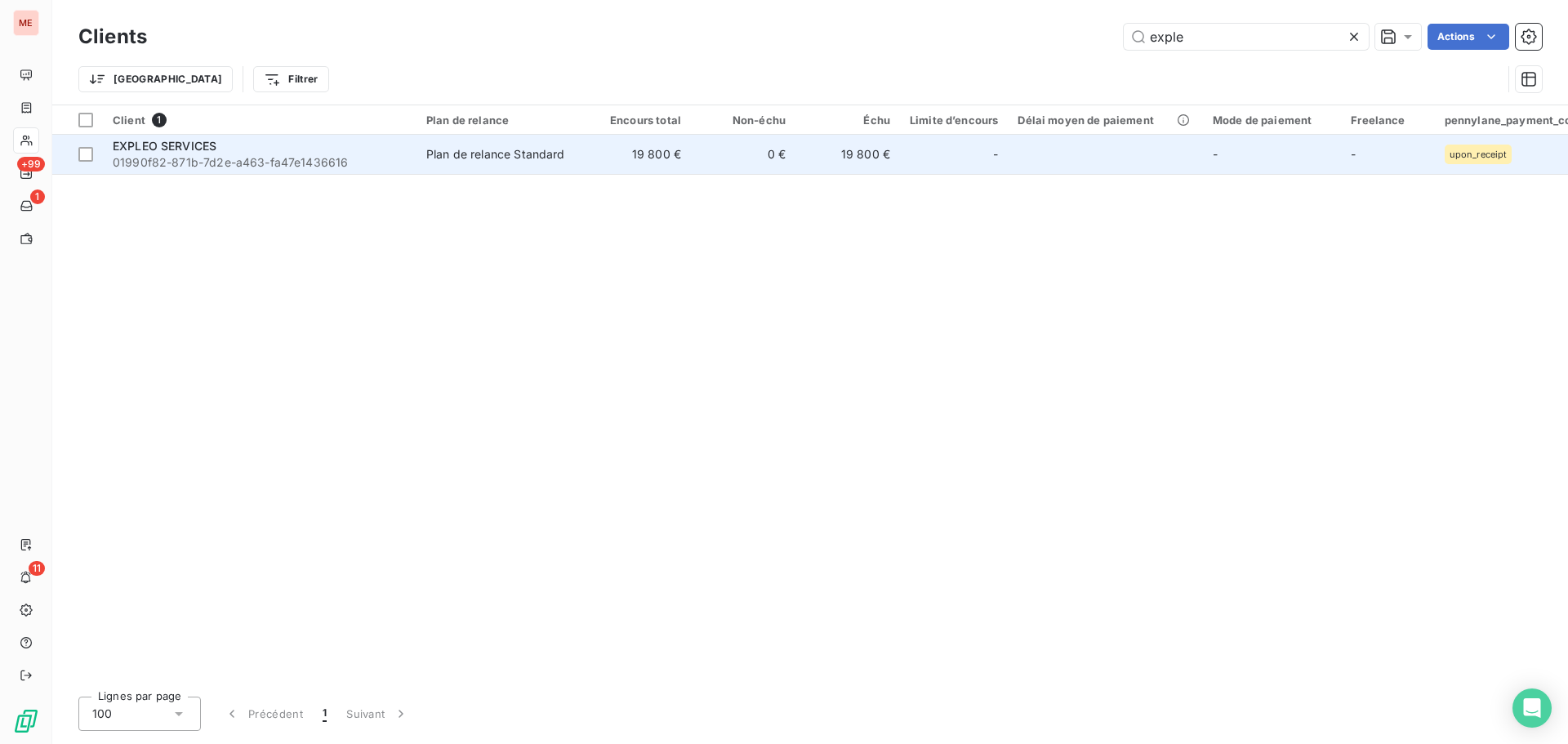
type input "exple"
click at [322, 144] on div "EXPLEO SERVICES" at bounding box center [260, 146] width 294 height 17
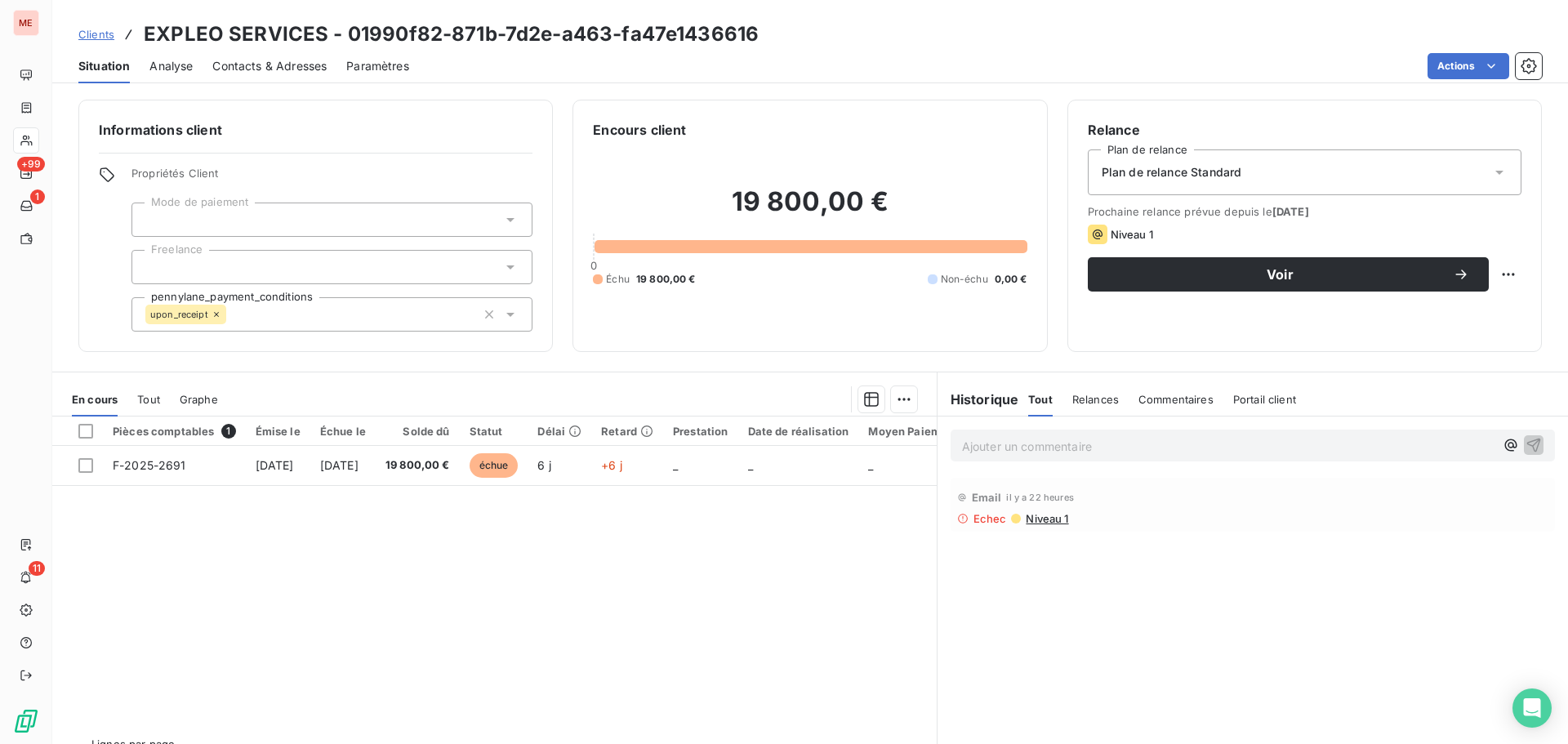
click at [294, 79] on div "Contacts & Adresses" at bounding box center [269, 66] width 115 height 34
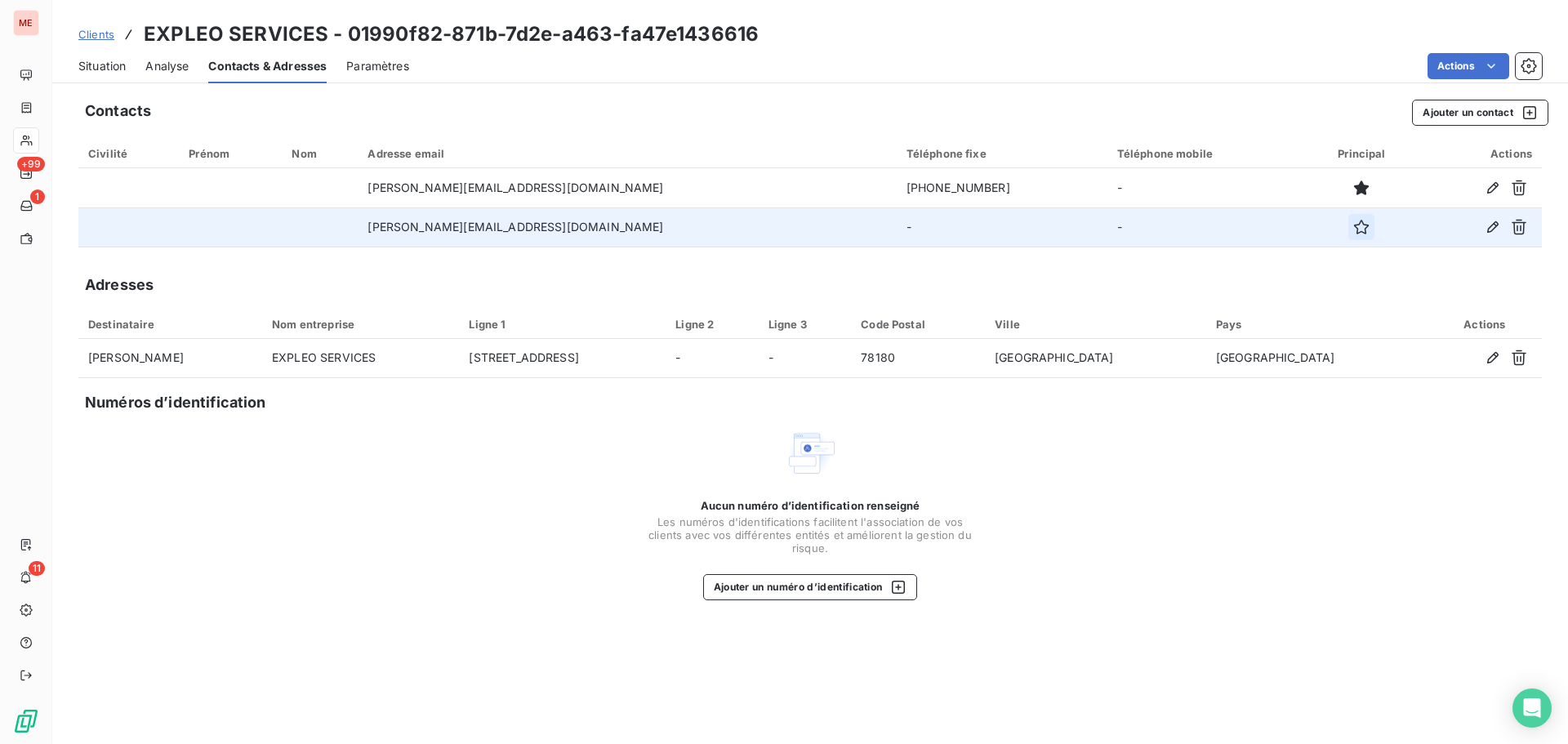
click at [1354, 229] on icon "button" at bounding box center [1362, 227] width 17 height 17
click at [123, 71] on span "Situation" at bounding box center [101, 66] width 47 height 17
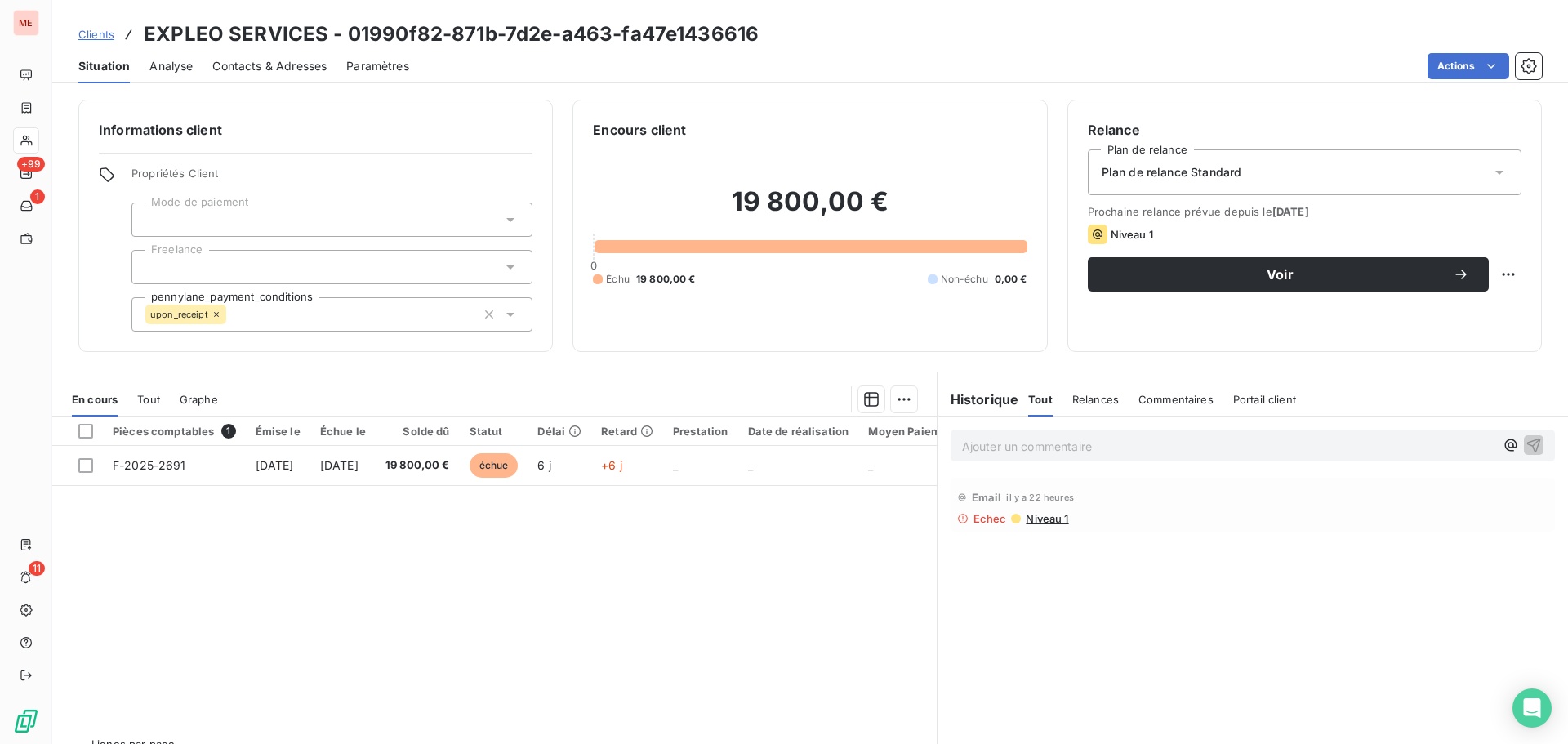
click at [1048, 521] on span "Niveau 1" at bounding box center [1046, 519] width 44 height 13
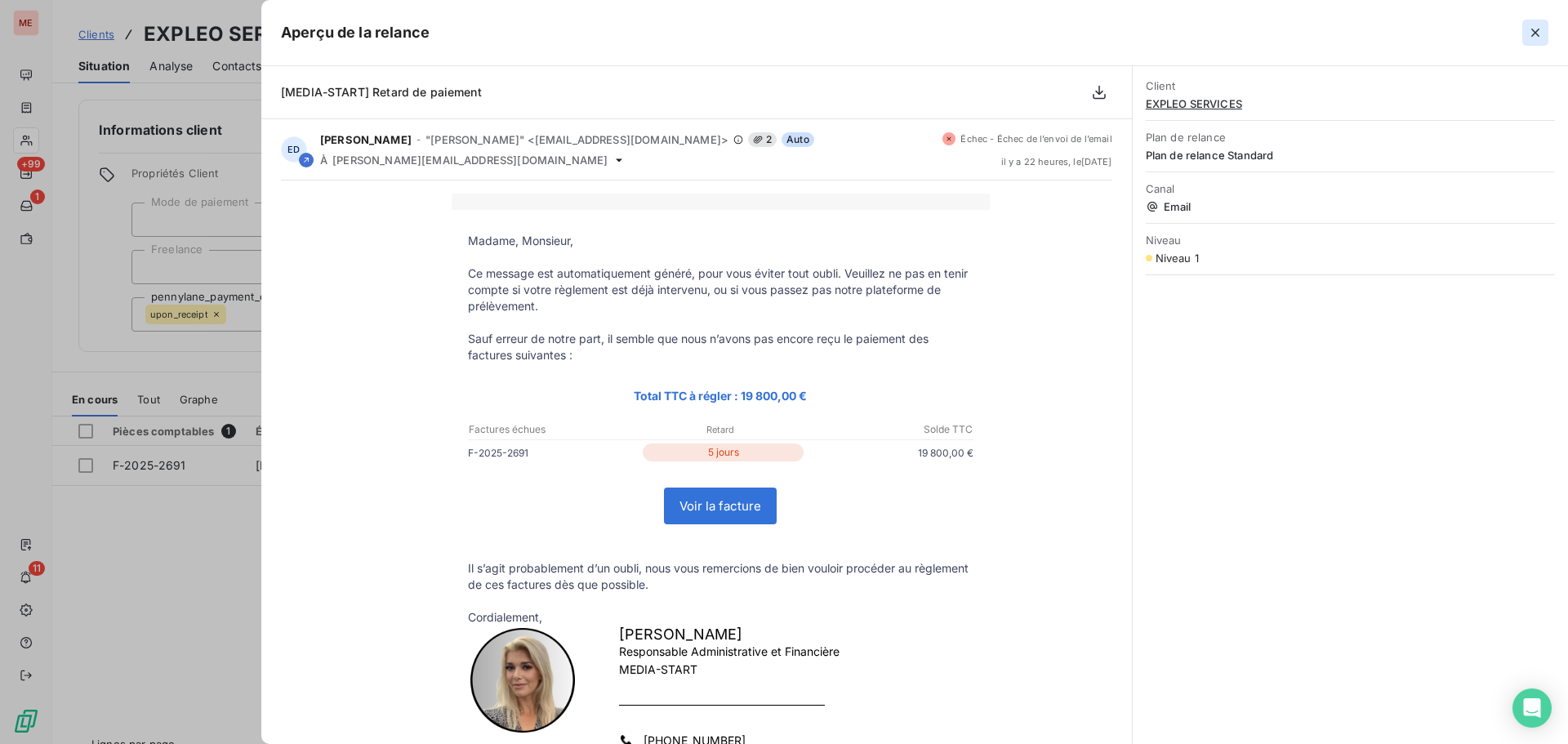
click at [1534, 35] on icon "button" at bounding box center [1535, 33] width 8 height 8
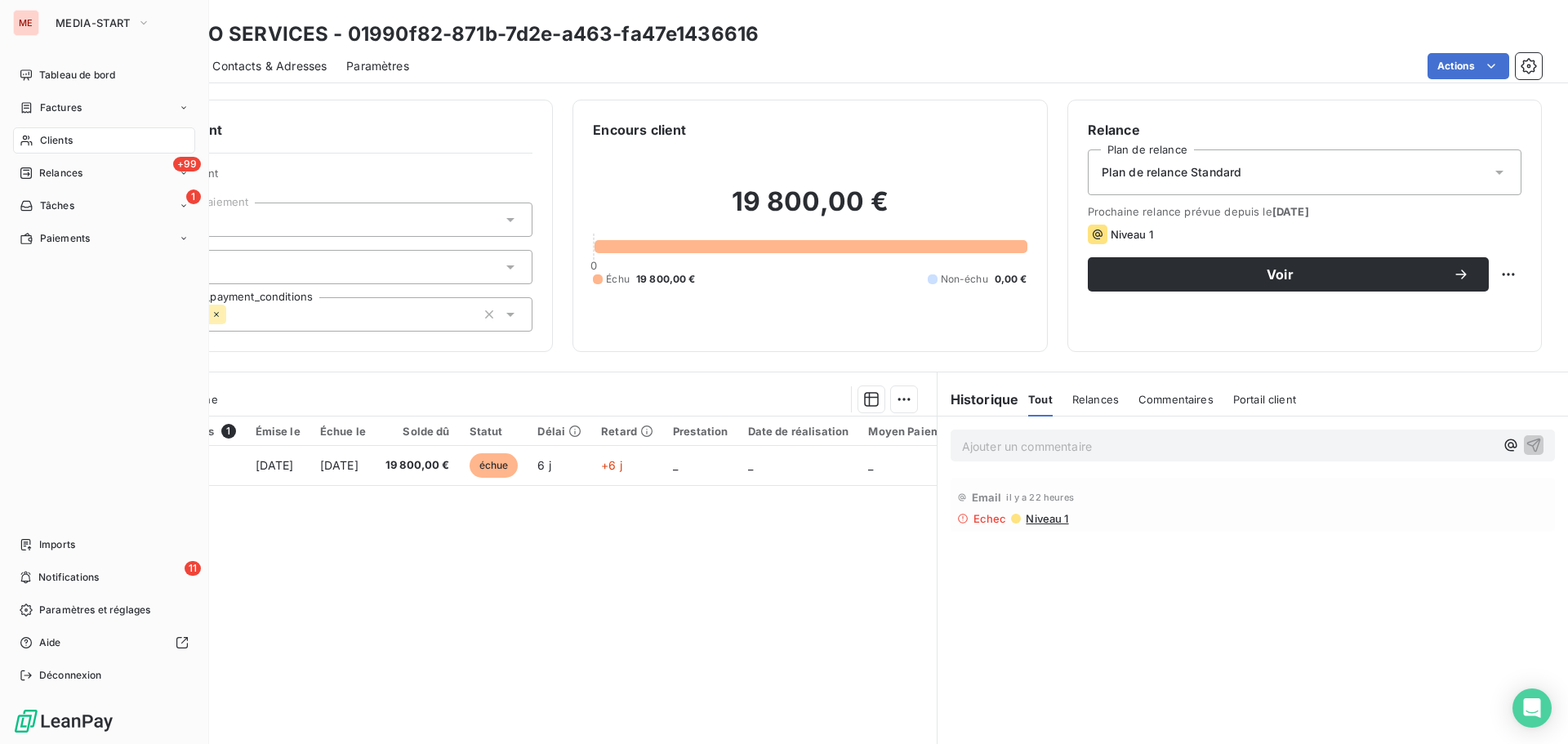
click at [37, 137] on div "Clients" at bounding box center [104, 141] width 182 height 26
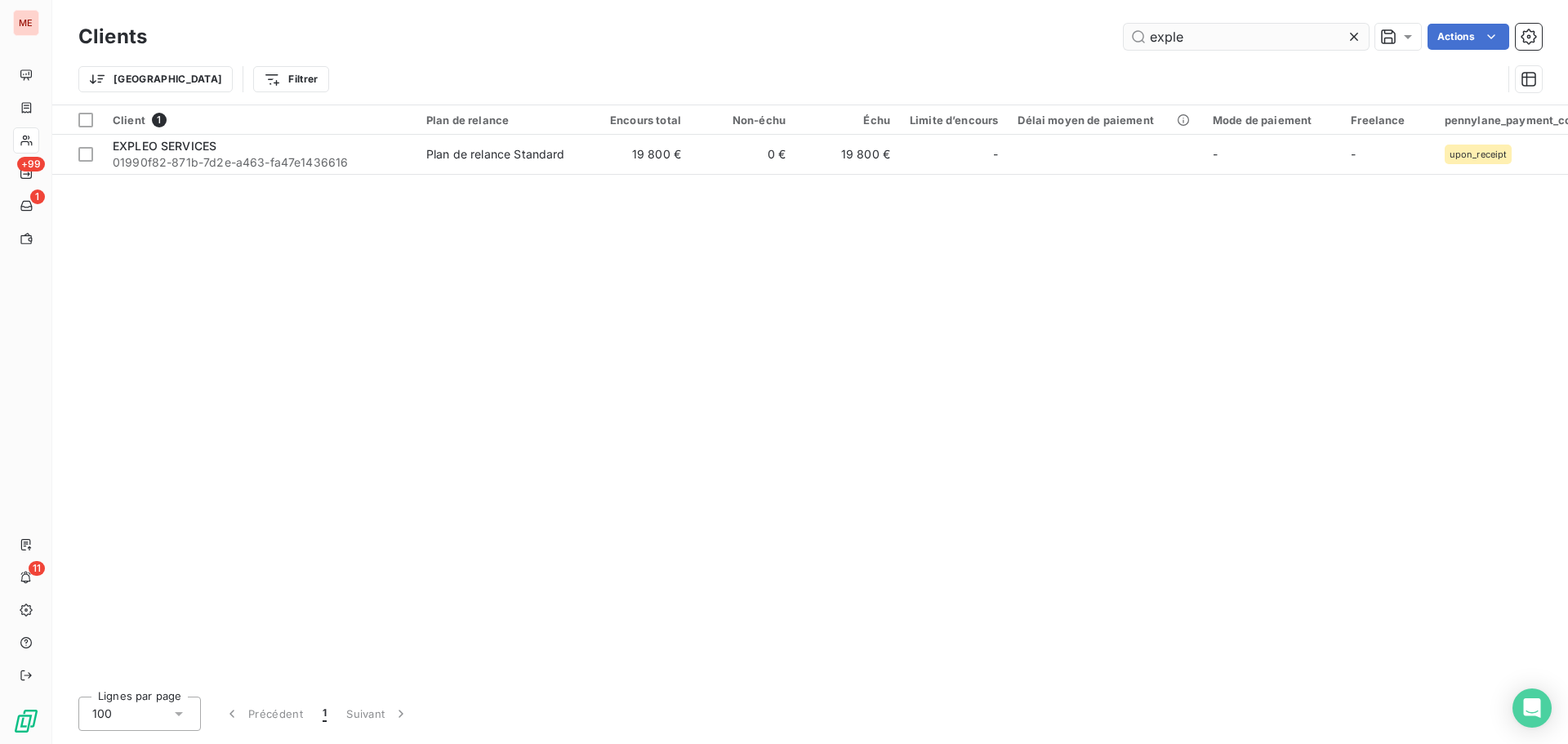
click at [1163, 34] on input "exple" at bounding box center [1246, 36] width 245 height 26
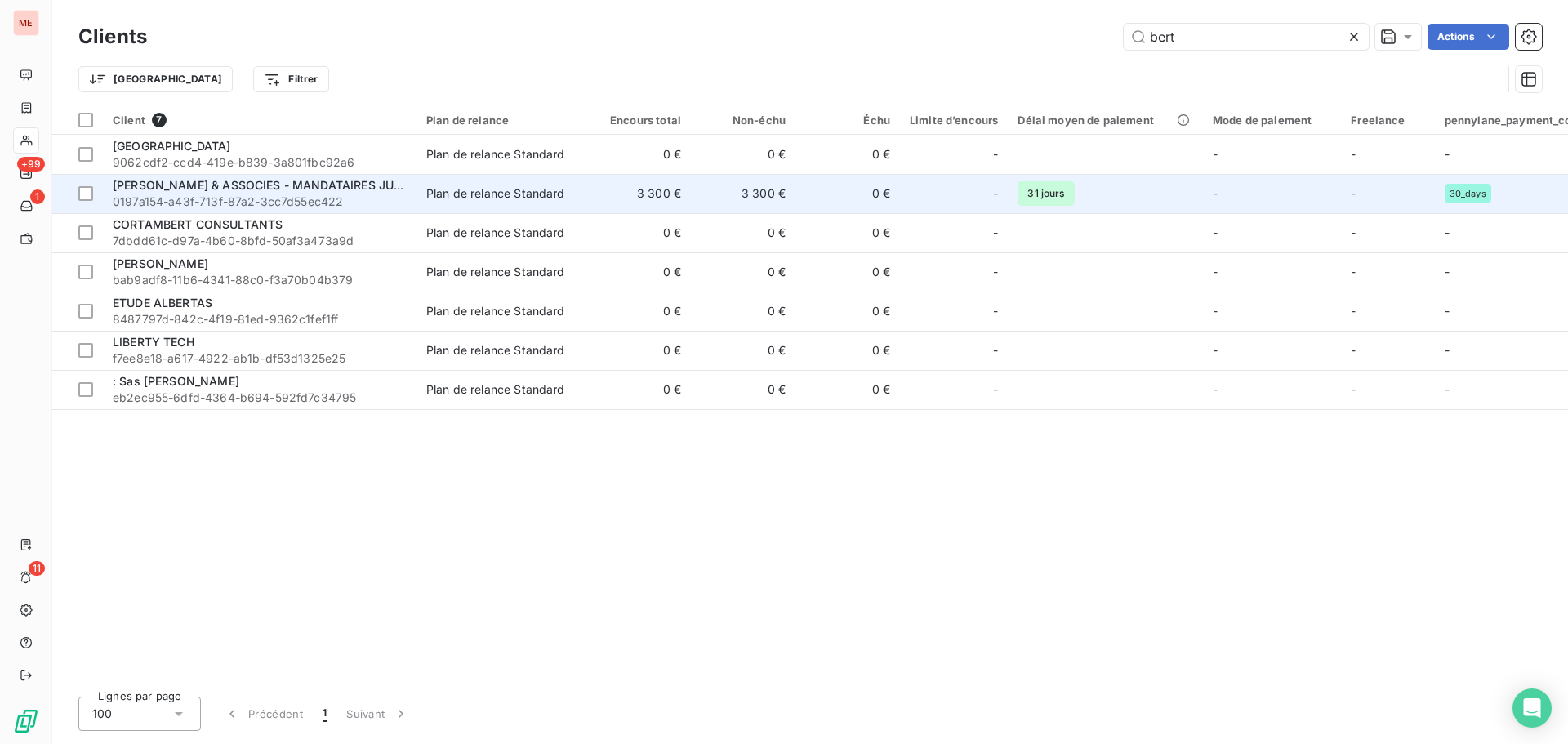
type input "bert"
click at [350, 177] on div "[PERSON_NAME] & ASSOCIES - MANDATAIRES JUDICIAIRES" at bounding box center [260, 185] width 294 height 17
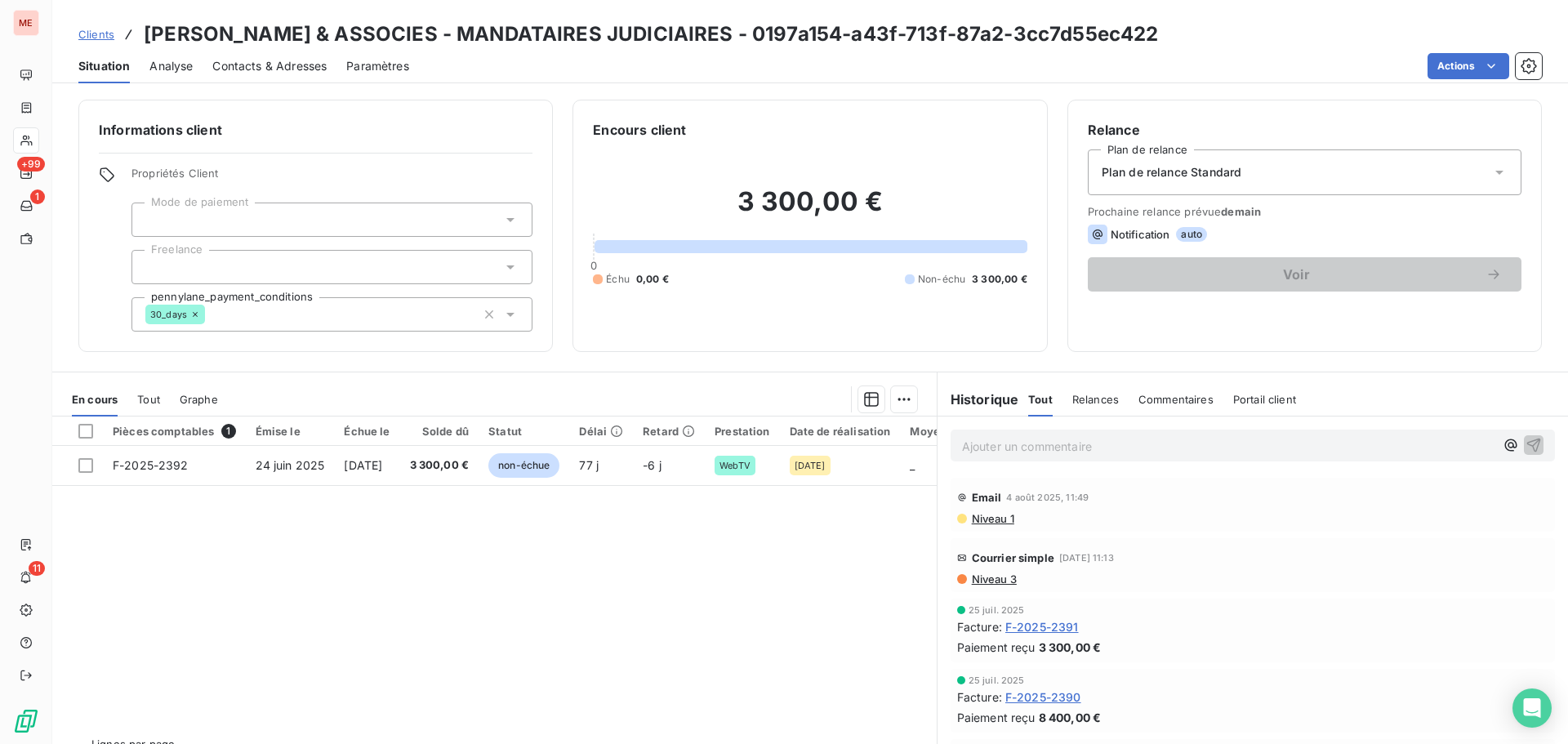
click at [272, 61] on span "Contacts & Adresses" at bounding box center [269, 66] width 115 height 17
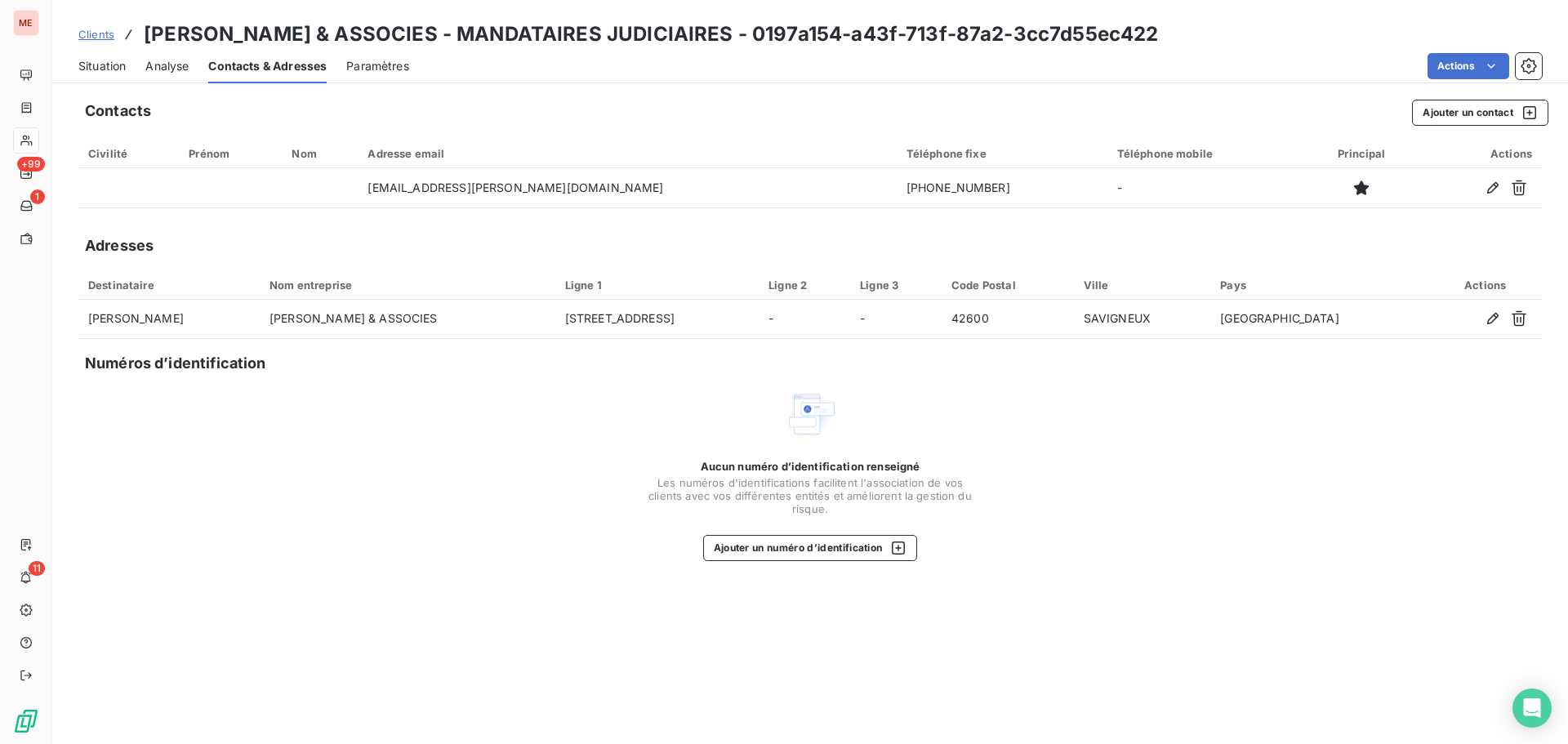
click at [106, 64] on span "Situation" at bounding box center [101, 66] width 47 height 17
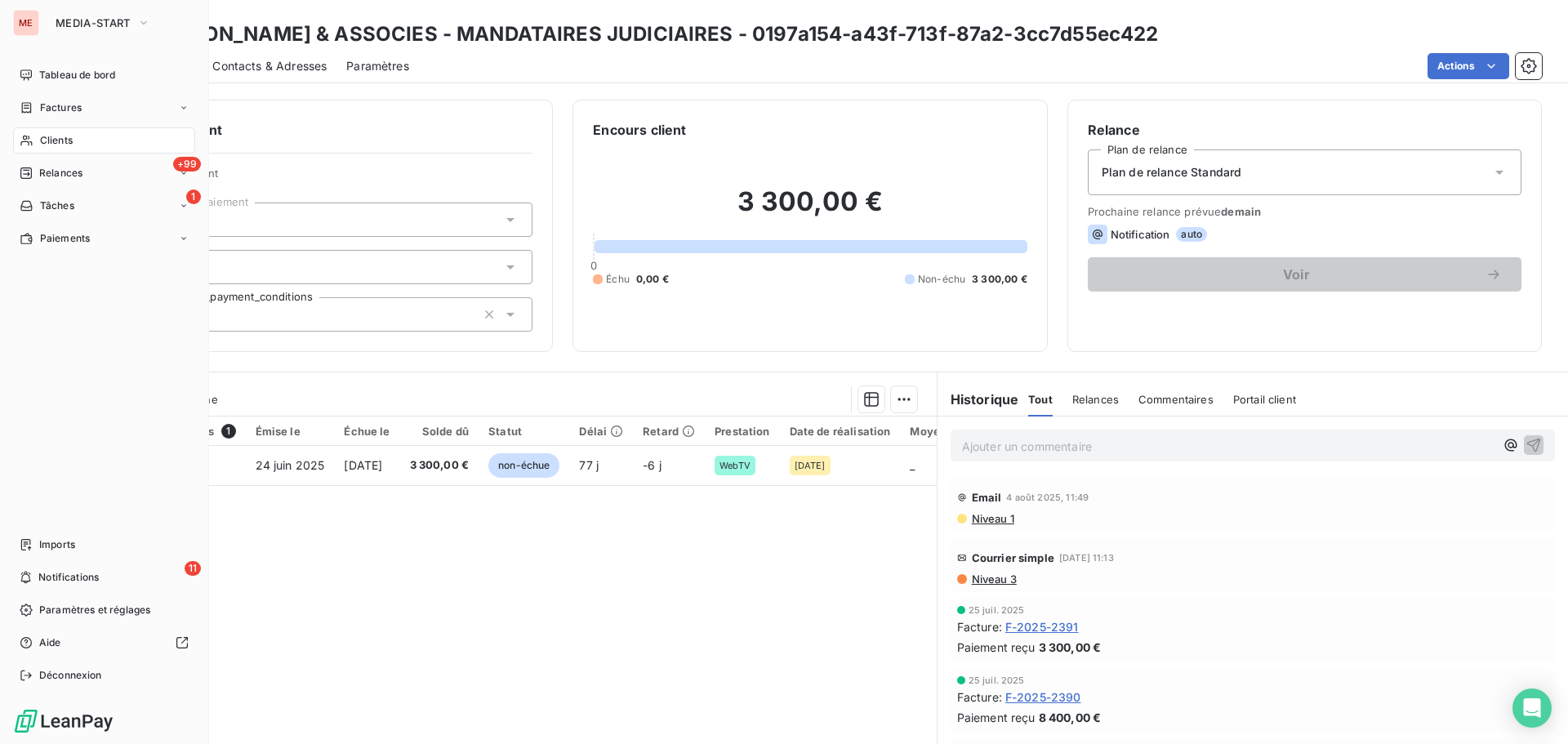
click at [34, 147] on div "Clients" at bounding box center [104, 141] width 182 height 26
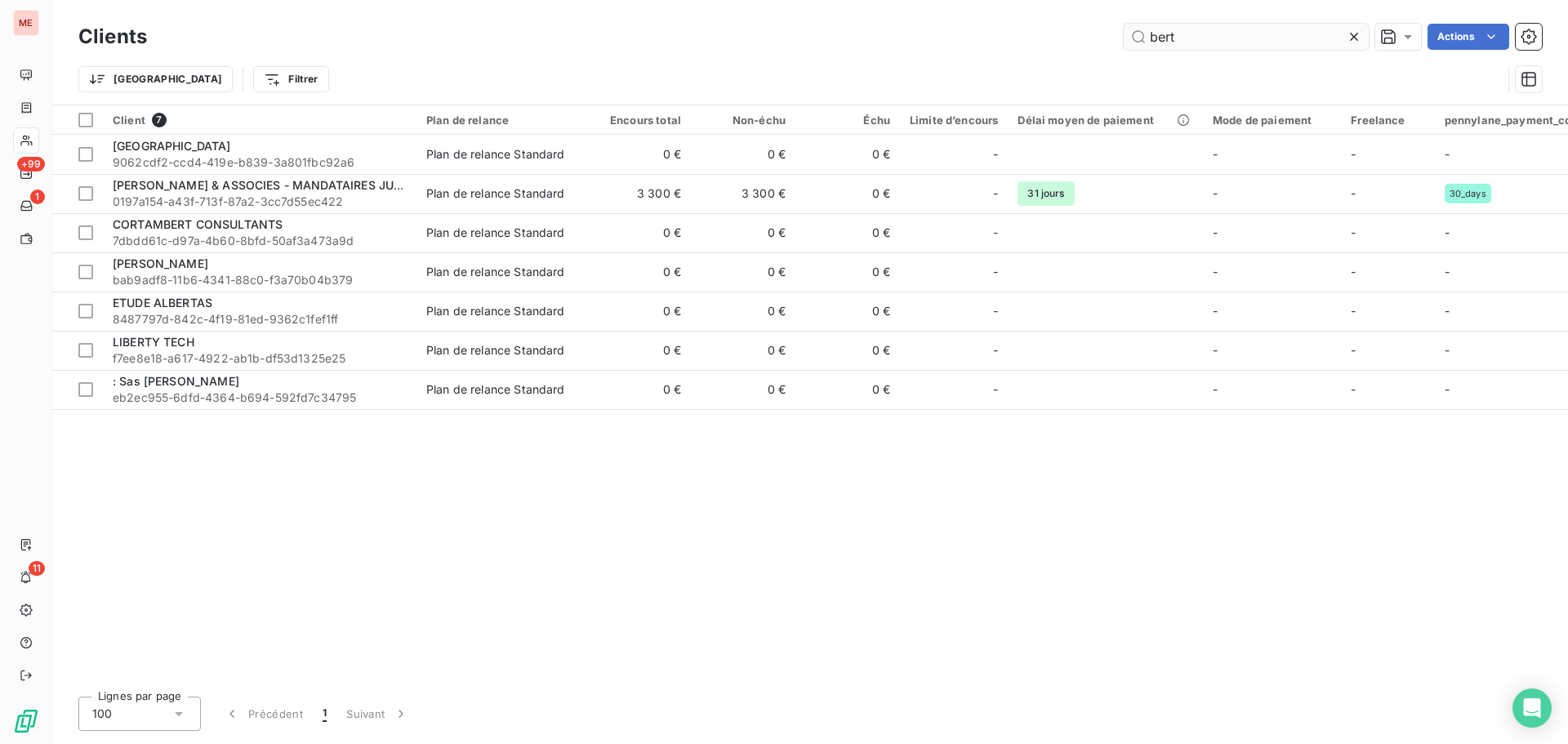
click at [1172, 34] on input "bert" at bounding box center [1246, 36] width 245 height 26
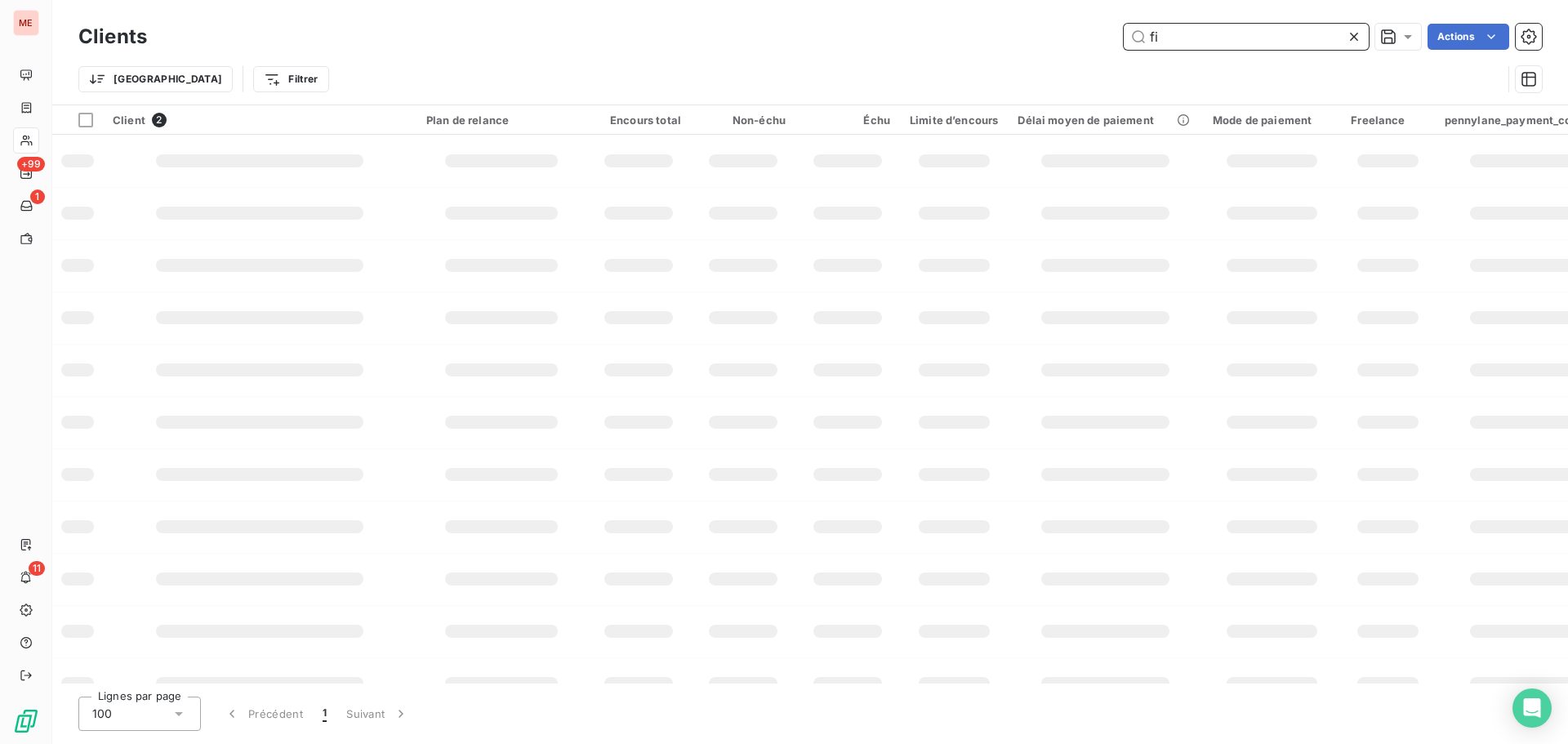
type input "f"
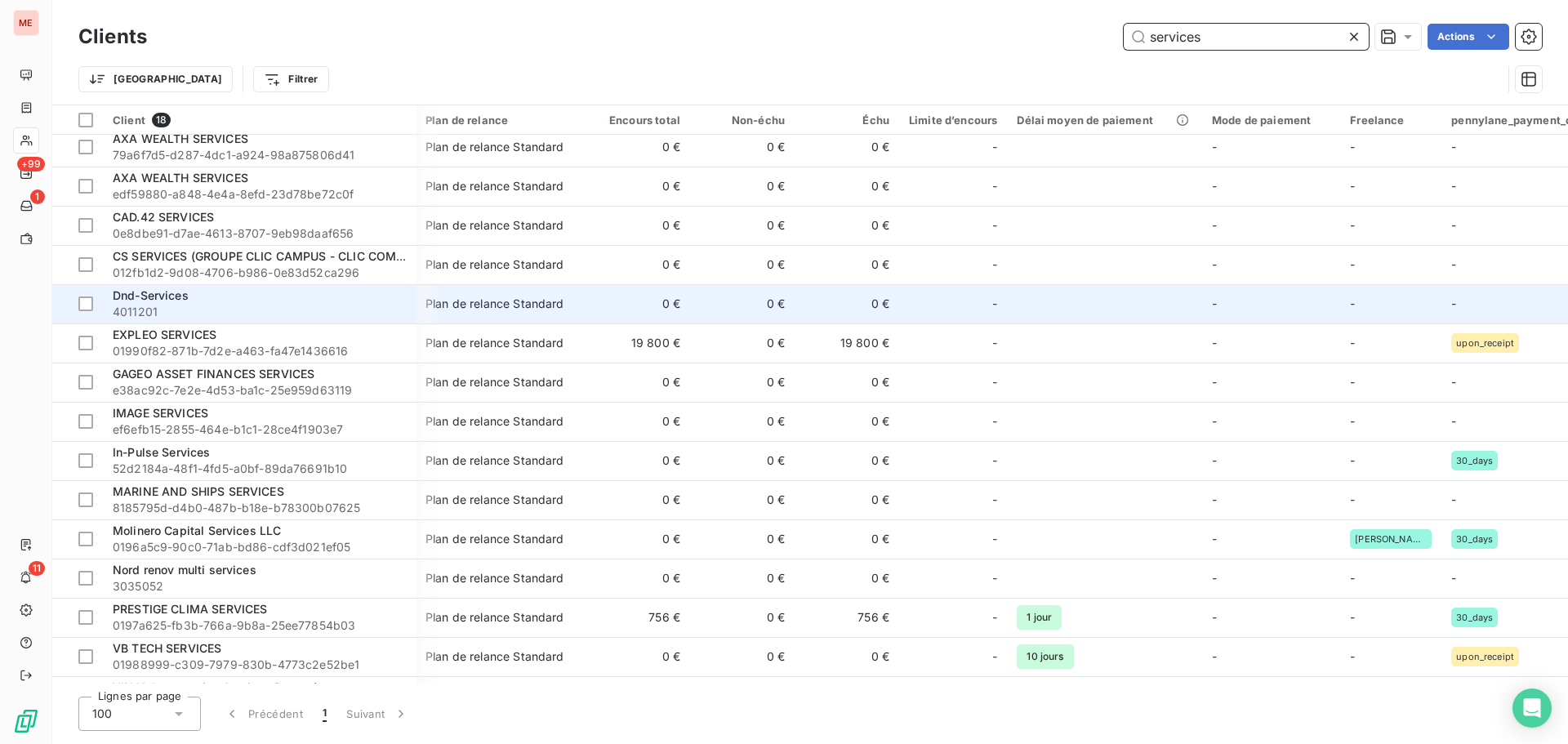
scroll to position [0, 1]
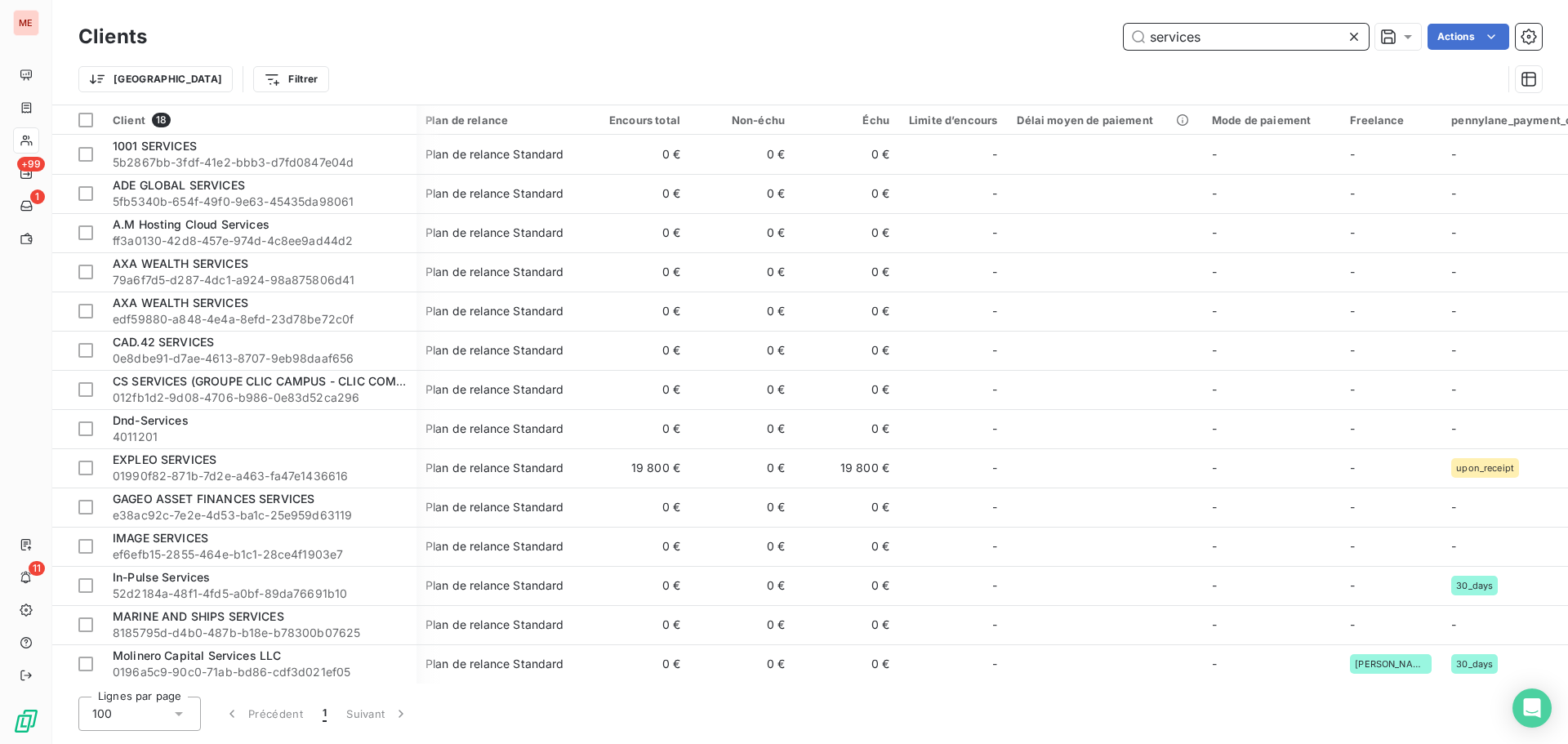
click at [1224, 48] on input "services" at bounding box center [1246, 36] width 245 height 26
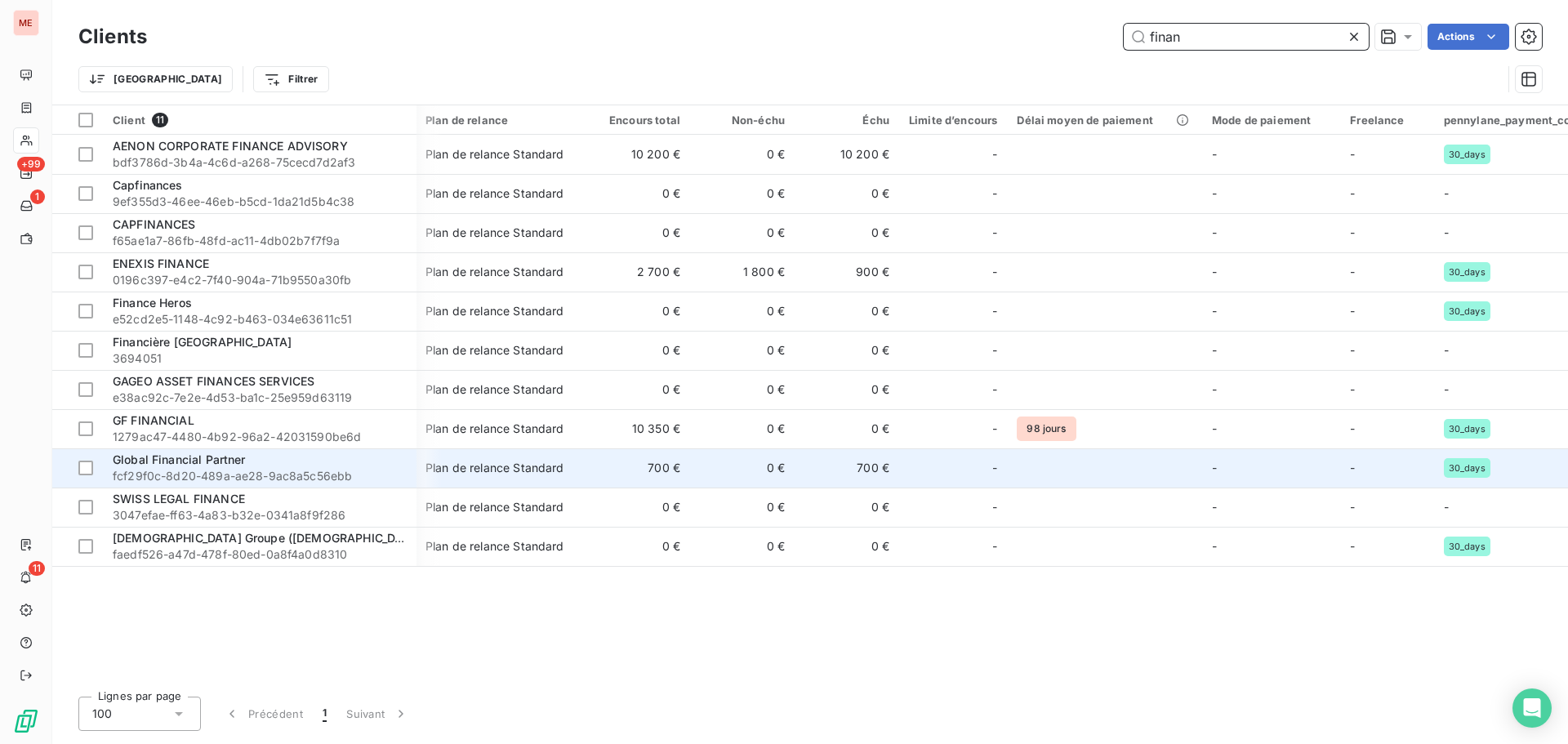
type input "finan"
click at [283, 469] on span "fcf29f0c-8d20-489a-ae28-9ac8a5c56ebb" at bounding box center [260, 477] width 294 height 17
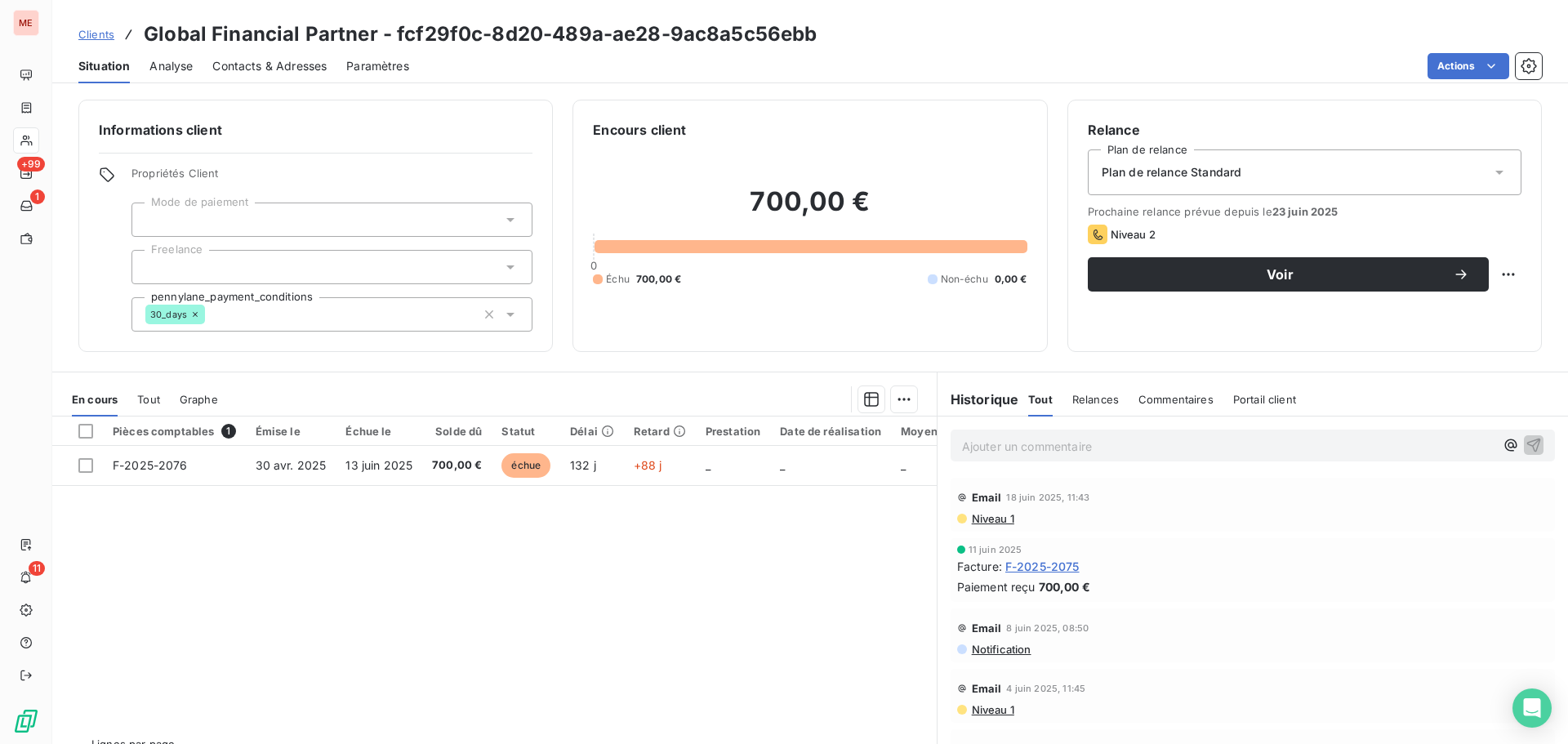
click at [264, 66] on span "Contacts & Adresses" at bounding box center [269, 66] width 115 height 17
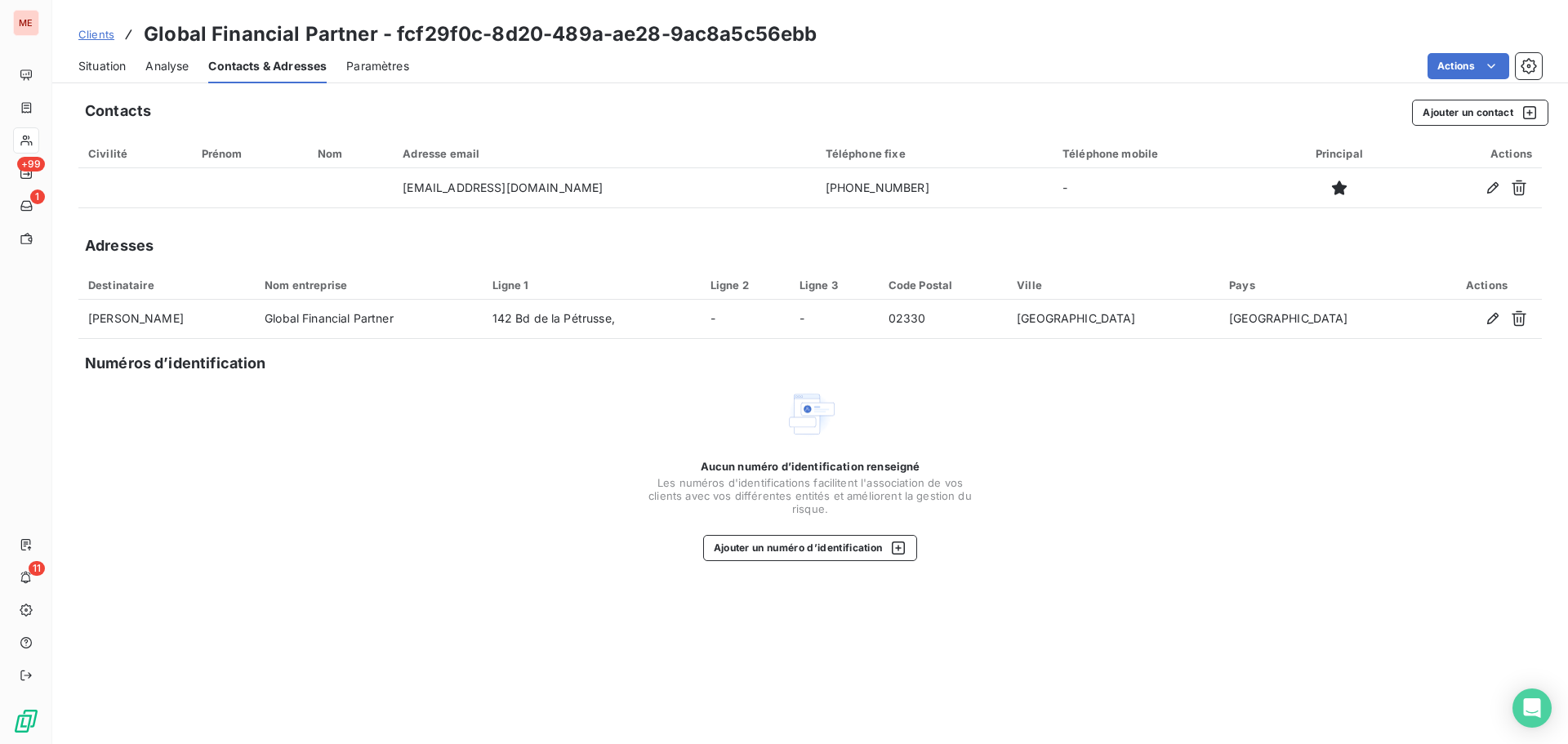
click at [97, 66] on span "Situation" at bounding box center [101, 66] width 47 height 17
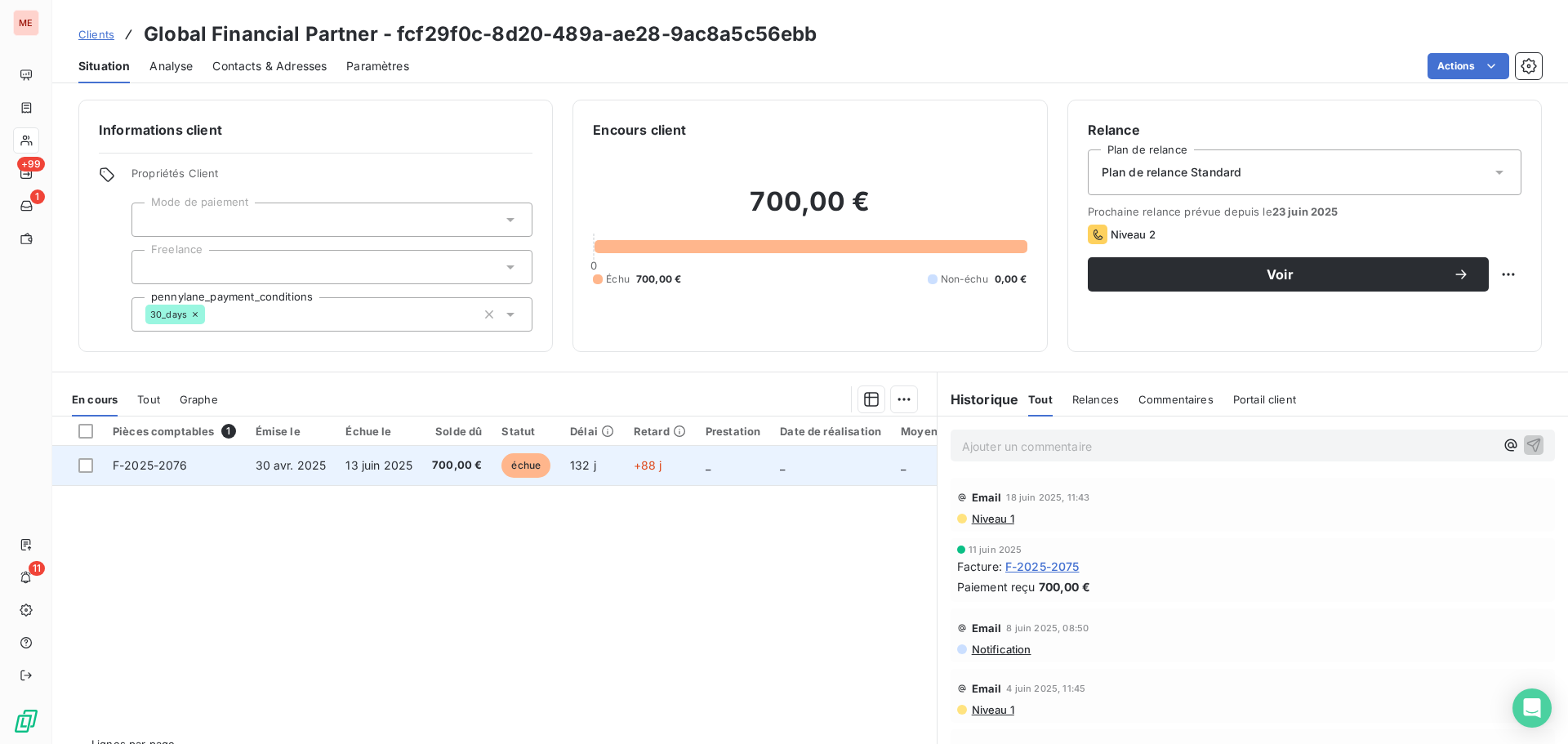
click at [423, 467] on td "700,00 €" at bounding box center [457, 466] width 70 height 39
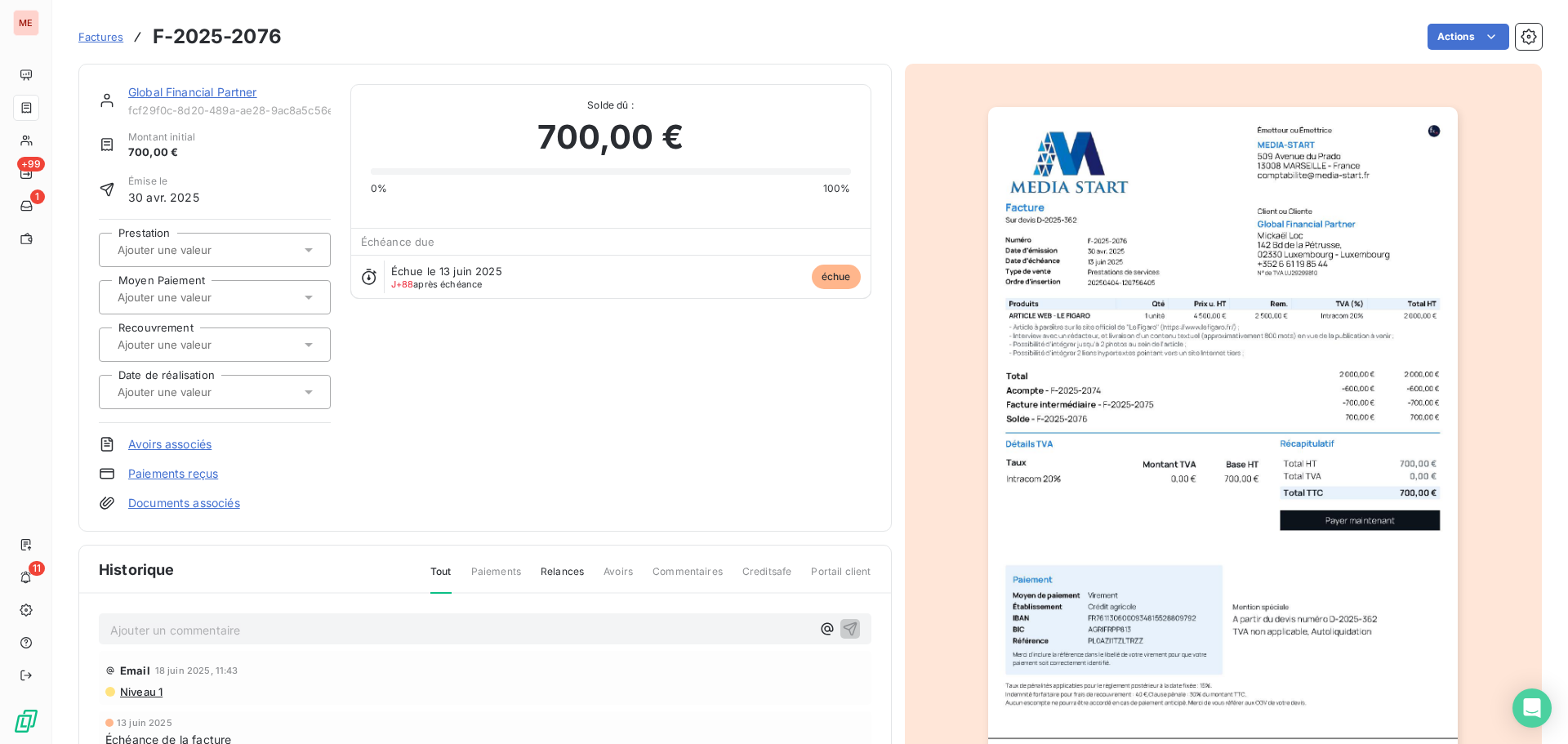
click at [1155, 305] on img "button" at bounding box center [1223, 440] width 469 height 665
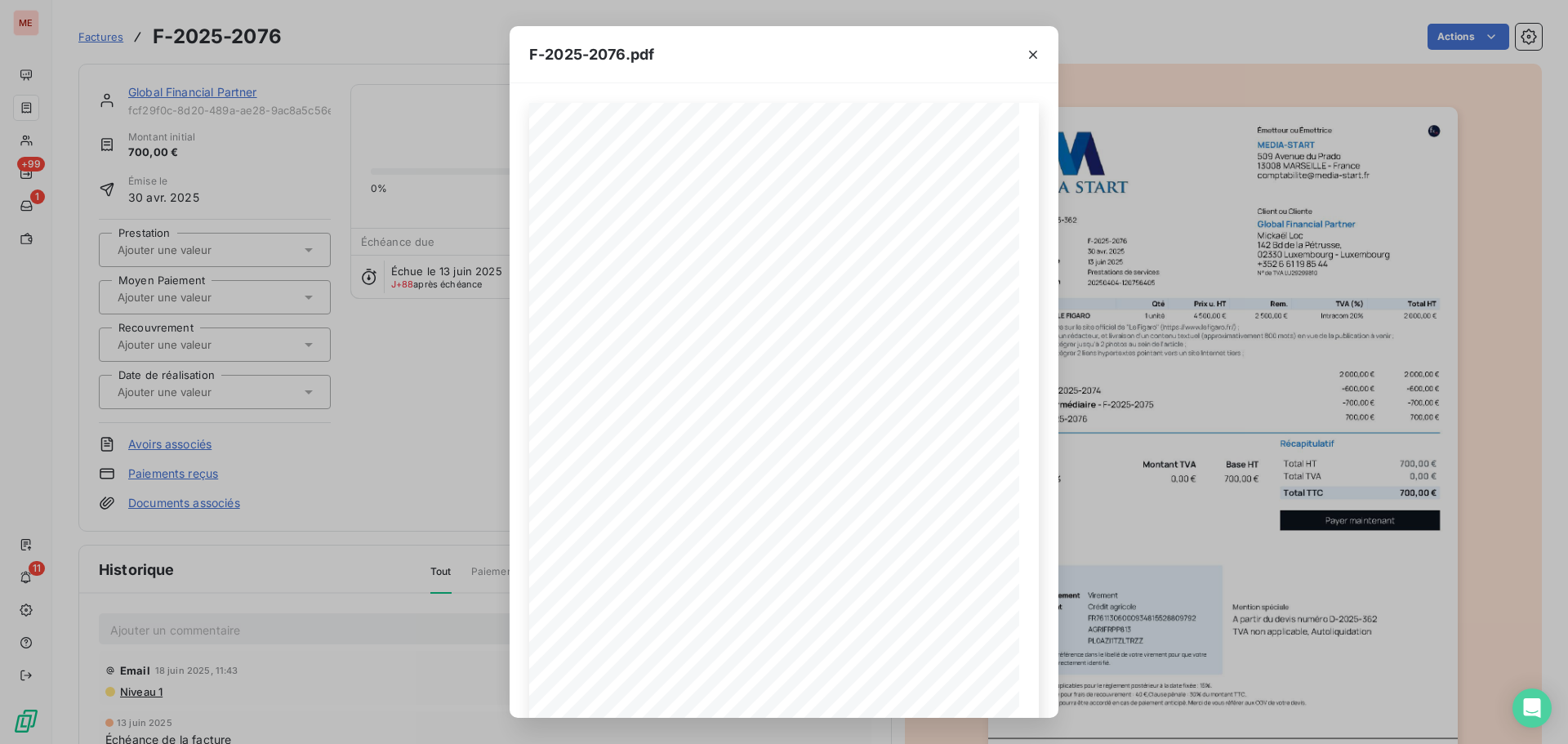
click at [400, 322] on div "F-2025-2076.pdf 700,00 € 0,00 € 700,00 € Émetteur ou Émettrice MEDIA-START [STR…" at bounding box center [784, 372] width 1568 height 744
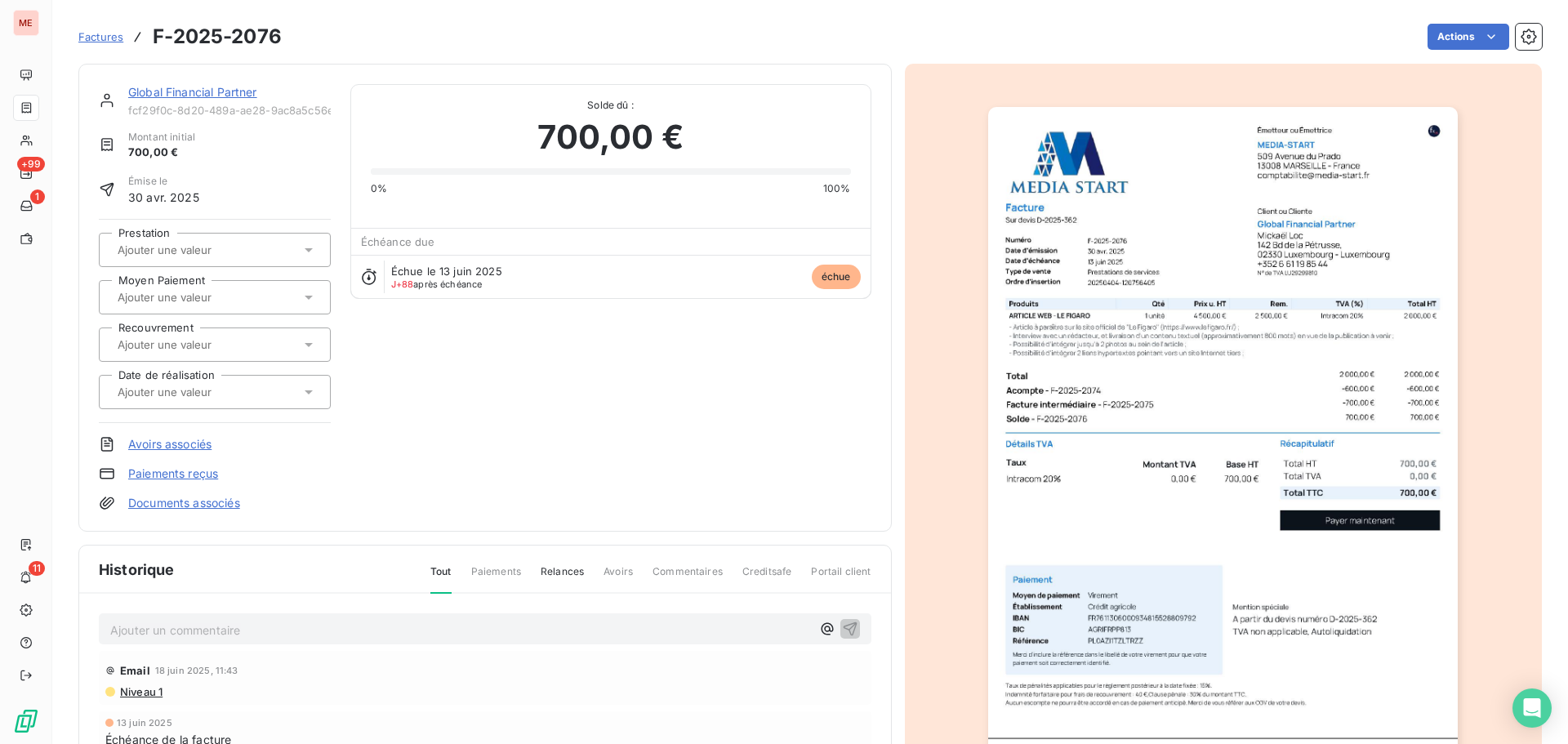
click at [219, 89] on link "Global Financial Partner" at bounding box center [193, 91] width 129 height 14
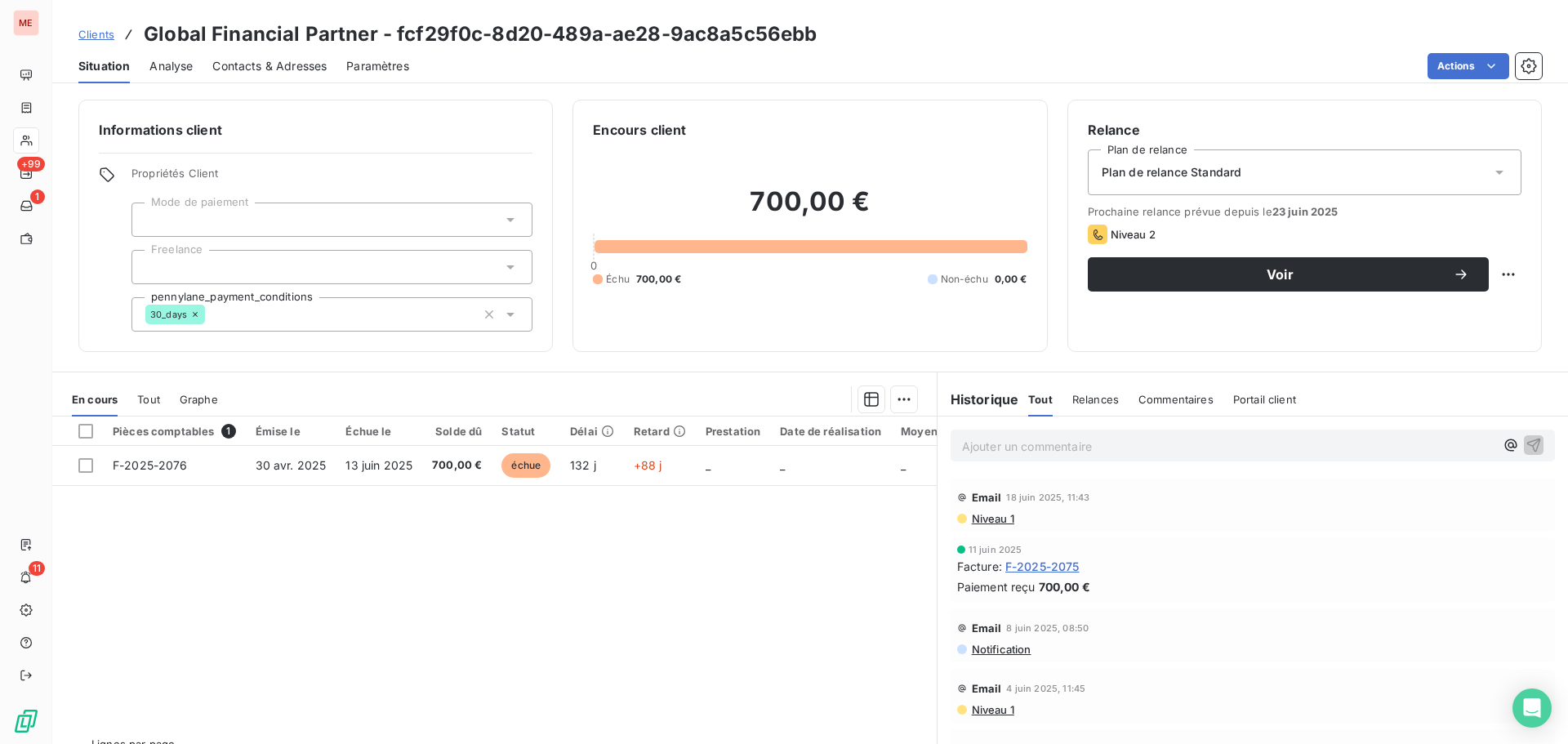
scroll to position [409, 0]
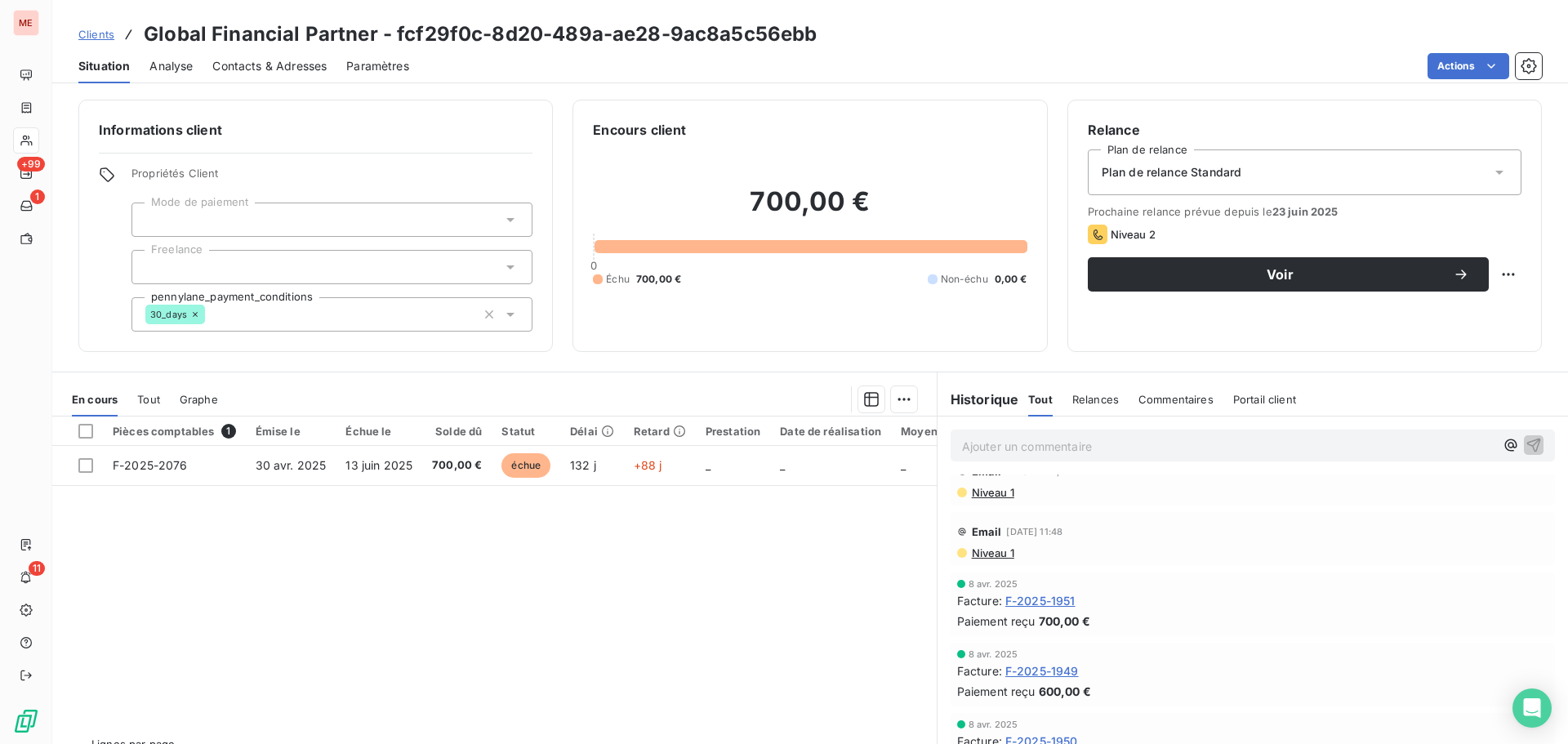
click at [1042, 602] on span "F-2025-1951" at bounding box center [1040, 601] width 70 height 17
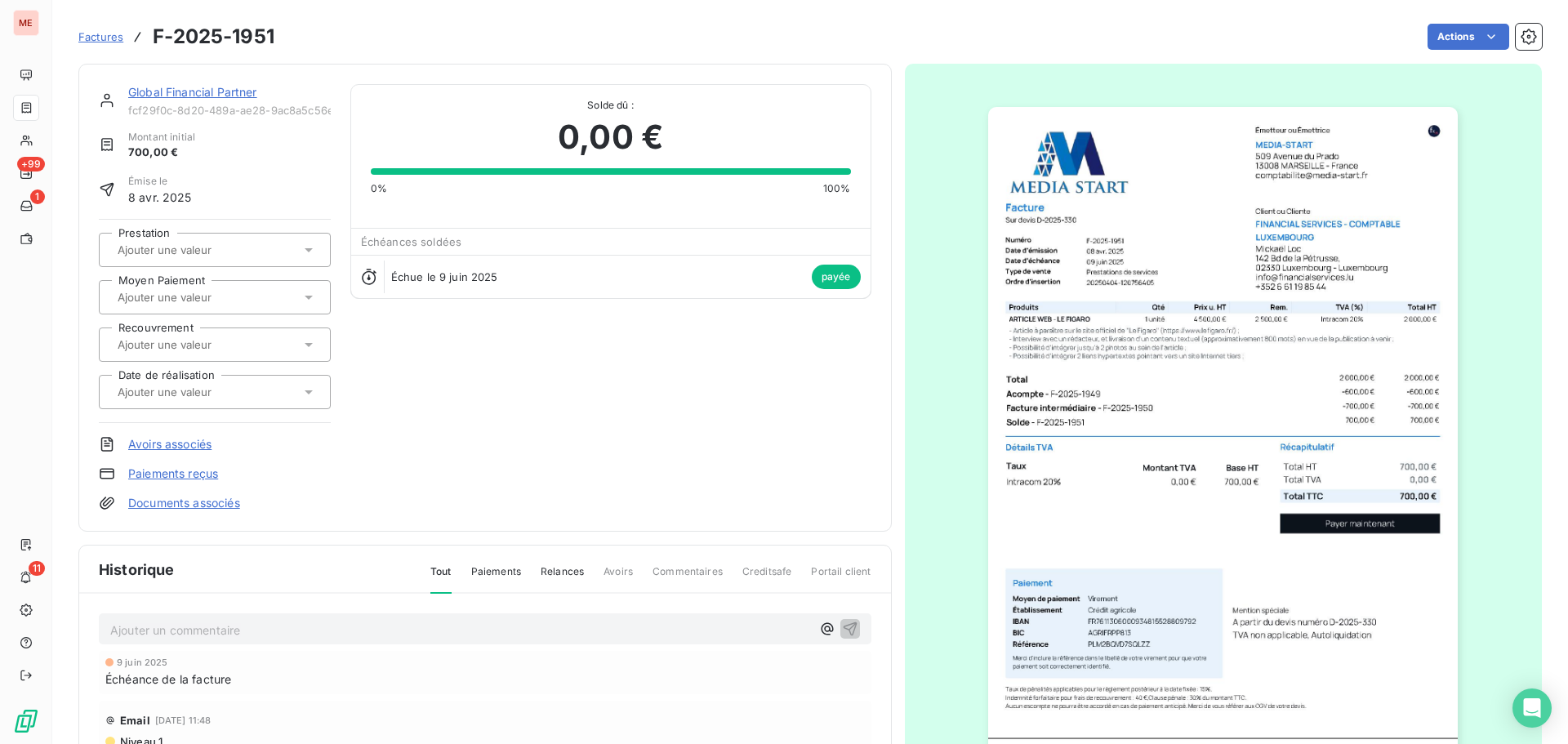
click at [210, 83] on div "Global Financial Partner fcf29f0c-8d20-489a-ae28-9ac8a5c56ebb Montant initial 7…" at bounding box center [485, 297] width 814 height 468
click at [213, 90] on link "Global Financial Partner" at bounding box center [193, 91] width 129 height 14
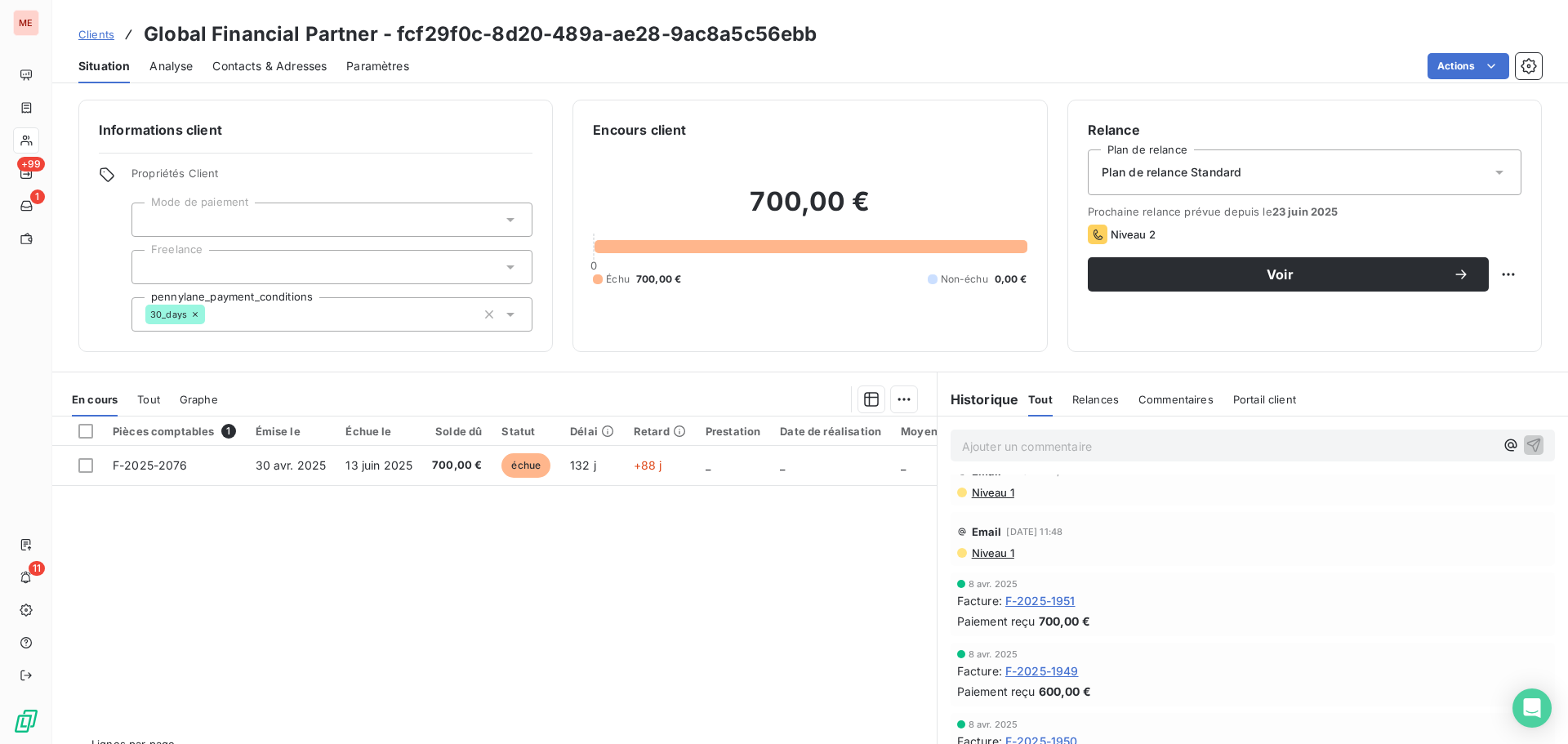
scroll to position [36, 0]
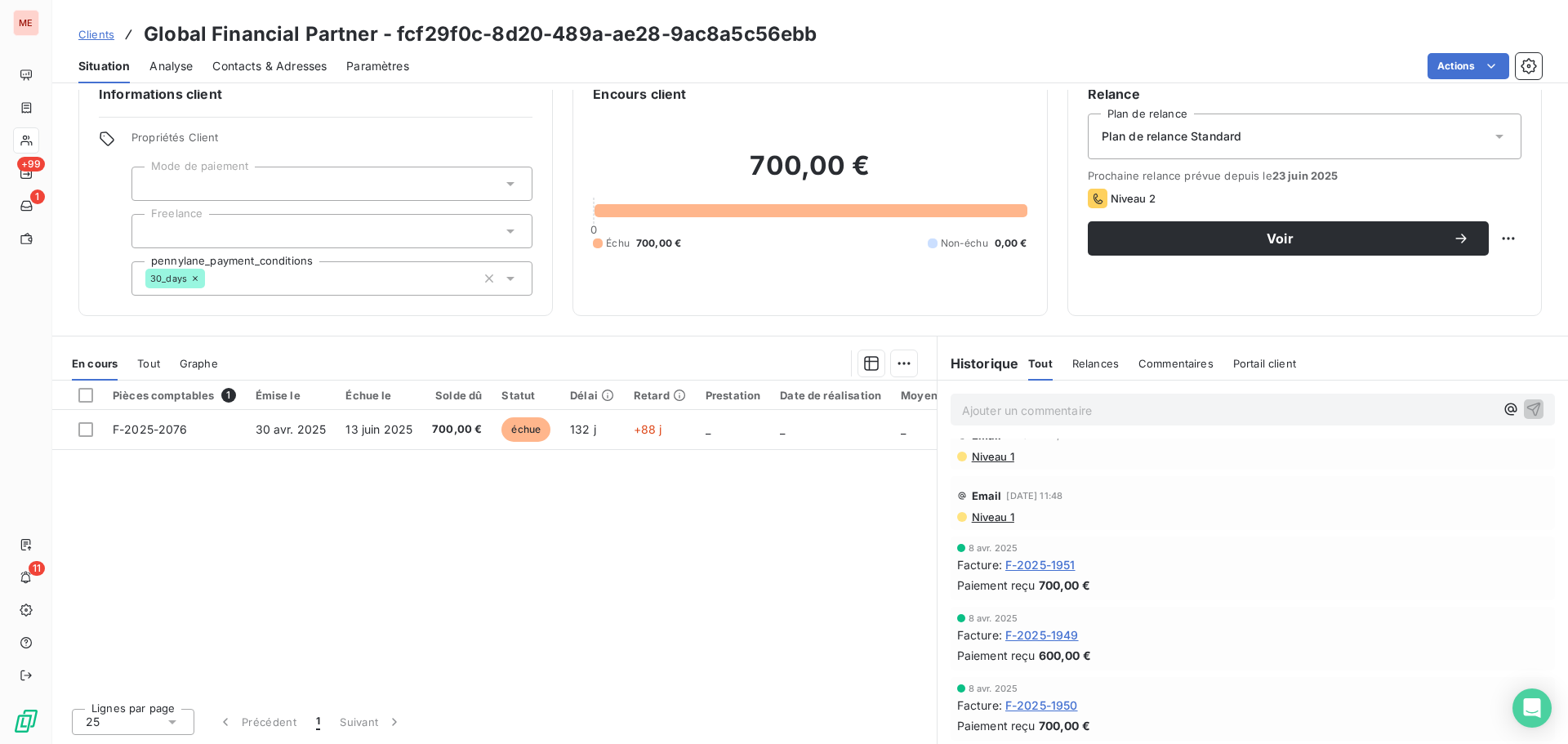
click at [1032, 708] on span "F-2025-1950" at bounding box center [1042, 705] width 73 height 17
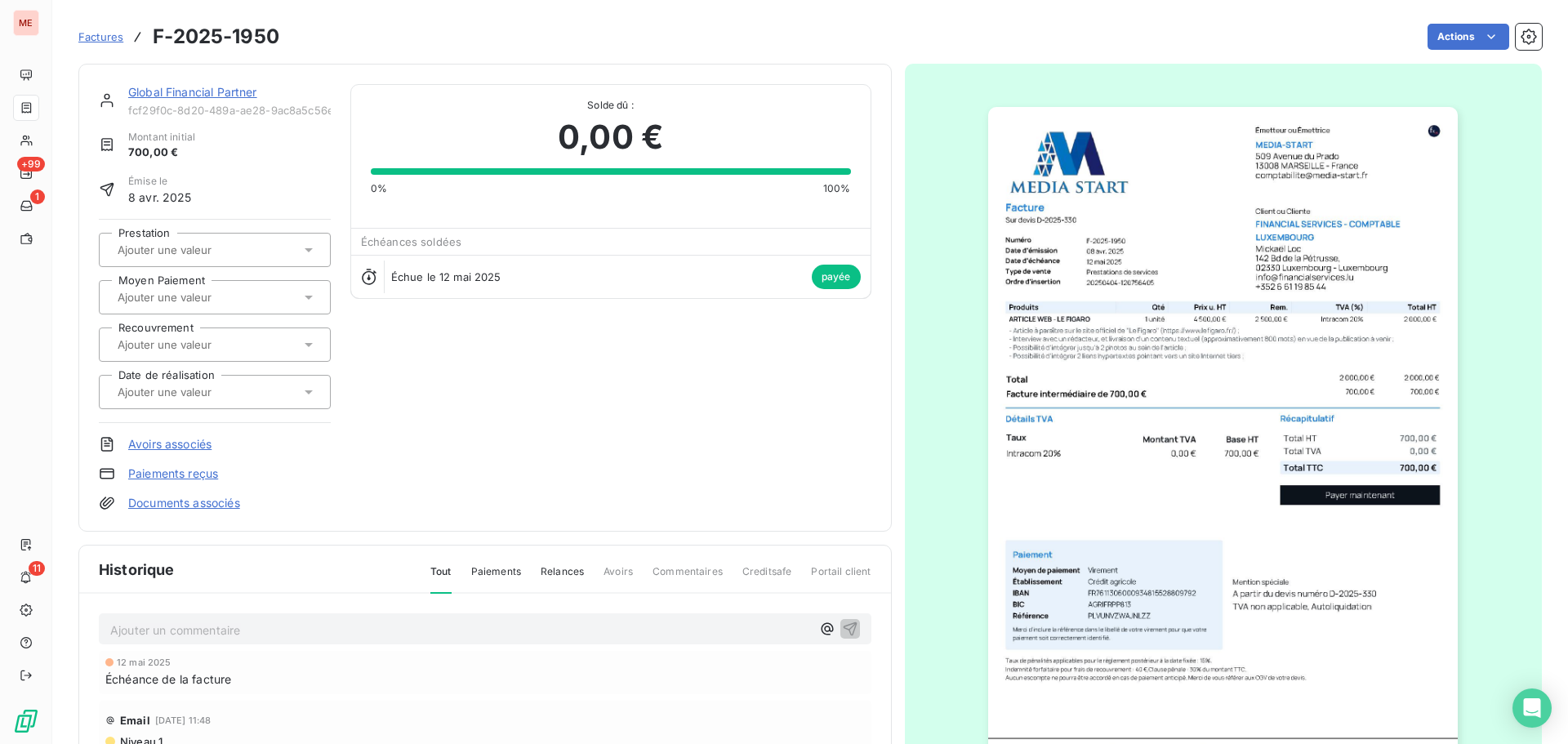
click at [155, 92] on link "Global Financial Partner" at bounding box center [193, 91] width 129 height 14
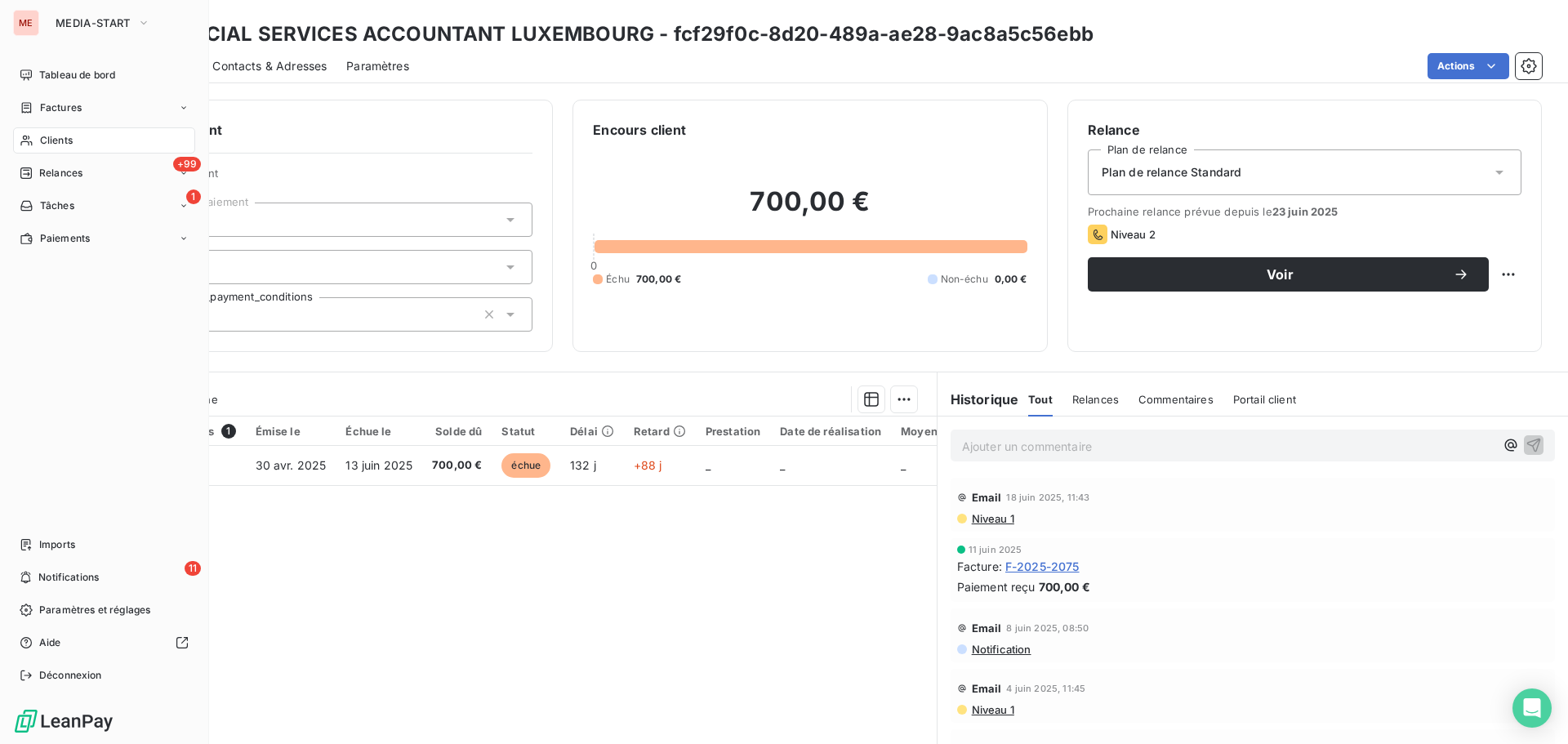
click at [45, 137] on span "Clients" at bounding box center [56, 141] width 33 height 15
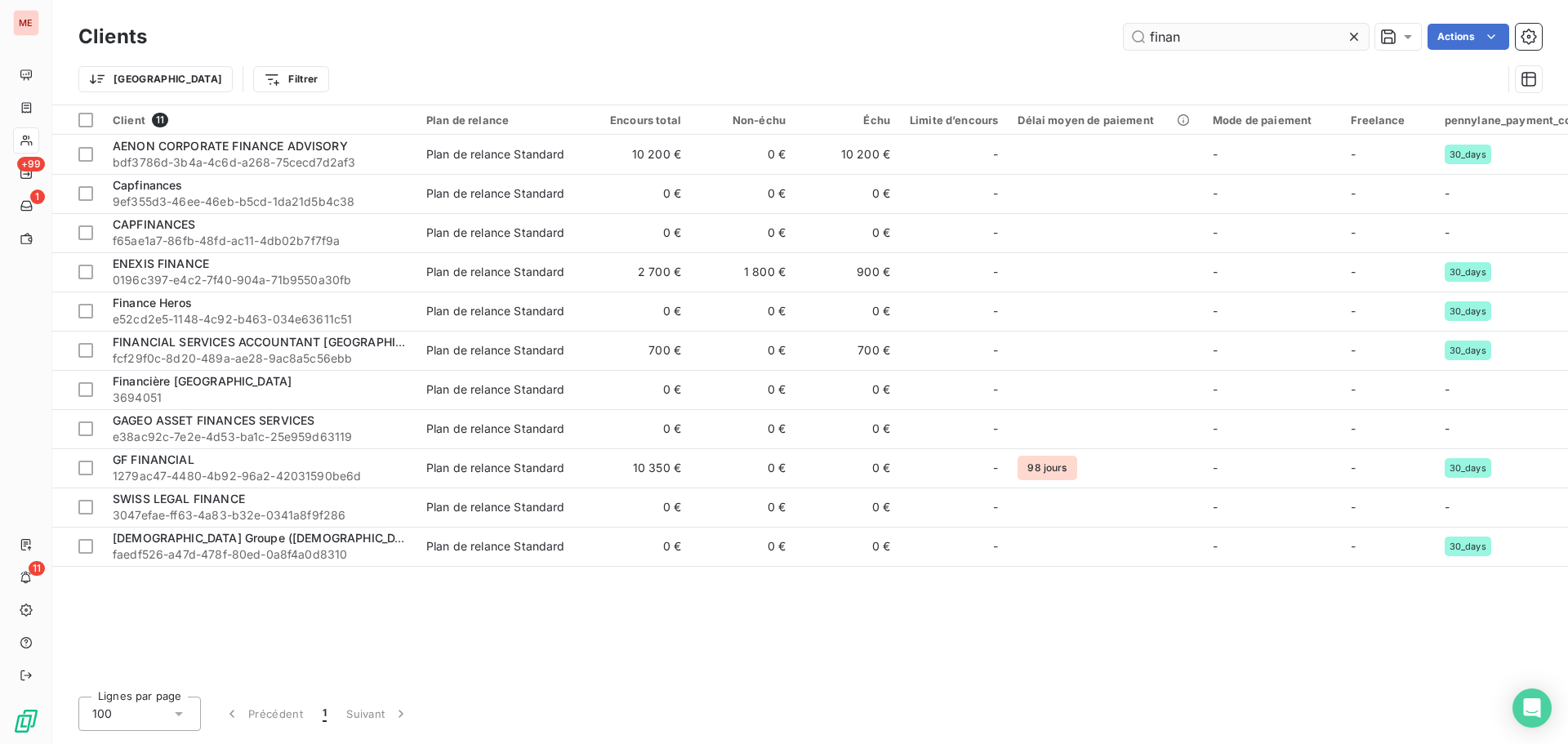
click at [1195, 40] on input "finan" at bounding box center [1246, 36] width 245 height 26
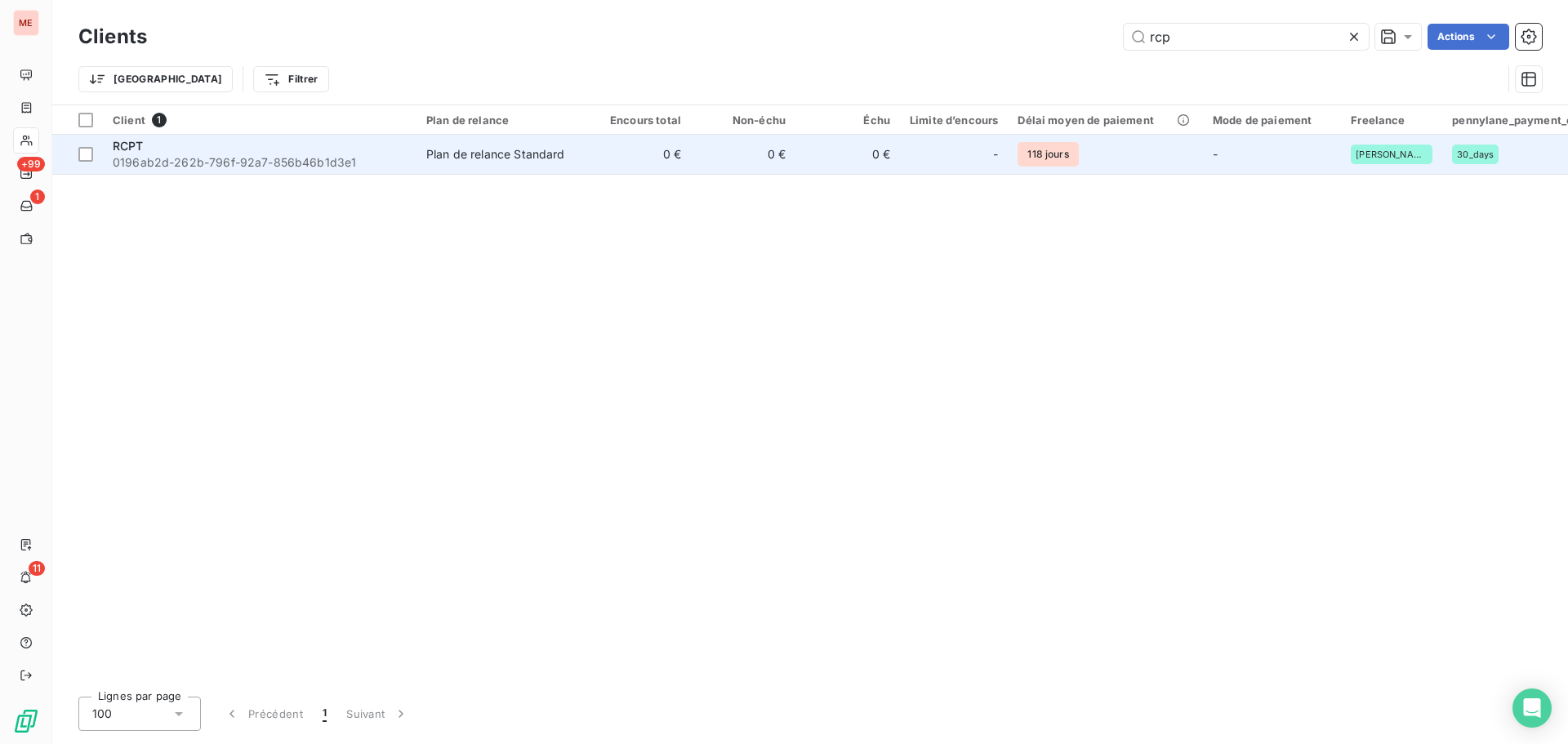
type input "rcp"
click at [569, 170] on td "Plan de relance Standard" at bounding box center [501, 155] width 169 height 39
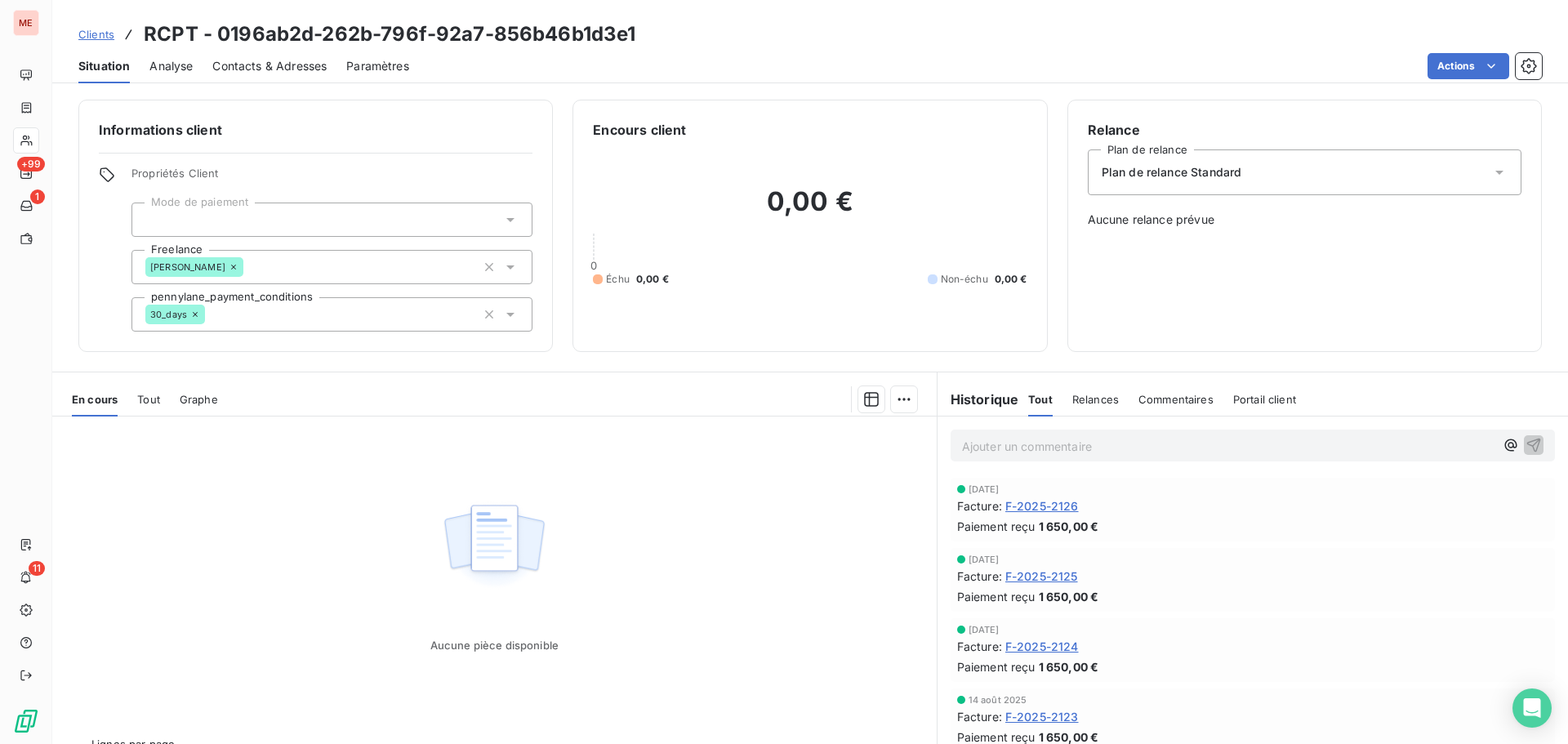
scroll to position [36, 0]
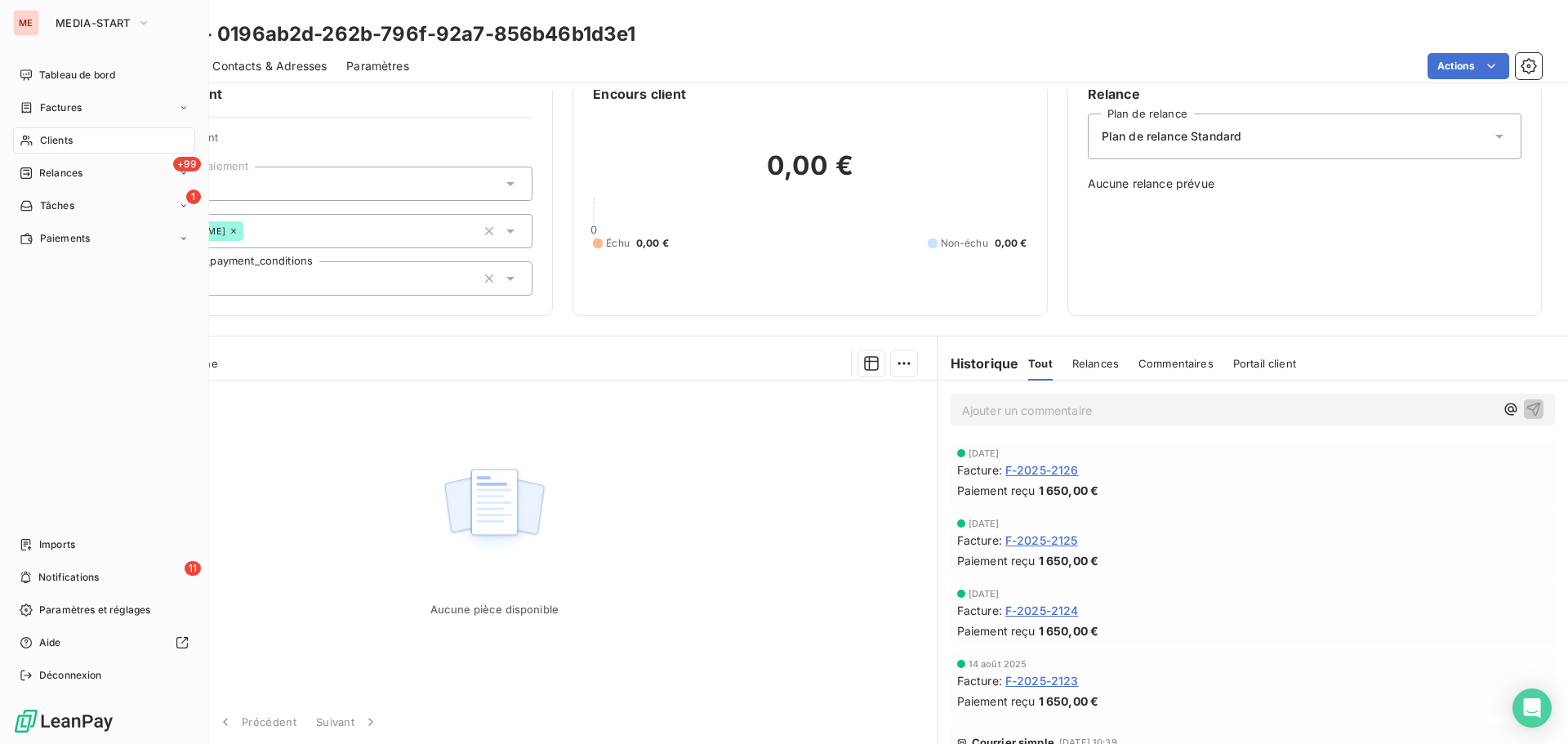
click at [32, 137] on icon at bounding box center [26, 141] width 14 height 13
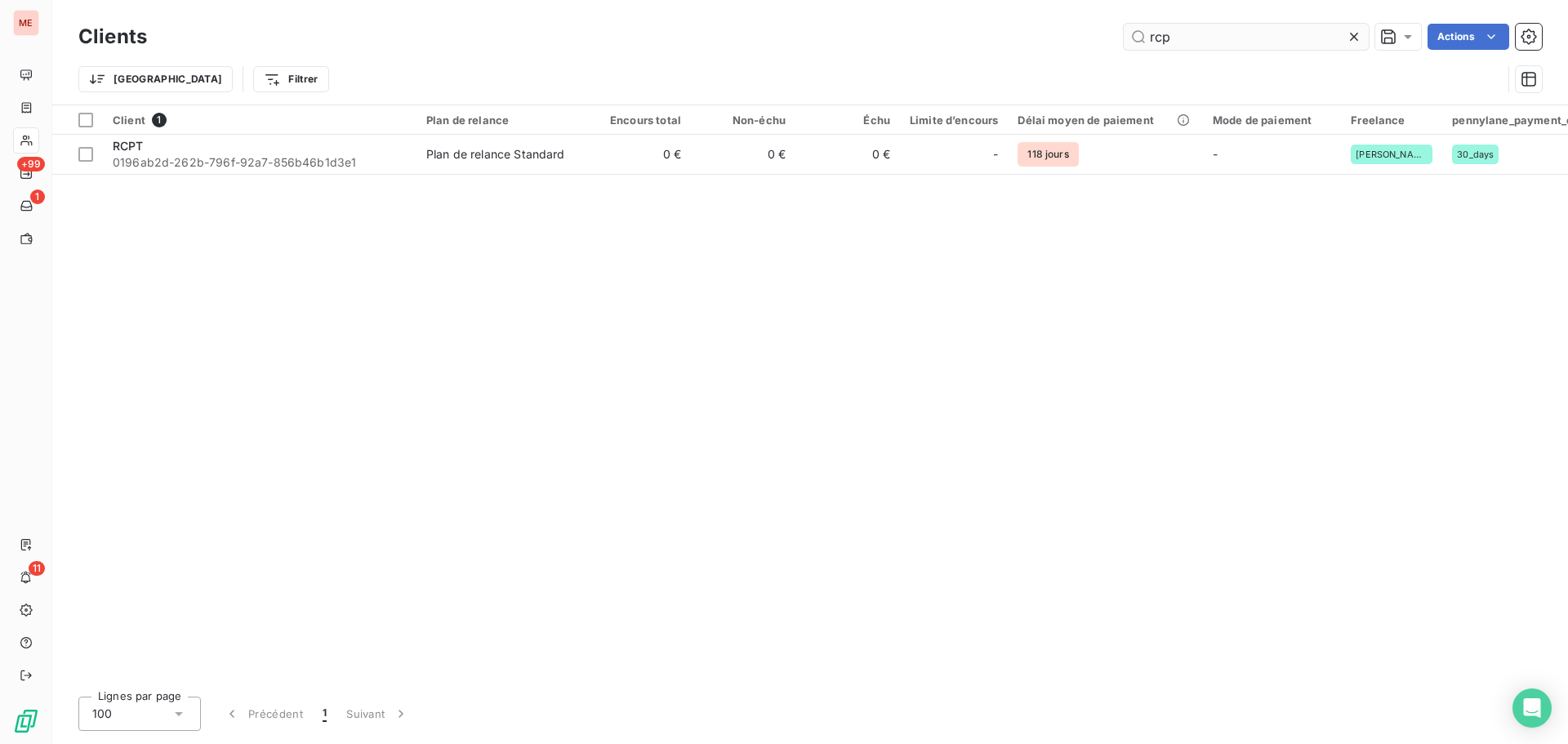
click at [1173, 36] on input "rcp" at bounding box center [1246, 36] width 245 height 26
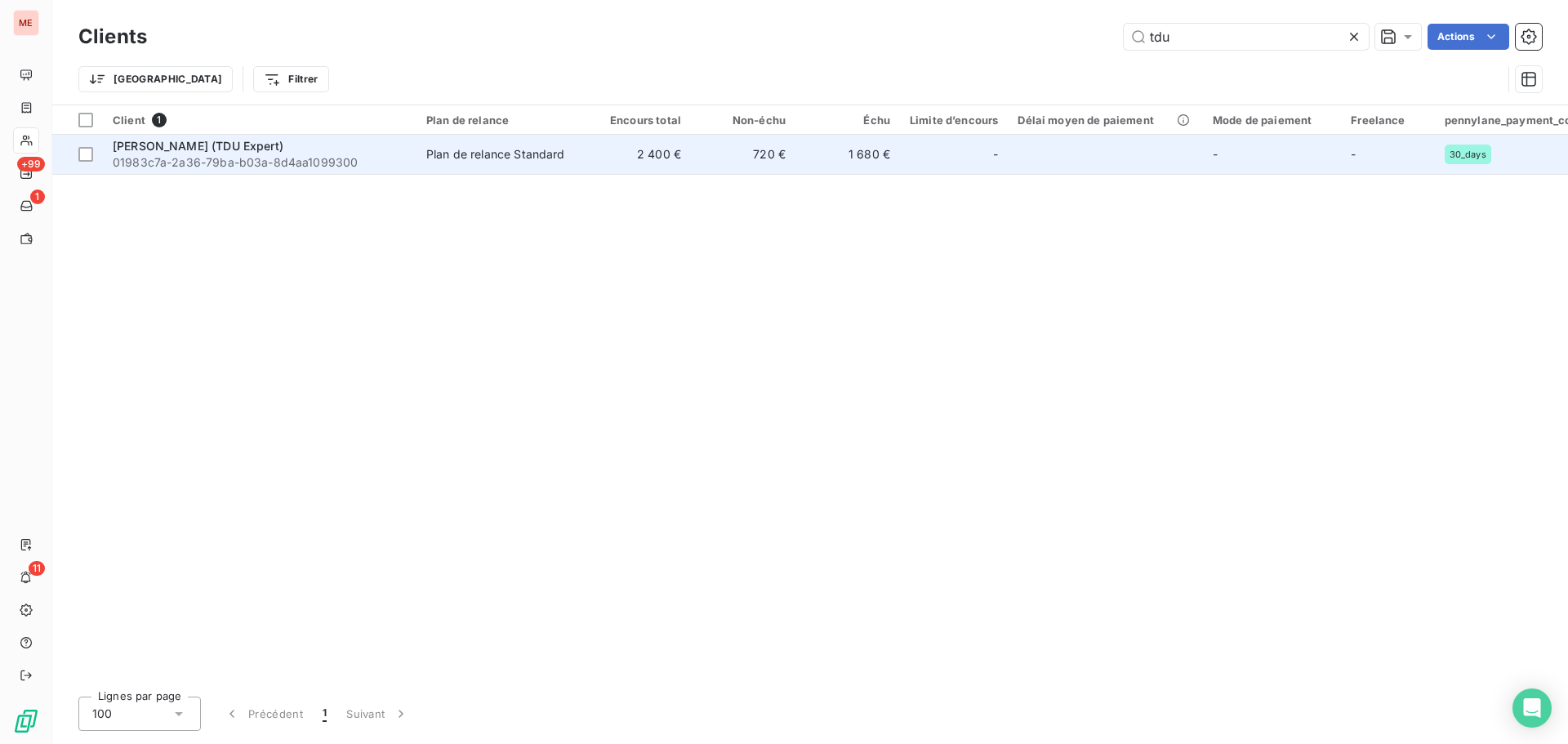
type input "tdu"
click at [250, 150] on span "[PERSON_NAME] (TDU Expert)" at bounding box center [197, 145] width 170 height 14
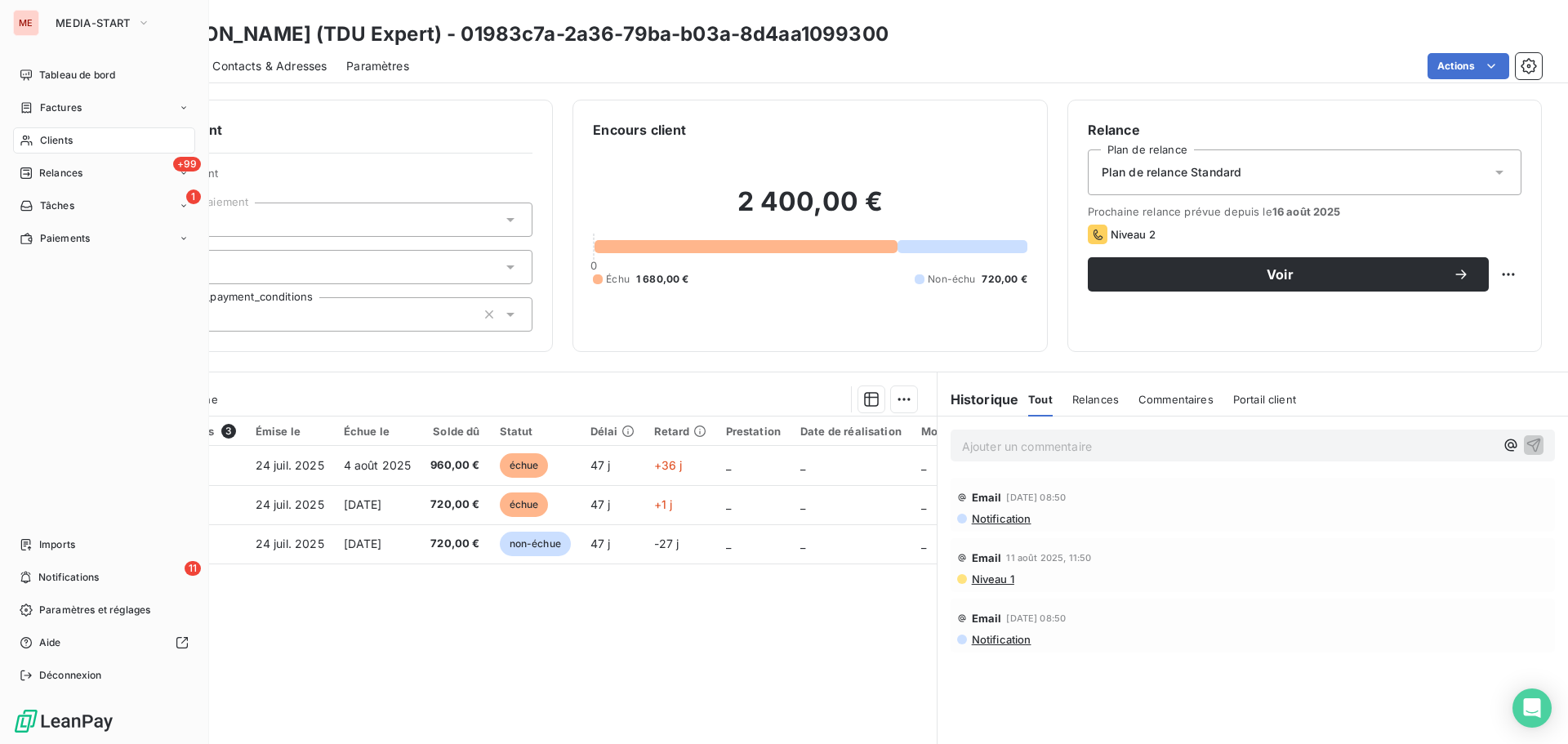
click at [23, 132] on div "Clients" at bounding box center [104, 141] width 182 height 26
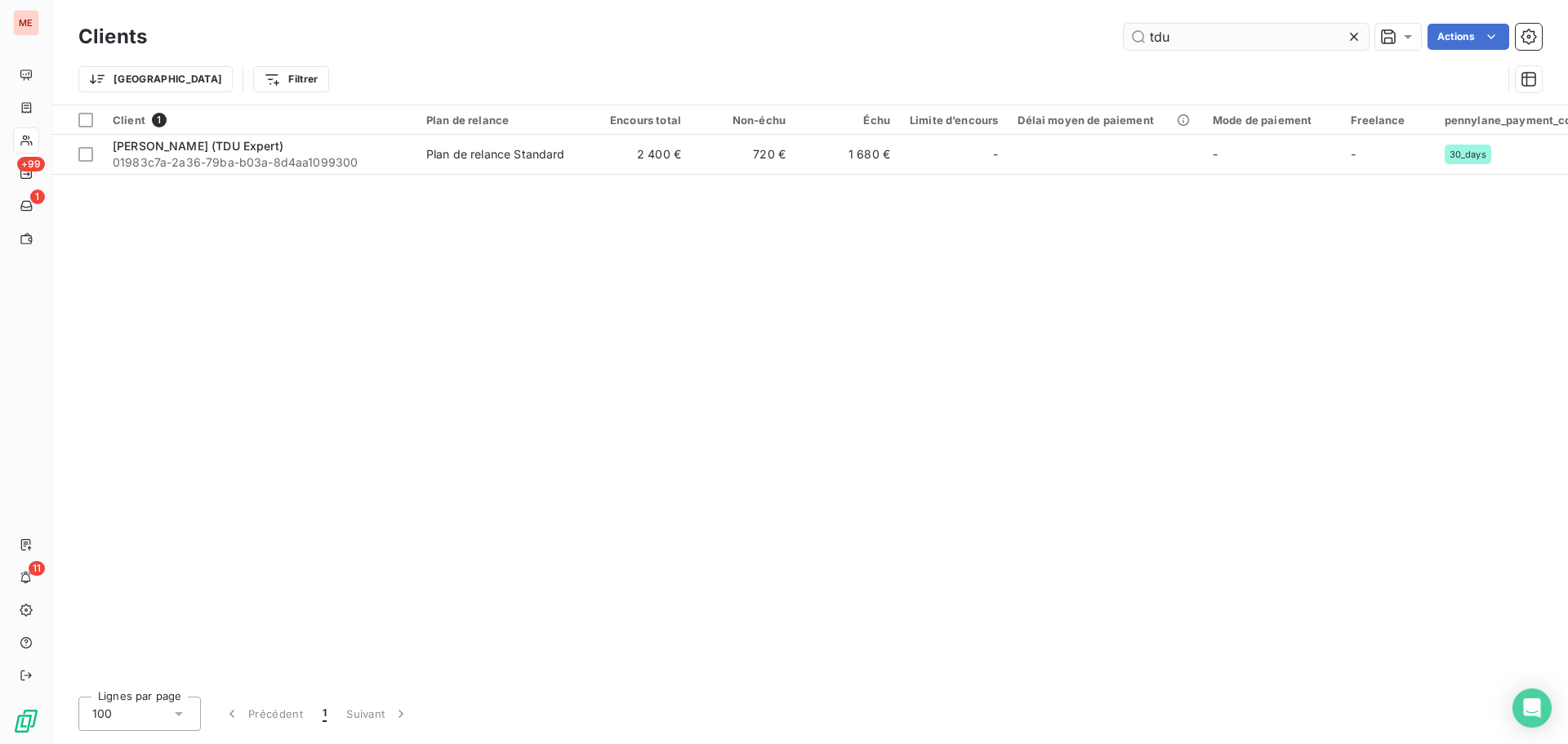
click at [1183, 36] on input "tdu" at bounding box center [1246, 36] width 245 height 26
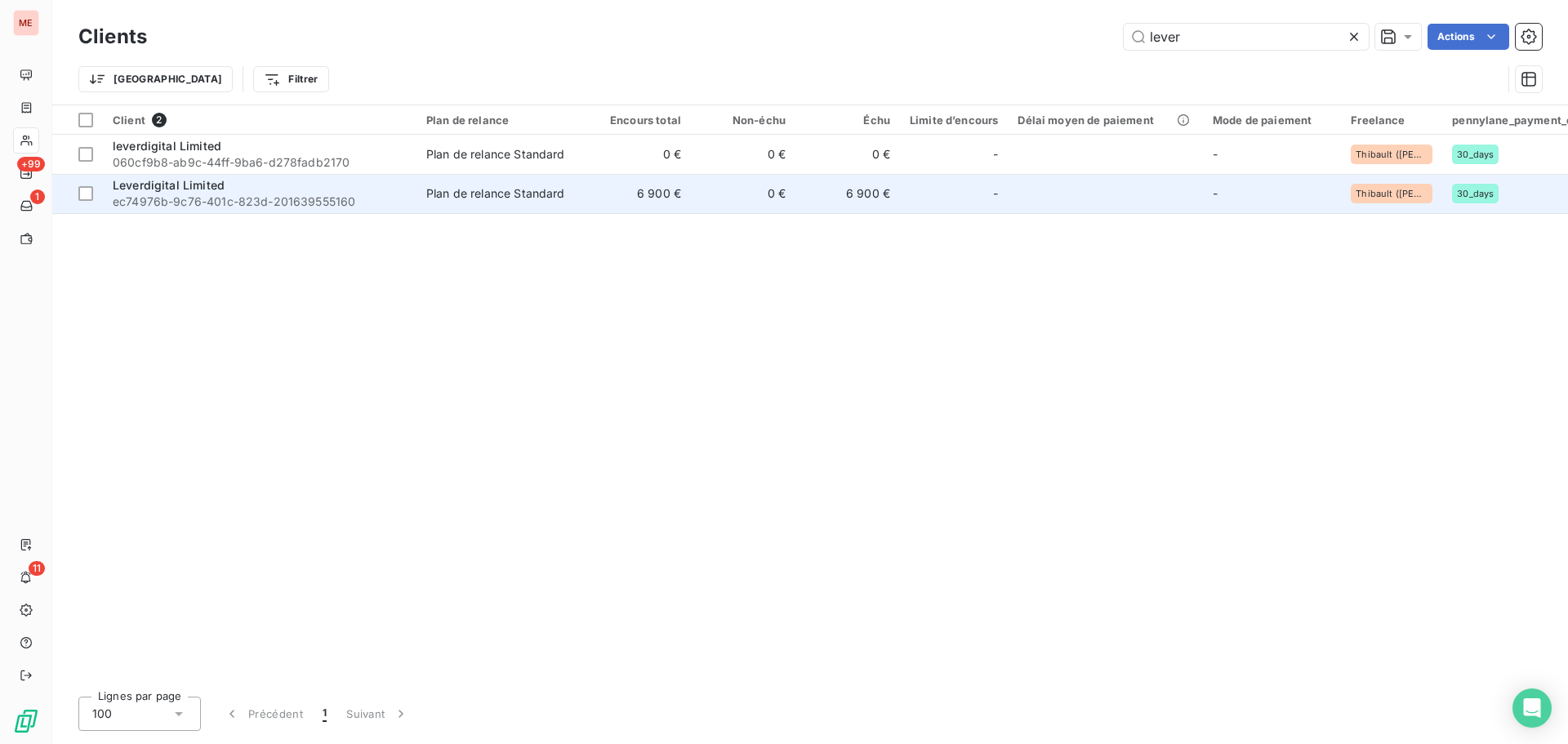
type input "lever"
click at [466, 190] on div "Plan de relance Standard" at bounding box center [495, 194] width 139 height 17
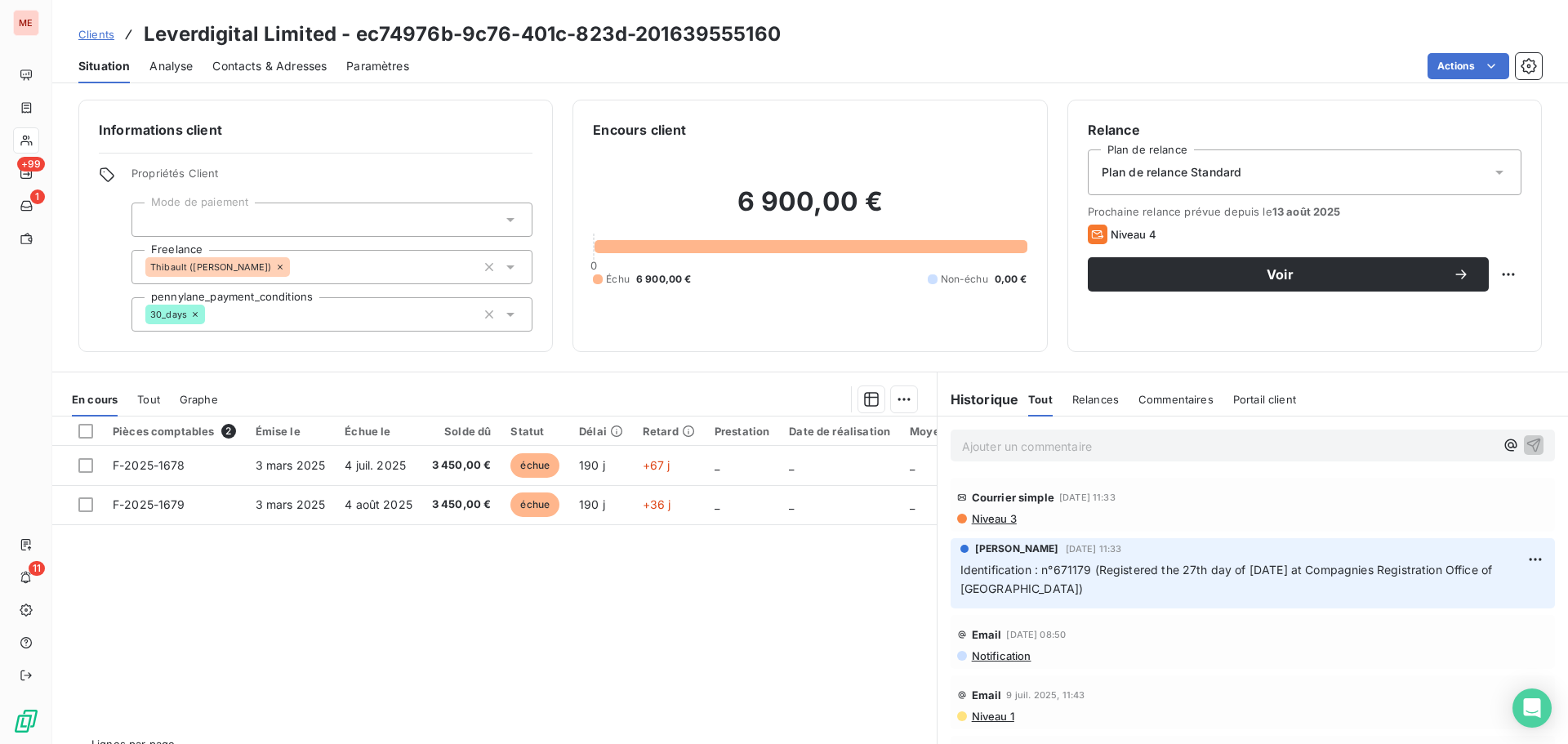
click at [280, 61] on span "Contacts & Adresses" at bounding box center [269, 66] width 115 height 17
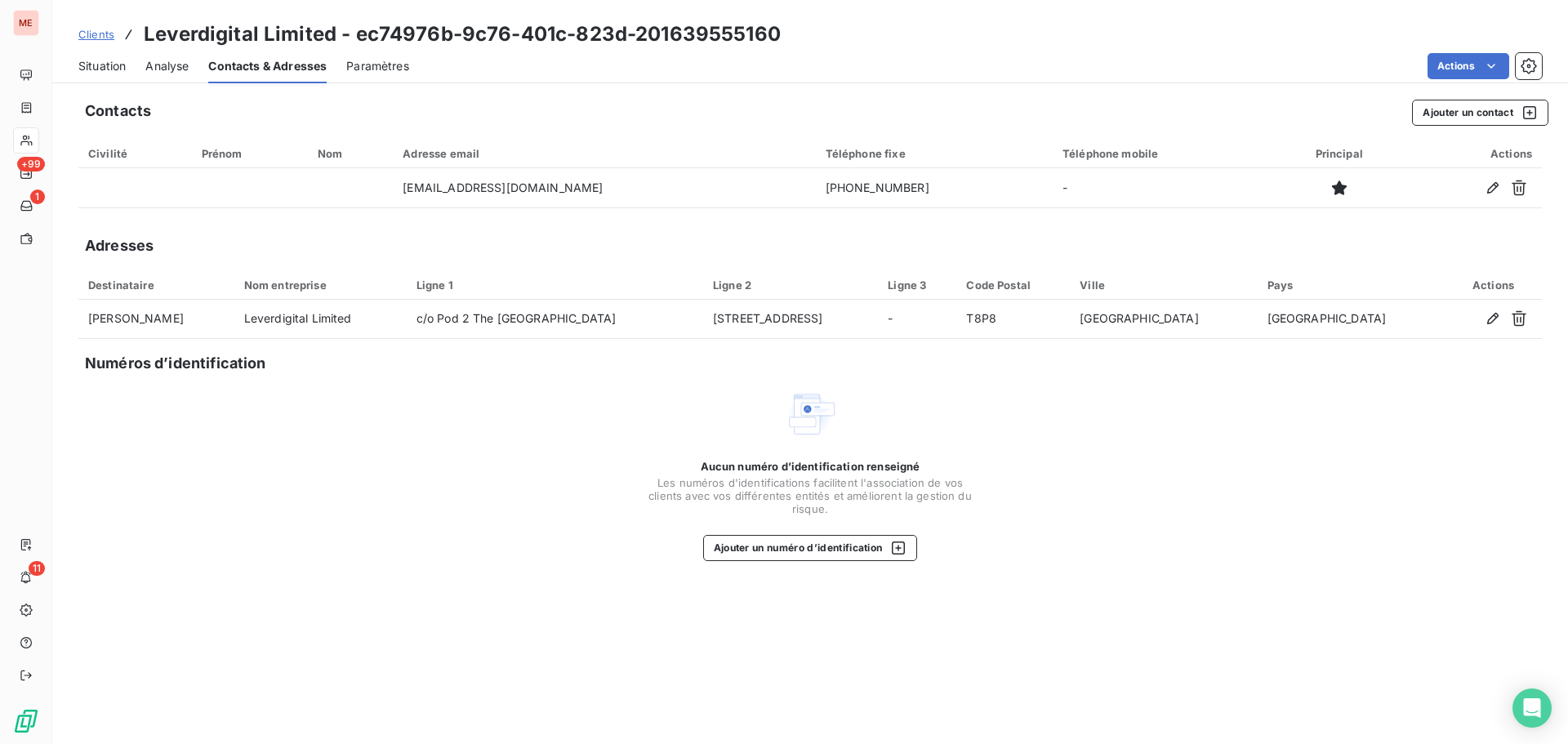
click at [99, 58] on span "Situation" at bounding box center [101, 66] width 47 height 17
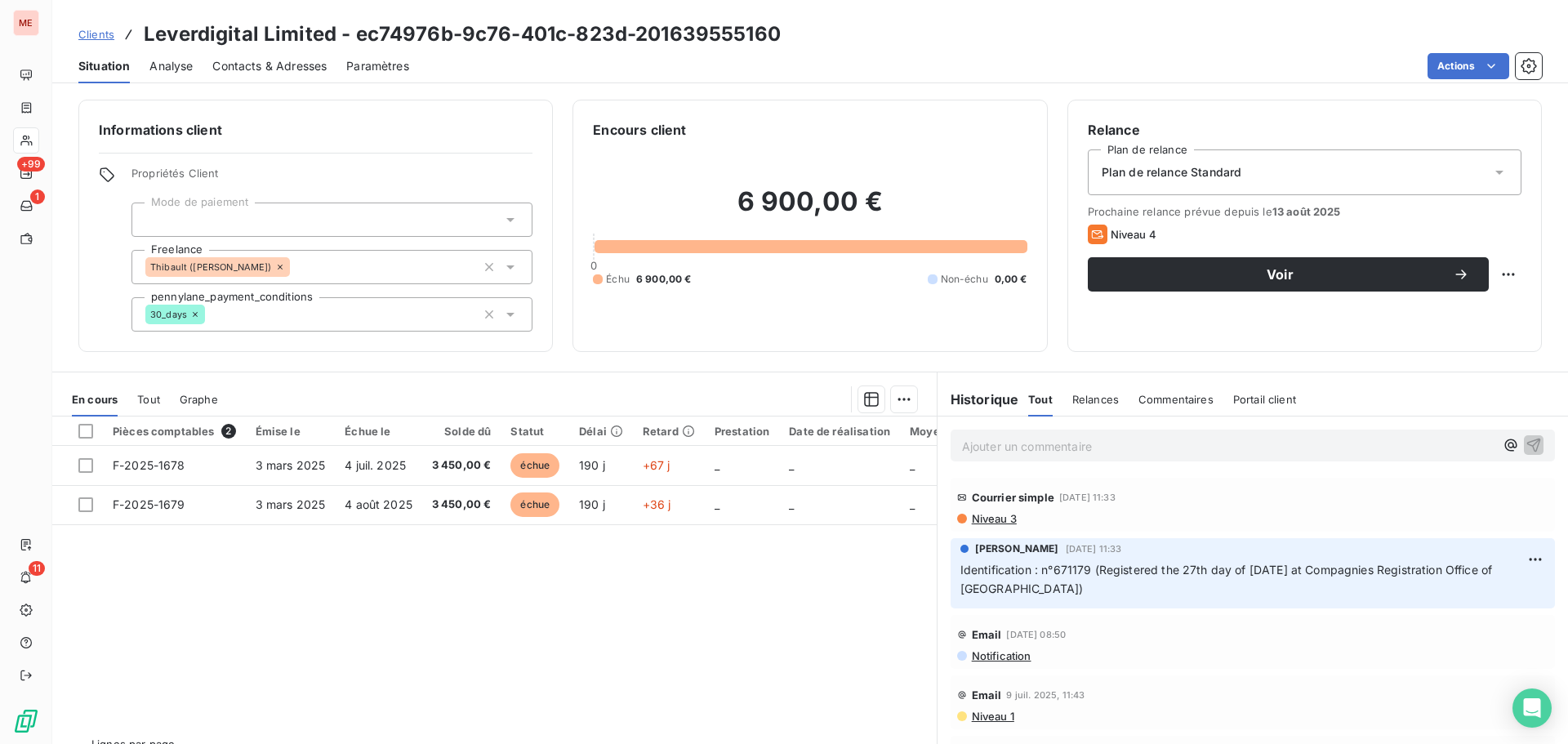
click at [298, 61] on span "Contacts & Adresses" at bounding box center [269, 66] width 115 height 17
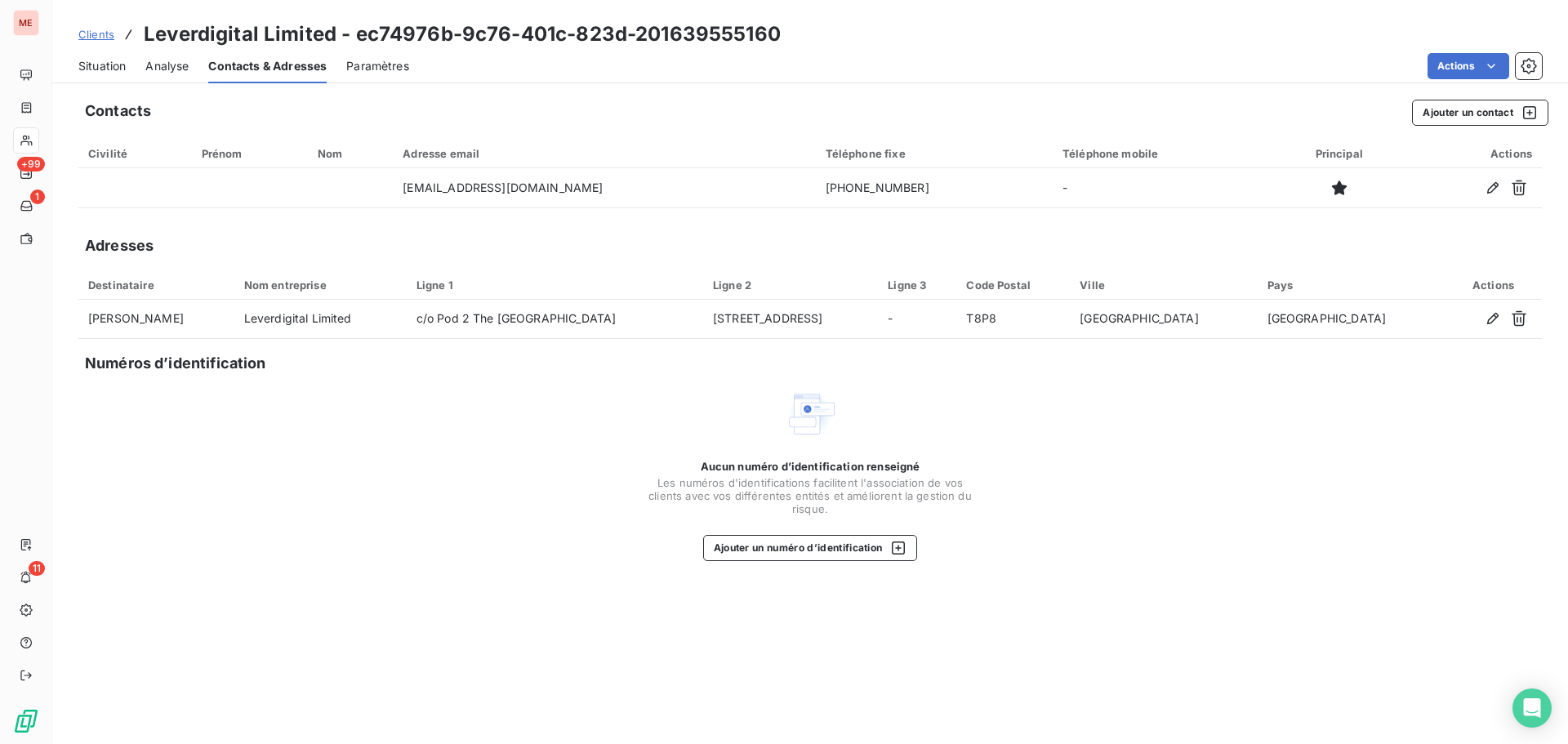
click at [116, 55] on div "Situation" at bounding box center [101, 66] width 47 height 34
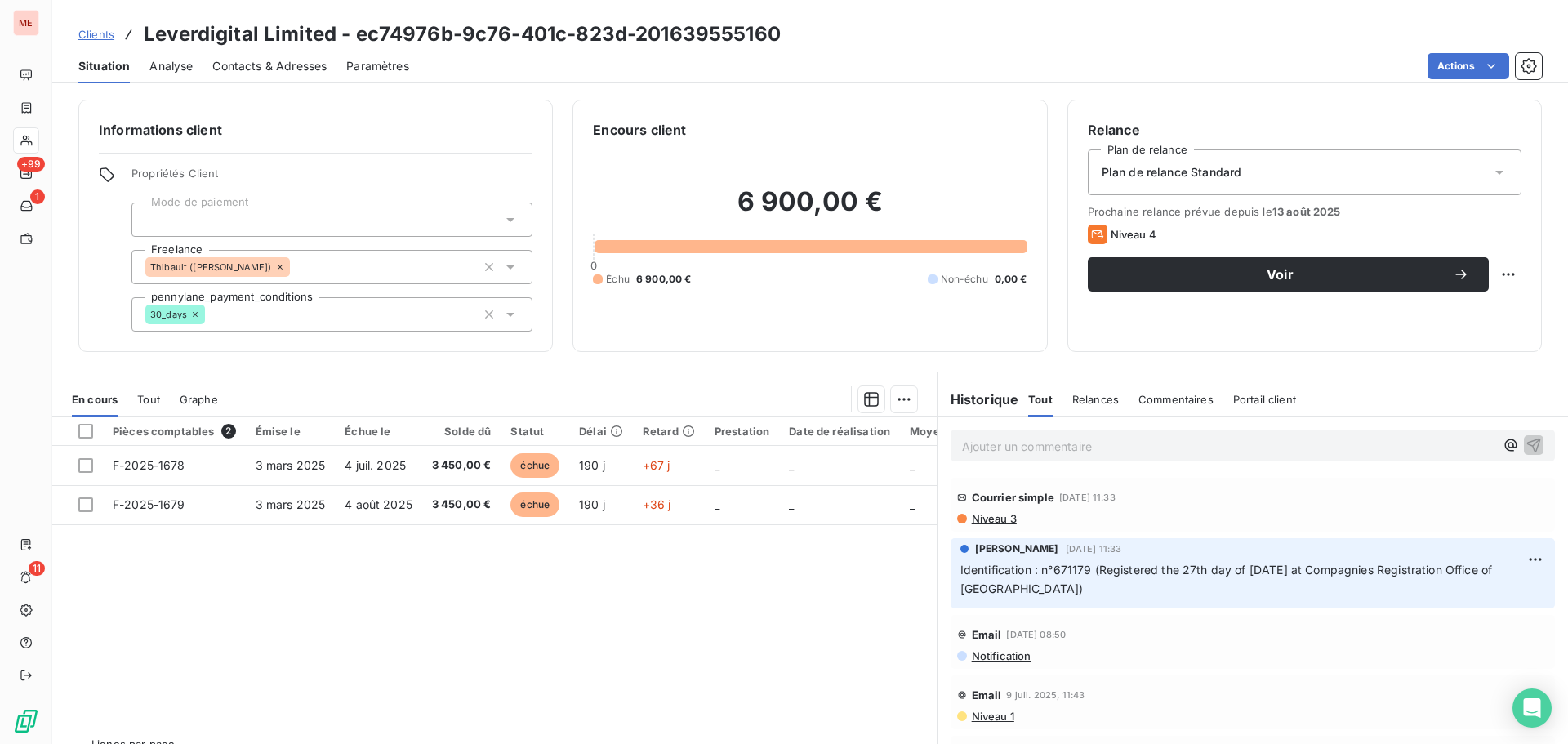
click at [281, 72] on span "Contacts & Adresses" at bounding box center [269, 66] width 115 height 17
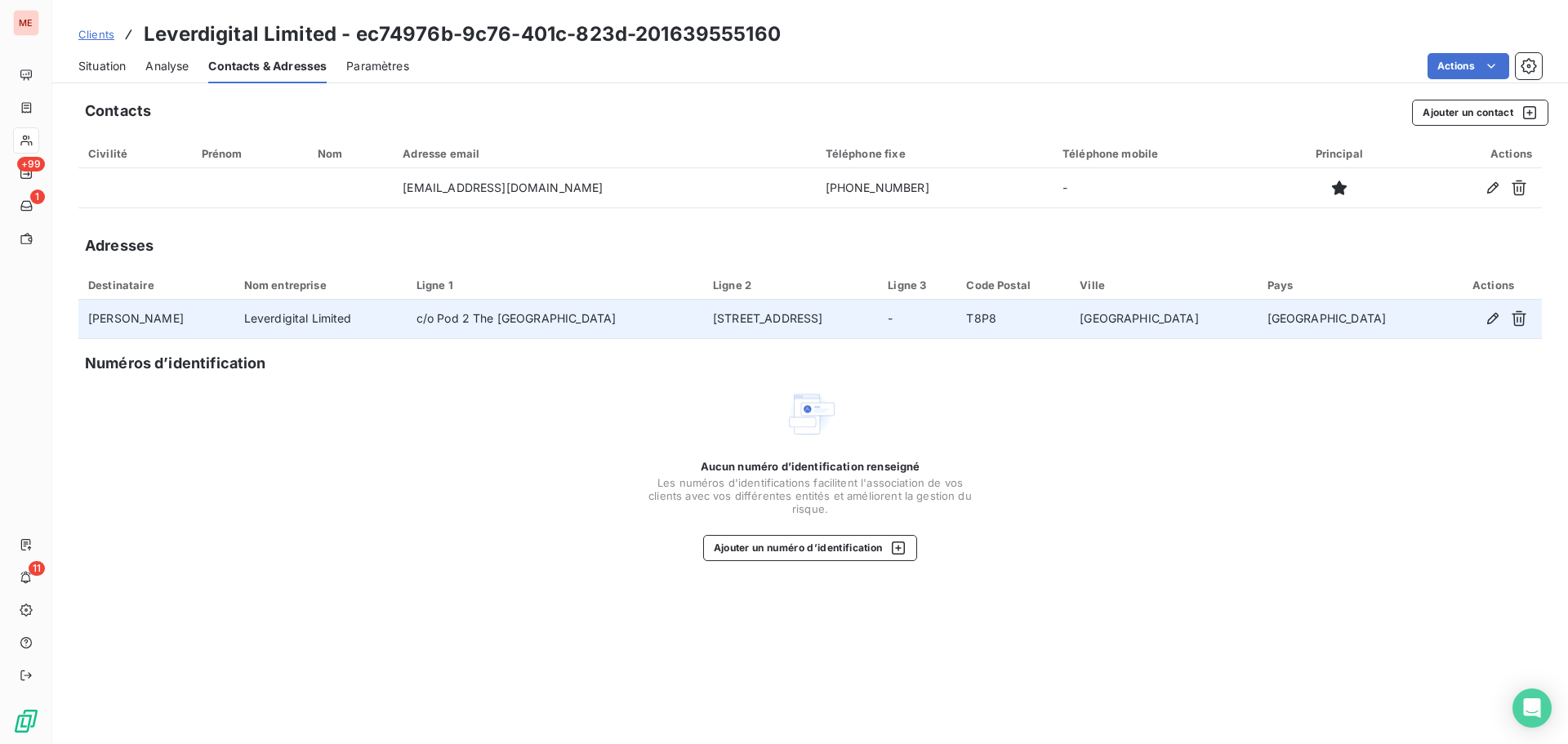
drag, startPoint x: 210, startPoint y: 317, endPoint x: 86, endPoint y: 327, distance: 124.4
click at [86, 327] on td "[PERSON_NAME]" at bounding box center [156, 319] width 156 height 39
copy td "[PERSON_NAME]"
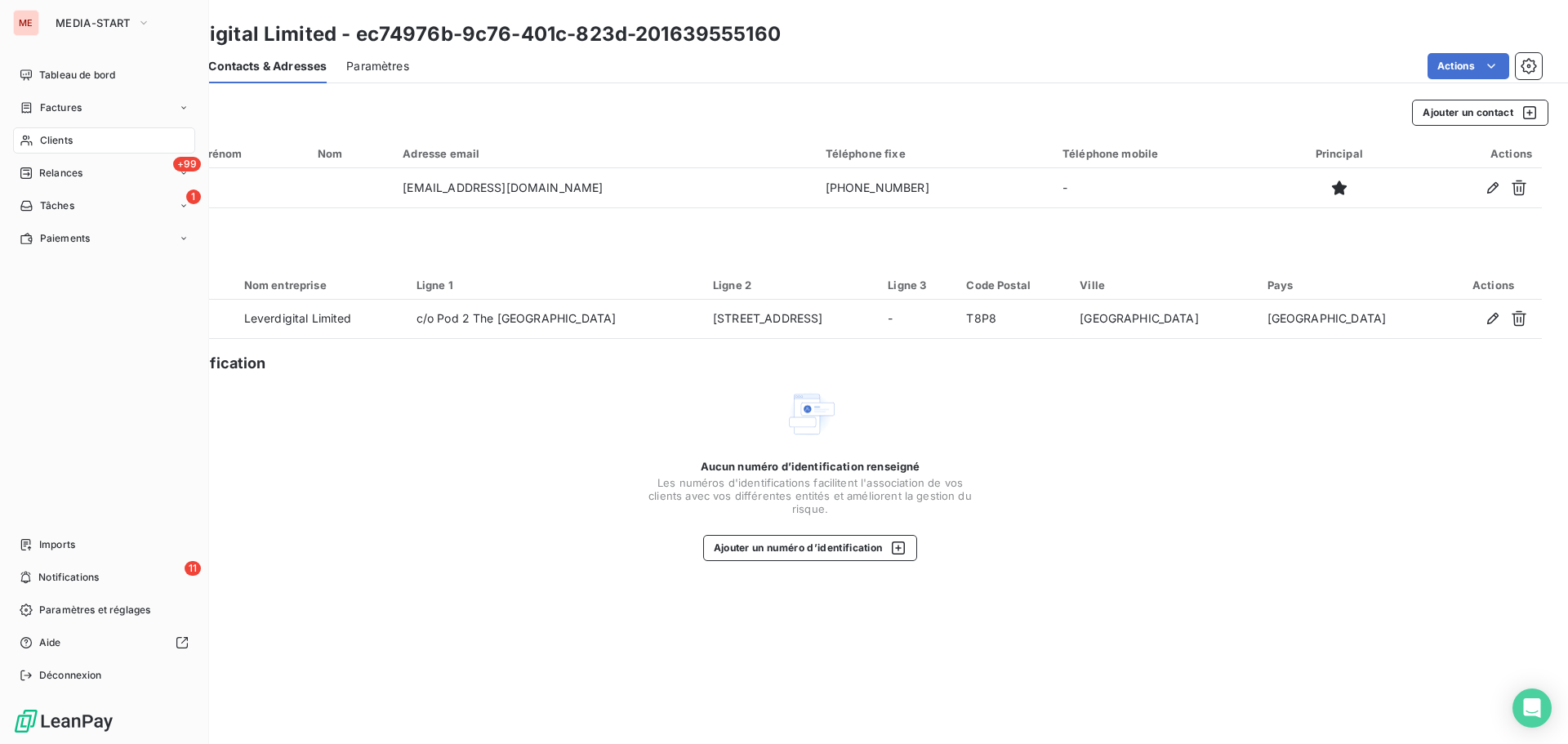
click at [31, 143] on icon at bounding box center [26, 141] width 14 height 13
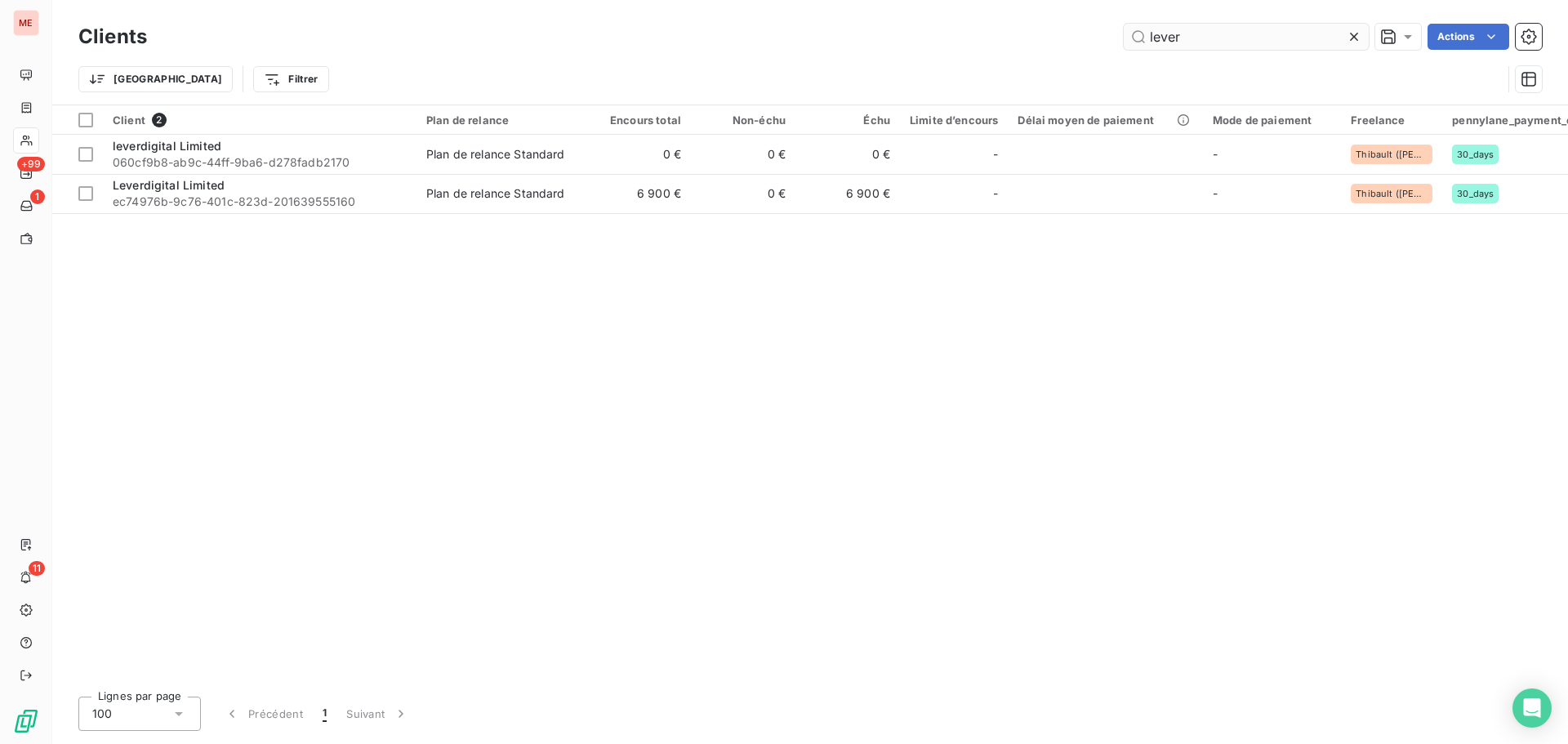
click at [1164, 36] on input "lever" at bounding box center [1246, 36] width 245 height 26
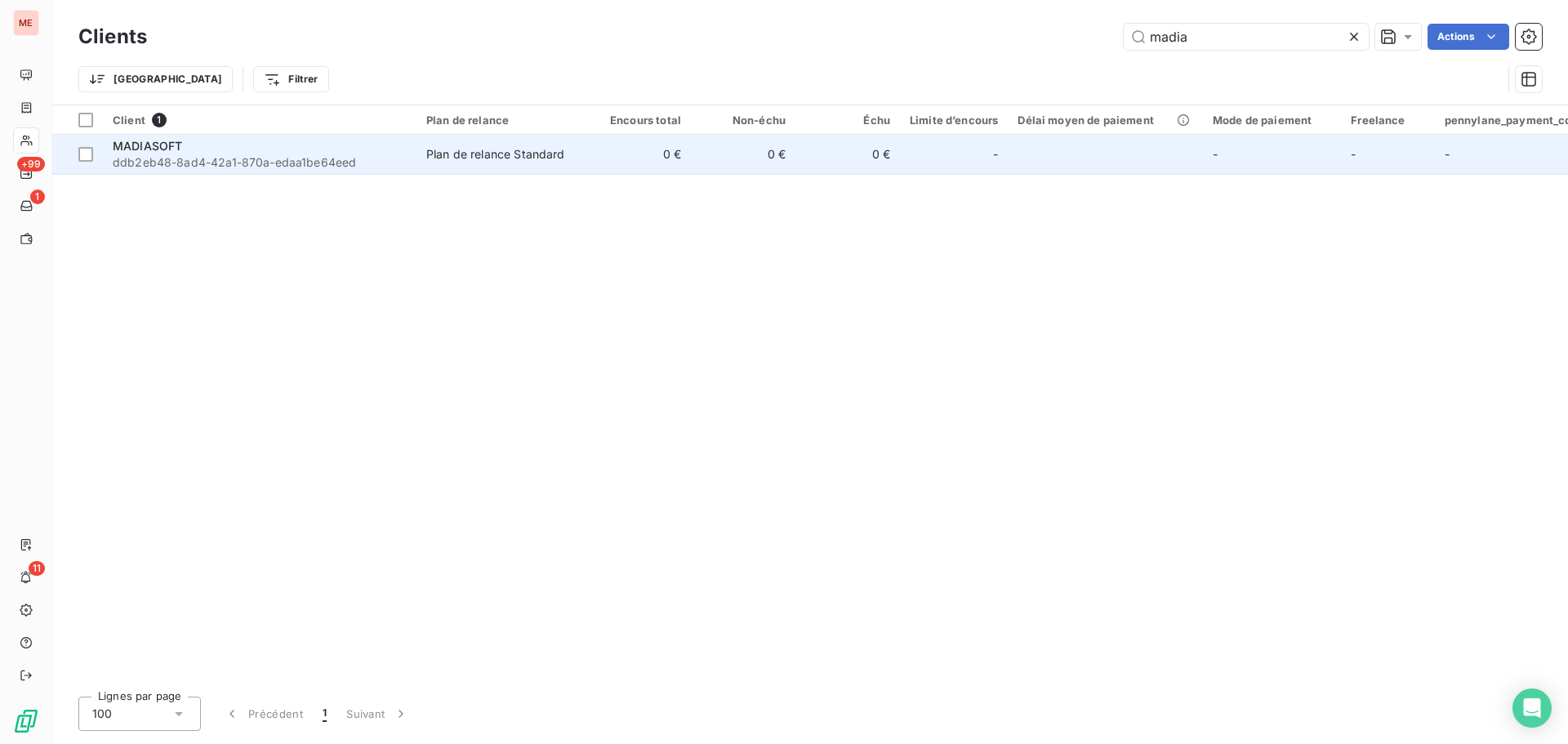
type input "madia"
click at [602, 143] on td "0 €" at bounding box center [639, 155] width 104 height 39
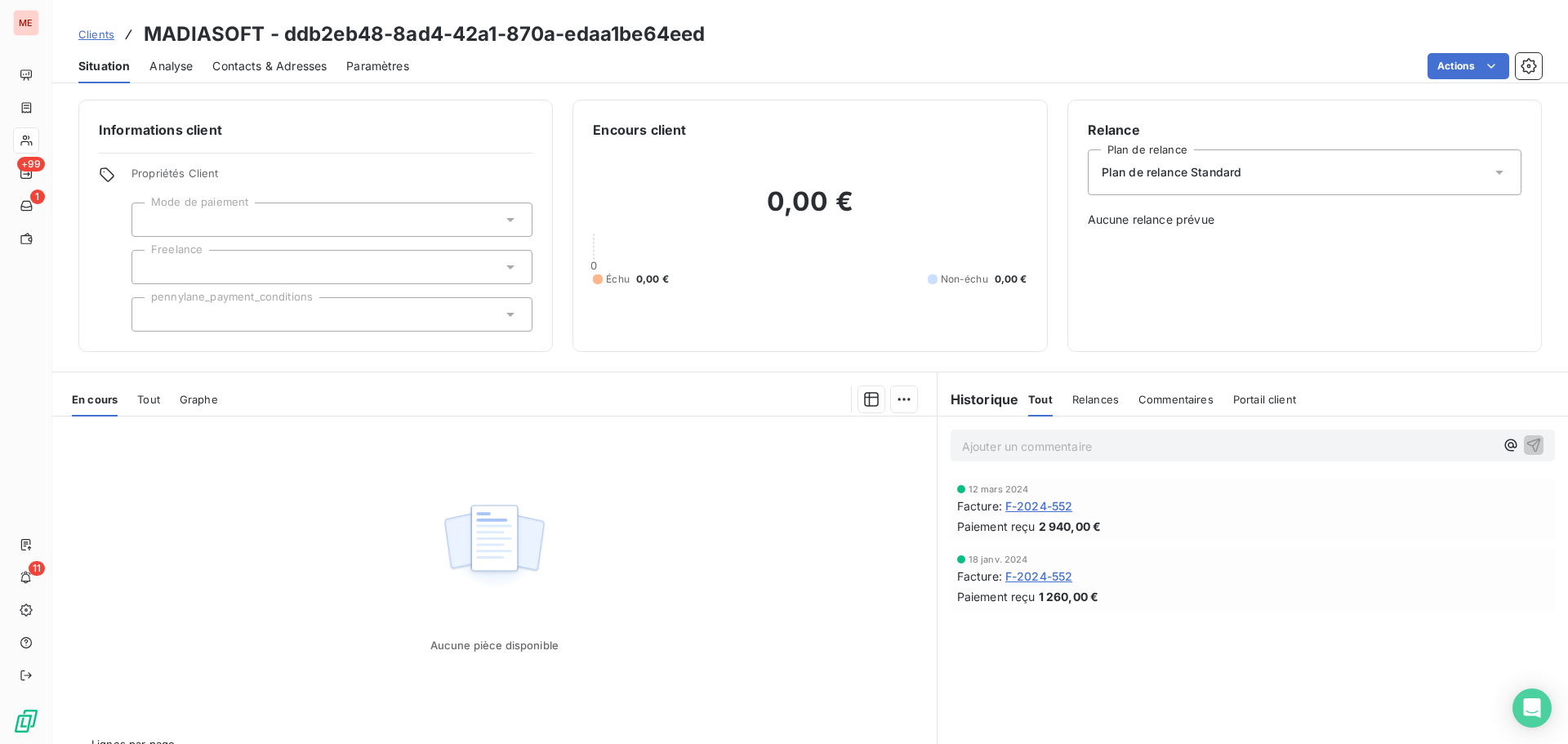
click at [1029, 575] on span "F-2024-552" at bounding box center [1039, 576] width 68 height 17
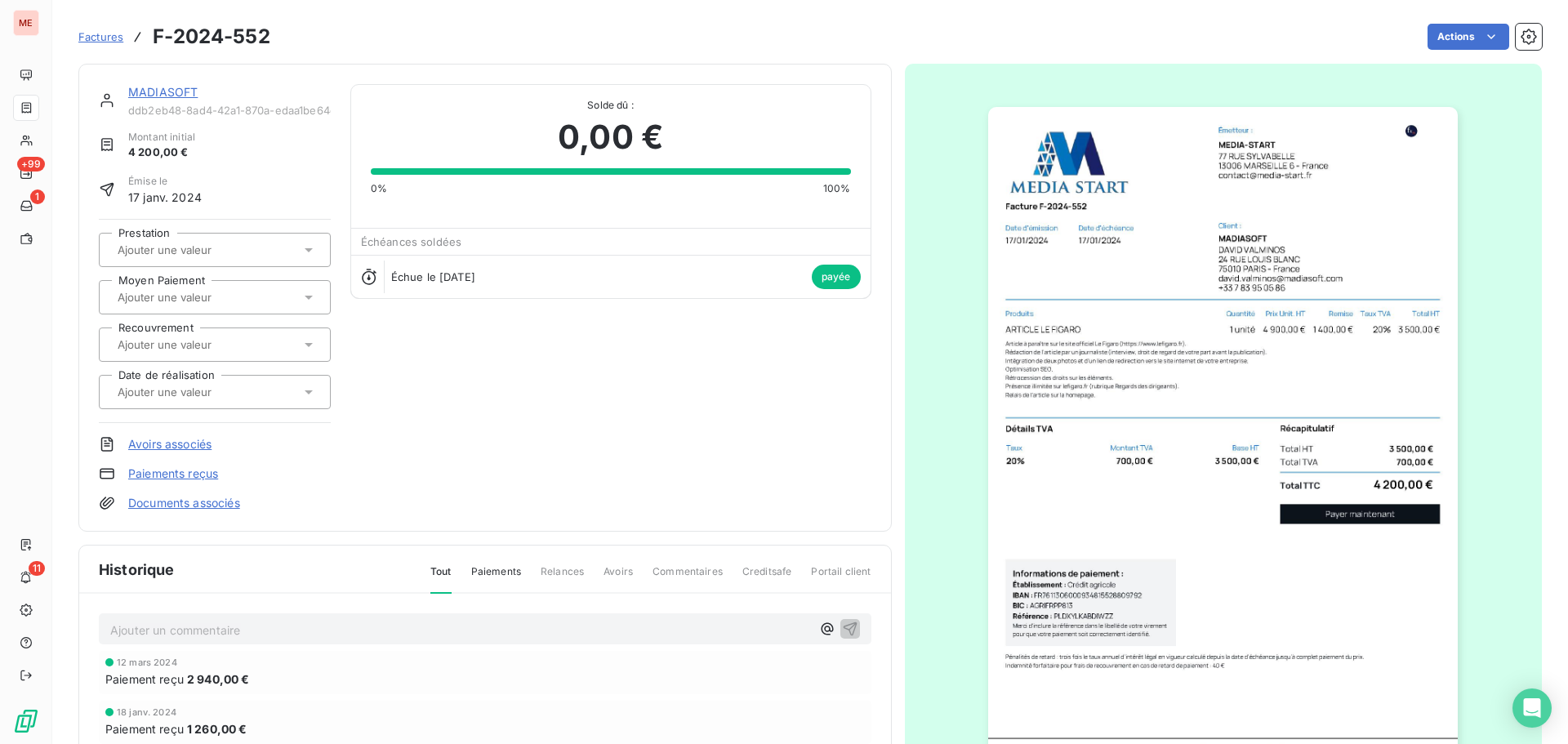
click at [161, 90] on link "MADIASOFT" at bounding box center [163, 91] width 70 height 14
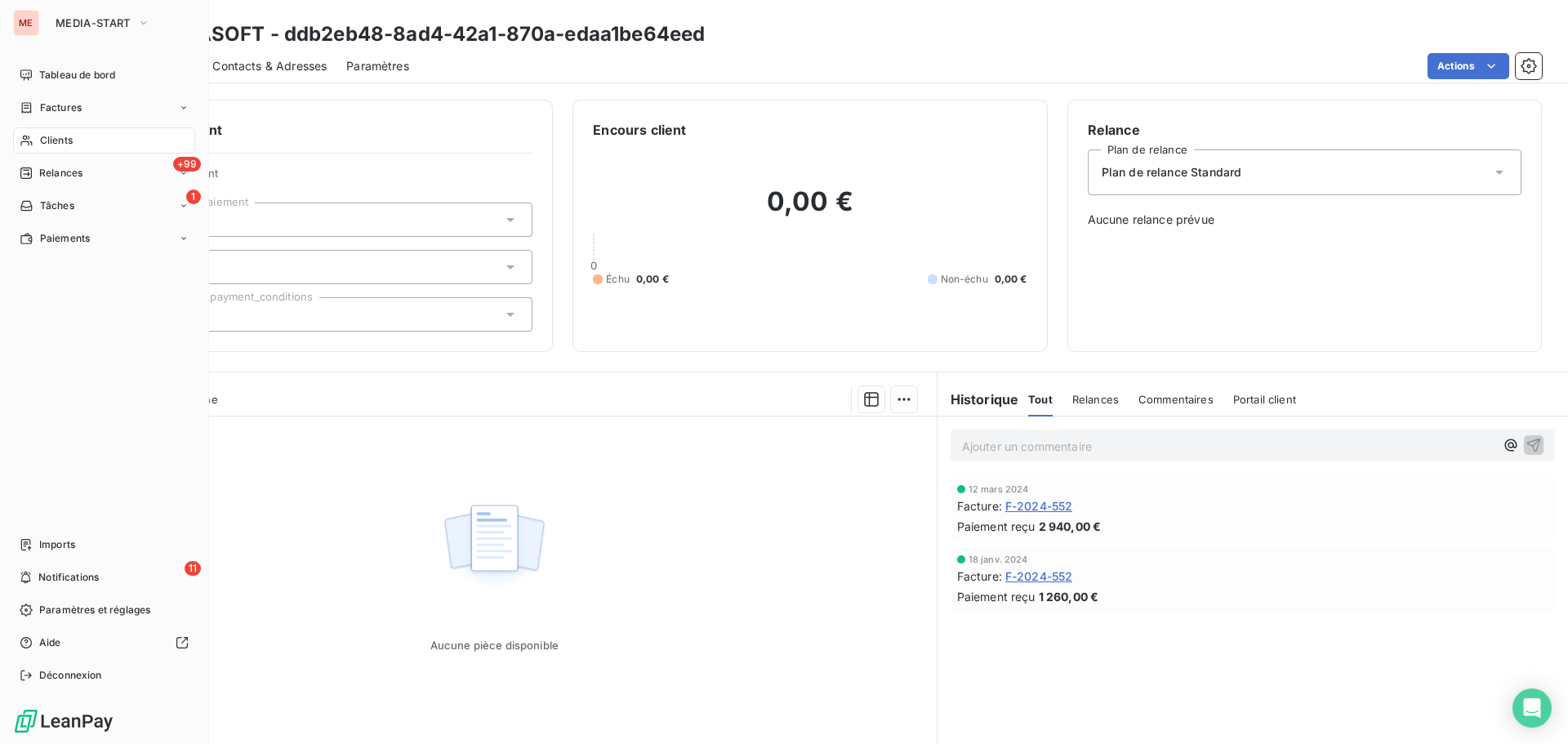
click at [34, 139] on div "Clients" at bounding box center [104, 141] width 182 height 26
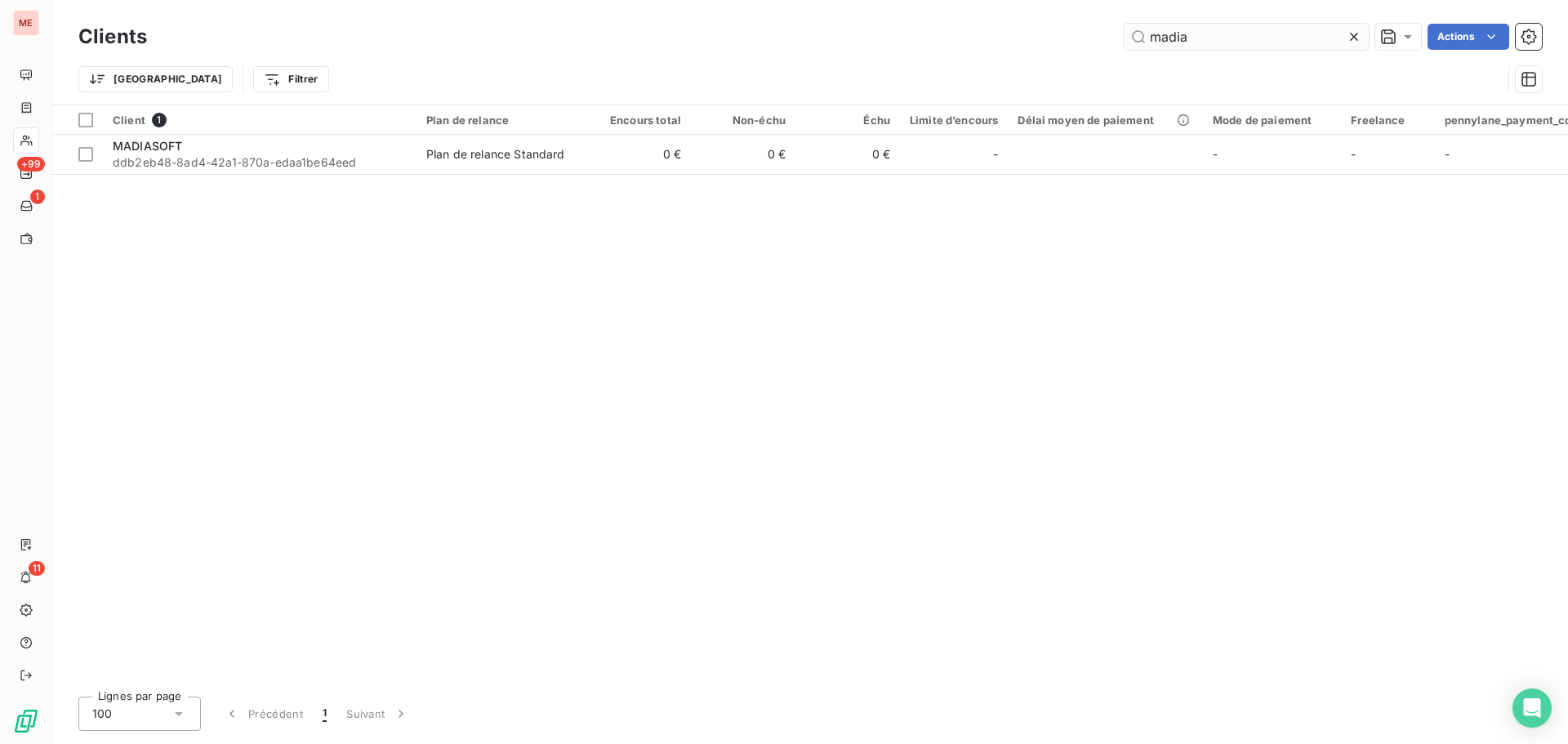
click at [1237, 36] on input "madia" at bounding box center [1246, 36] width 245 height 26
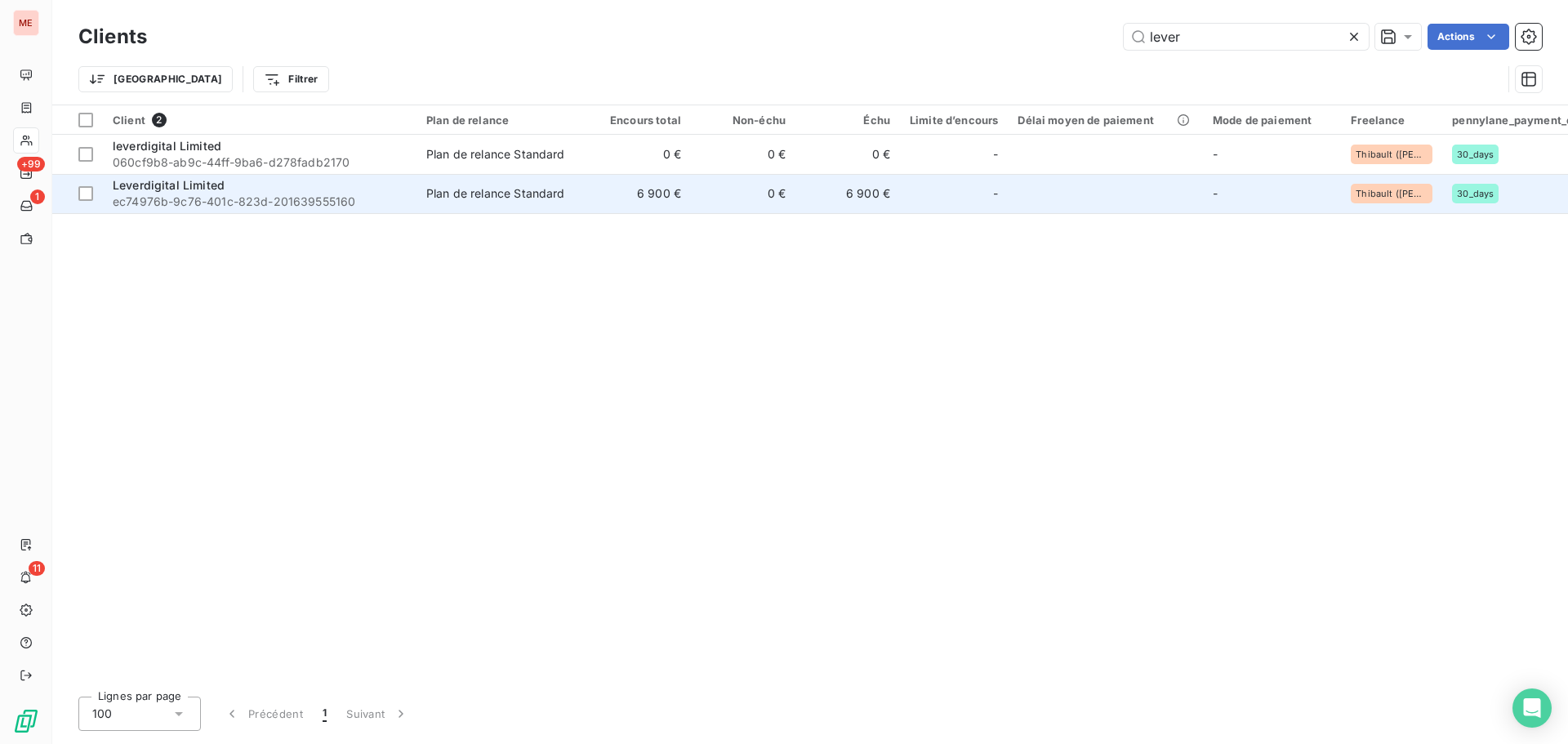
type input "lever"
click at [358, 183] on div "Leverdigital Limited" at bounding box center [260, 185] width 294 height 17
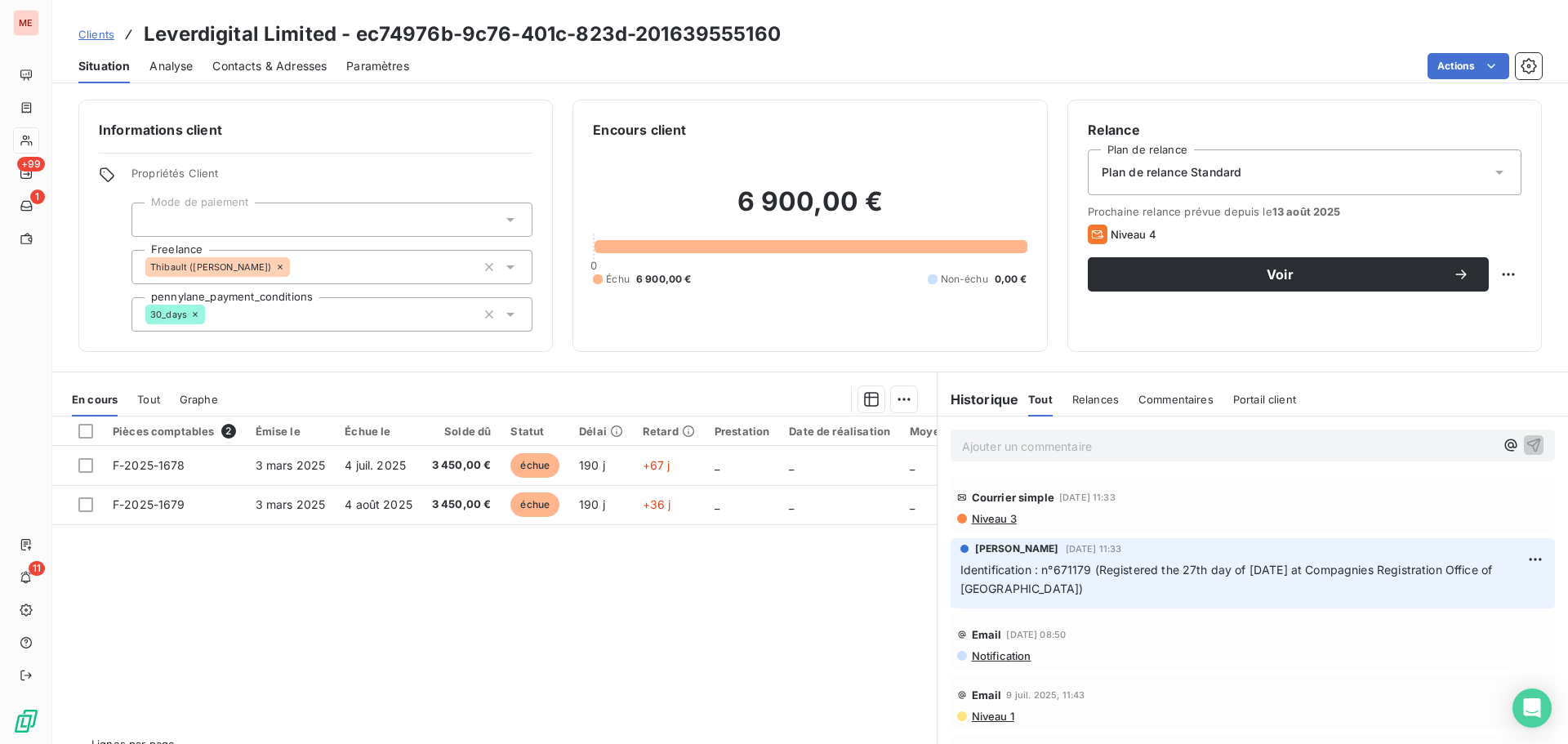
click at [987, 433] on div "Ajouter un commentaire ﻿" at bounding box center [1252, 445] width 604 height 32
click at [982, 443] on p "Ajouter un commentaire ﻿" at bounding box center [1228, 446] width 533 height 20
click at [962, 446] on span "350198487 autre sté, pour lui mettre la pression" at bounding box center [1093, 444] width 263 height 14
drag, startPoint x: 1169, startPoint y: 444, endPoint x: 1115, endPoint y: 448, distance: 54.1
click at [1115, 448] on span "Autre sté : SIREN 350198487 autre sté, pour lui mettre la pression" at bounding box center [1142, 444] width 361 height 14
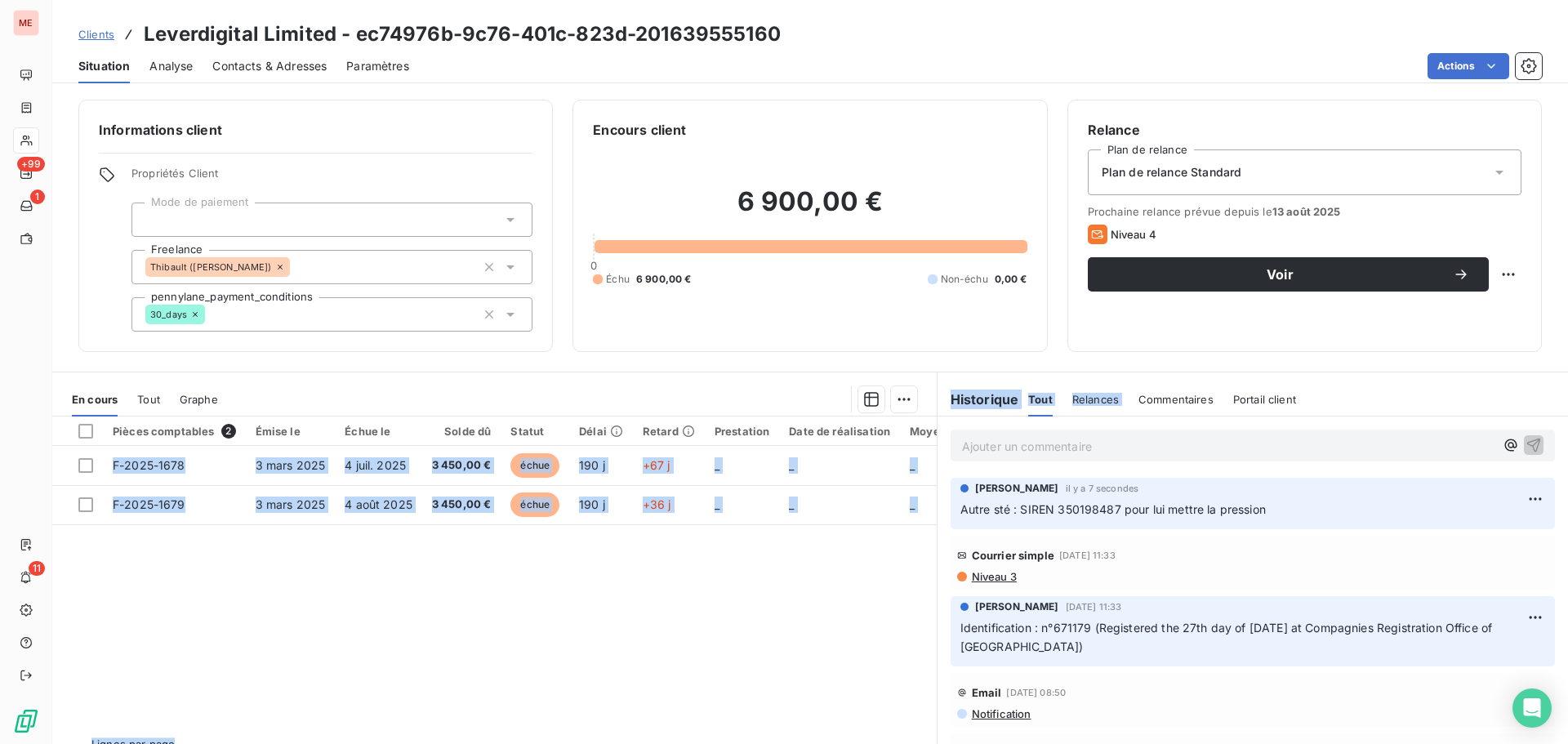
drag, startPoint x: 1129, startPoint y: 375, endPoint x: 905, endPoint y: 417, distance: 227.9
click at [905, 417] on div "En cours Tout Graphe Pièces comptables 2 Émise le Échue le Solde dû Statut Déla…" at bounding box center [810, 575] width 1516 height 409
click at [756, 609] on div "Pièces comptables 2 Émise le Échue le Solde dû Statut Délai Retard Prestation D…" at bounding box center [494, 574] width 885 height 315
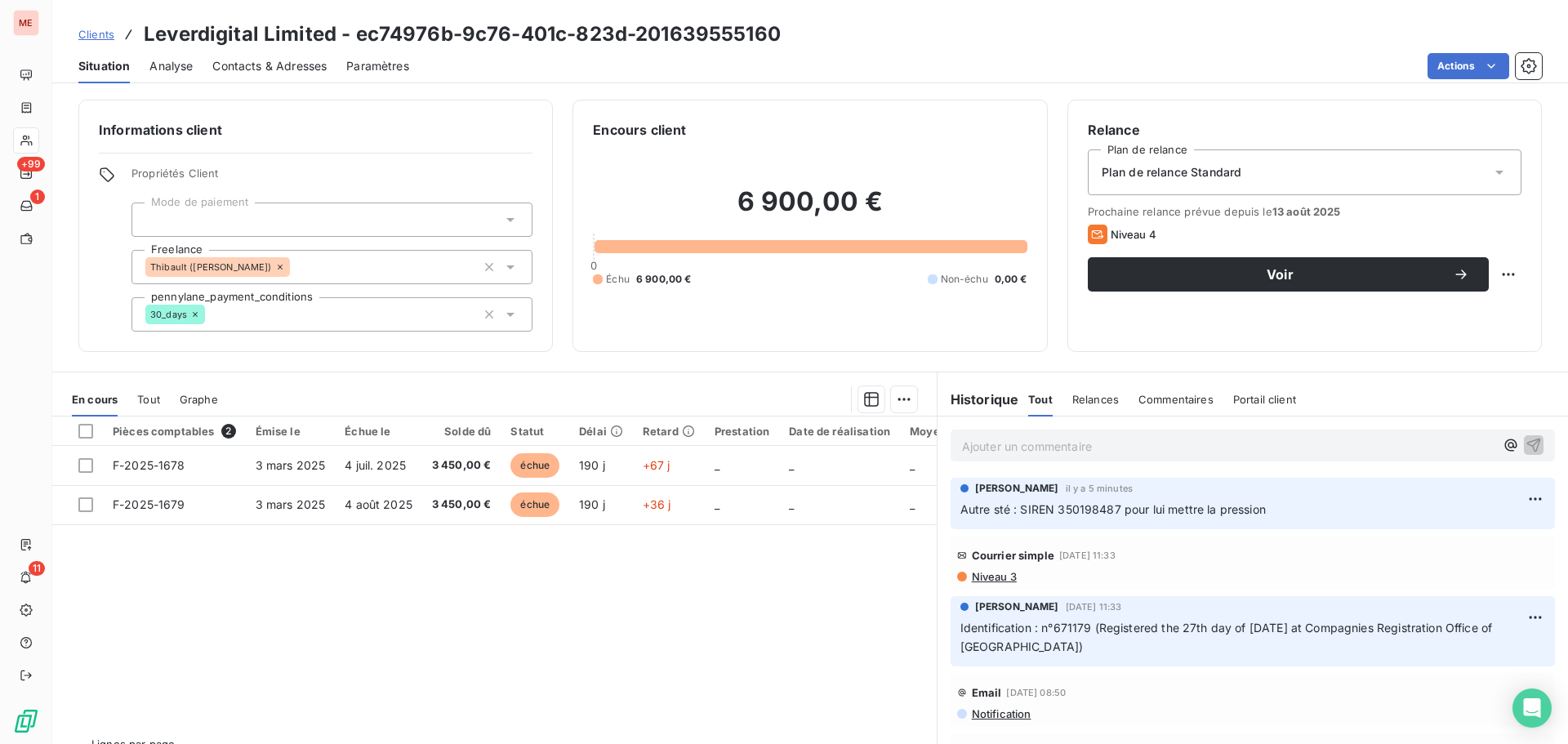
click at [709, 558] on div "Pièces comptables 2 Émise le Échue le Solde dû Statut Délai Retard Prestation D…" at bounding box center [494, 574] width 885 height 315
click at [441, 587] on div "Pièces comptables 2 Émise le Échue le Solde dû Statut Délai Retard Prestation D…" at bounding box center [494, 574] width 885 height 315
click at [436, 587] on div "Pièces comptables 2 Émise le Échue le Solde dû Statut Délai Retard Prestation D…" at bounding box center [494, 574] width 885 height 315
click at [607, 575] on div "Pièces comptables 2 Émise le Échue le Solde dû Statut Délai Retard Prestation D…" at bounding box center [494, 574] width 885 height 315
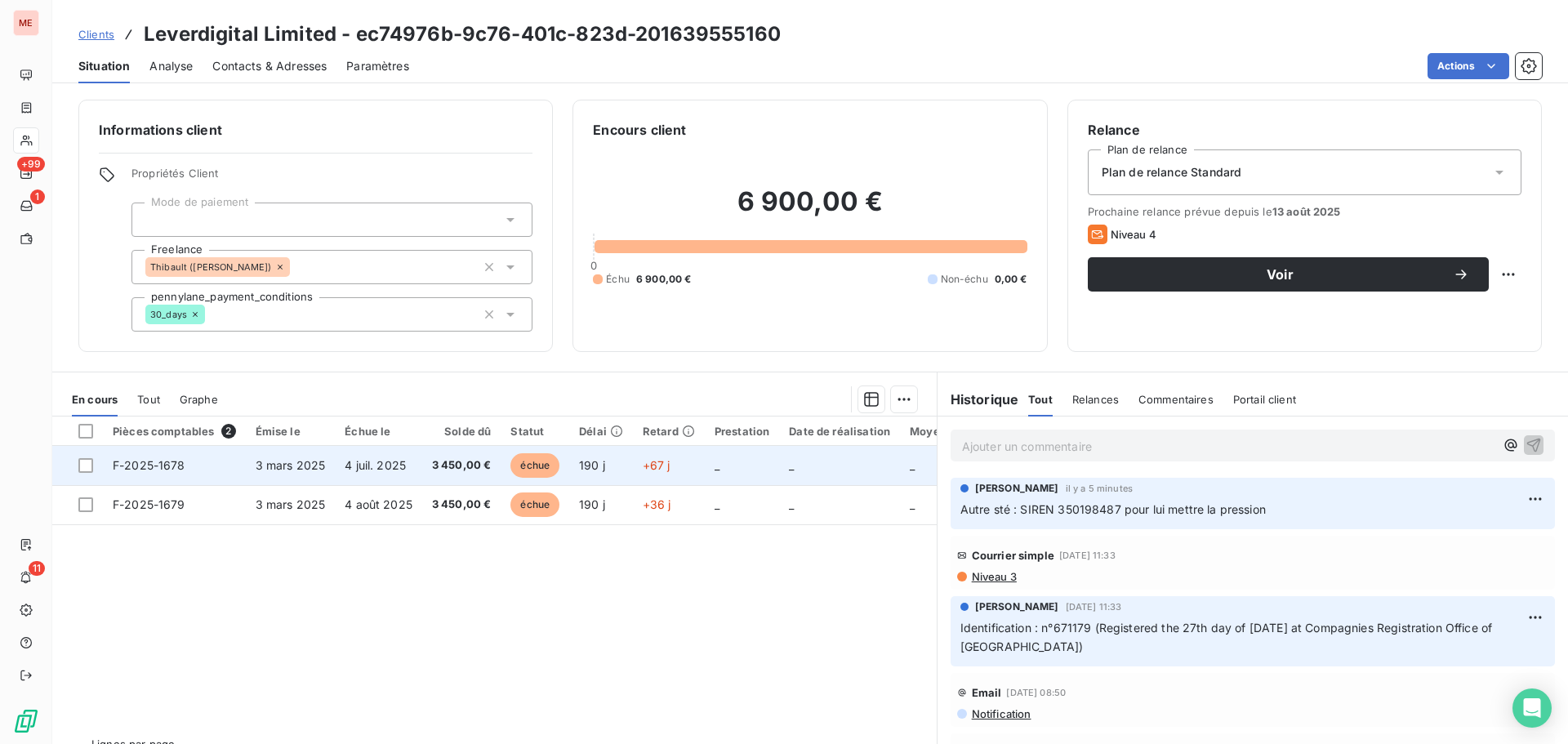
click at [385, 453] on td "4 juil. 2025" at bounding box center [379, 466] width 88 height 39
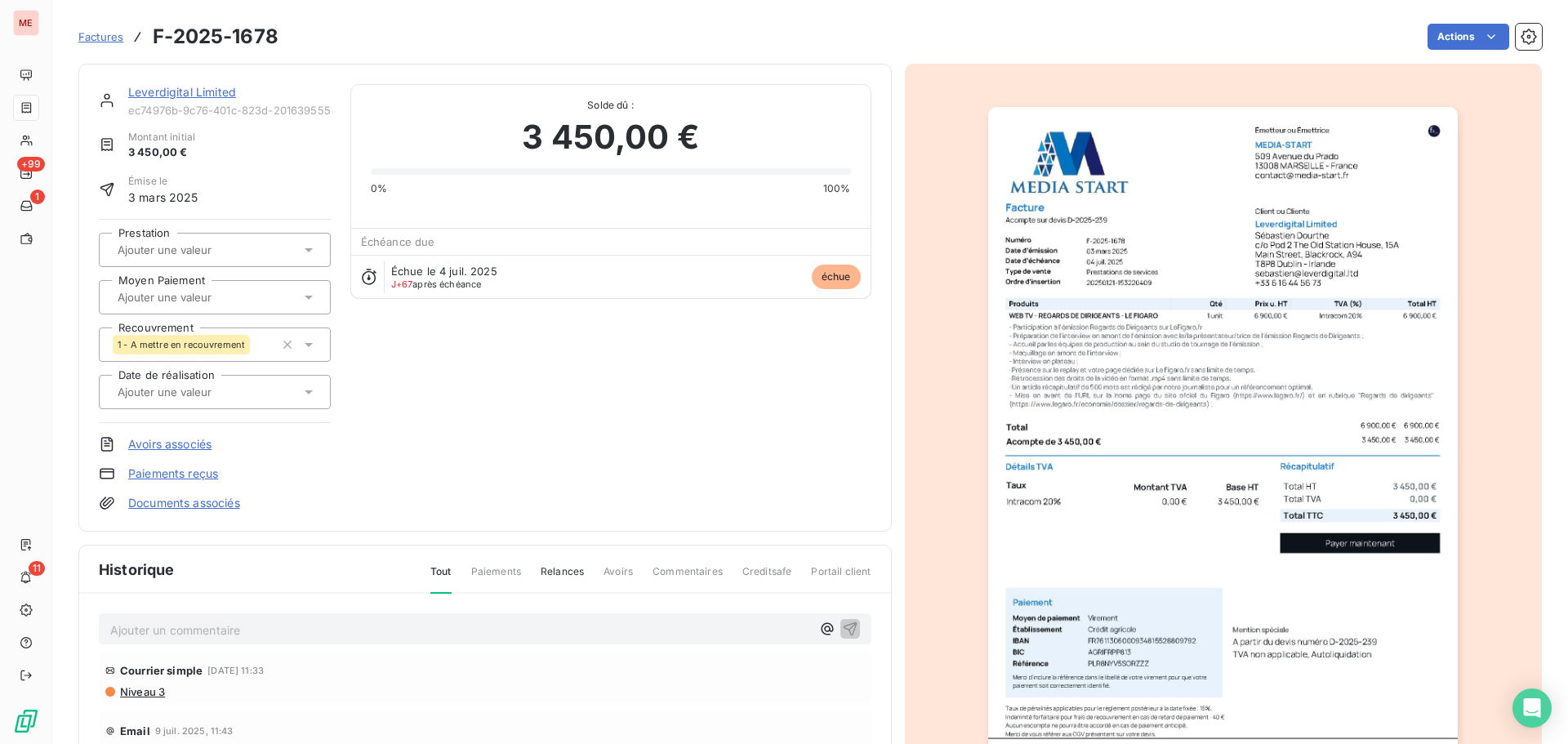
click at [190, 93] on link "Leverdigital Limited" at bounding box center [182, 91] width 108 height 14
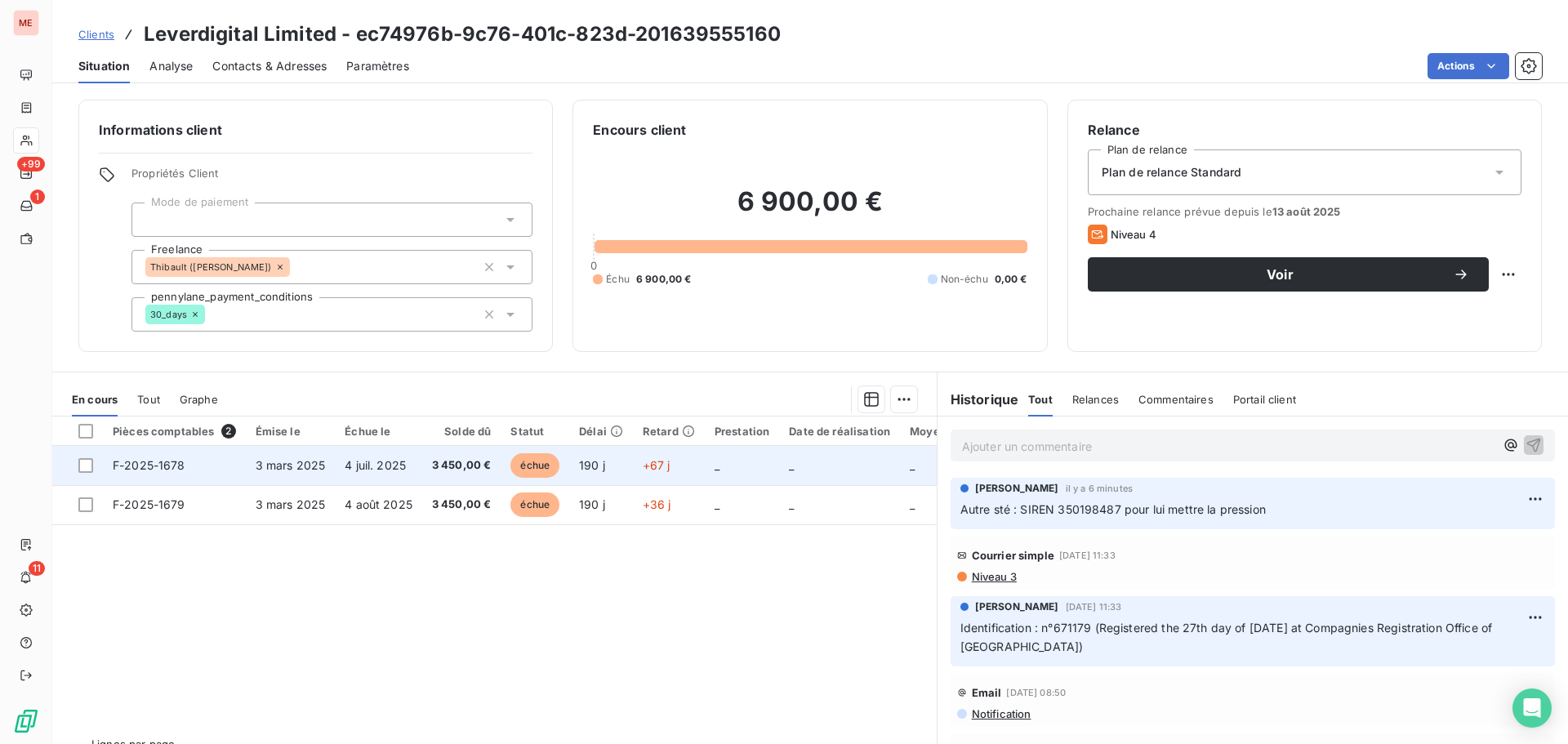
click at [448, 480] on td "3 450,00 €" at bounding box center [462, 466] width 79 height 39
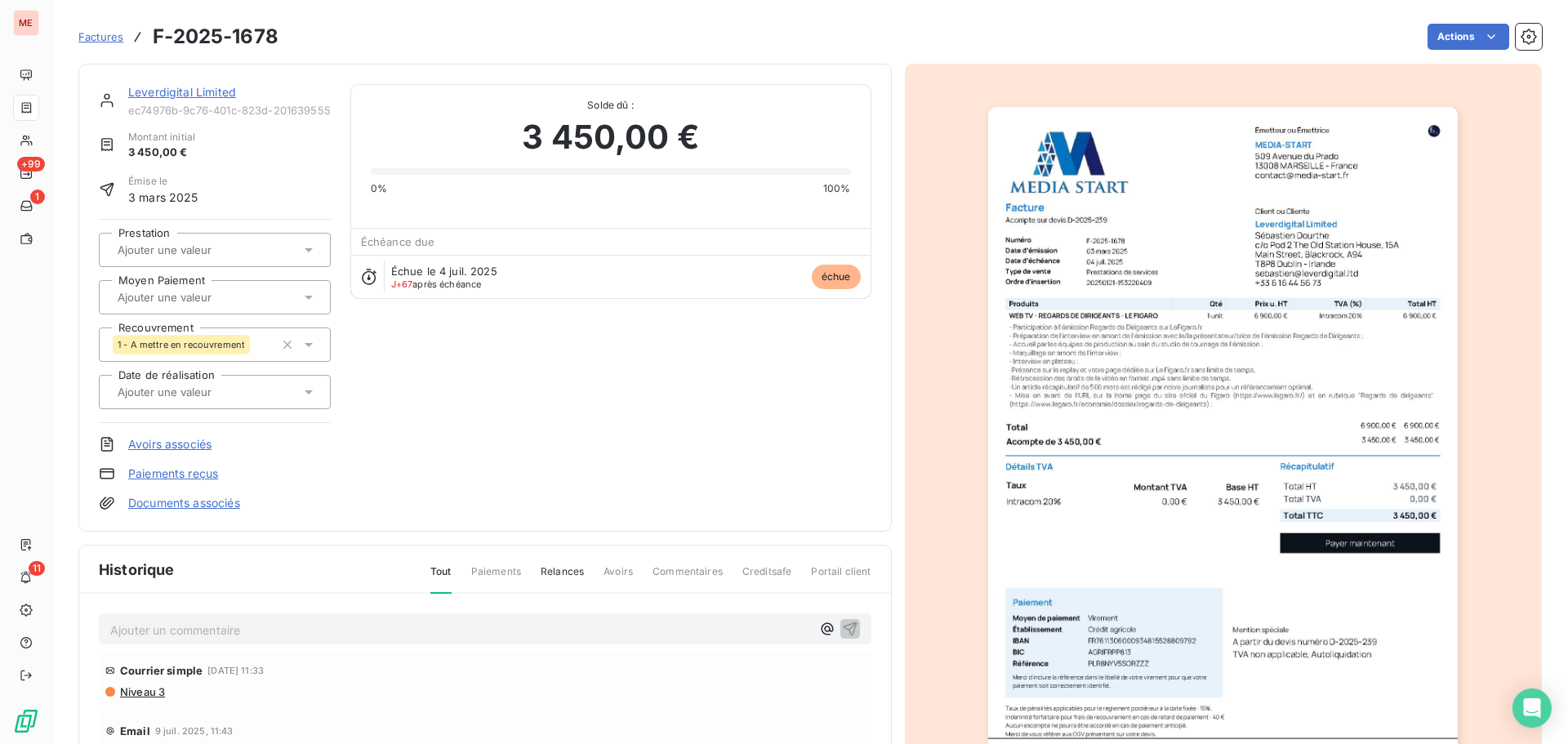
click at [797, 378] on div "Leverdigital Limited ec74976b-9c76-401c-823d-201639555160 Montant initial 3 450…" at bounding box center [485, 297] width 773 height 427
click at [212, 95] on link "Leverdigital Limited" at bounding box center [182, 91] width 108 height 14
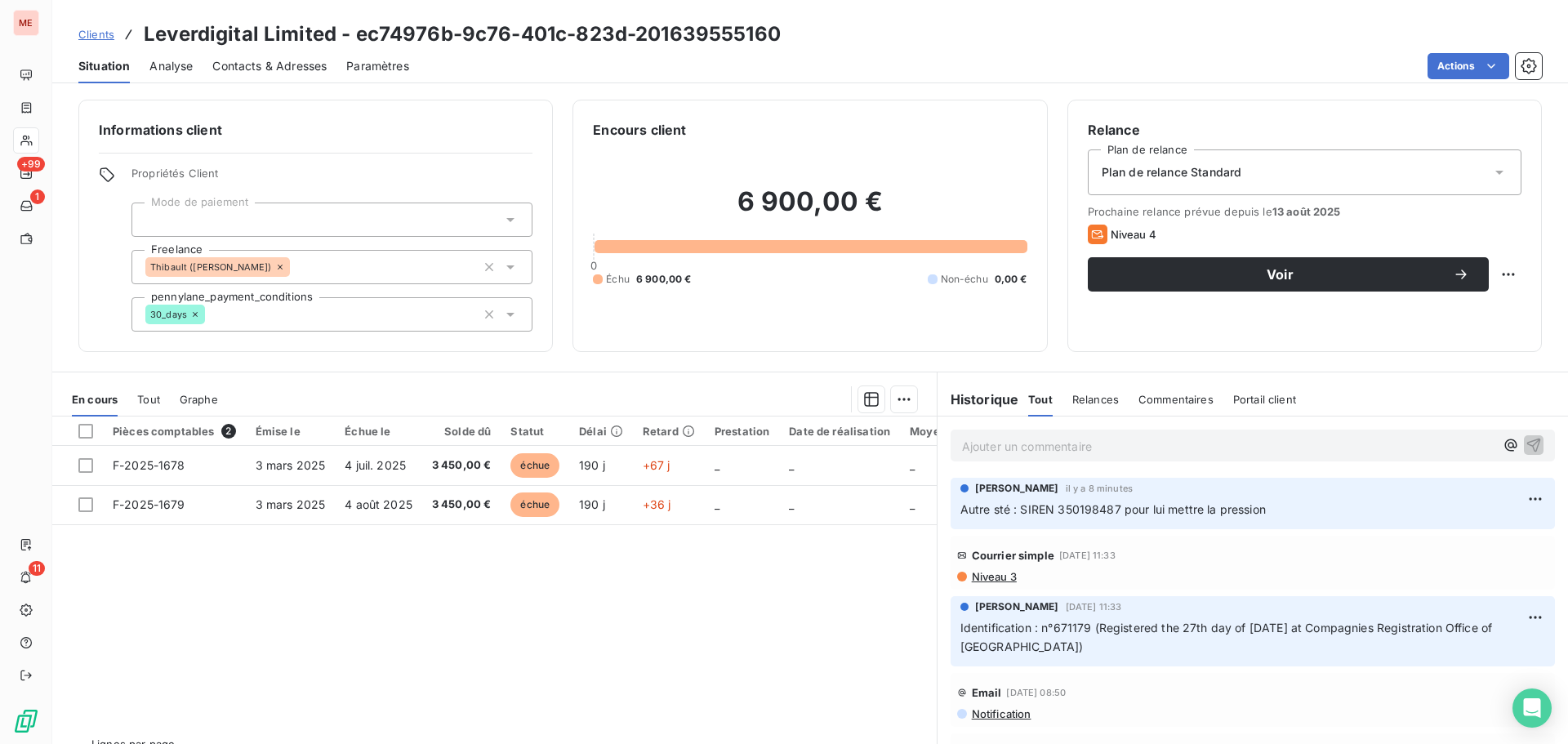
click at [563, 670] on div "Pièces comptables 2 Émise le Échue le Solde dû Statut Délai Retard Prestation D…" at bounding box center [494, 574] width 885 height 315
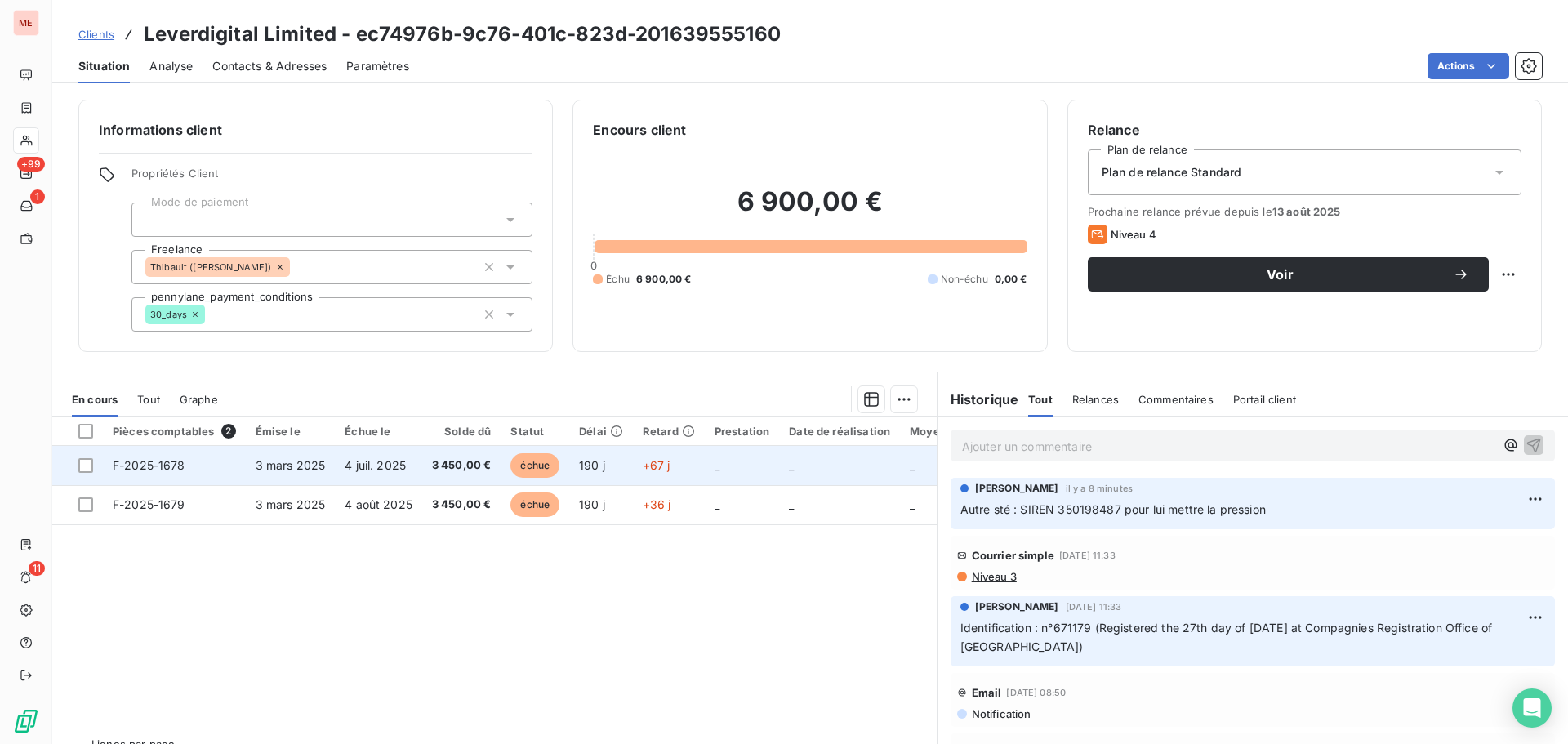
click at [348, 462] on span "4 juil. 2025" at bounding box center [375, 465] width 61 height 14
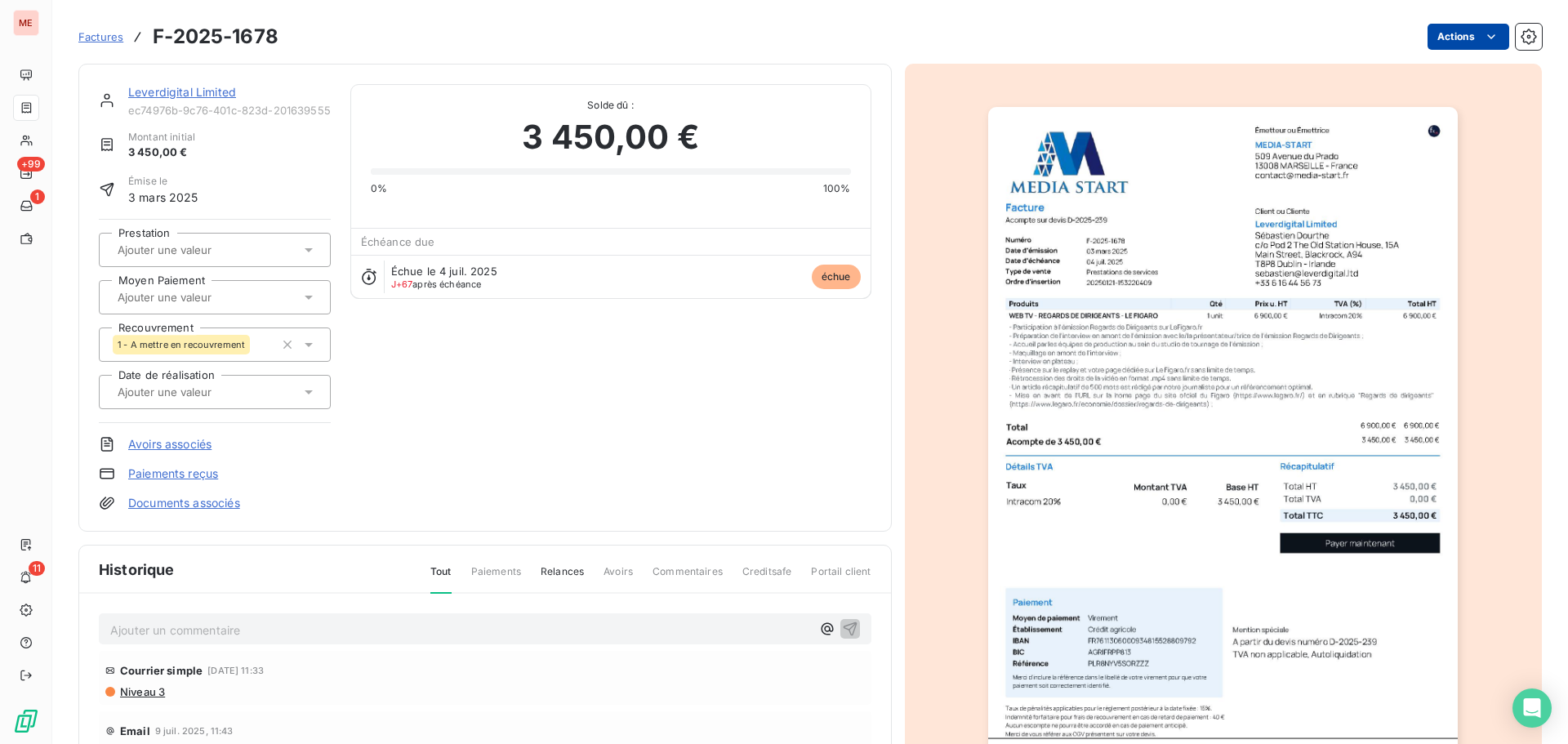
click at [1449, 38] on html "ME +99 1 11 Factures F-2025-1678 Actions Leverdigital Limited ec74976b-9c76-401…" at bounding box center [784, 372] width 1568 height 744
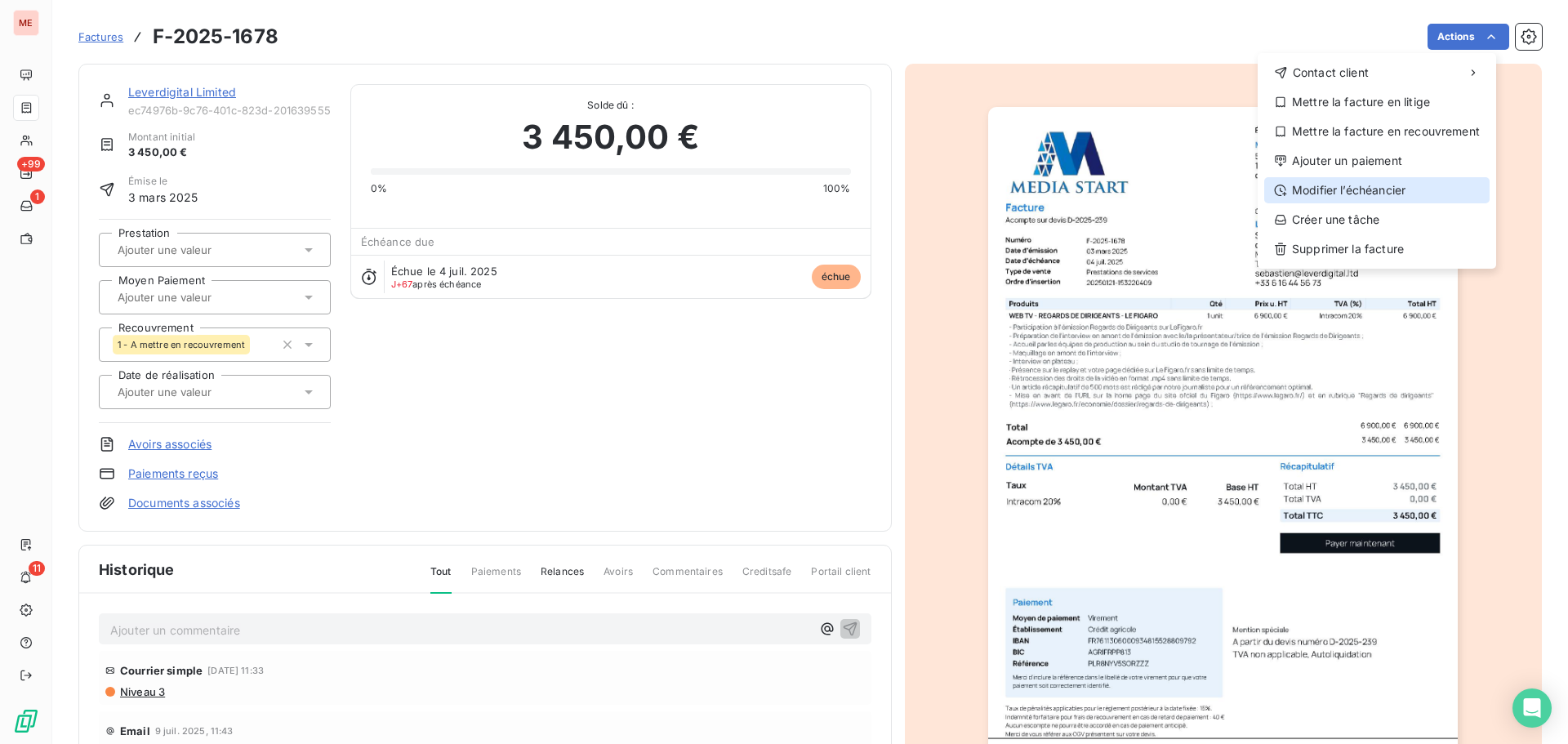
click at [1376, 183] on div "Modifier l’échéancier" at bounding box center [1377, 190] width 225 height 26
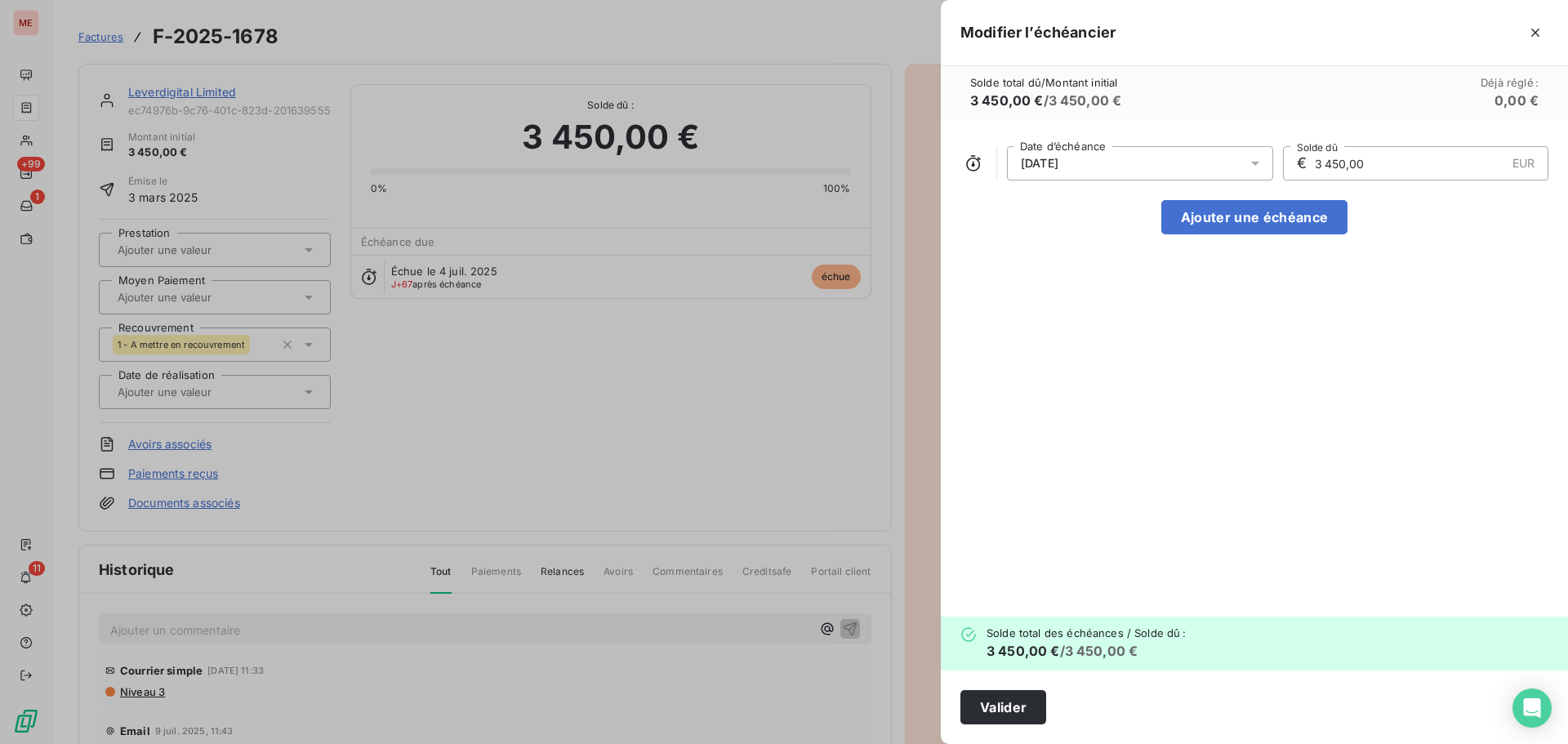
click at [1196, 163] on div "[DATE]" at bounding box center [1141, 163] width 266 height 34
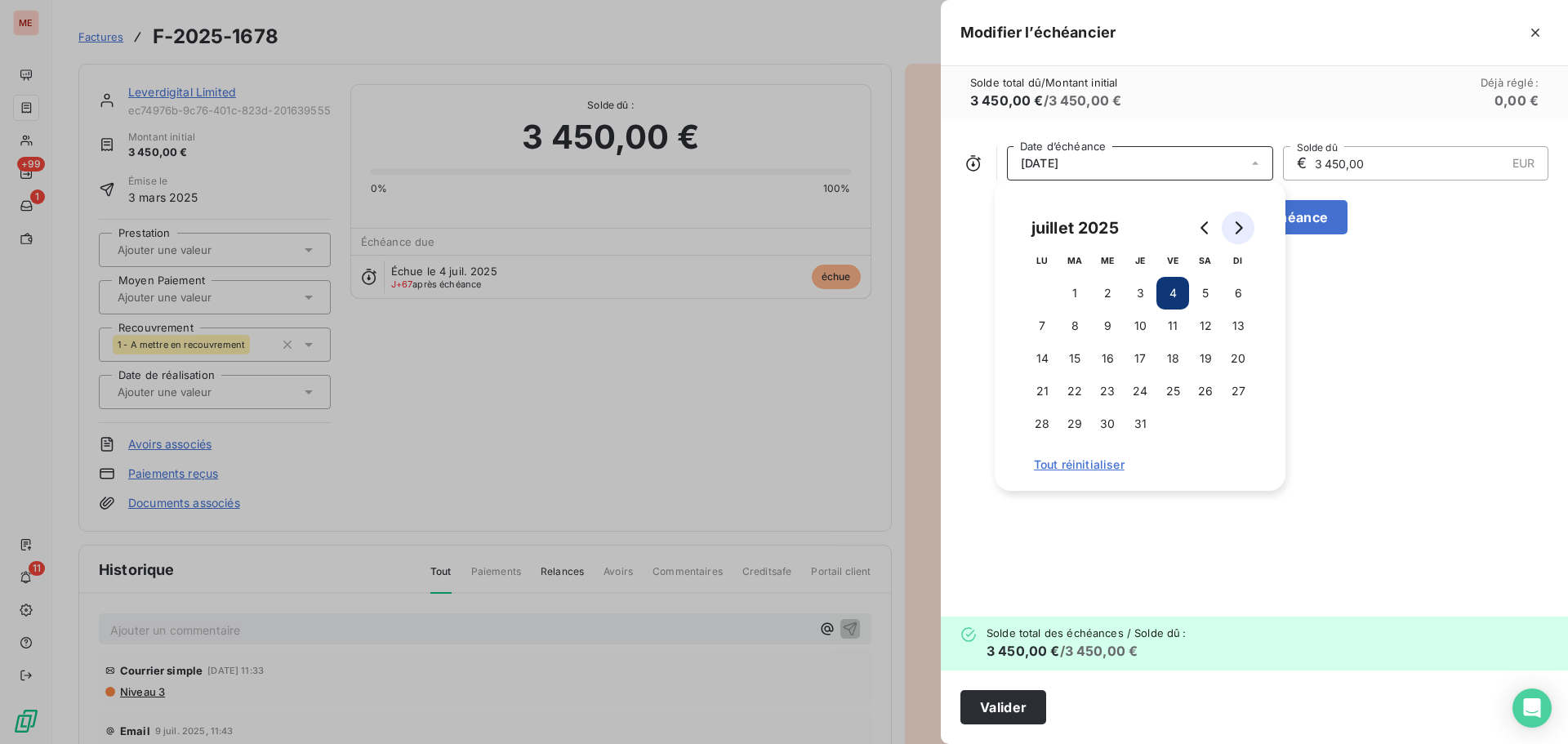
click at [1239, 226] on icon "Go to next month" at bounding box center [1238, 228] width 13 height 13
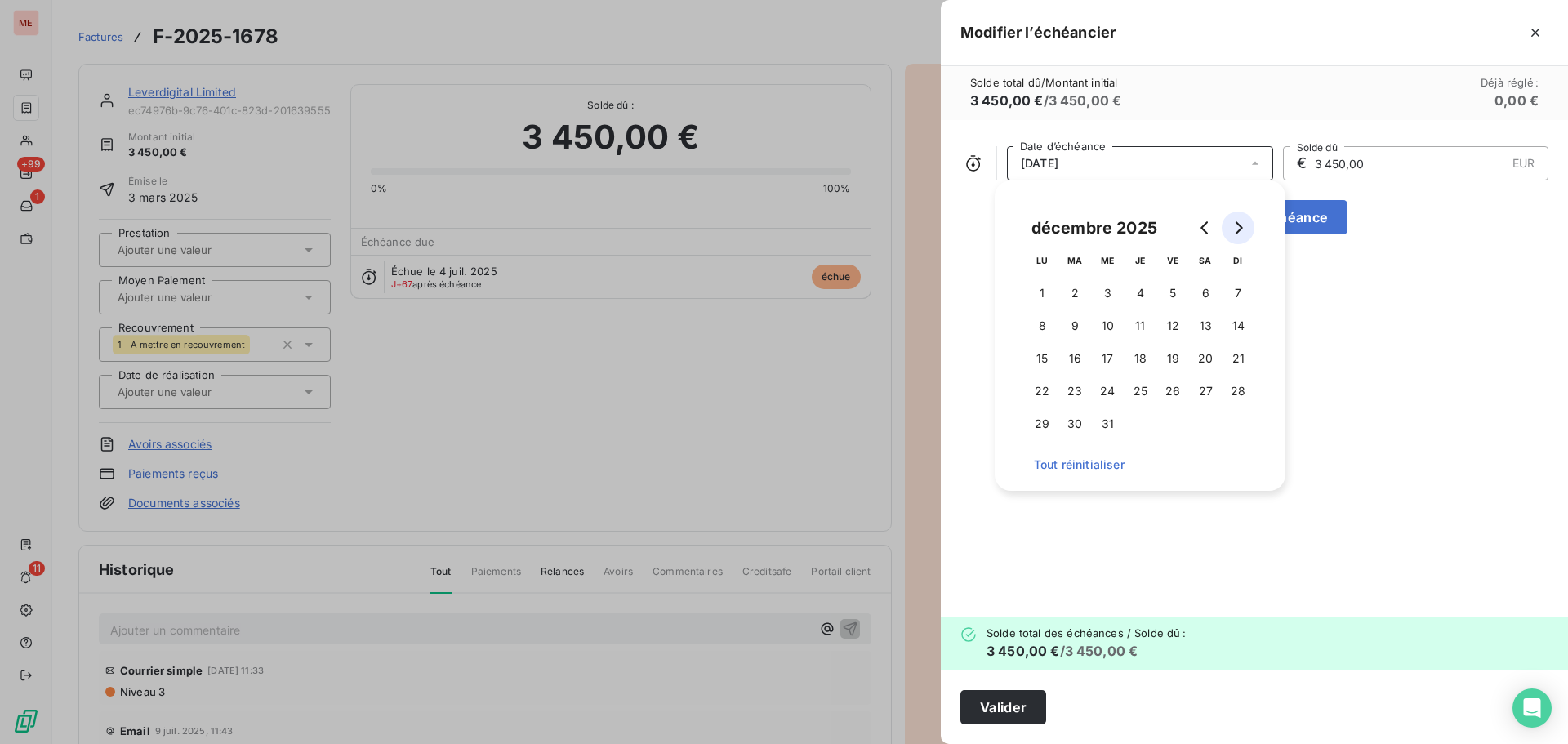
click at [1239, 226] on icon "Go to next month" at bounding box center [1238, 228] width 13 height 13
click at [1147, 363] on button "15" at bounding box center [1140, 358] width 33 height 33
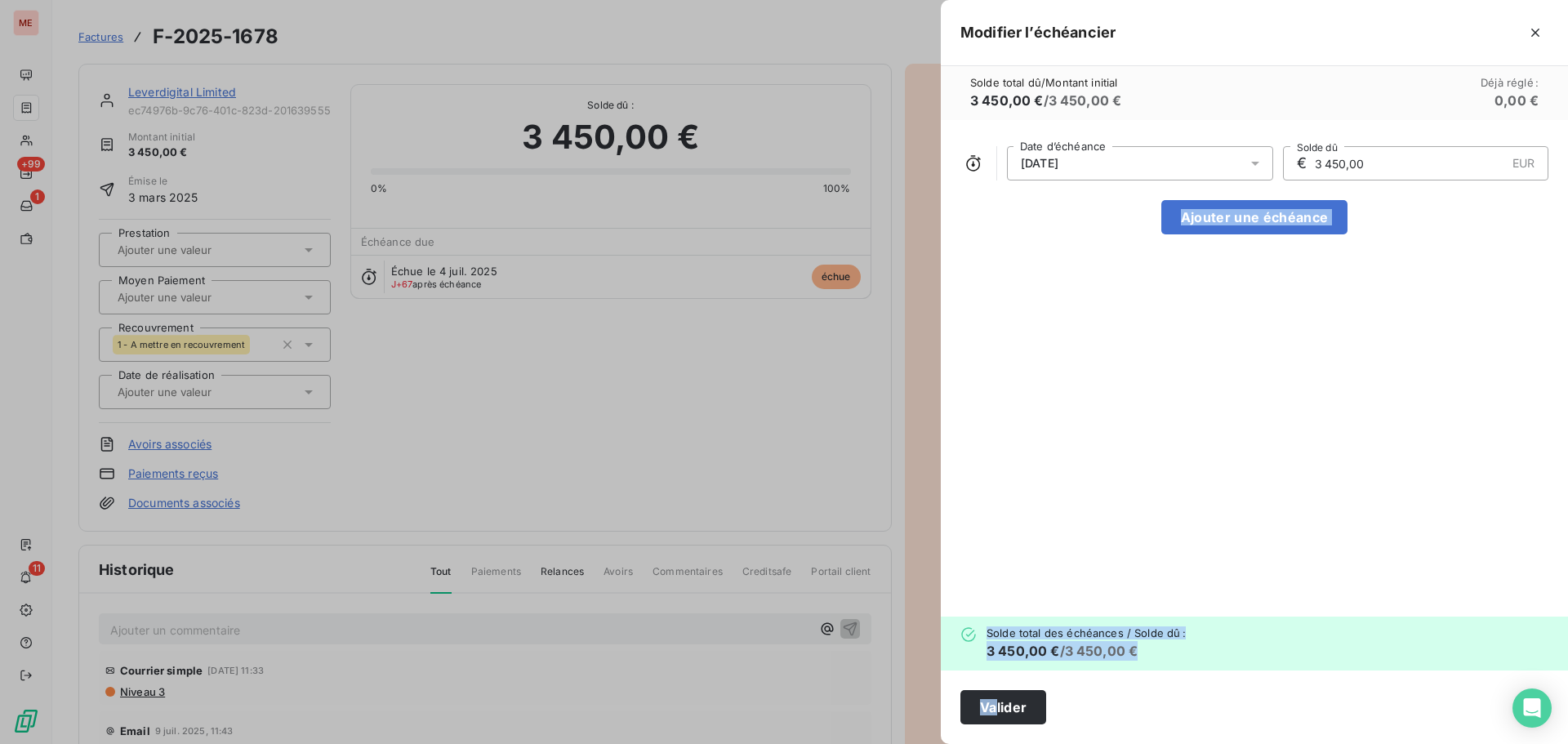
drag, startPoint x: 1163, startPoint y: 533, endPoint x: 998, endPoint y: 724, distance: 252.4
click at [998, 724] on div "Modifier l’échéancier Solde total dû / Montant initial 3 450,00 € / 3 450,00 € …" at bounding box center [1255, 372] width 628 height 744
click at [1003, 699] on button "Valider" at bounding box center [1004, 707] width 86 height 34
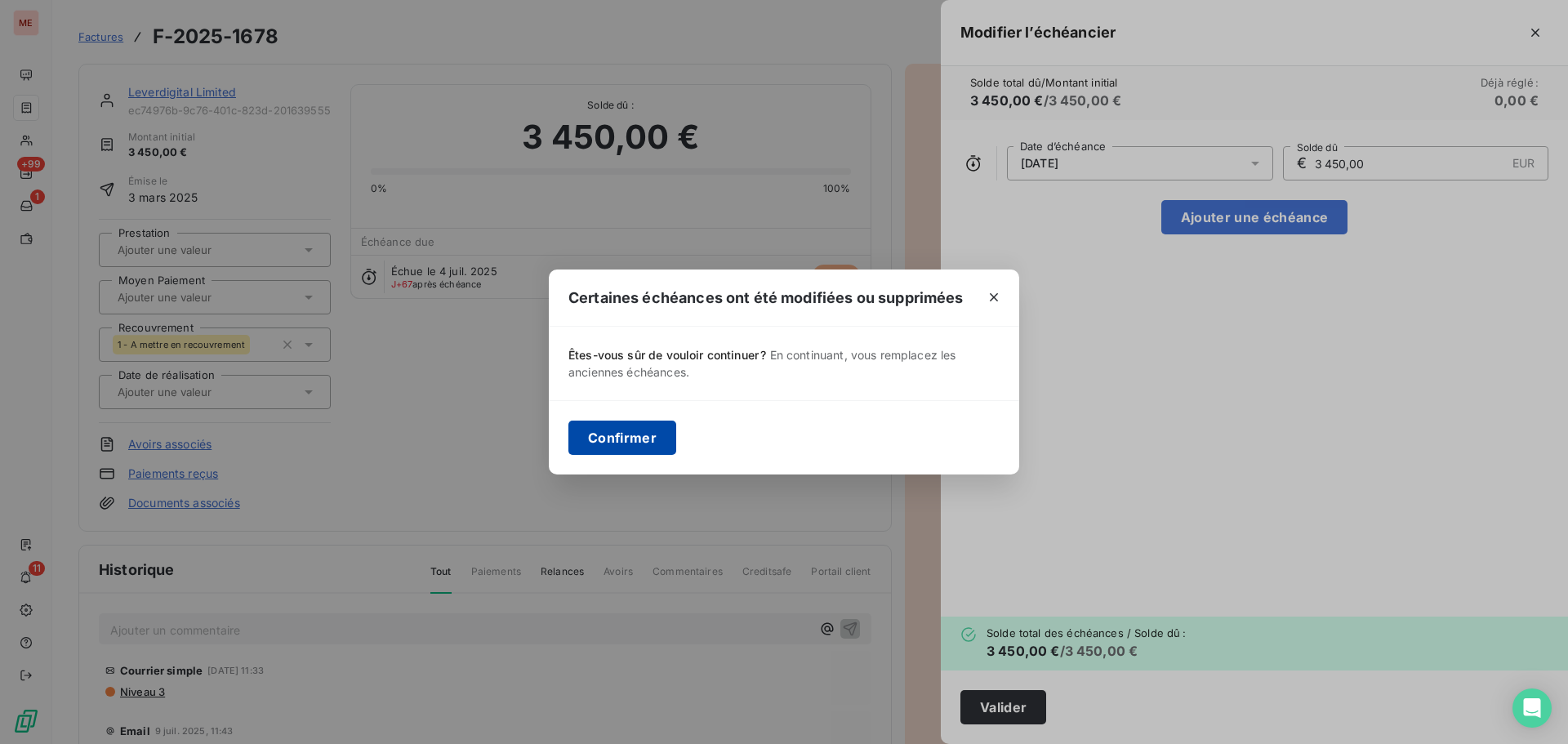
click at [583, 432] on button "Confirmer" at bounding box center [623, 438] width 108 height 34
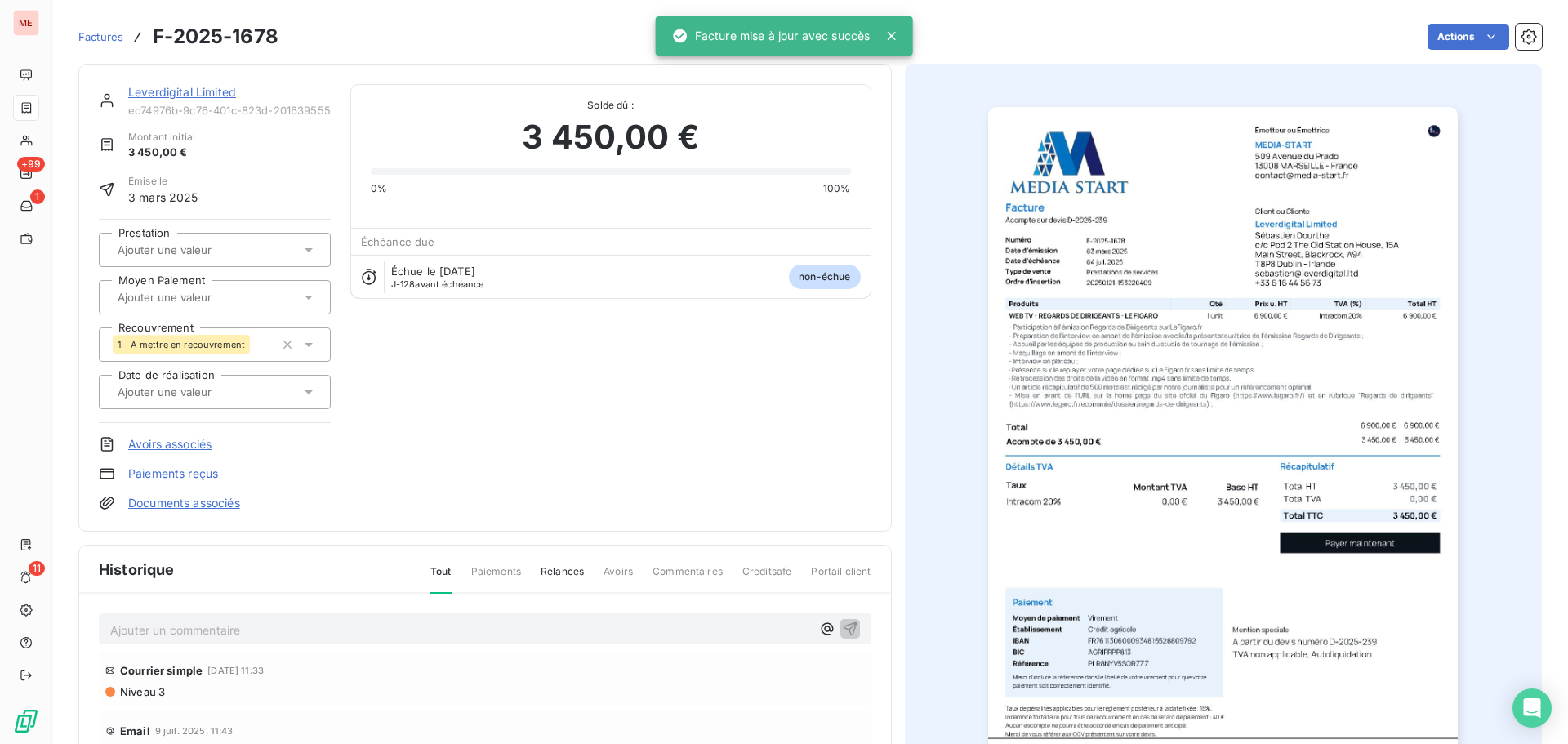
click at [308, 338] on icon at bounding box center [309, 345] width 17 height 17
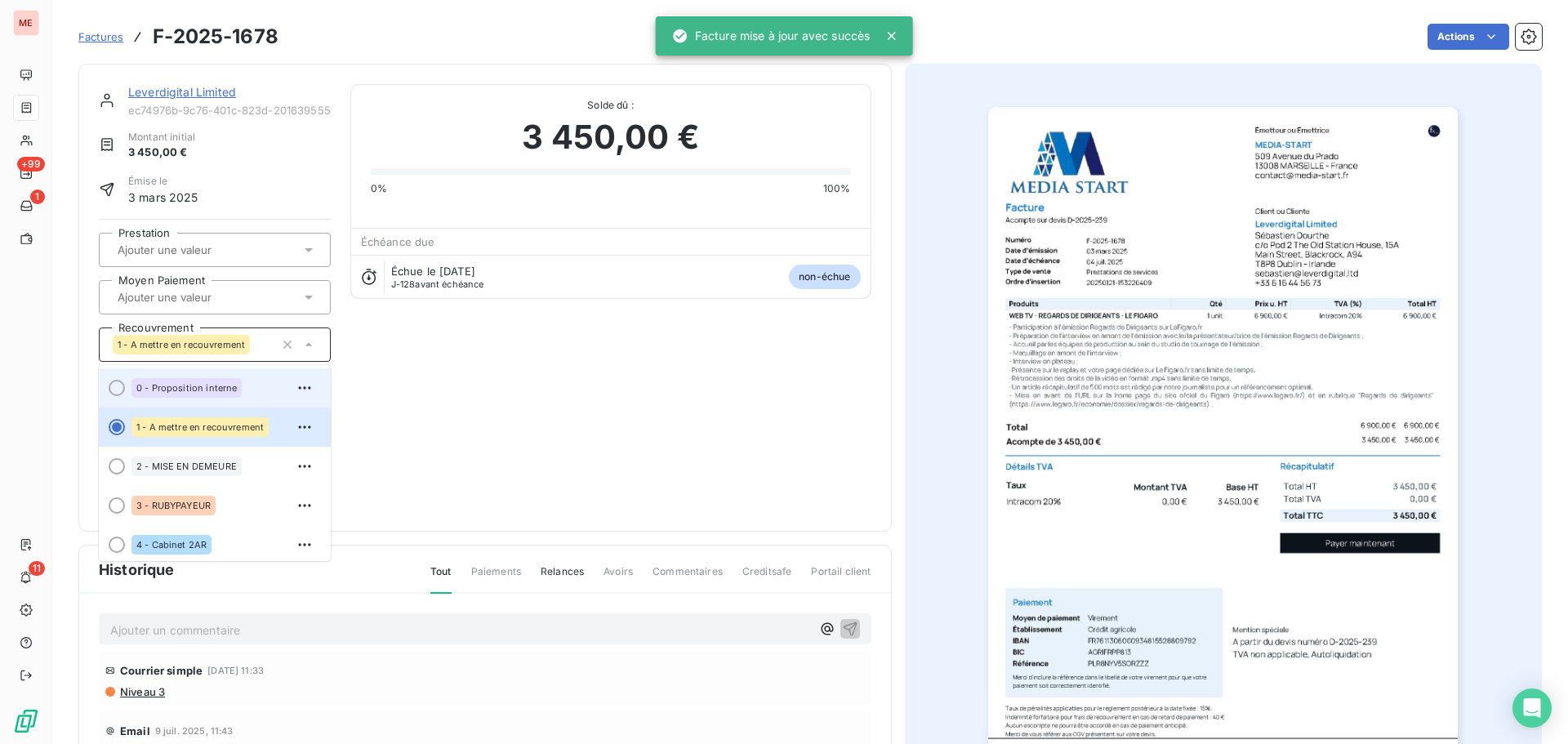
click at [215, 387] on span "0 - Proposition interne" at bounding box center [187, 387] width 101 height 10
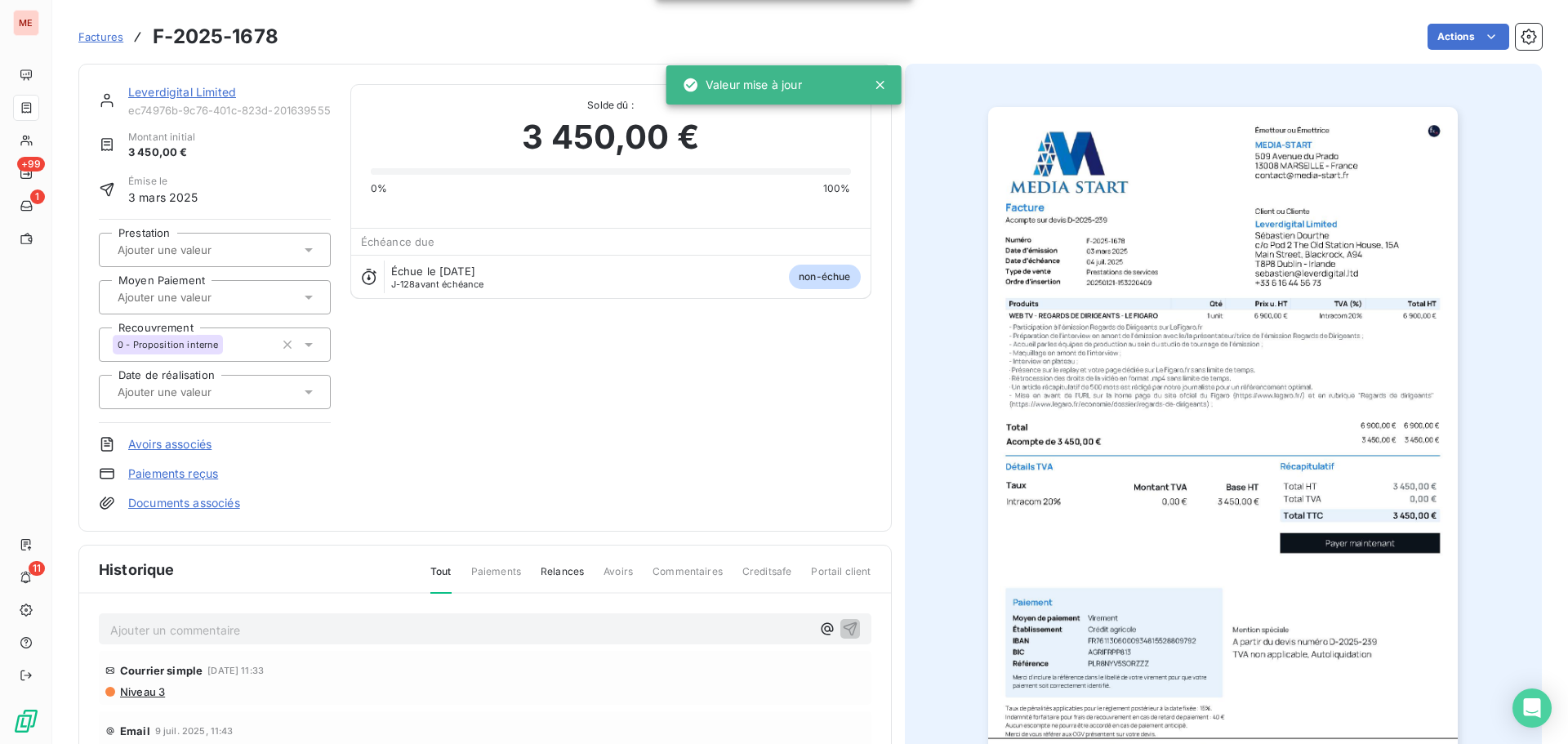
click at [169, 92] on link "Leverdigital Limited" at bounding box center [182, 91] width 108 height 14
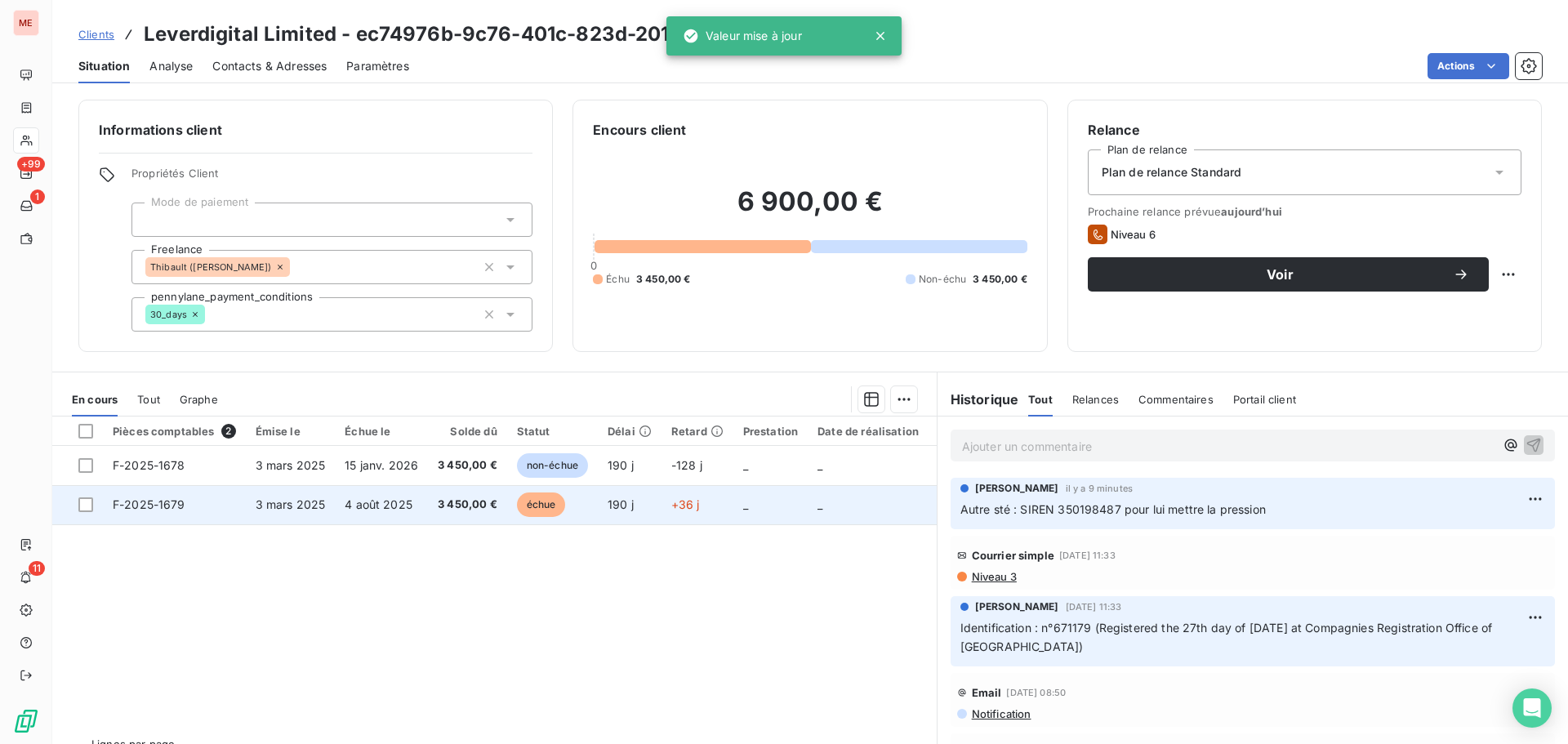
click at [462, 499] on span "3 450,00 €" at bounding box center [467, 505] width 60 height 17
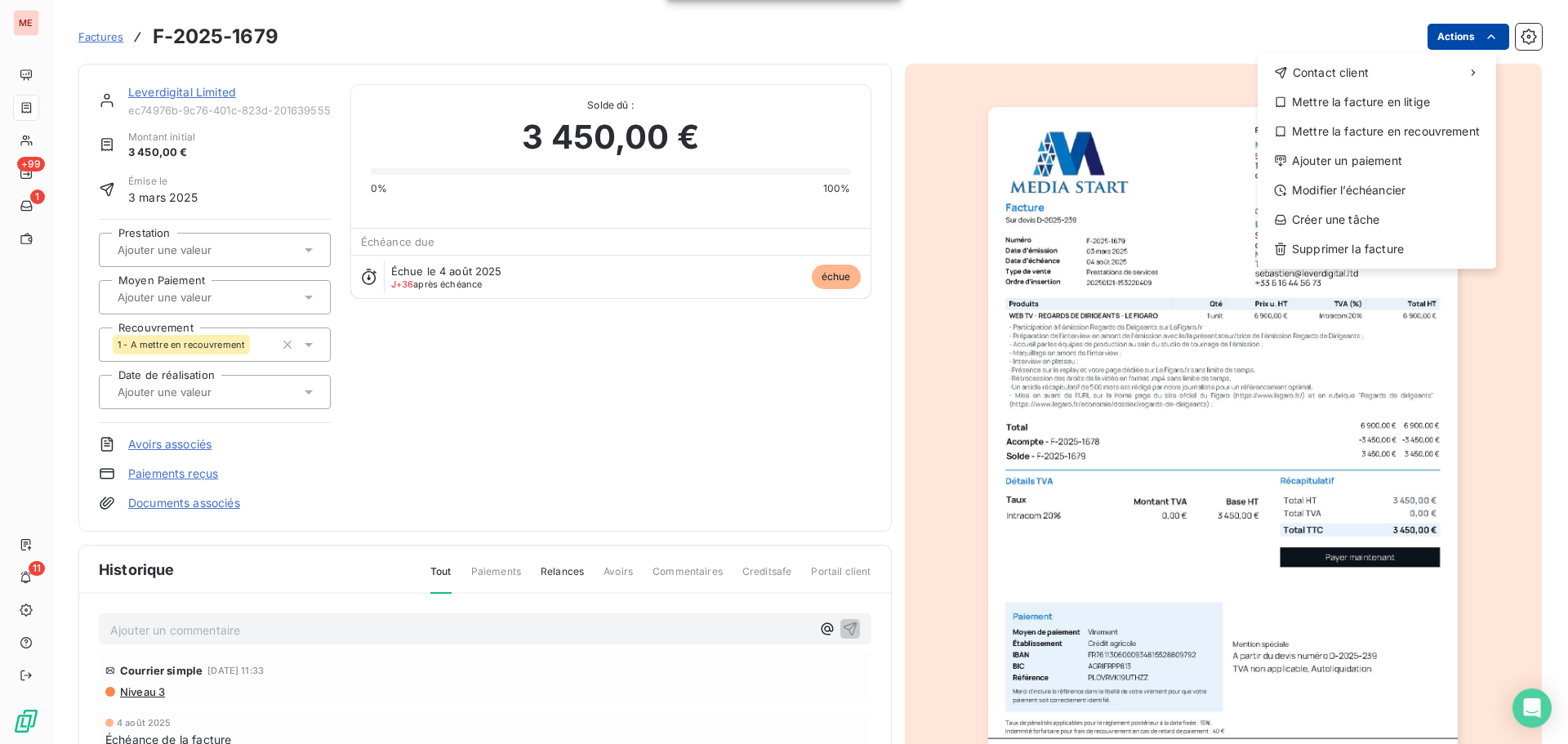
click at [1462, 27] on html "ME +99 1 11 Factures F-2025-1679 Actions Contact client Mettre la facture en li…" at bounding box center [784, 372] width 1568 height 744
click at [1368, 184] on div "Modifier l’échéancier" at bounding box center [1377, 190] width 225 height 26
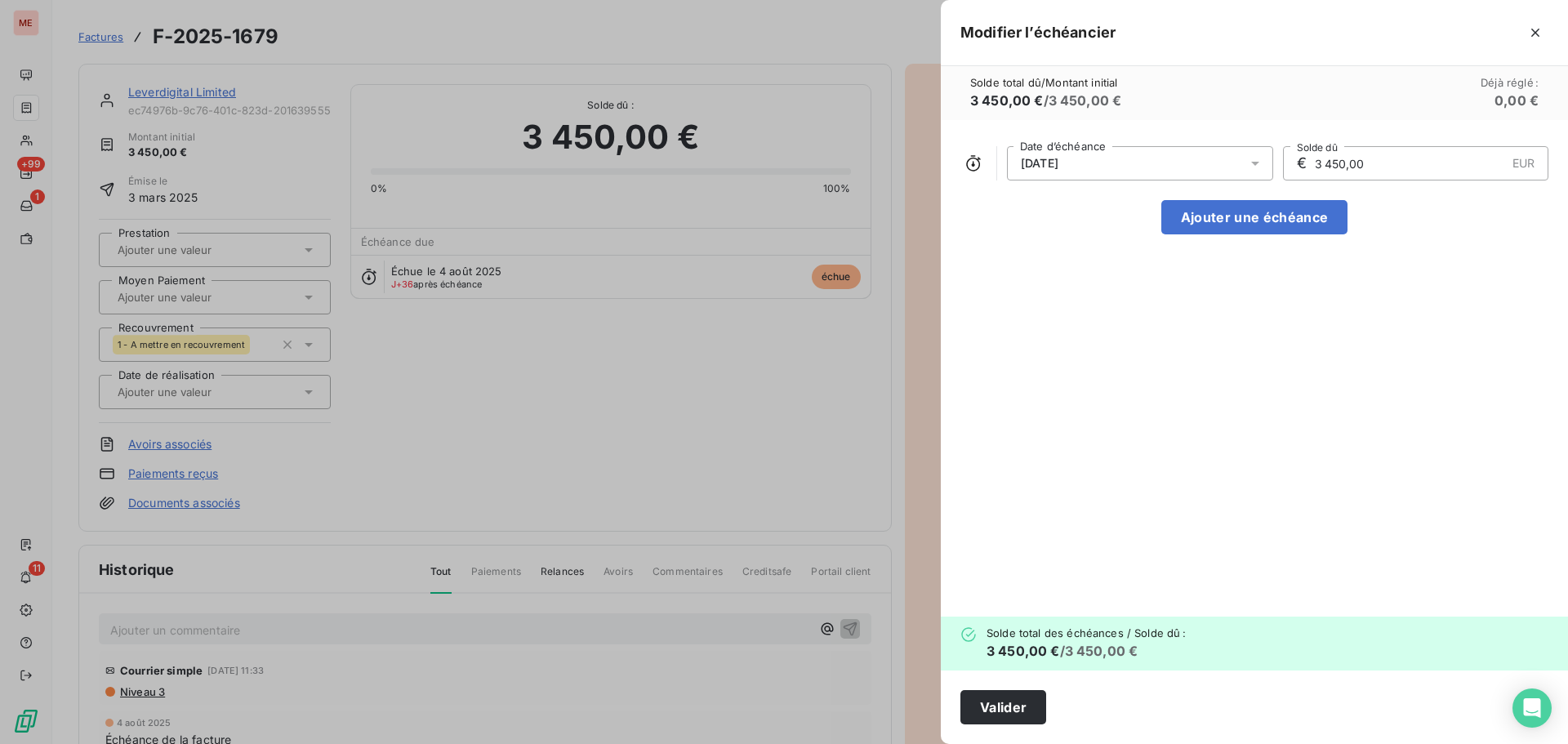
click at [1224, 147] on div "[DATE]" at bounding box center [1141, 163] width 266 height 34
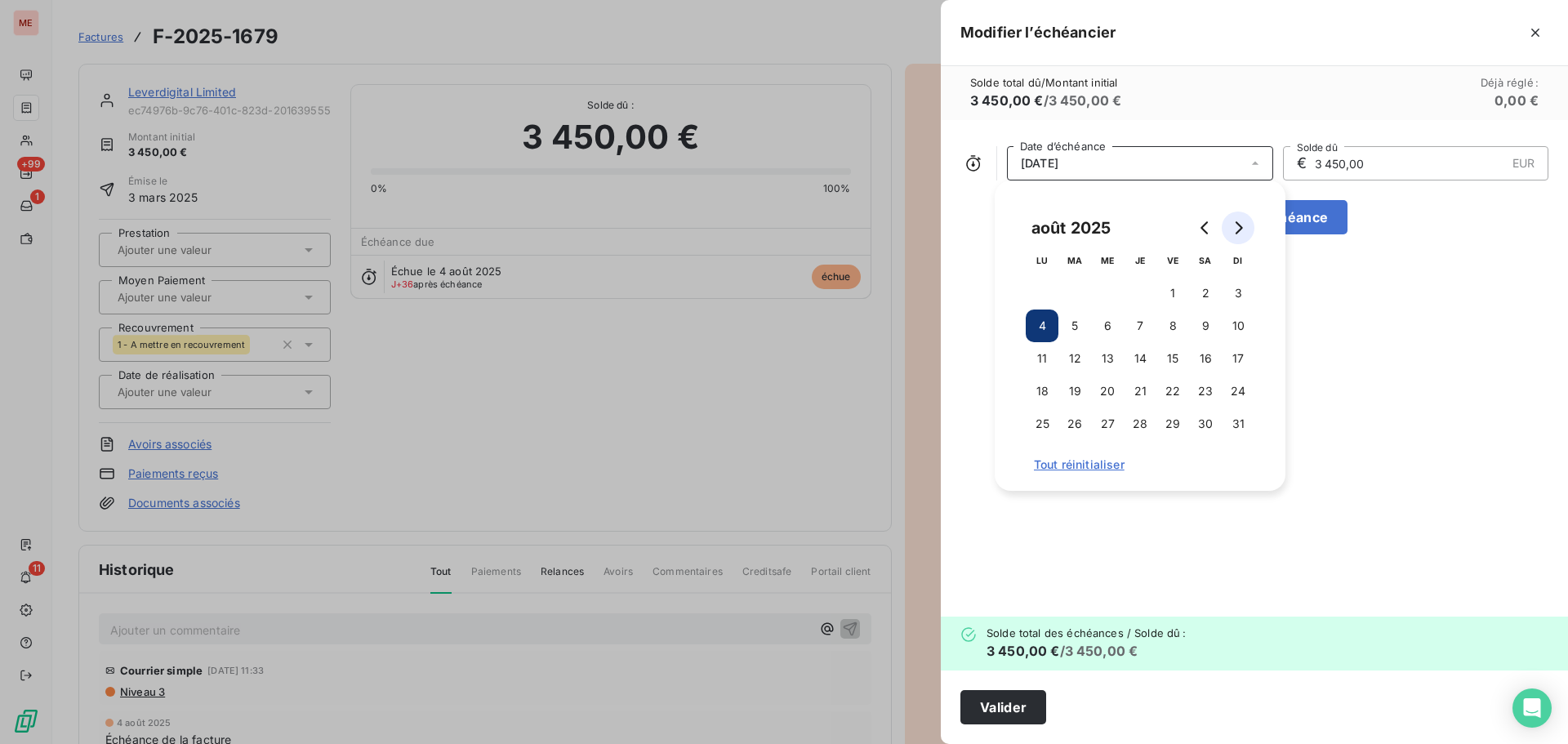
click at [1230, 240] on button "Go to next month" at bounding box center [1237, 227] width 33 height 33
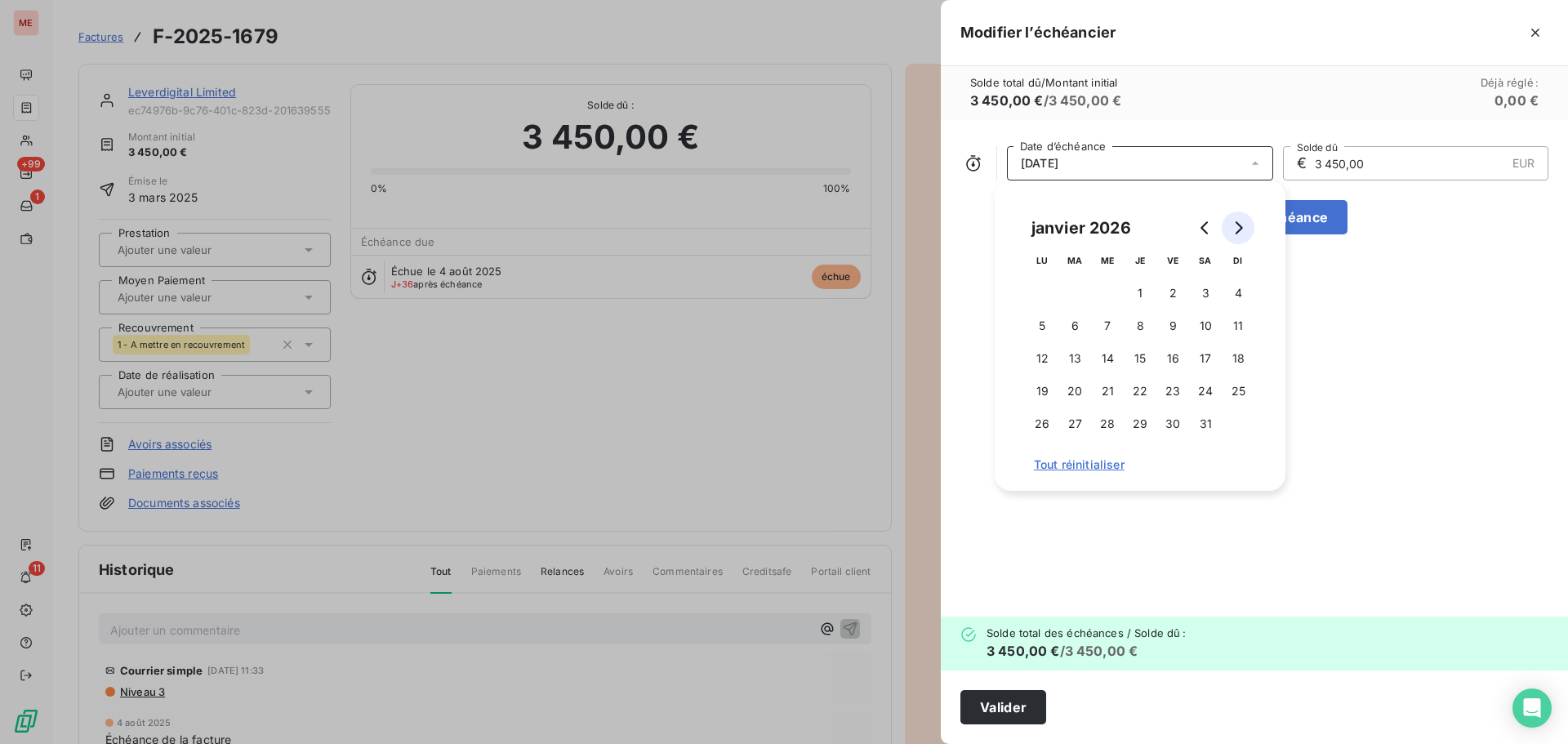
click at [1230, 240] on button "Go to next month" at bounding box center [1237, 227] width 33 height 33
click at [1245, 362] on button "15" at bounding box center [1237, 358] width 33 height 33
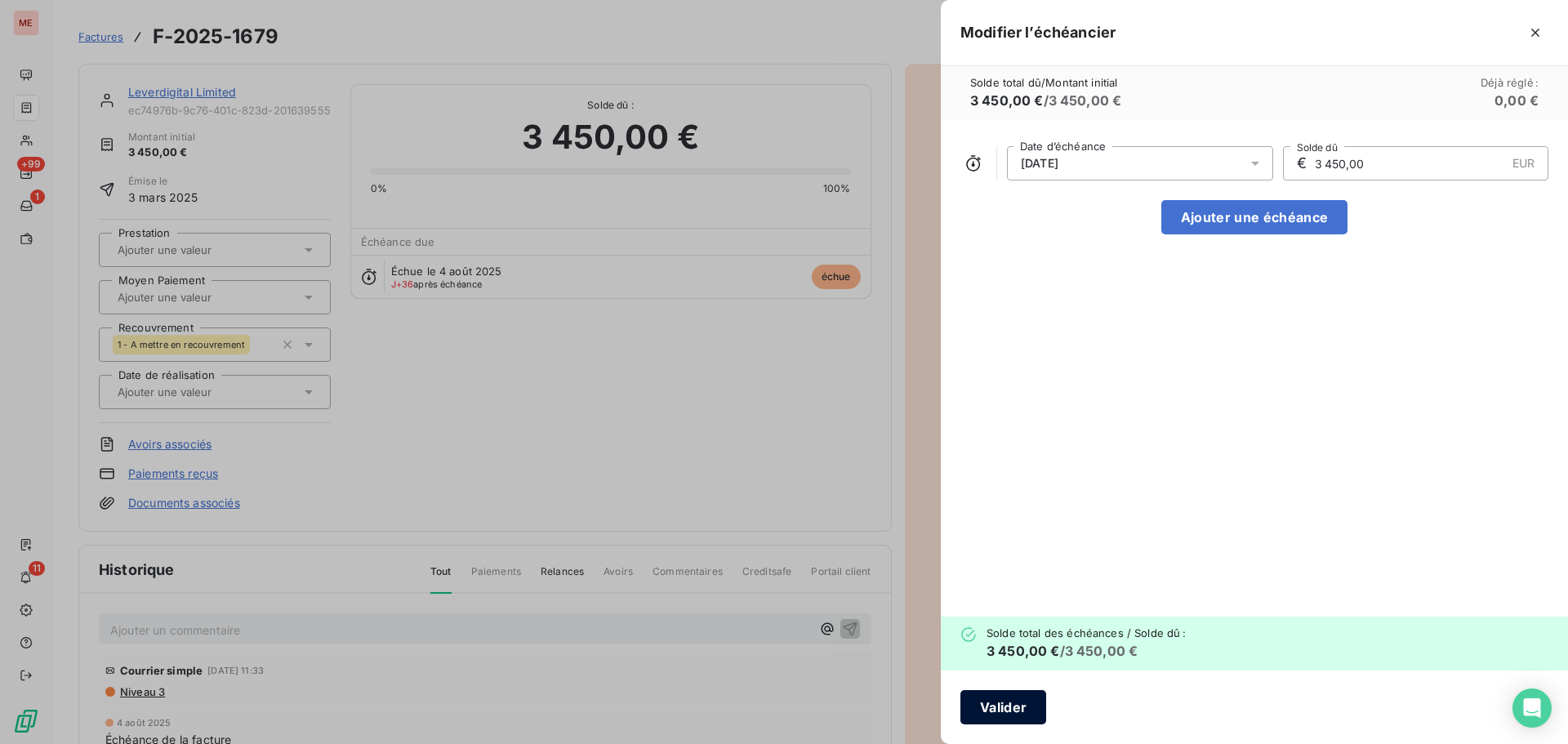
click at [1010, 701] on button "Valider" at bounding box center [1004, 707] width 86 height 34
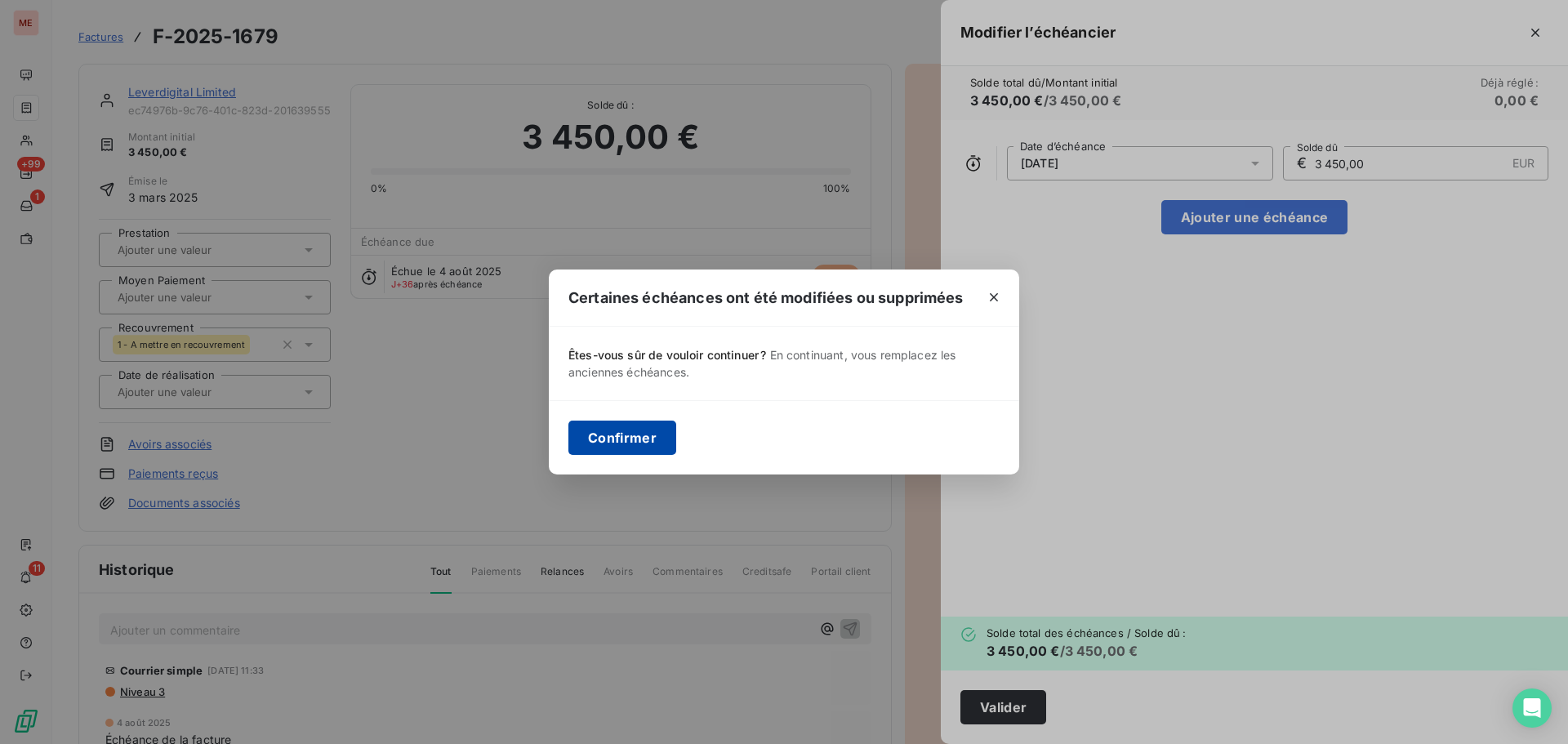
click at [617, 432] on button "Confirmer" at bounding box center [623, 438] width 108 height 34
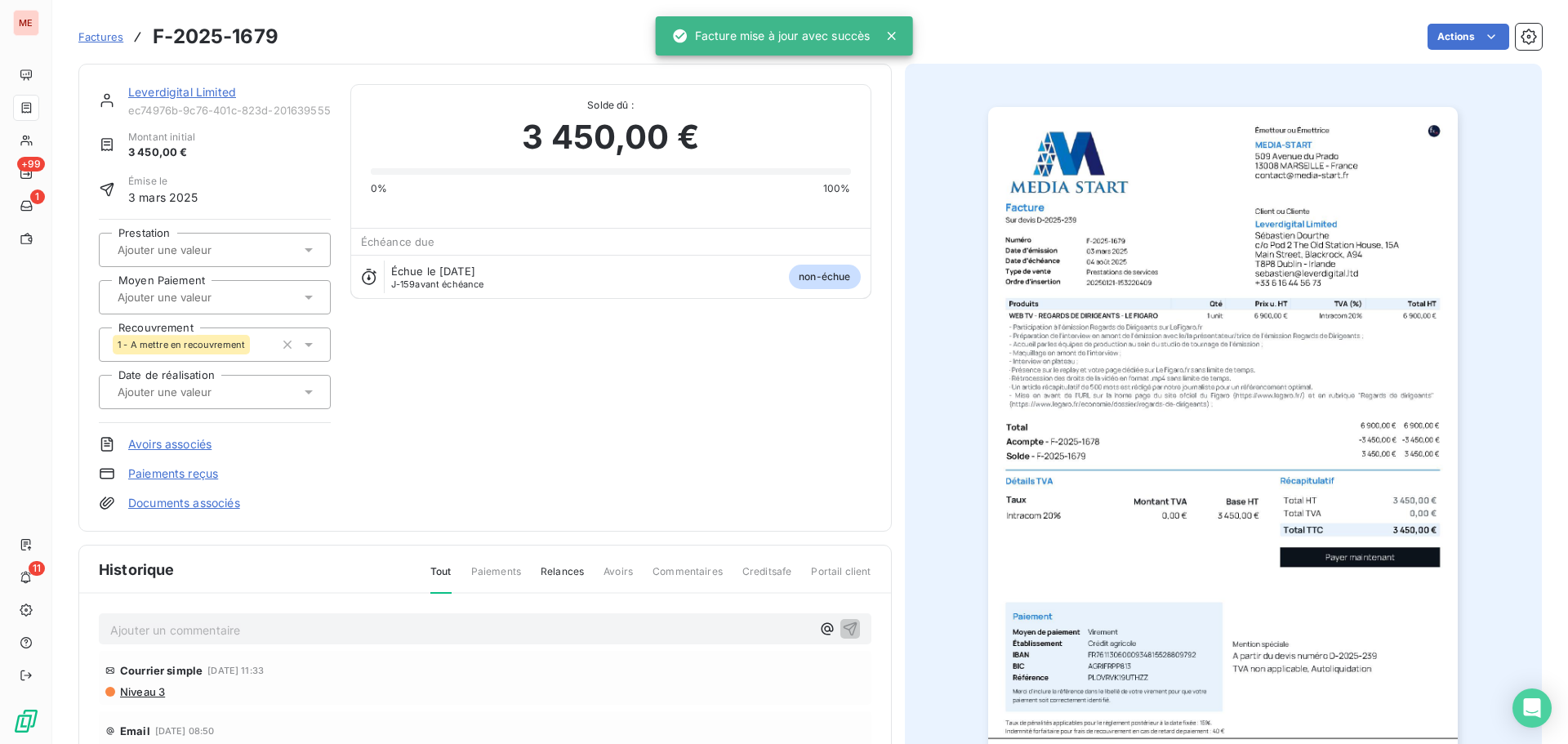
click at [314, 345] on icon at bounding box center [309, 345] width 17 height 17
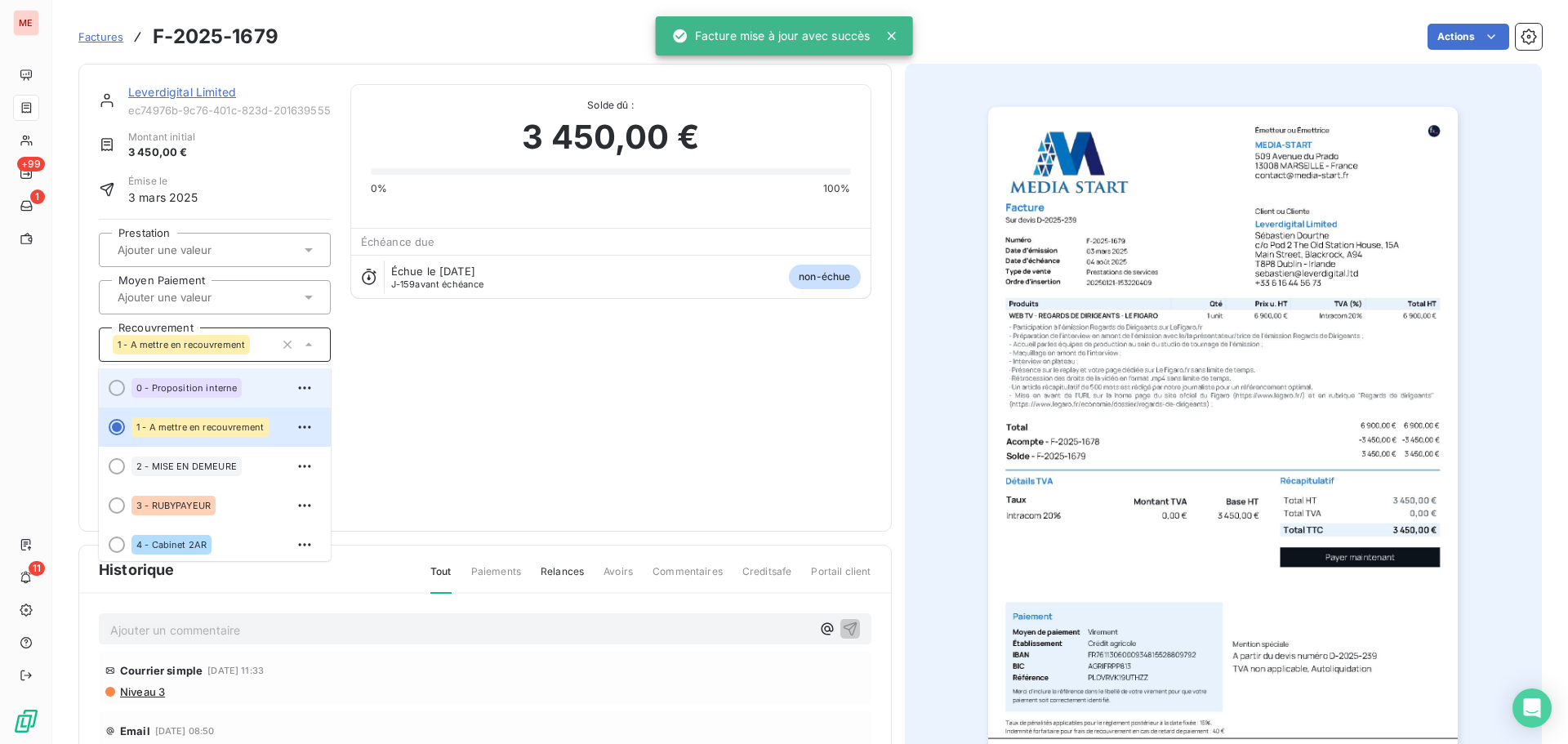
click at [210, 403] on li "0 - Proposition interne" at bounding box center [214, 388] width 232 height 39
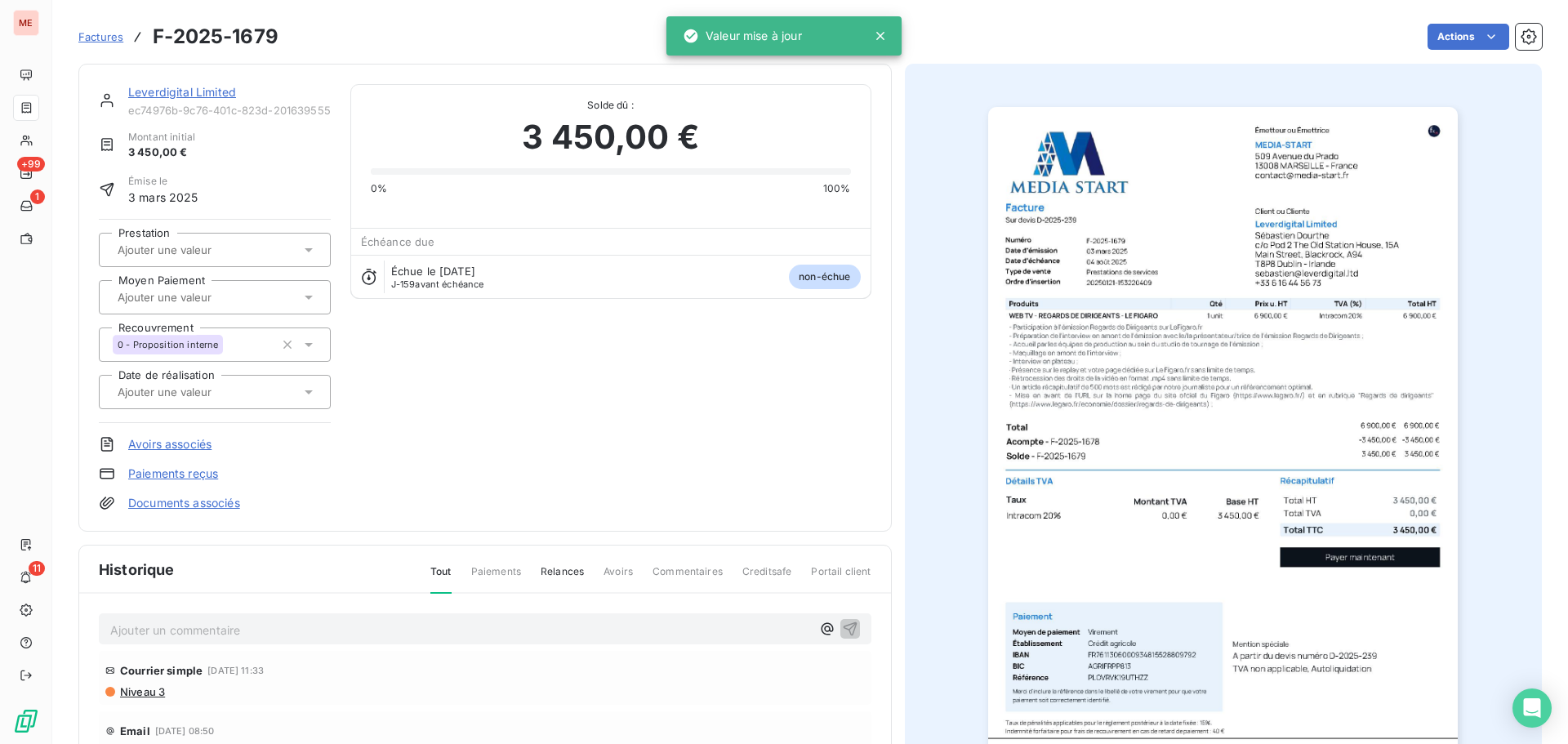
click at [163, 97] on link "Leverdigital Limited" at bounding box center [182, 91] width 108 height 14
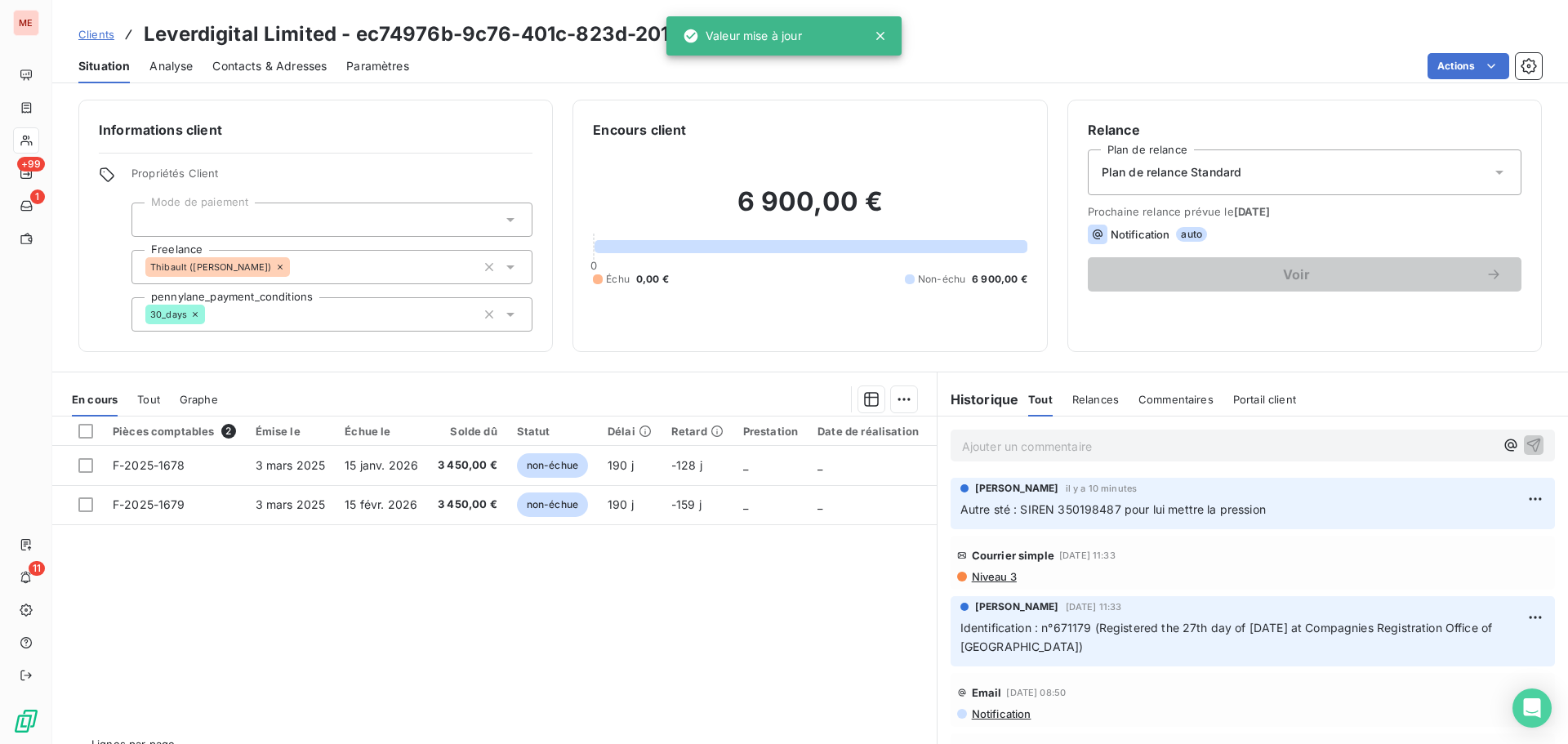
click at [1020, 450] on p "Ajouter un commentaire ﻿" at bounding box center [1228, 446] width 533 height 20
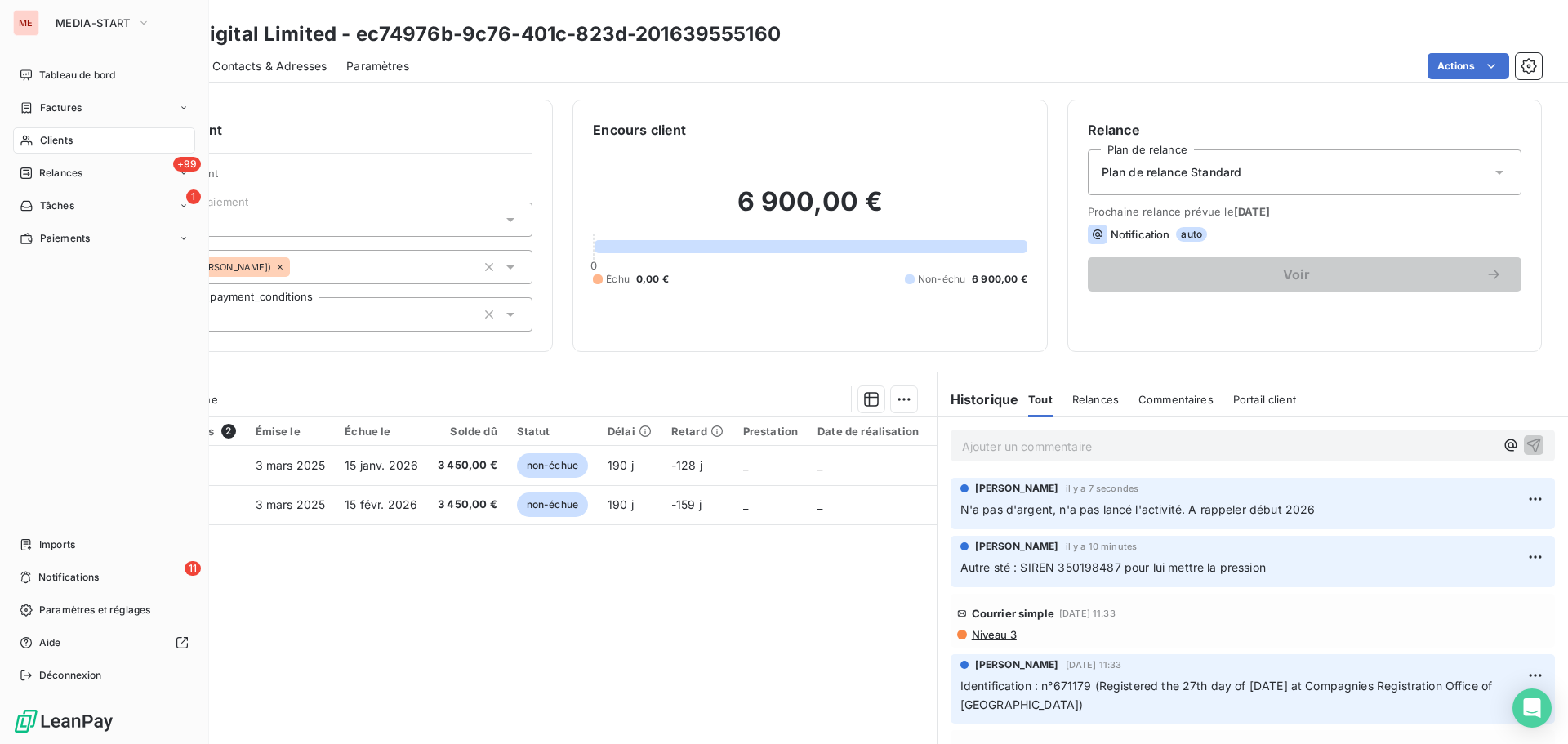
click at [31, 139] on icon at bounding box center [26, 141] width 14 height 13
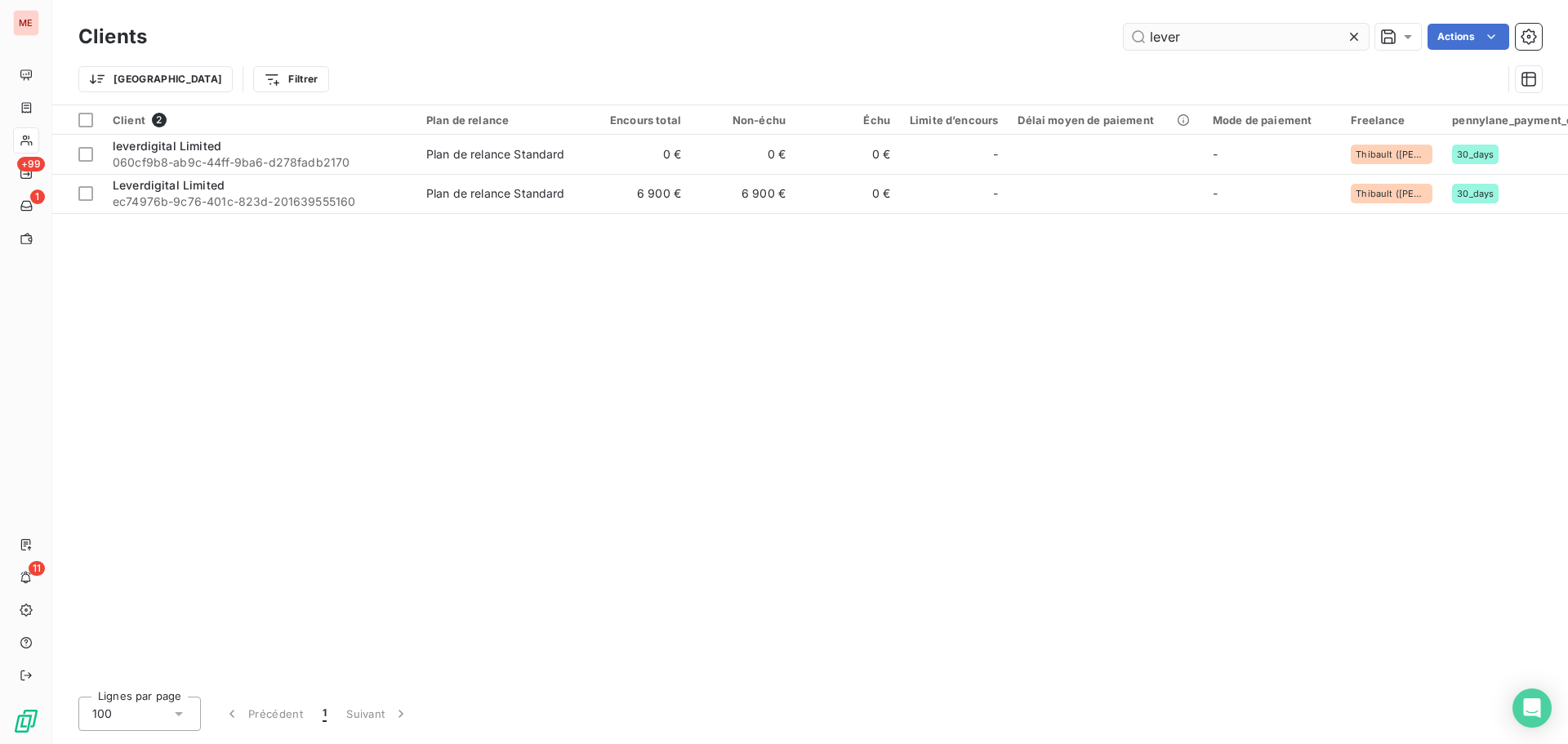
click at [1156, 38] on input "lever" at bounding box center [1246, 36] width 245 height 26
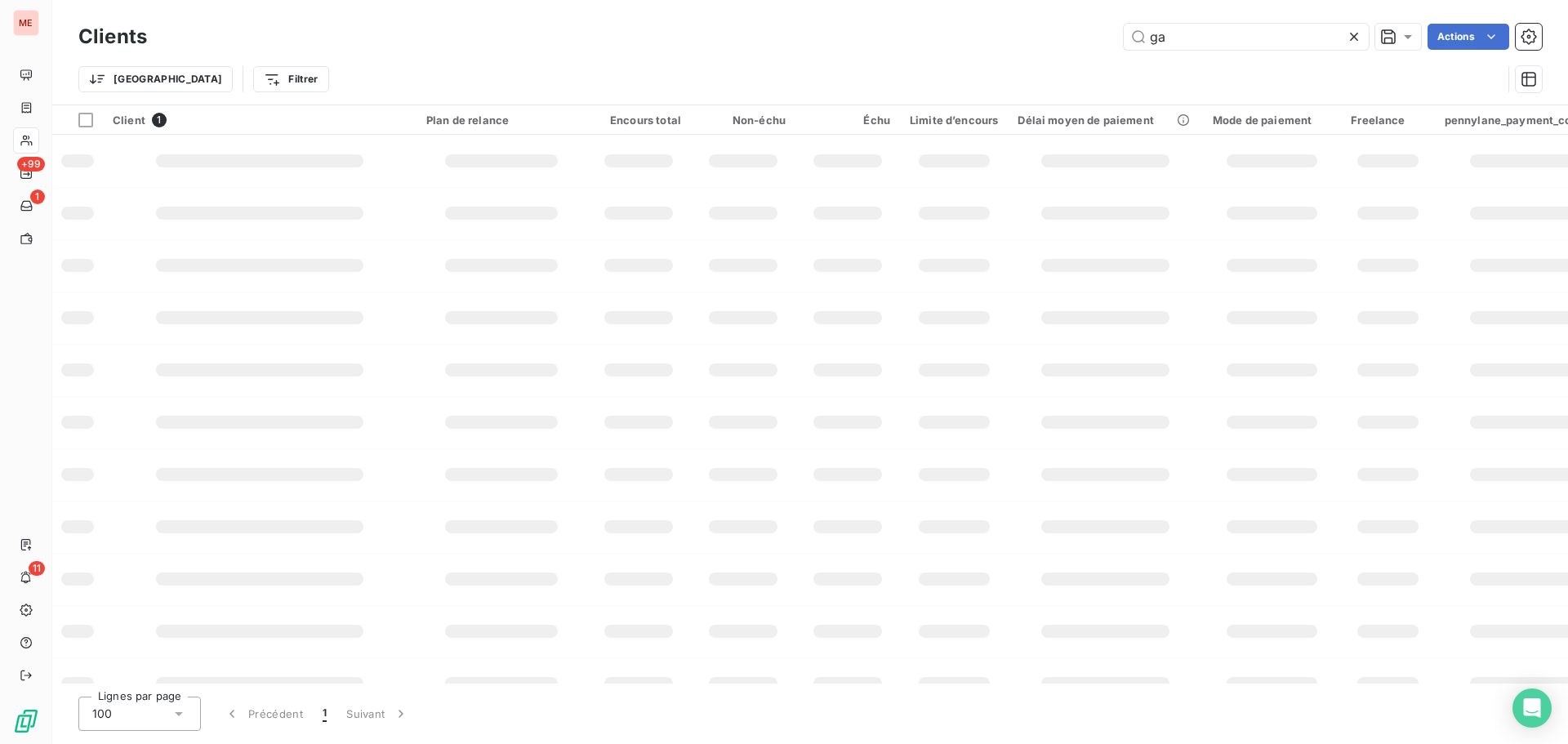
type input "g"
type input "l"
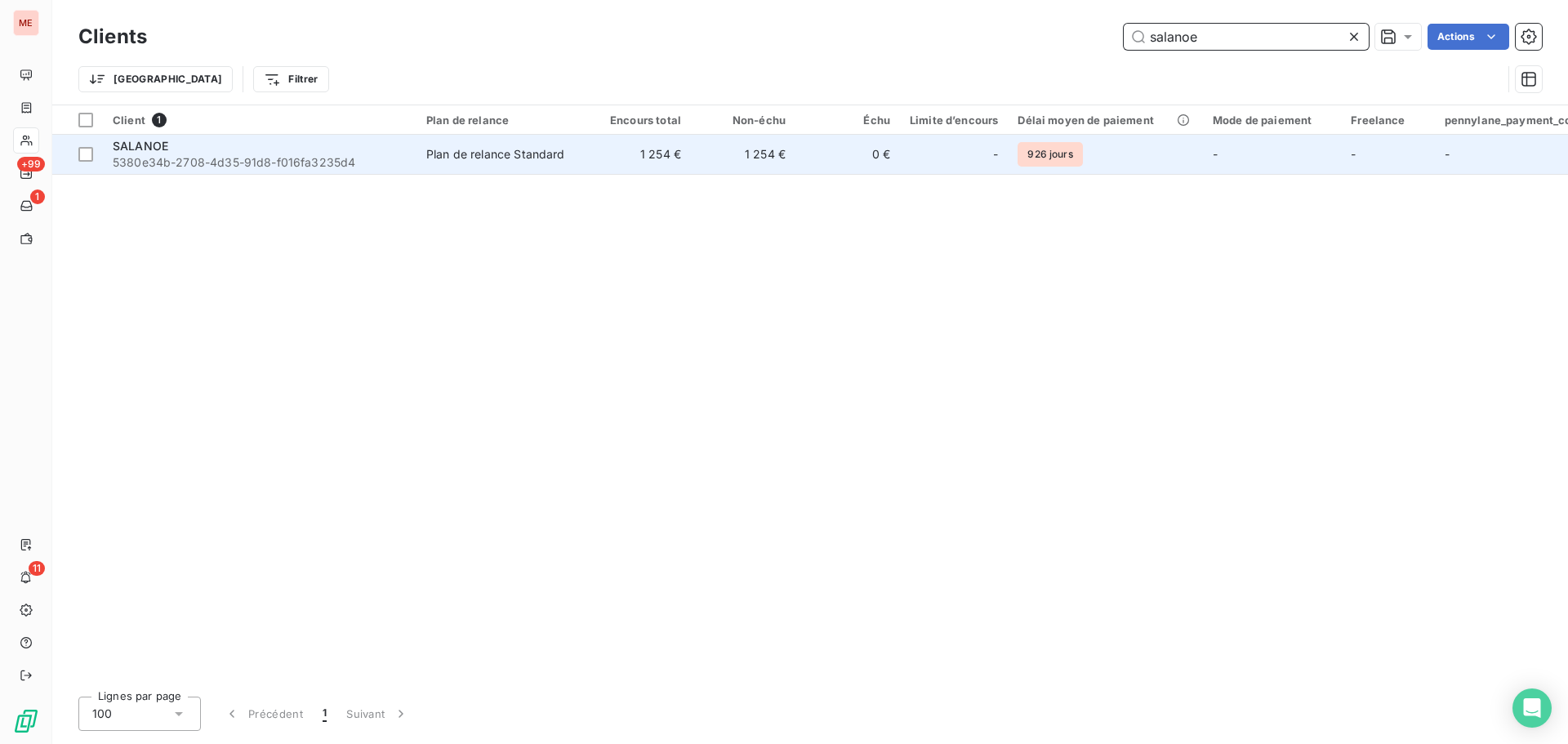
type input "salanoe"
click at [693, 147] on td "1 254 €" at bounding box center [743, 155] width 104 height 39
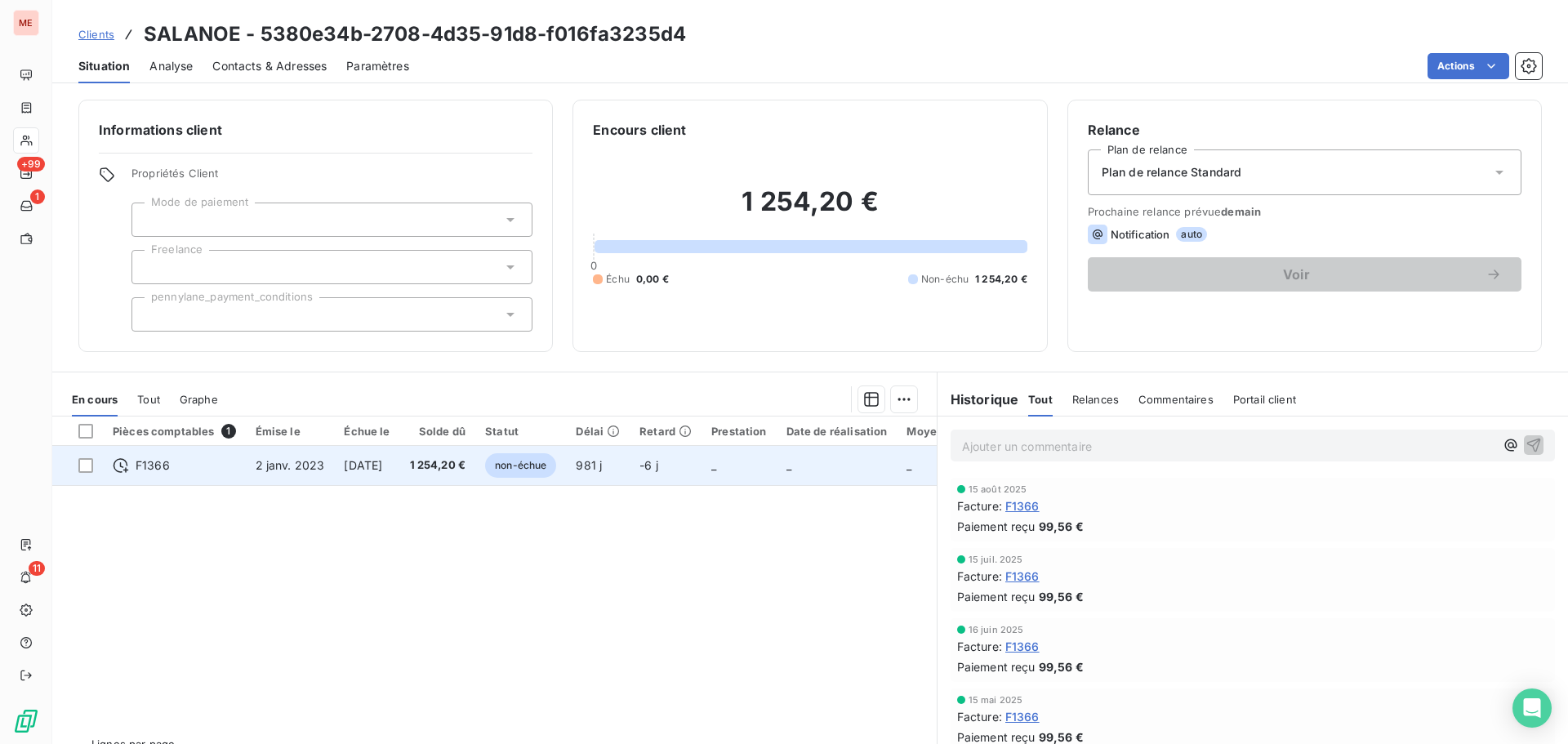
click at [629, 471] on td "981 j" at bounding box center [598, 466] width 63 height 39
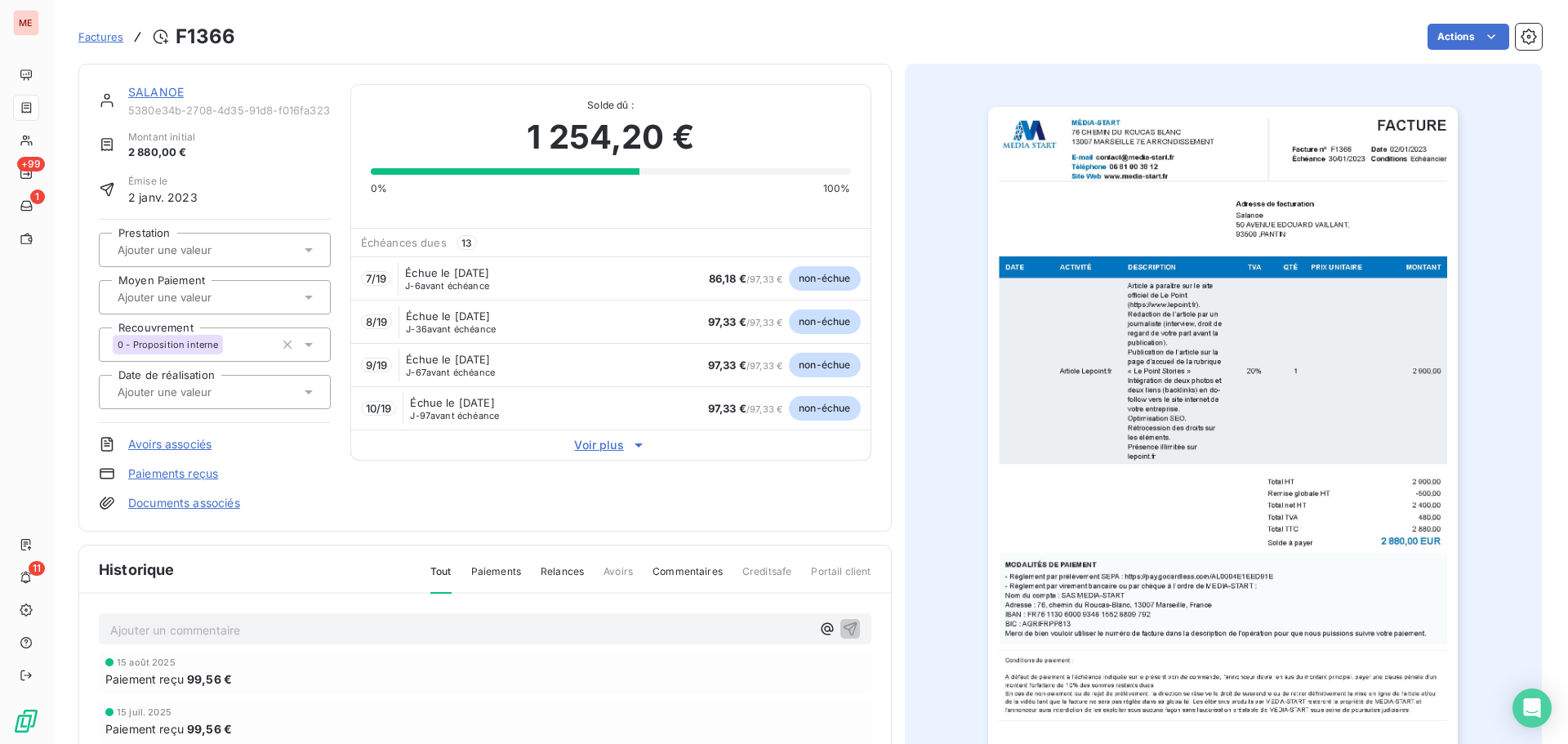
click at [586, 440] on span "Voir plus" at bounding box center [611, 445] width 520 height 17
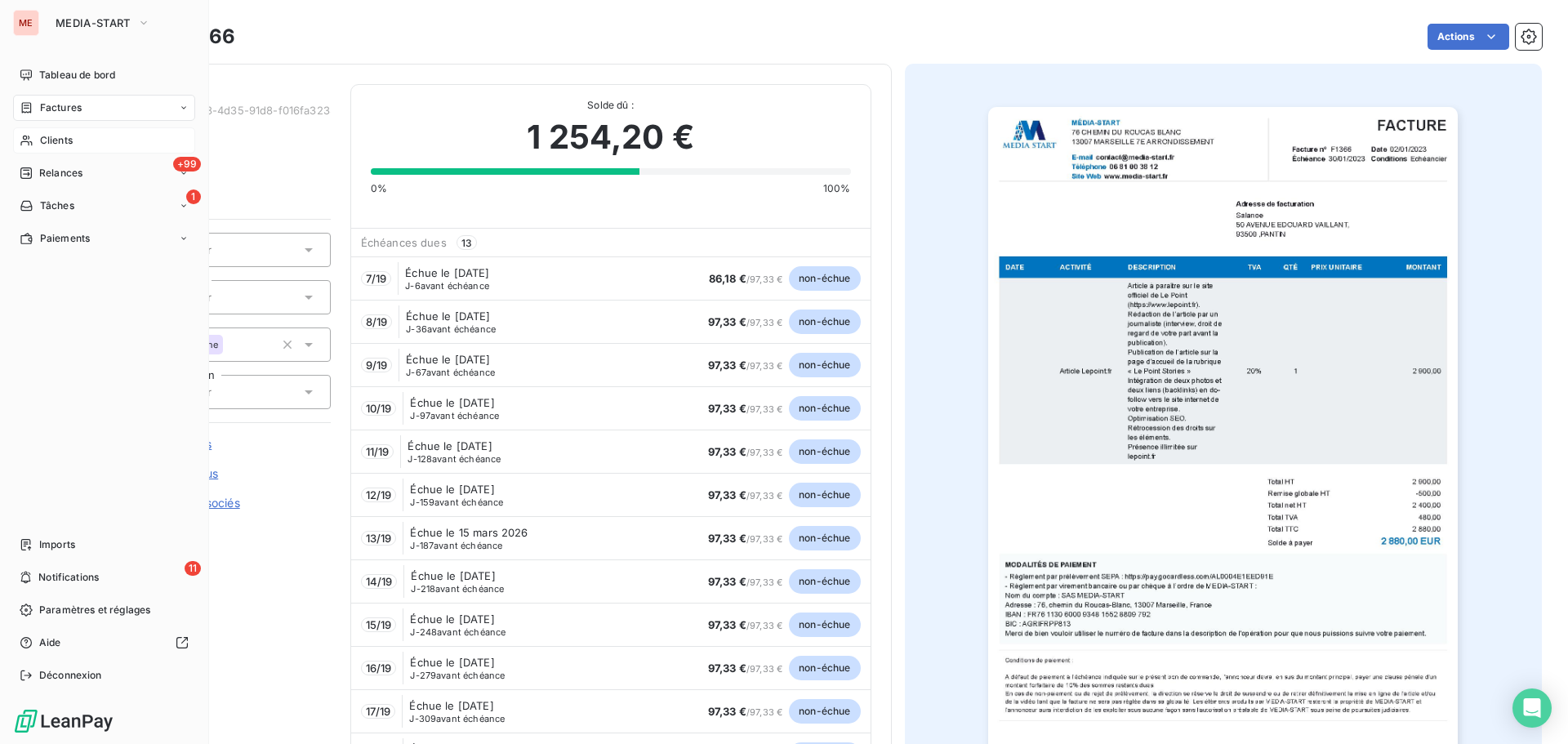
click at [62, 142] on span "Clients" at bounding box center [56, 141] width 33 height 15
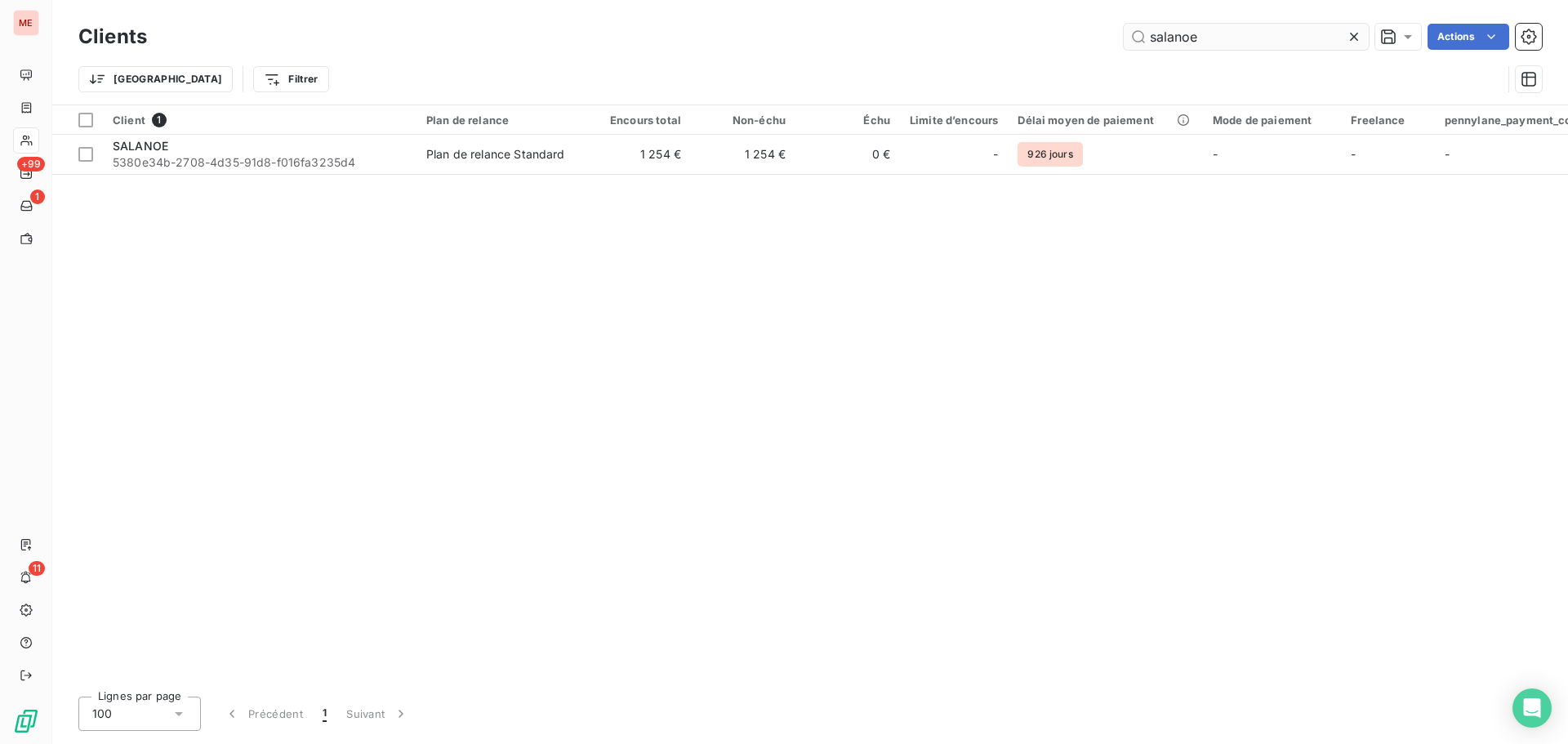
click at [1192, 34] on input "salanoe" at bounding box center [1246, 36] width 245 height 26
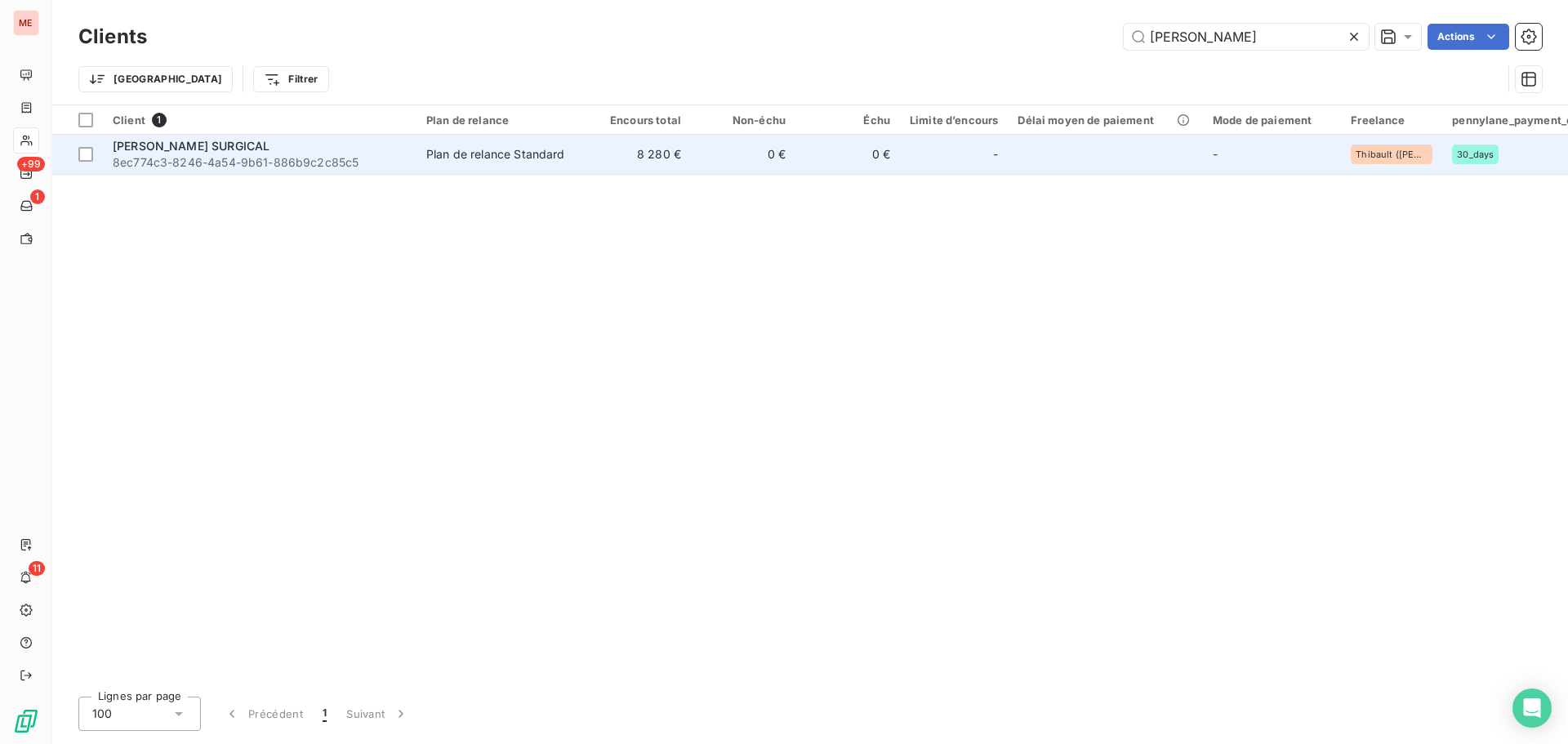
type input "[PERSON_NAME]"
click at [818, 169] on td "0 €" at bounding box center [847, 155] width 104 height 39
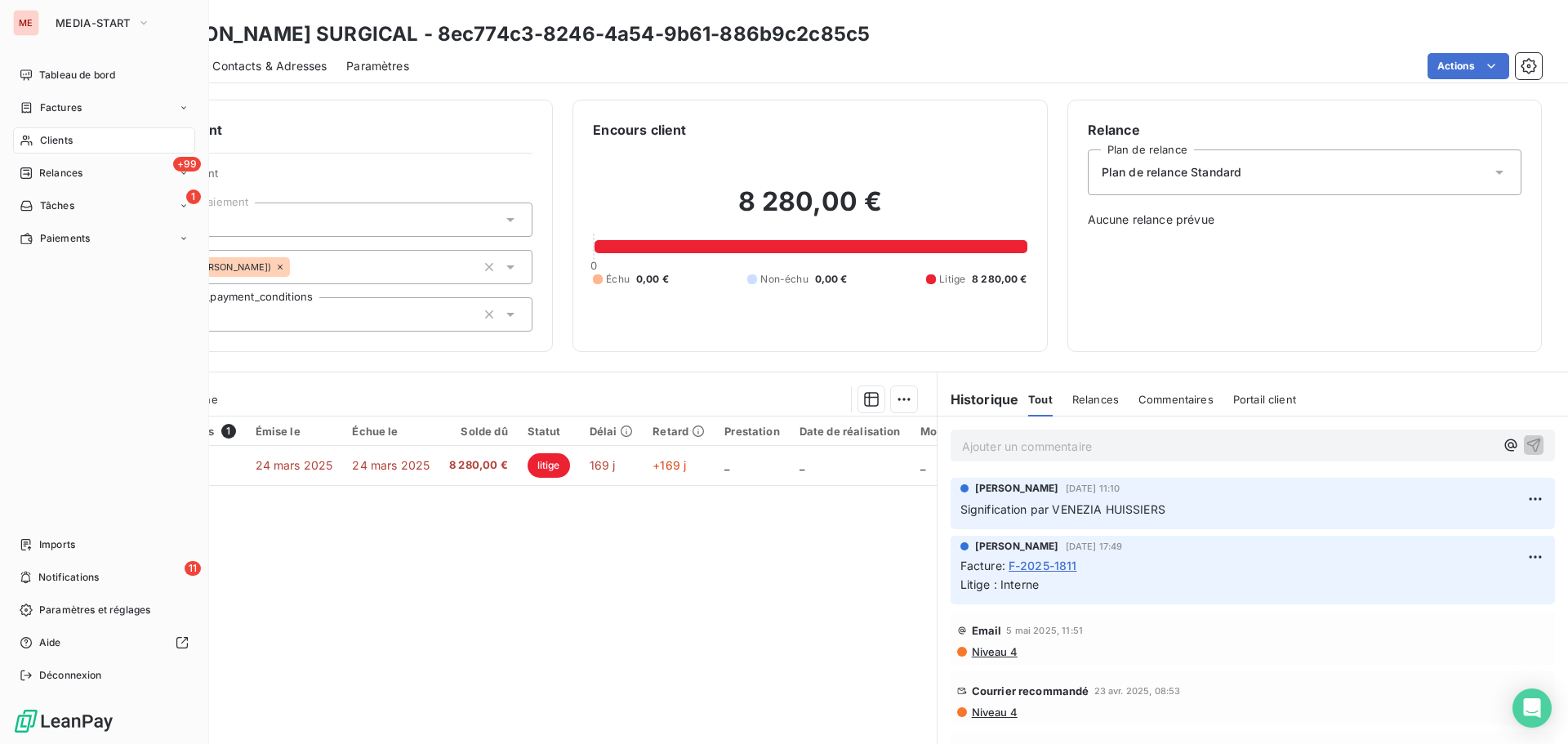
click at [55, 142] on span "Clients" at bounding box center [56, 141] width 33 height 15
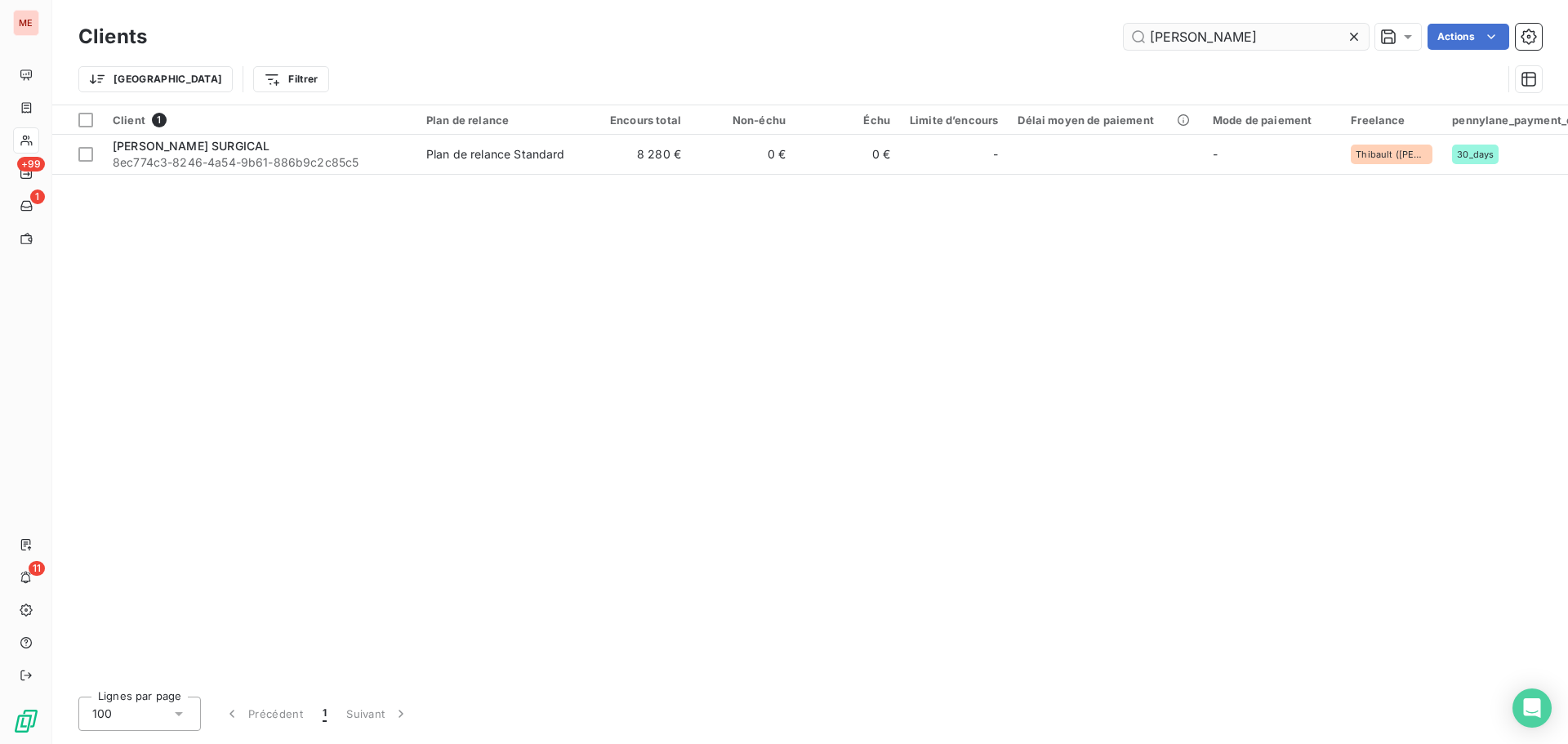
click at [1218, 43] on input "[PERSON_NAME]" at bounding box center [1246, 36] width 245 height 26
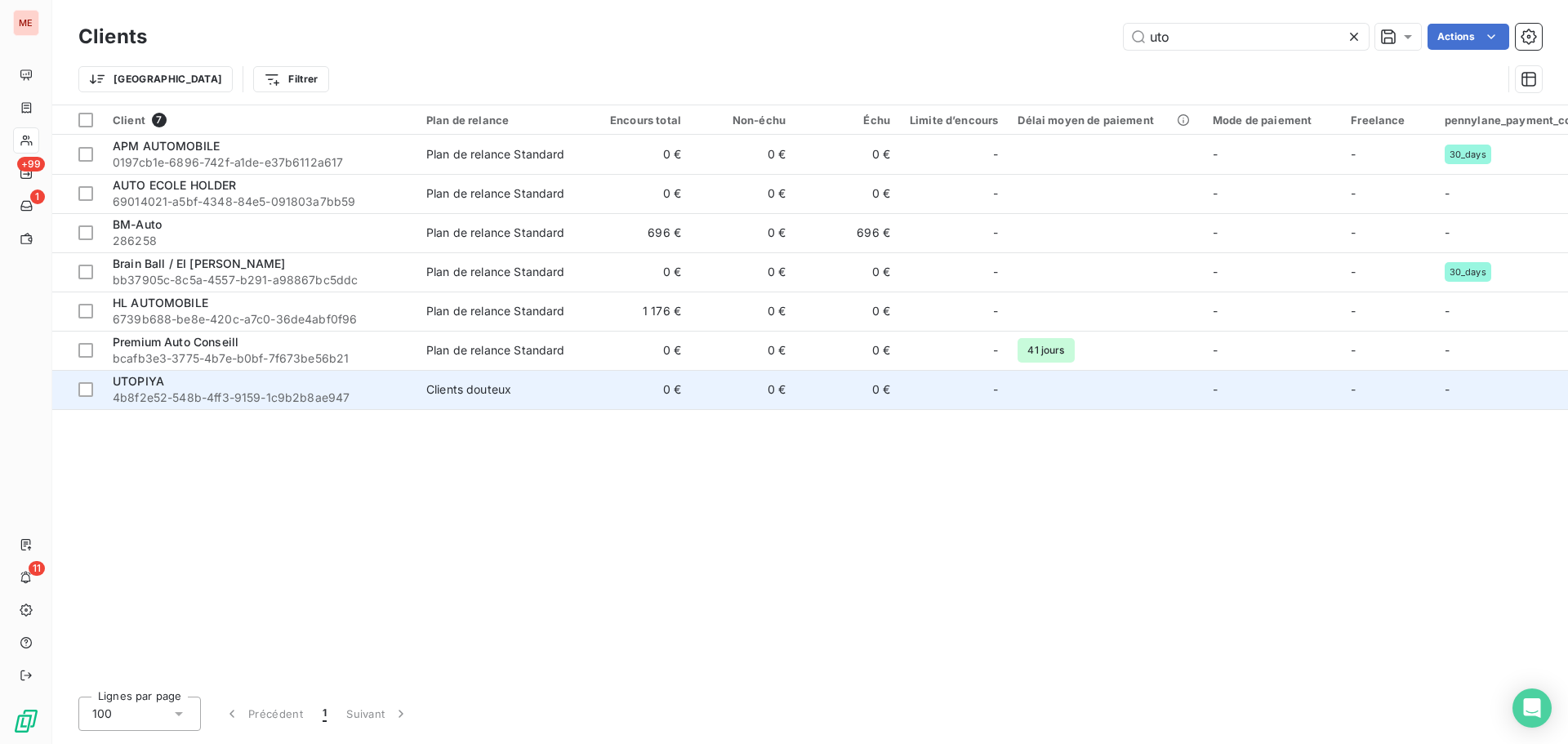
type input "uto"
click at [286, 385] on div "UTOPIYA" at bounding box center [260, 382] width 294 height 17
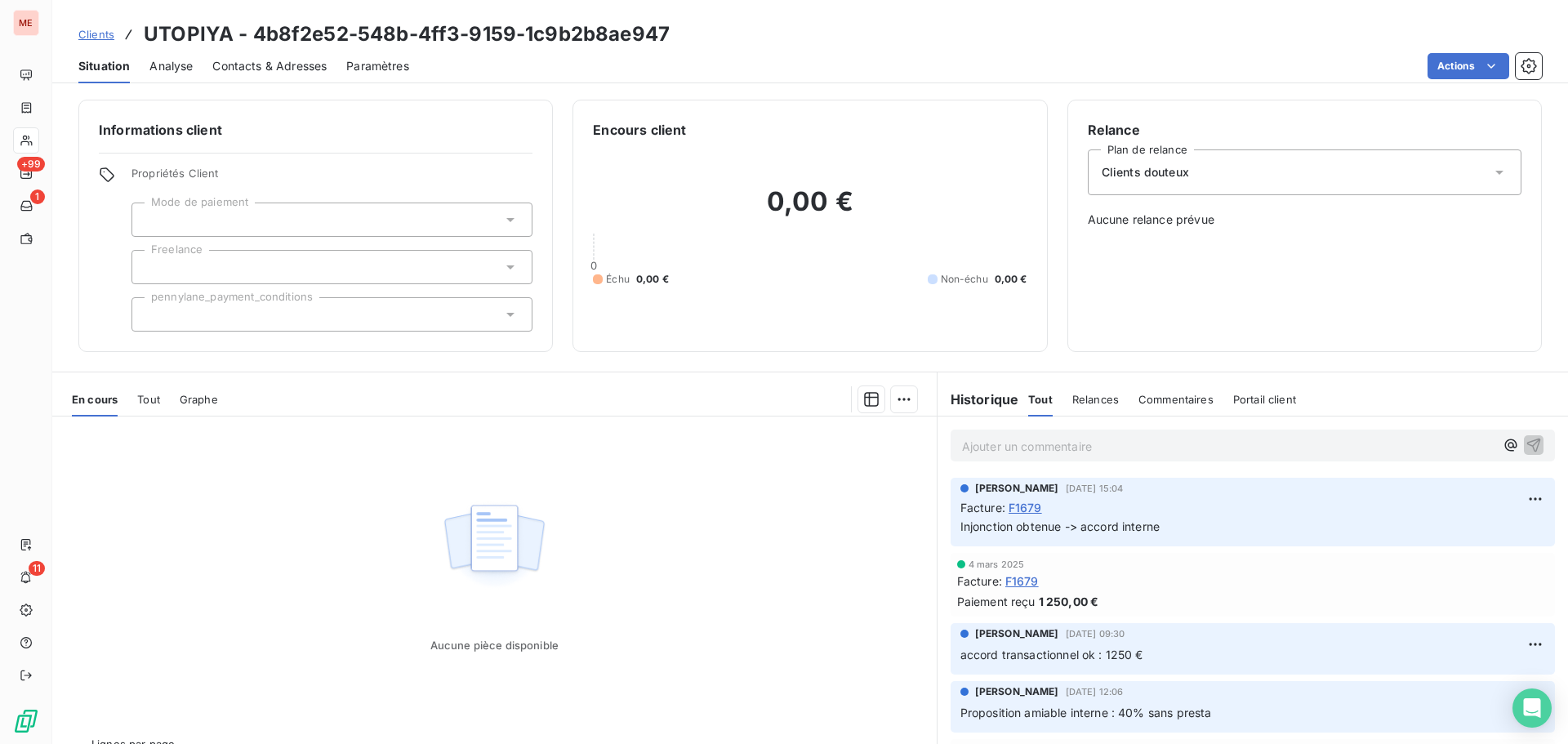
click at [1024, 509] on span "F1679" at bounding box center [1025, 507] width 34 height 17
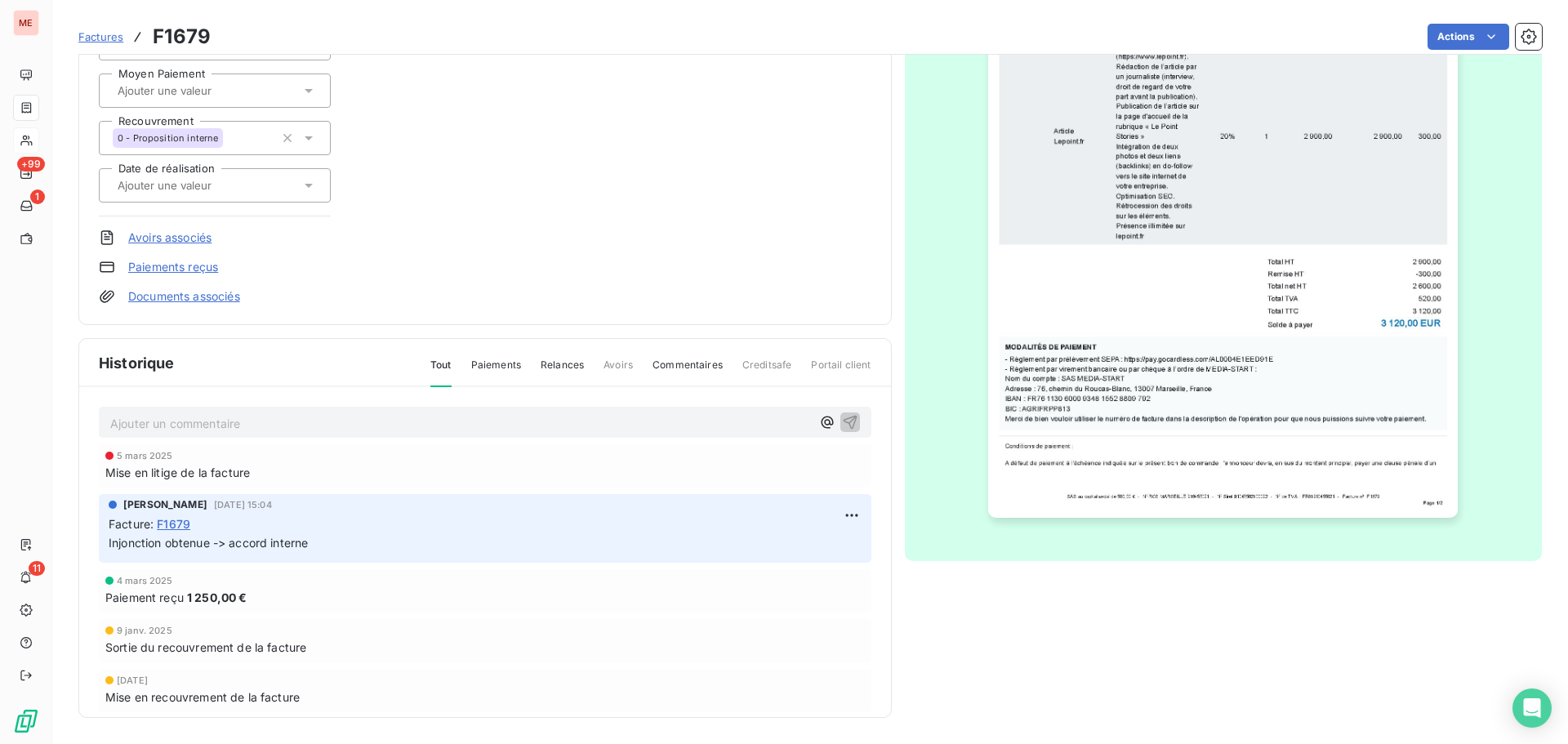
scroll to position [255, 0]
click at [177, 524] on span "F1679" at bounding box center [173, 524] width 34 height 17
click at [180, 524] on span "F1679" at bounding box center [173, 524] width 34 height 17
click at [187, 293] on link "Documents associés" at bounding box center [184, 297] width 112 height 17
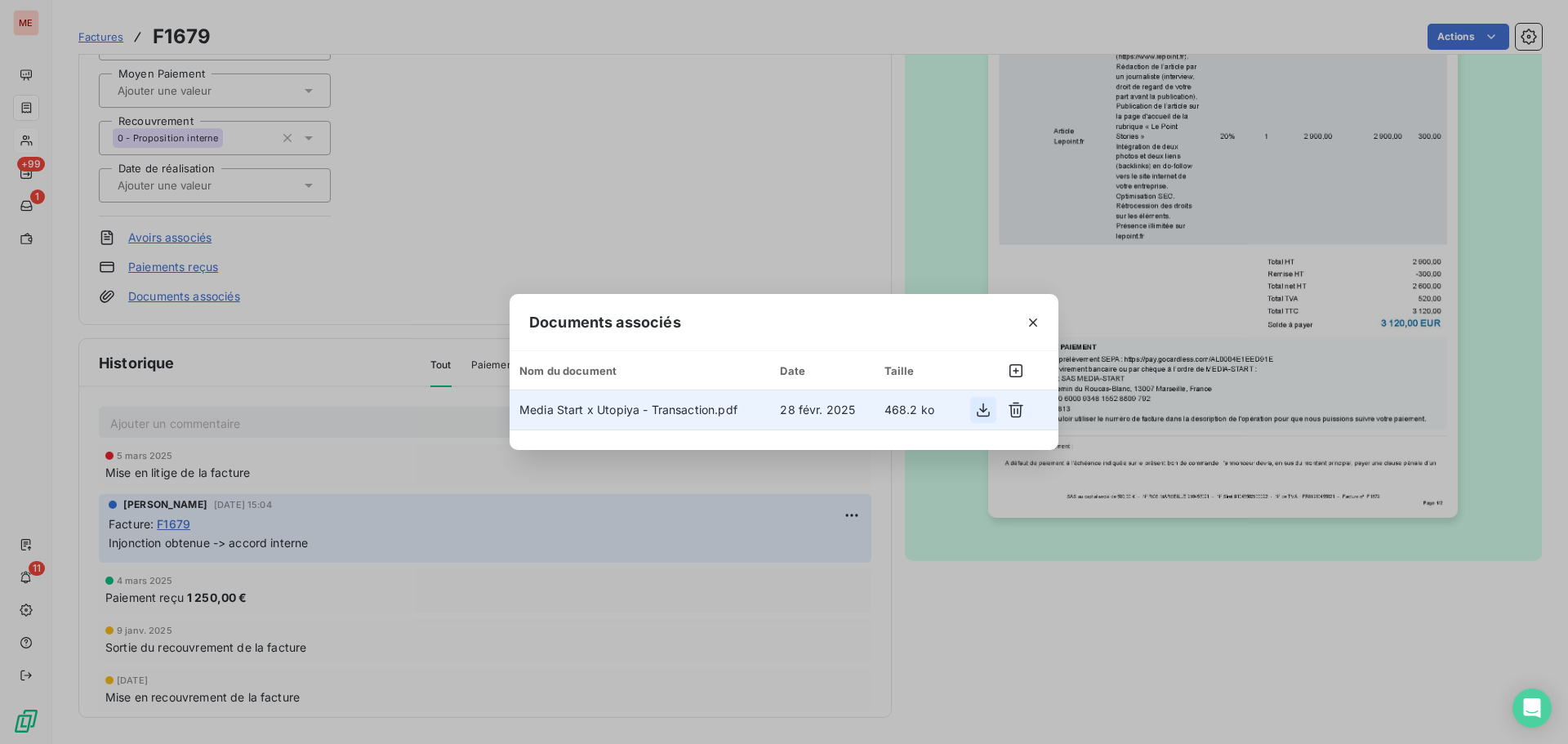
click at [980, 404] on icon "button" at bounding box center [984, 411] width 17 height 17
